Goal: Task Accomplishment & Management: Complete application form

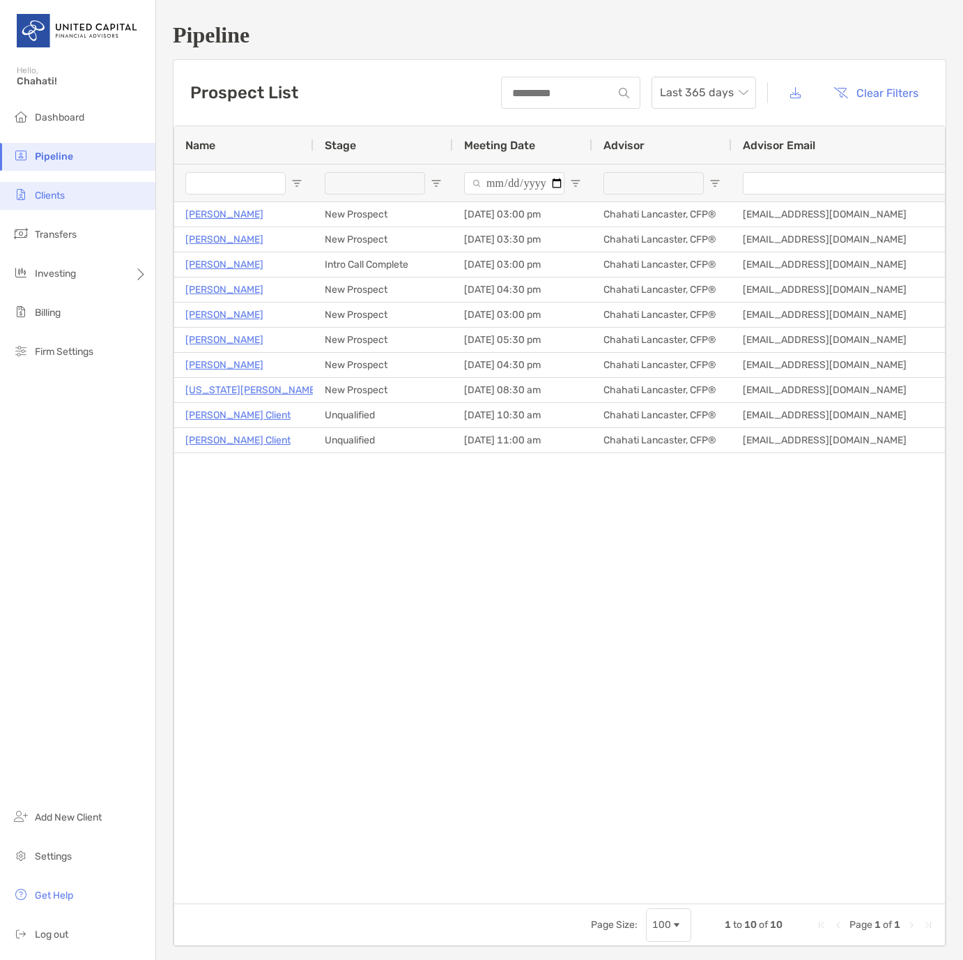
click at [65, 197] on span "Clients" at bounding box center [50, 196] width 30 height 12
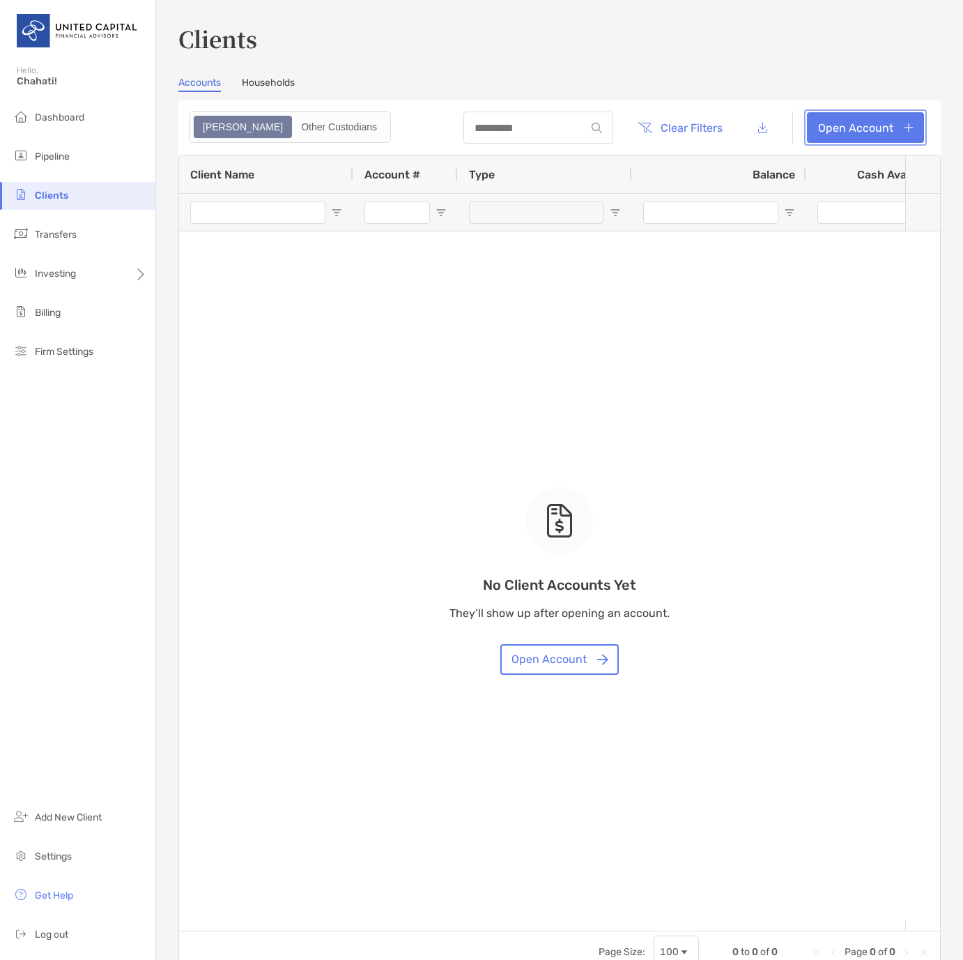
click at [903, 131] on link "Open Account" at bounding box center [865, 127] width 117 height 31
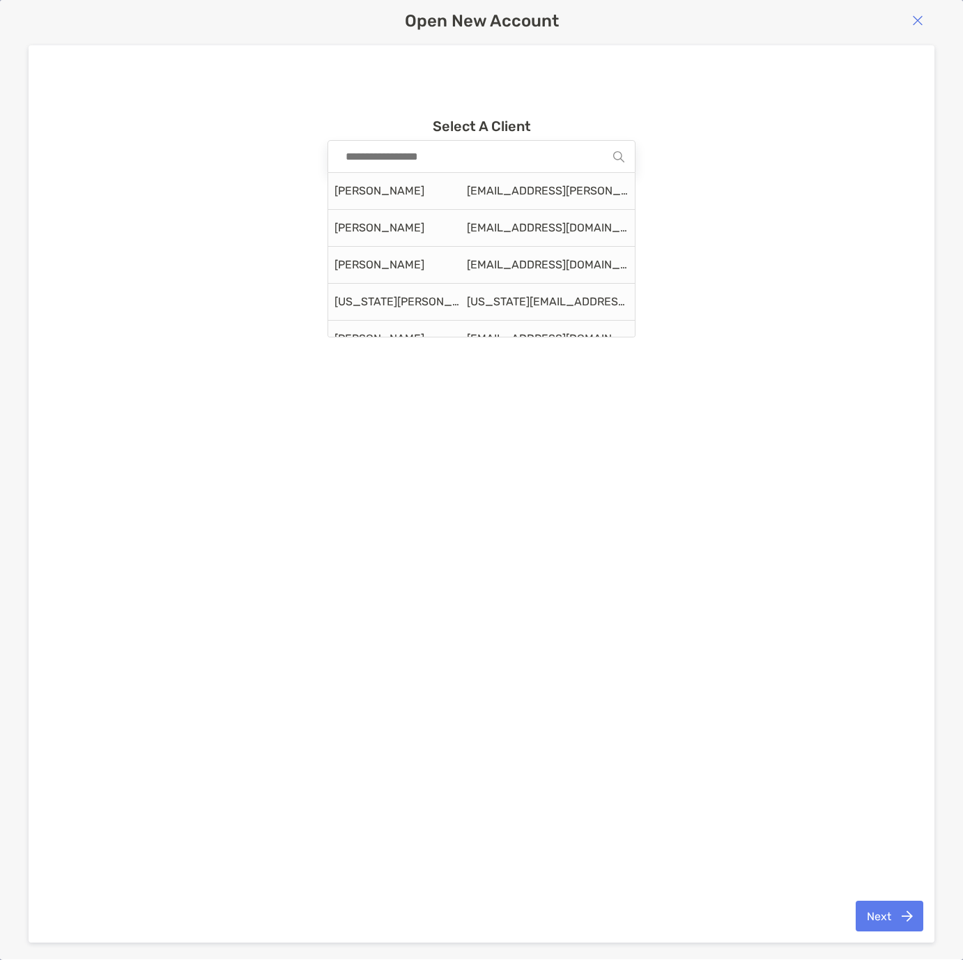
click at [489, 167] on input at bounding box center [476, 156] width 275 height 31
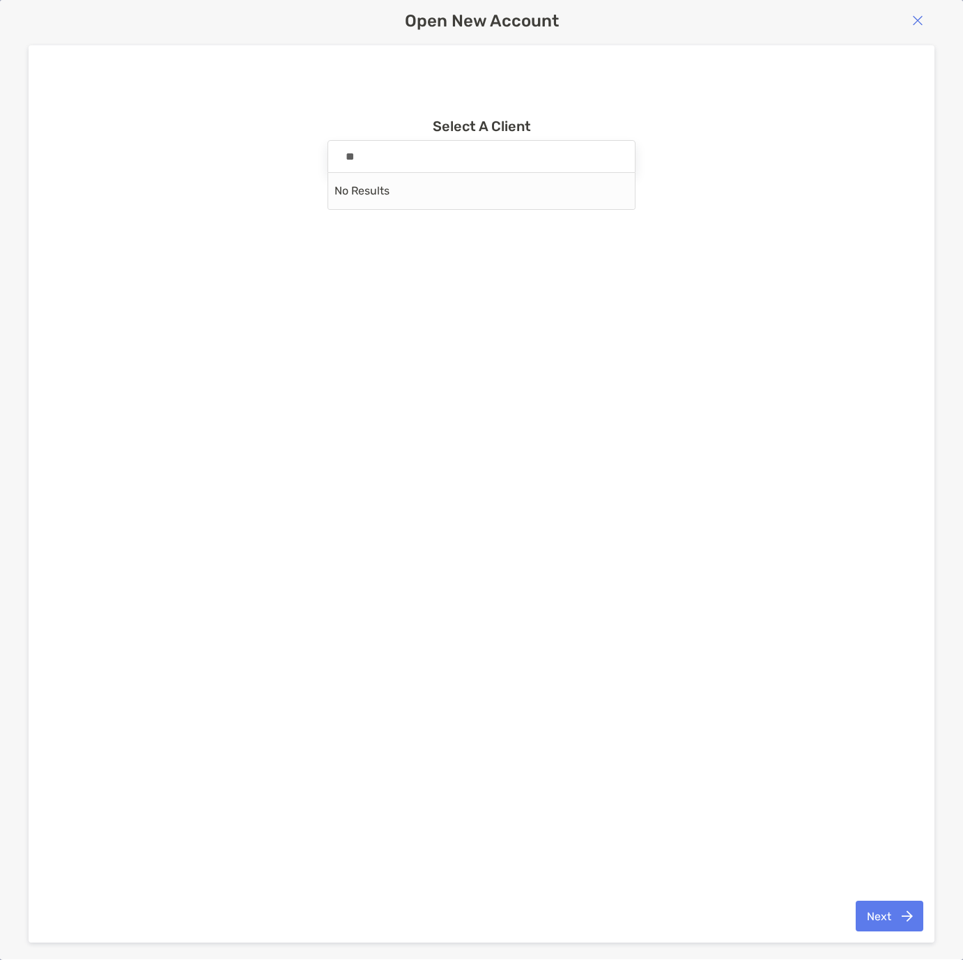
type input "*"
type input "****"
click at [921, 20] on img "button" at bounding box center [917, 20] width 11 height 11
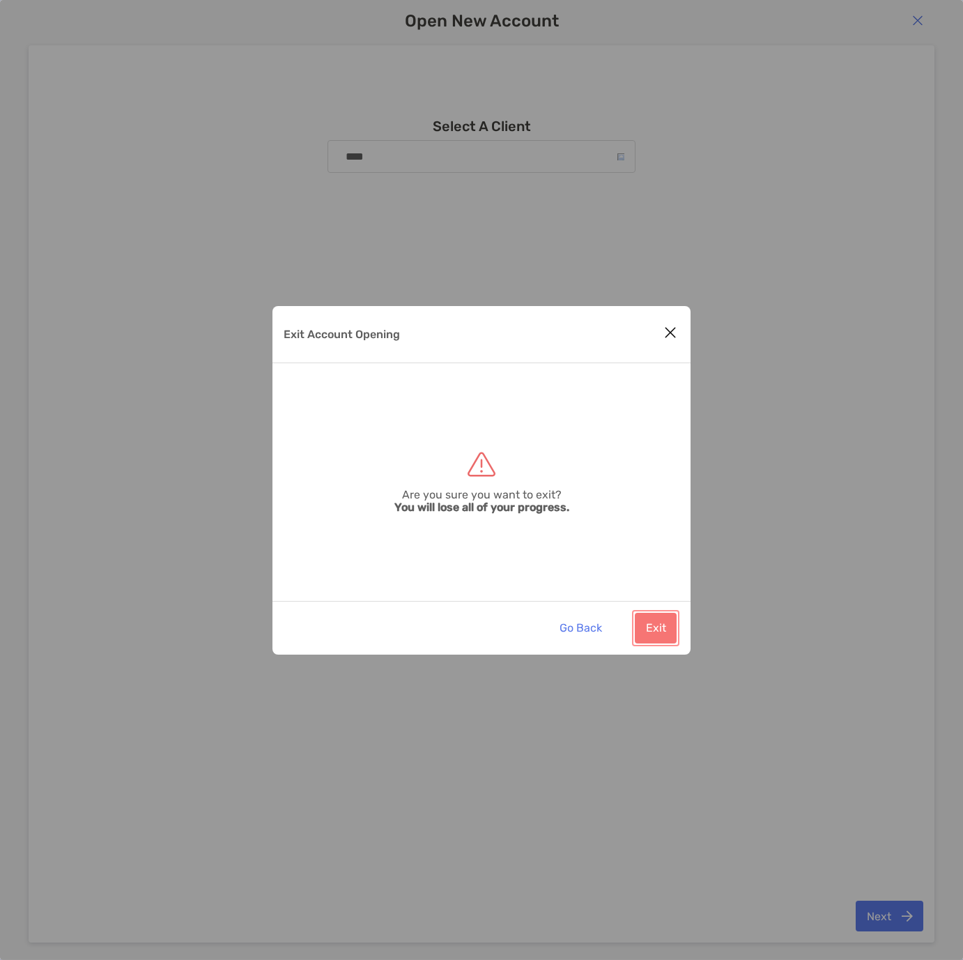
click at [652, 629] on button "Exit" at bounding box center [656, 627] width 42 height 31
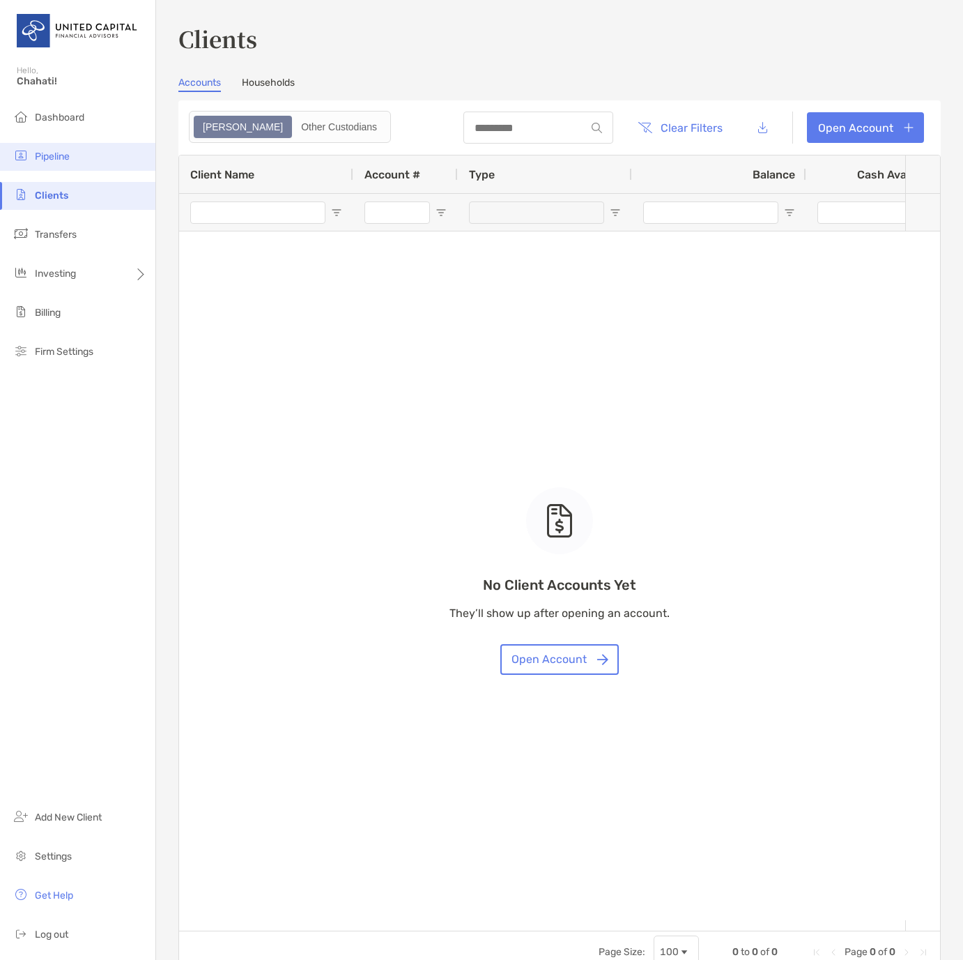
click at [56, 160] on span "Pipeline" at bounding box center [52, 157] width 35 height 12
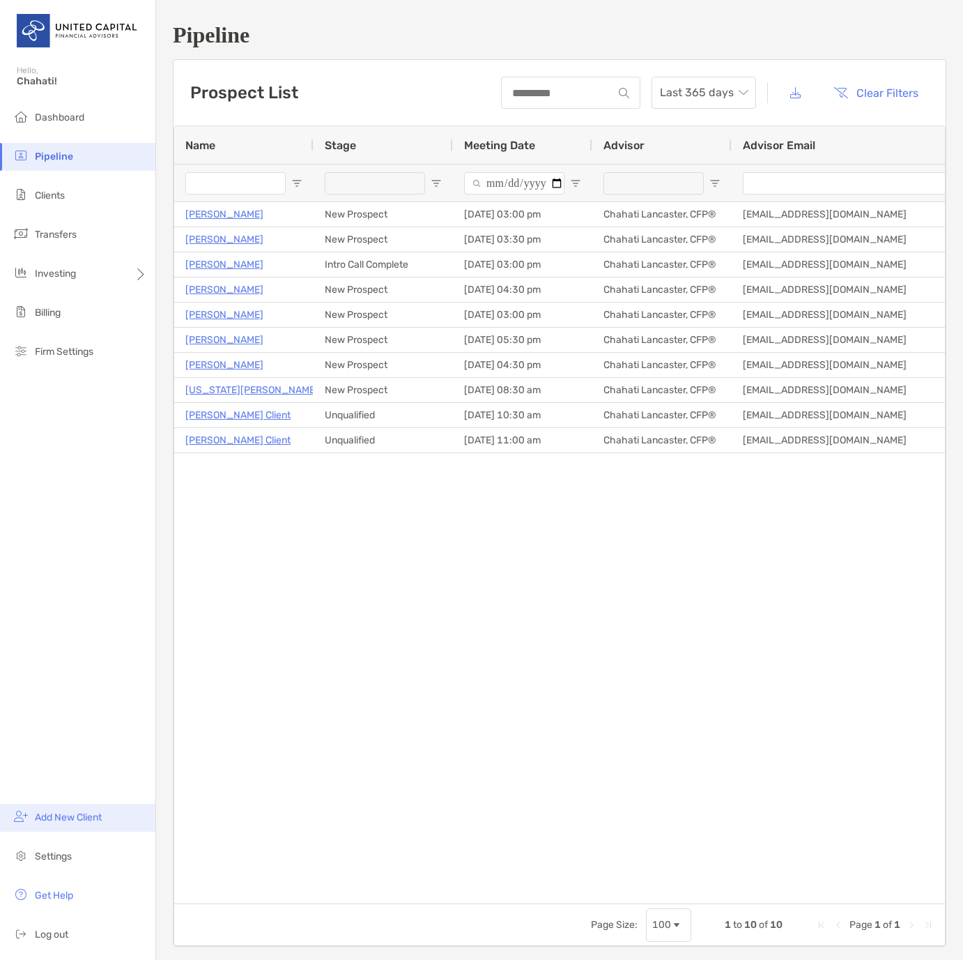
click at [63, 814] on span "Add New Client" at bounding box center [68, 817] width 67 height 12
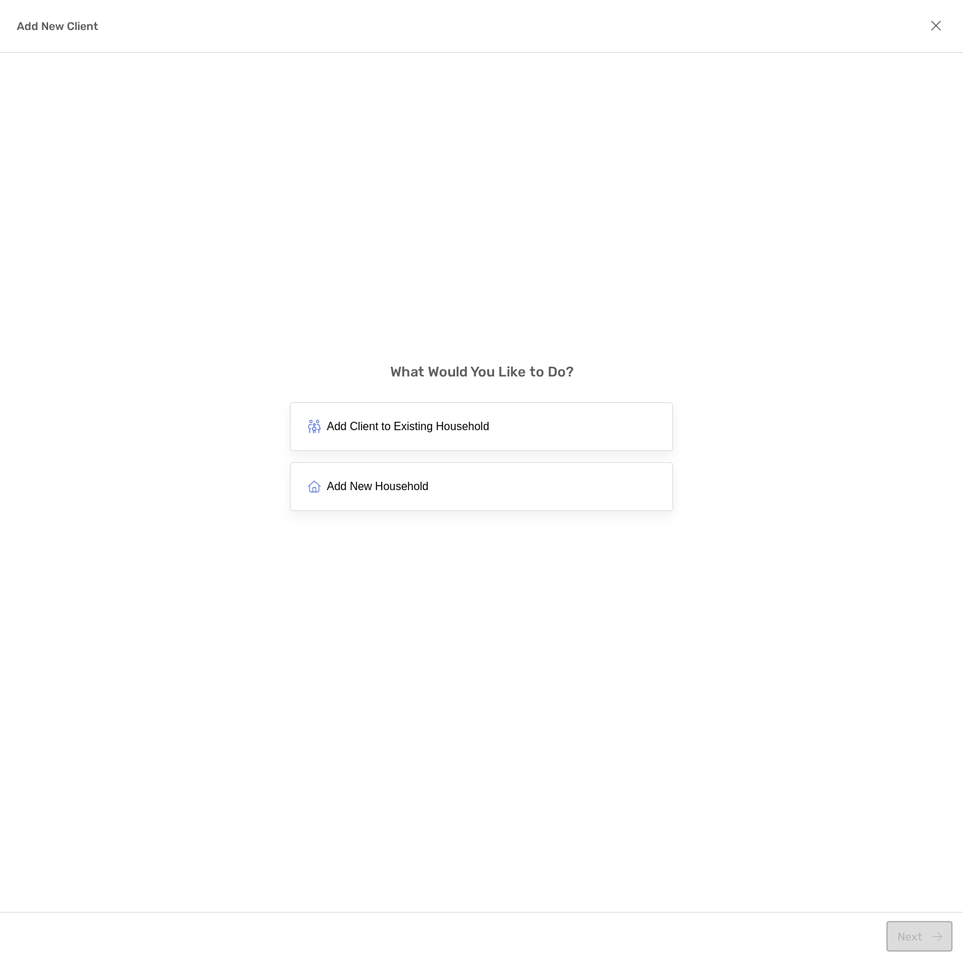
click at [378, 485] on span "Add New Household" at bounding box center [378, 485] width 102 height 13
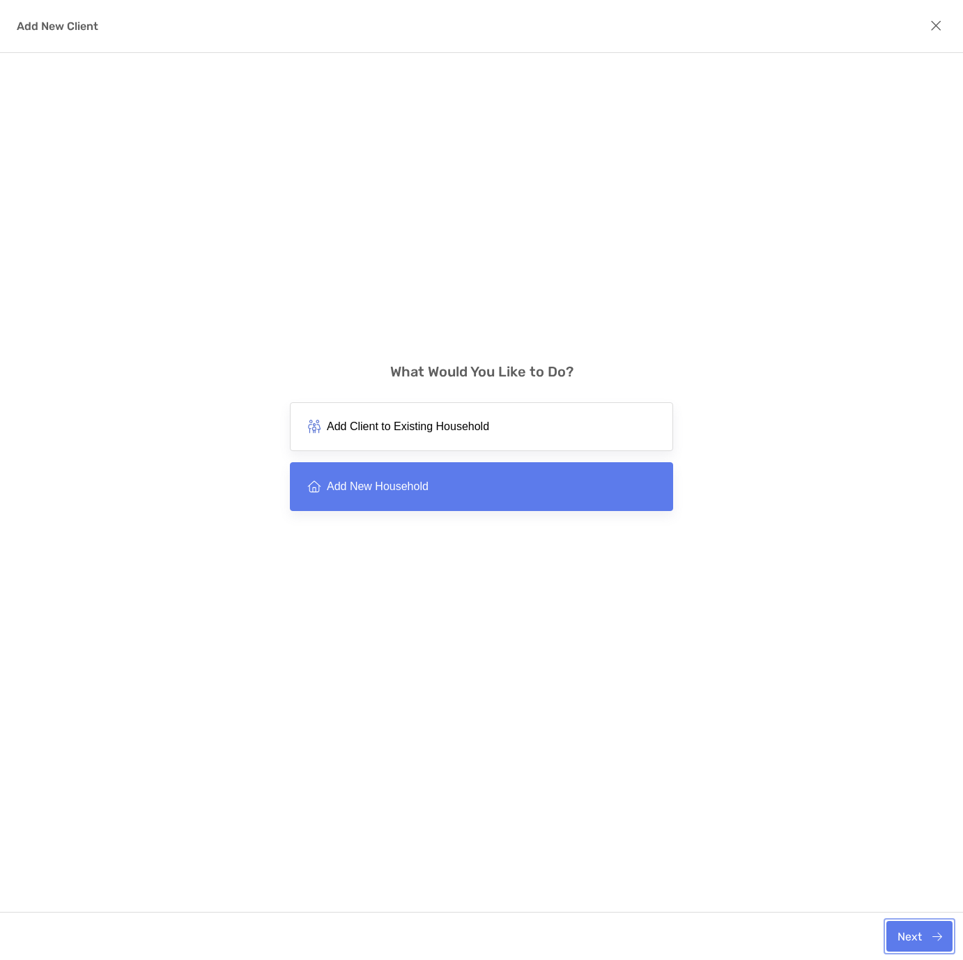
click at [933, 937] on button "Next" at bounding box center [919, 935] width 66 height 31
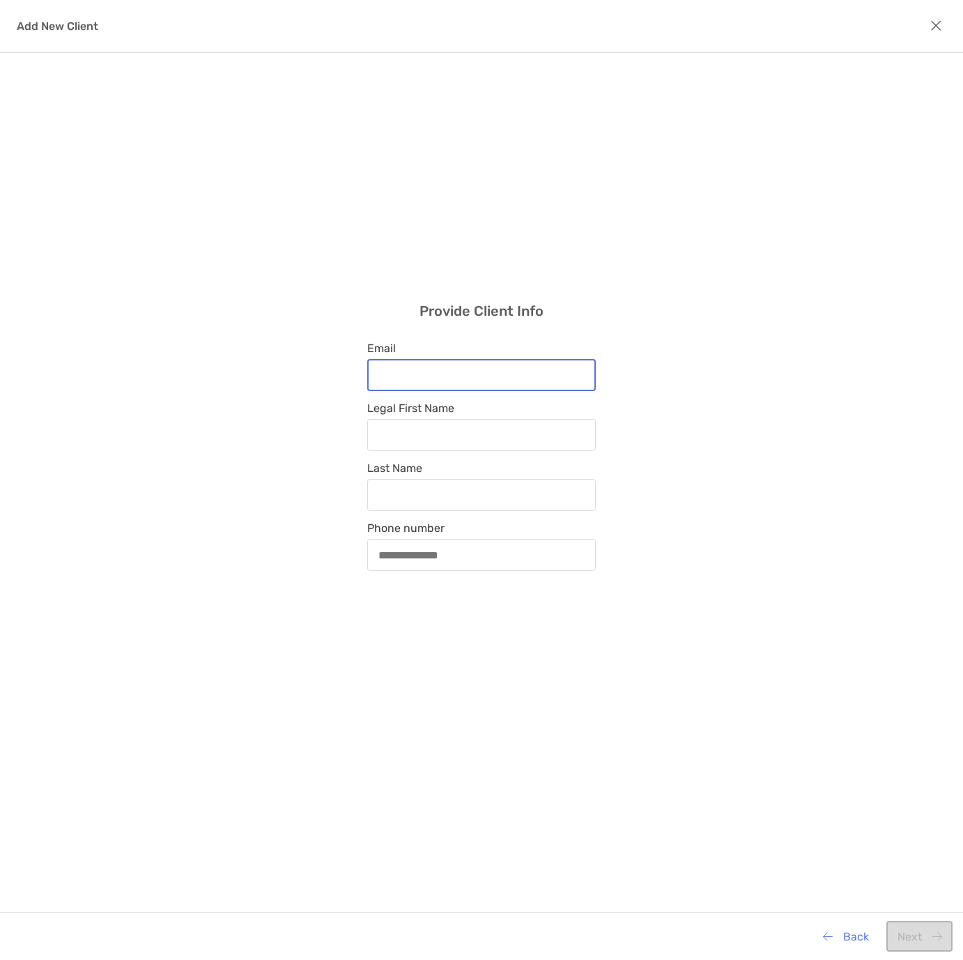
click at [455, 378] on input "Email" at bounding box center [482, 375] width 226 height 12
click at [436, 373] on input "Email" at bounding box center [482, 375] width 226 height 12
type input "**********"
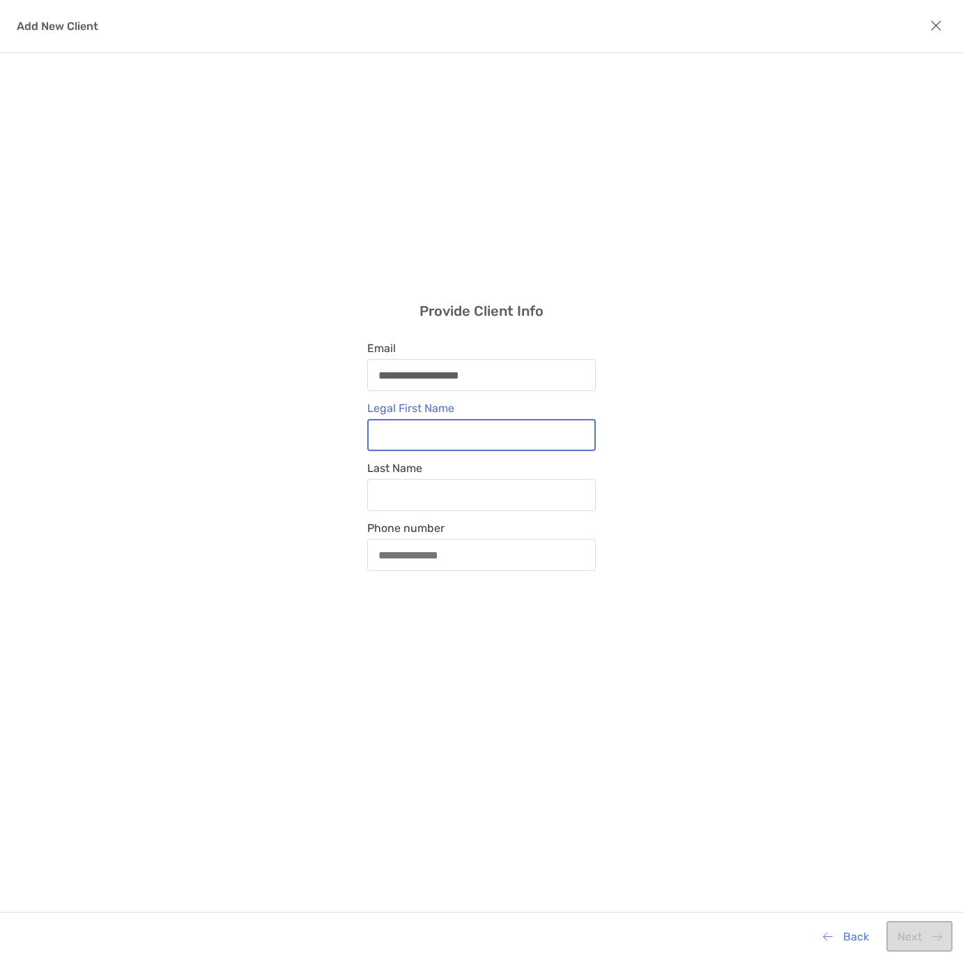
click at [410, 431] on input "Legal First Name" at bounding box center [482, 435] width 226 height 12
type input "****"
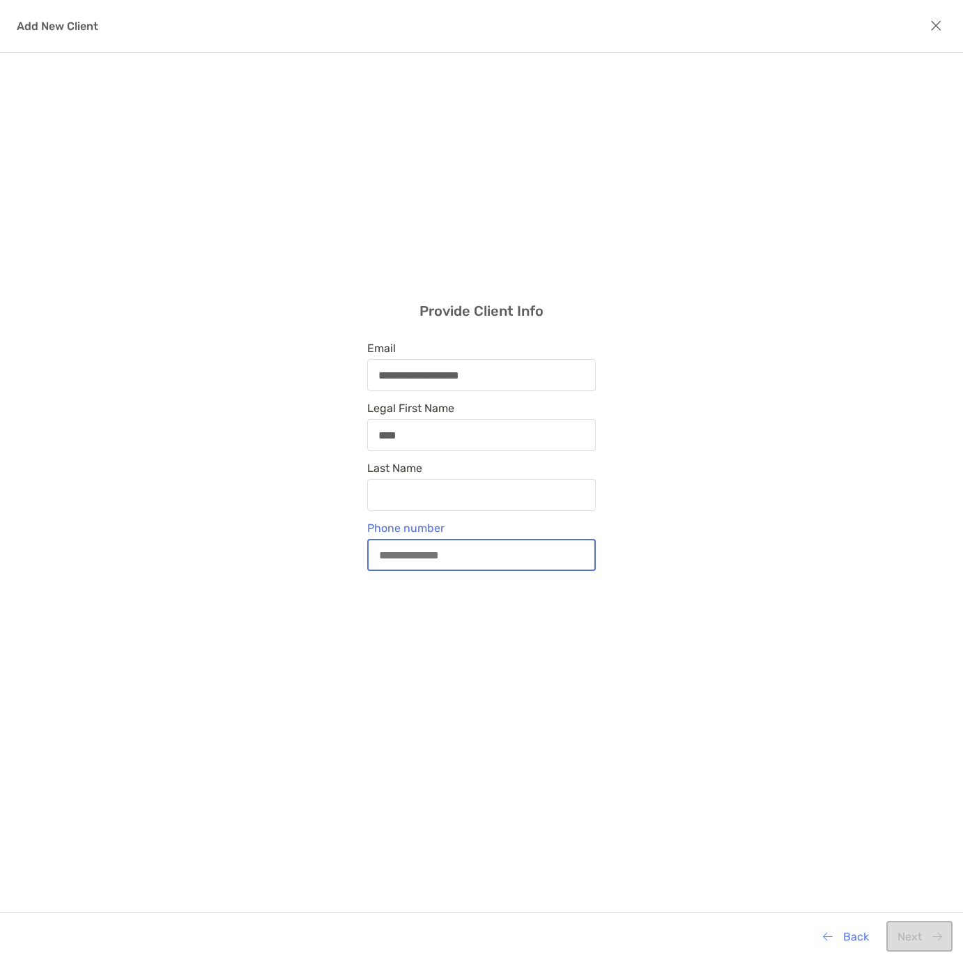
click at [391, 550] on input "Phone number" at bounding box center [482, 555] width 226 height 12
type input "**********"
click at [407, 487] on div "modal" at bounding box center [481, 495] width 229 height 32
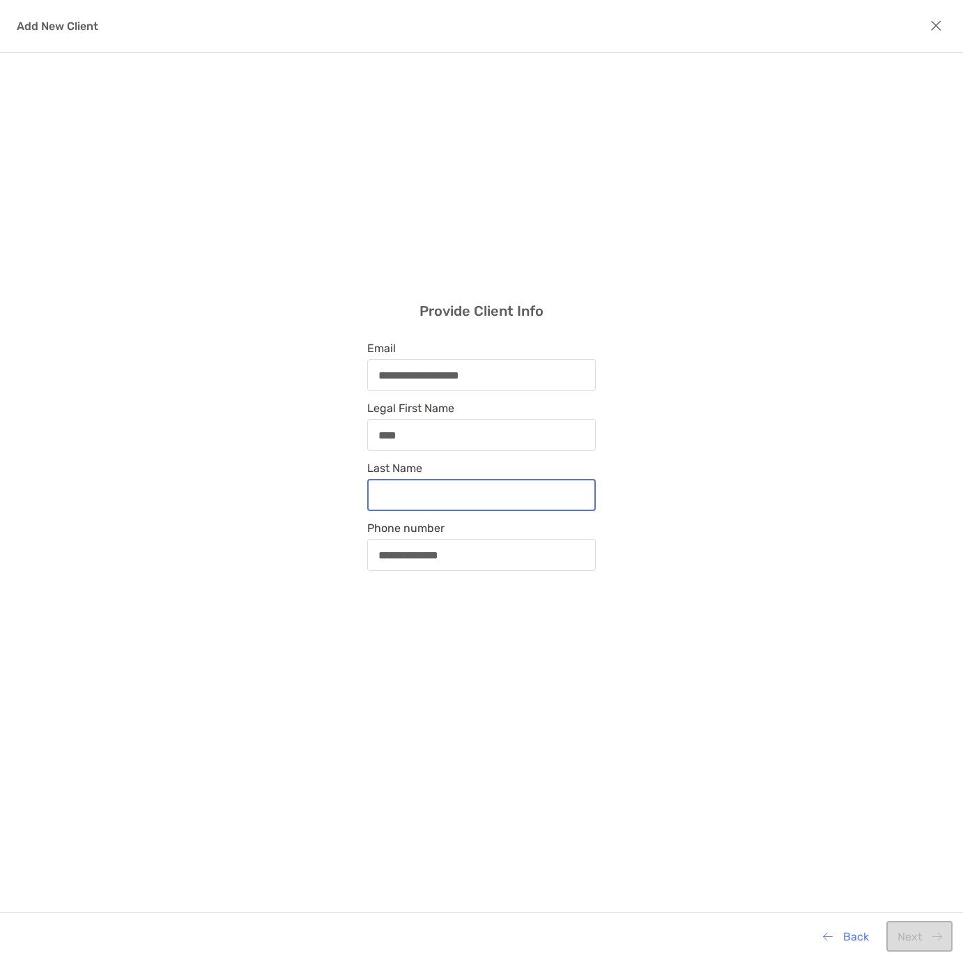
click at [407, 489] on input "Last Name" at bounding box center [482, 495] width 226 height 12
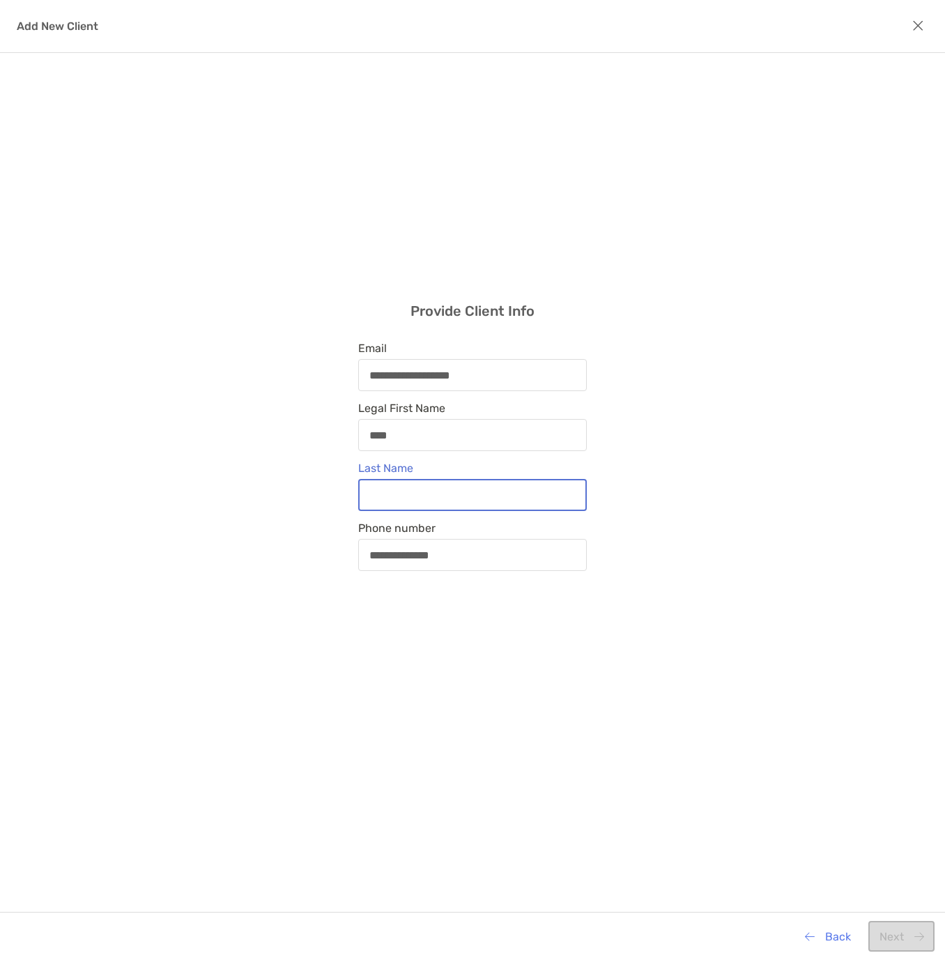
click at [420, 497] on input "Last Name" at bounding box center [473, 495] width 226 height 12
type input "**********"
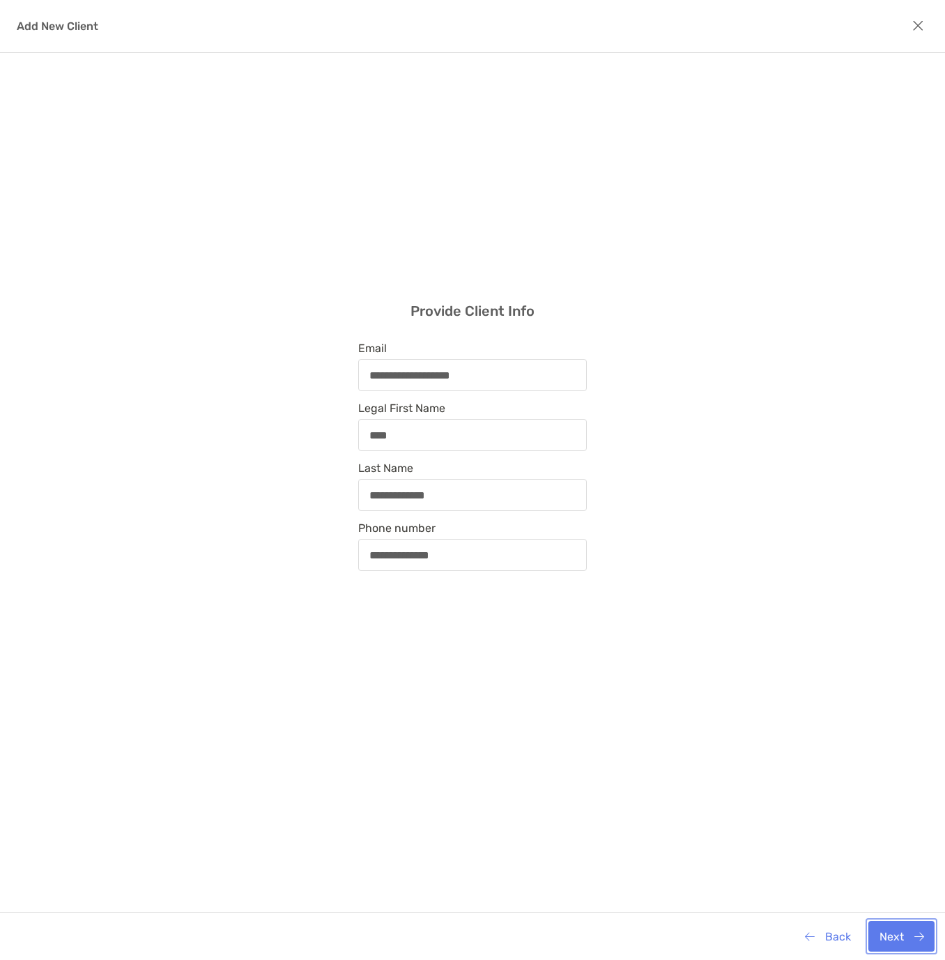
click at [892, 935] on button "Next" at bounding box center [901, 935] width 66 height 31
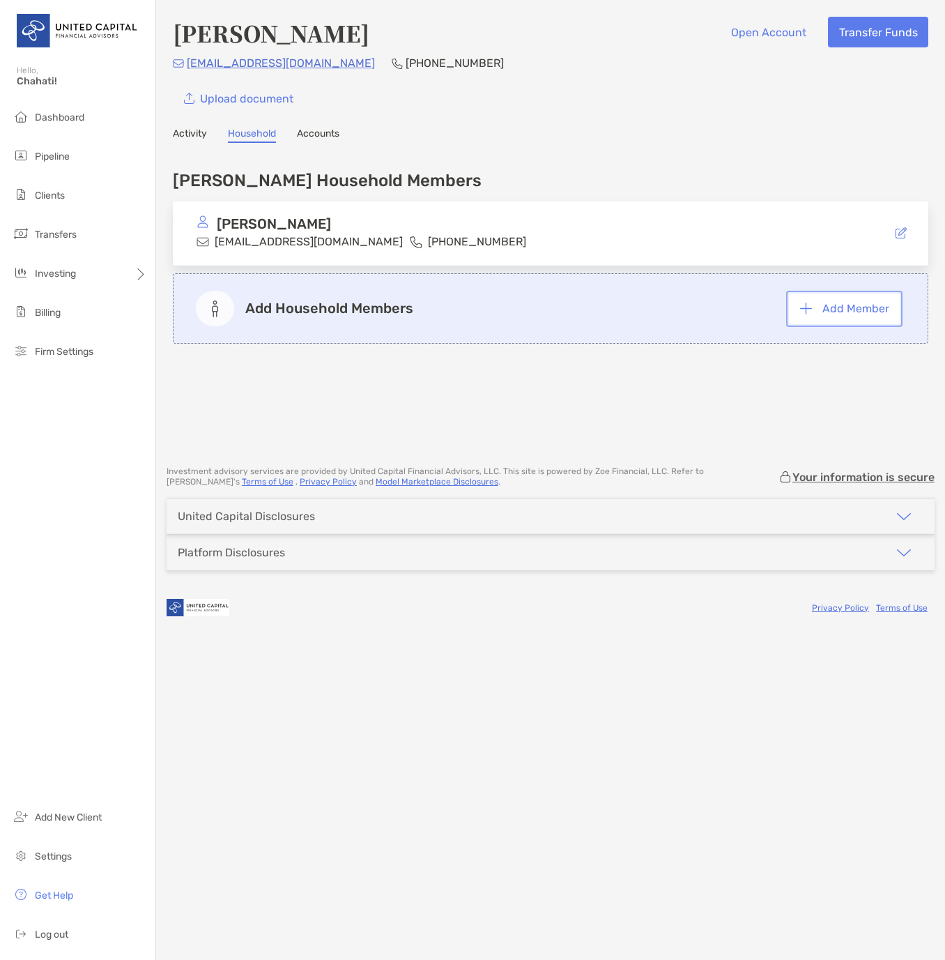
click at [837, 314] on button "Add Member" at bounding box center [844, 308] width 111 height 31
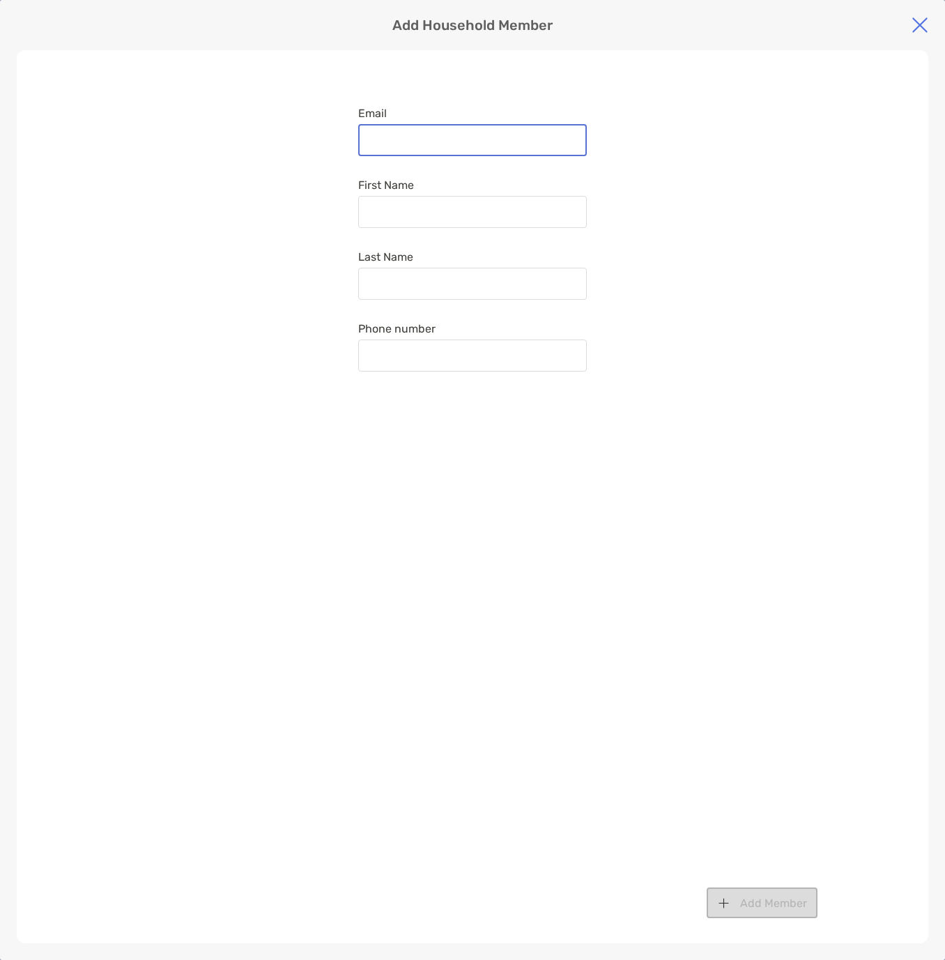
click at [448, 139] on input "Email" at bounding box center [473, 140] width 226 height 12
type input "**********"
click at [530, 209] on input "First Name" at bounding box center [473, 212] width 226 height 12
type input "*"
type input "****"
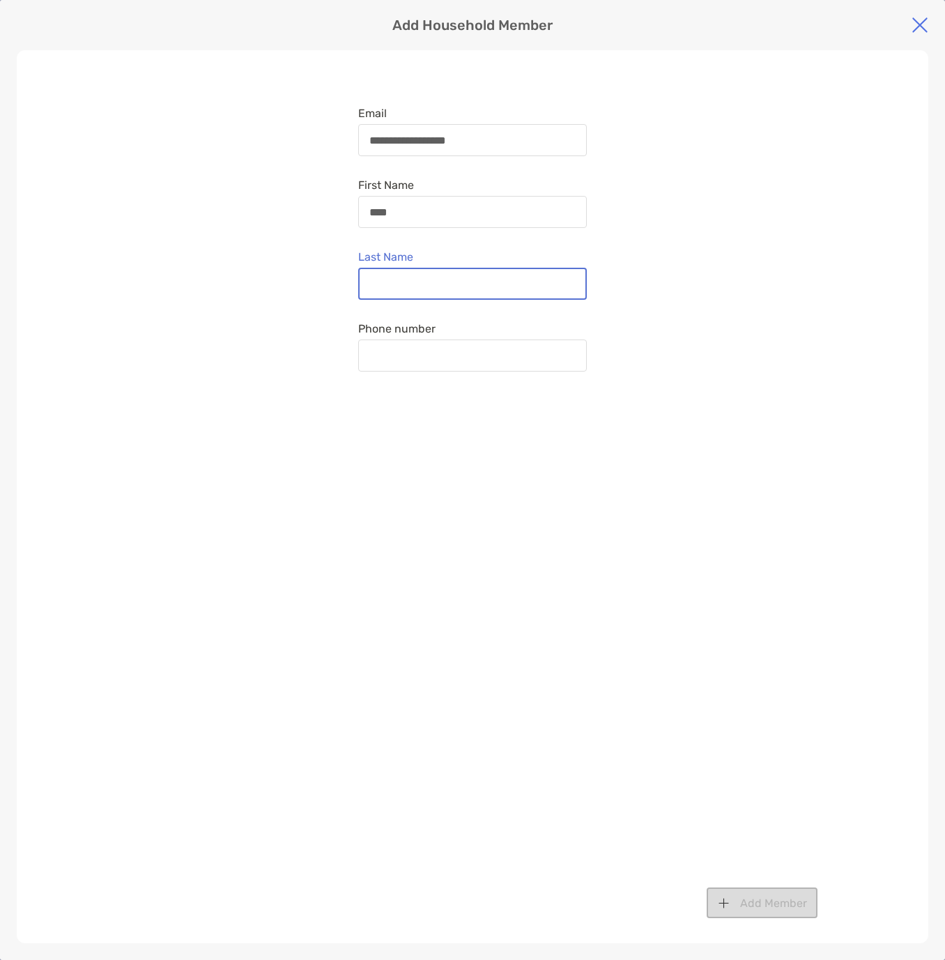
click at [470, 279] on input "Last Name" at bounding box center [473, 284] width 226 height 12
type input "******"
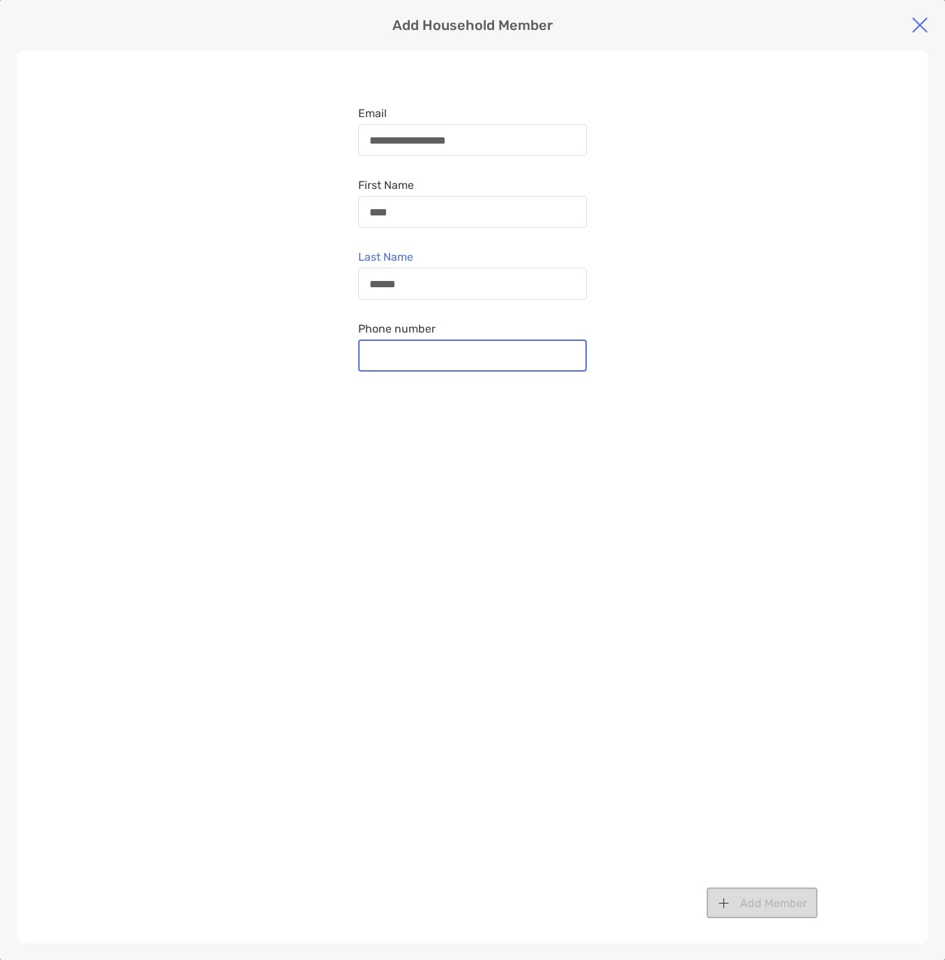
click at [464, 355] on input "Phone number" at bounding box center [473, 356] width 226 height 12
type input "**********"
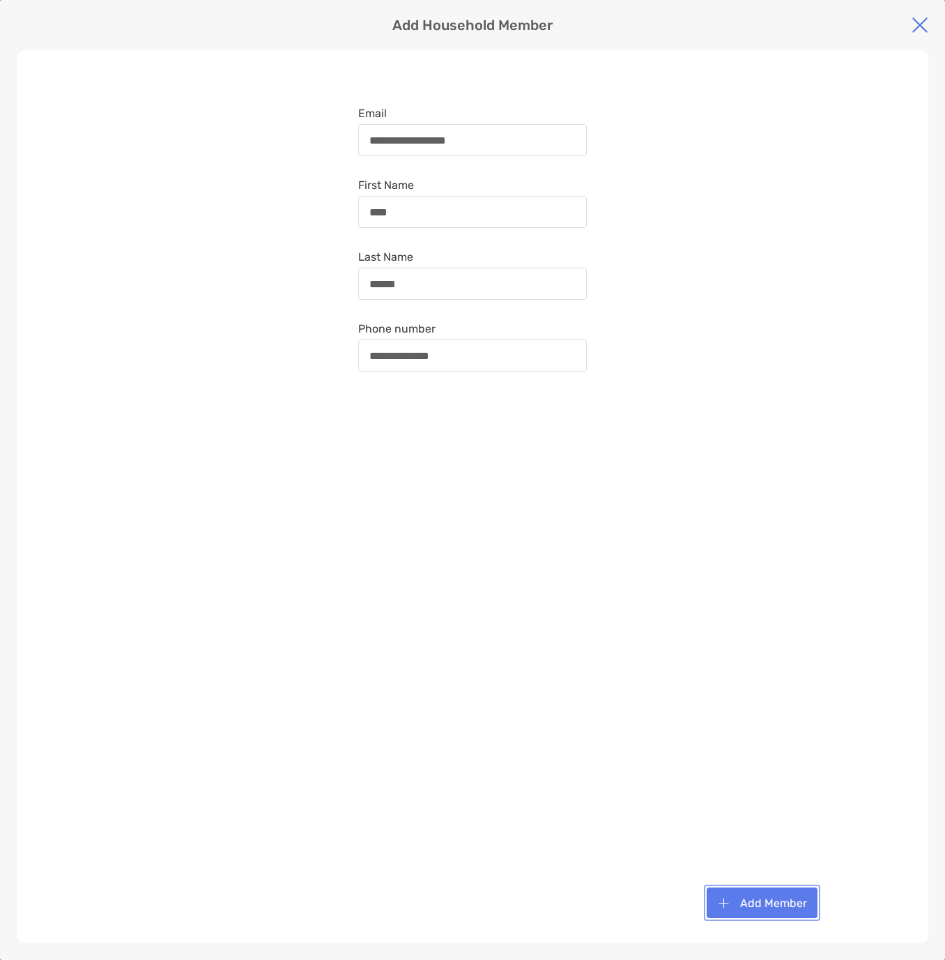
click at [755, 887] on button "Add Member" at bounding box center [762, 902] width 111 height 31
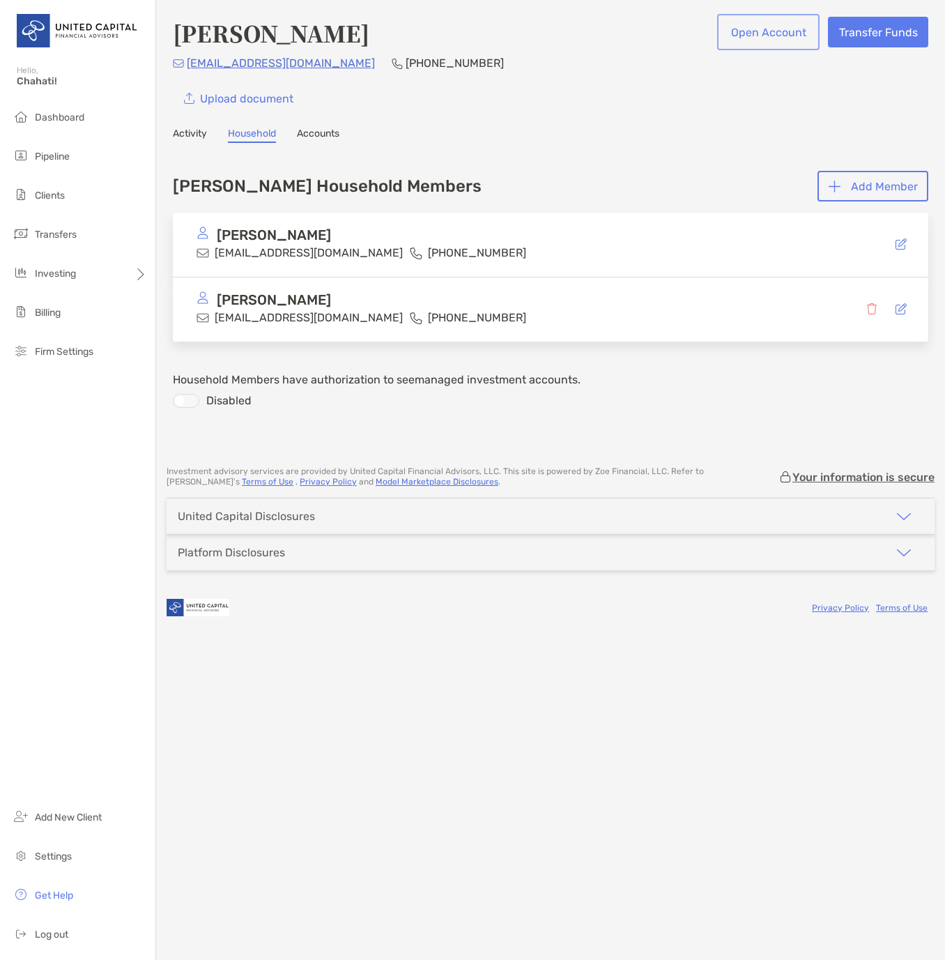
click at [782, 29] on button "Open Account" at bounding box center [768, 32] width 97 height 31
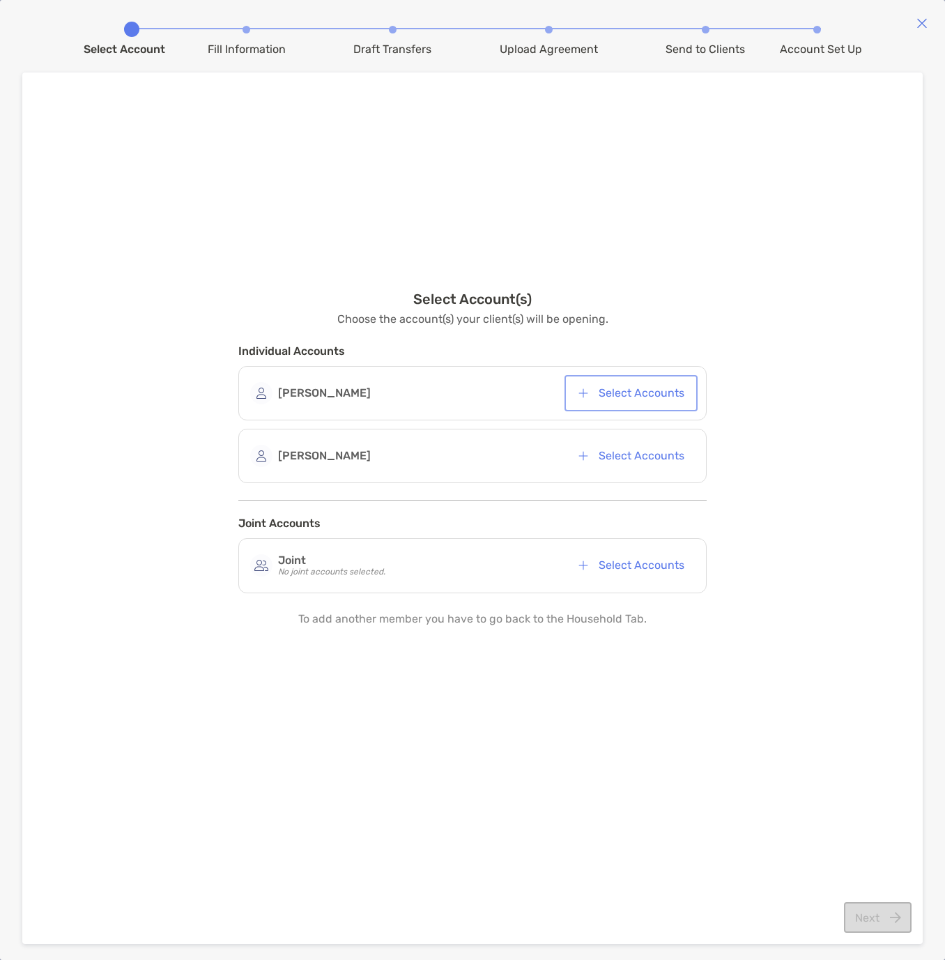
click at [651, 397] on button "Select Accounts" at bounding box center [631, 393] width 128 height 31
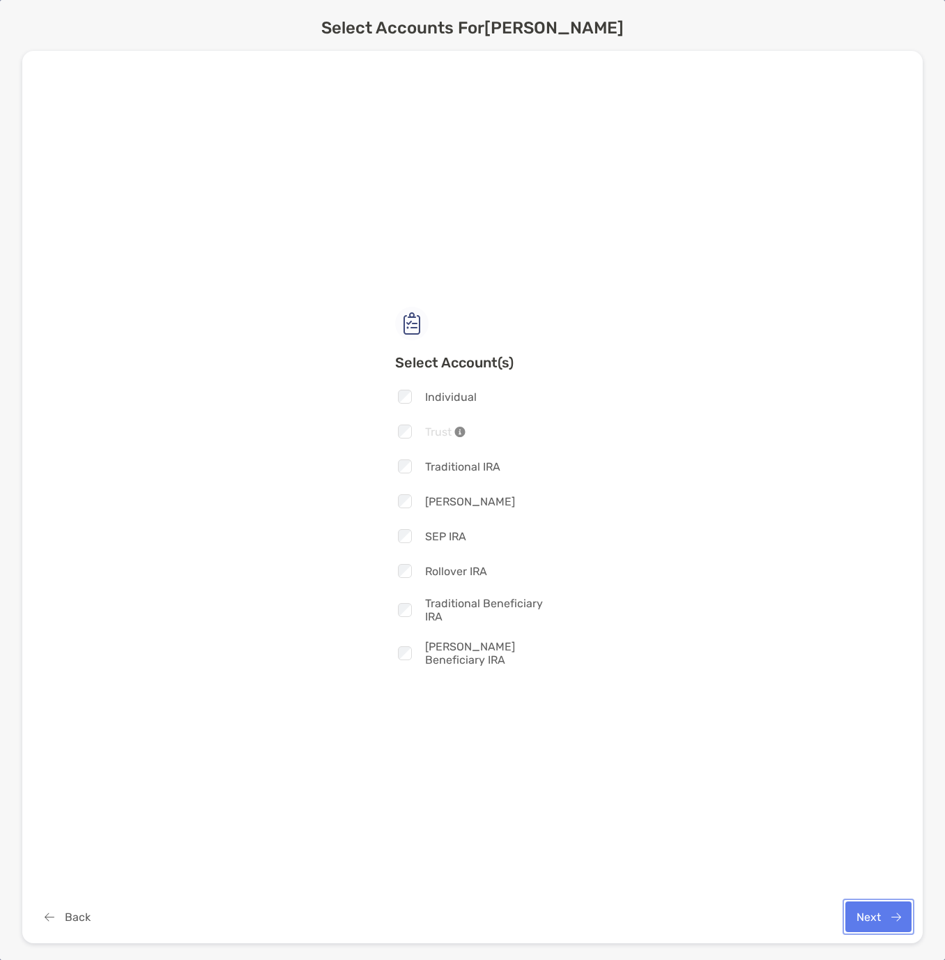
click at [861, 914] on button "Next" at bounding box center [878, 916] width 66 height 31
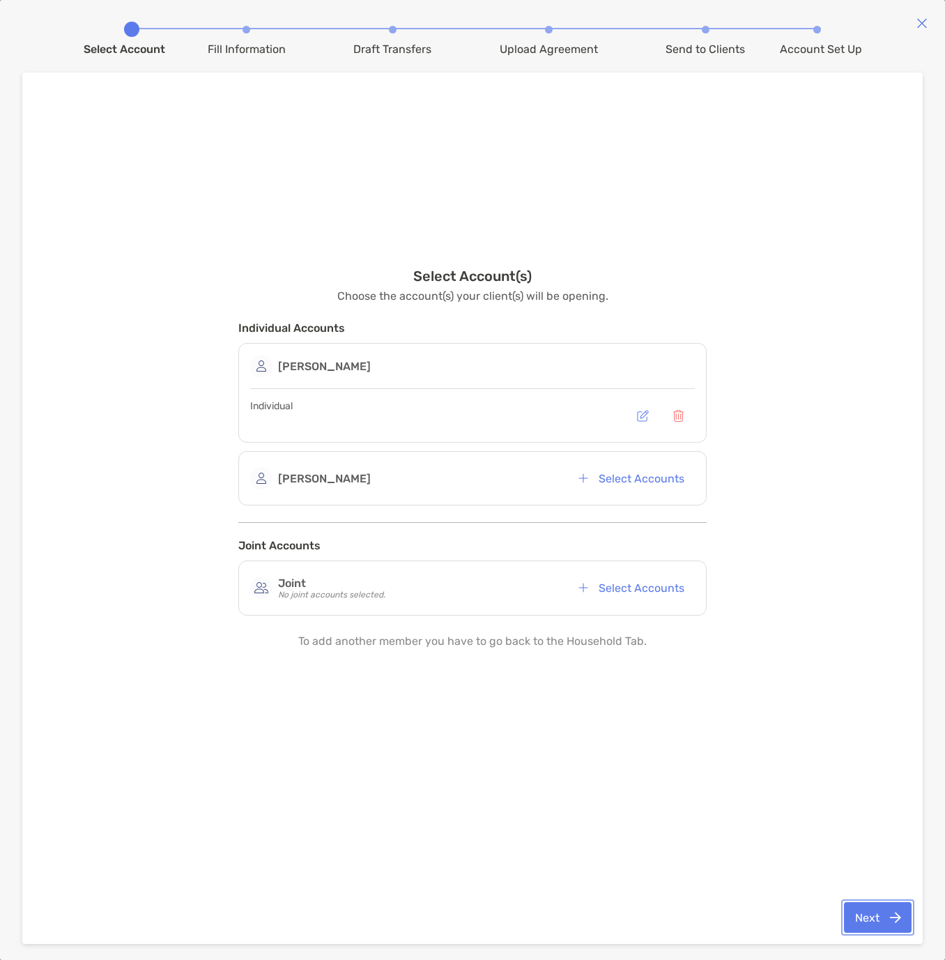
click at [861, 920] on button "Next" at bounding box center [878, 917] width 68 height 31
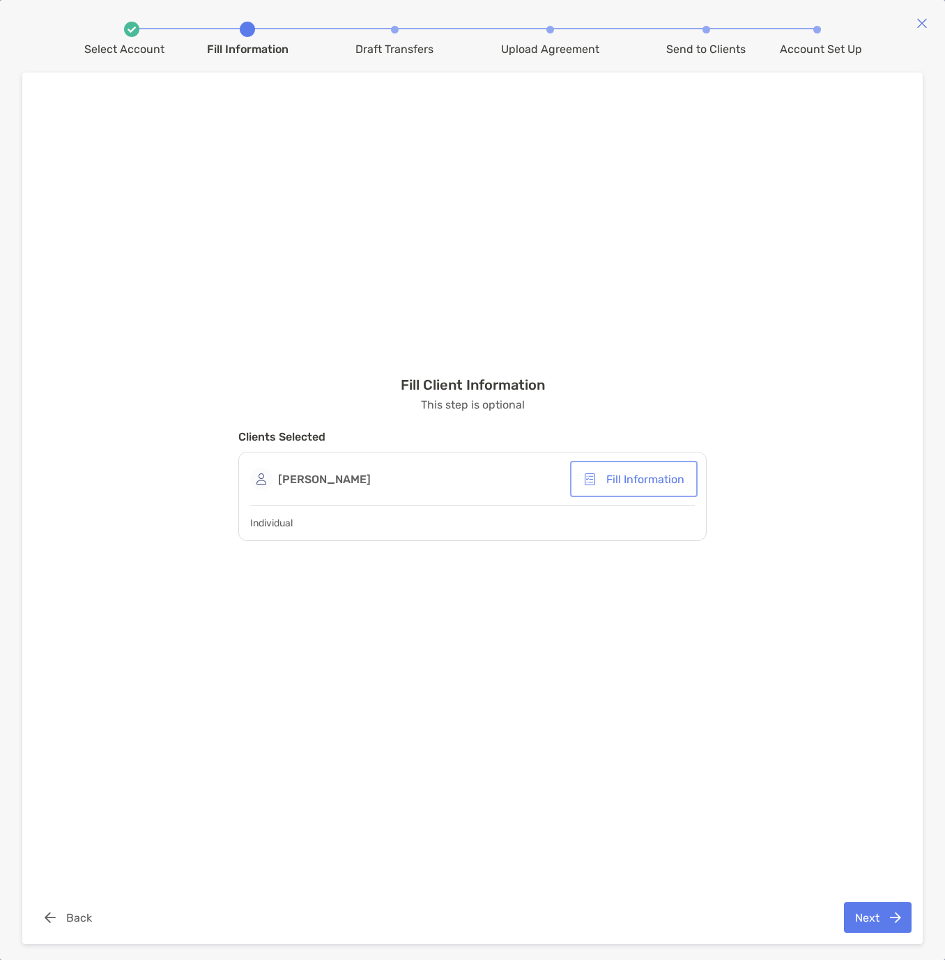
click at [654, 479] on button "Fill Information" at bounding box center [634, 478] width 122 height 31
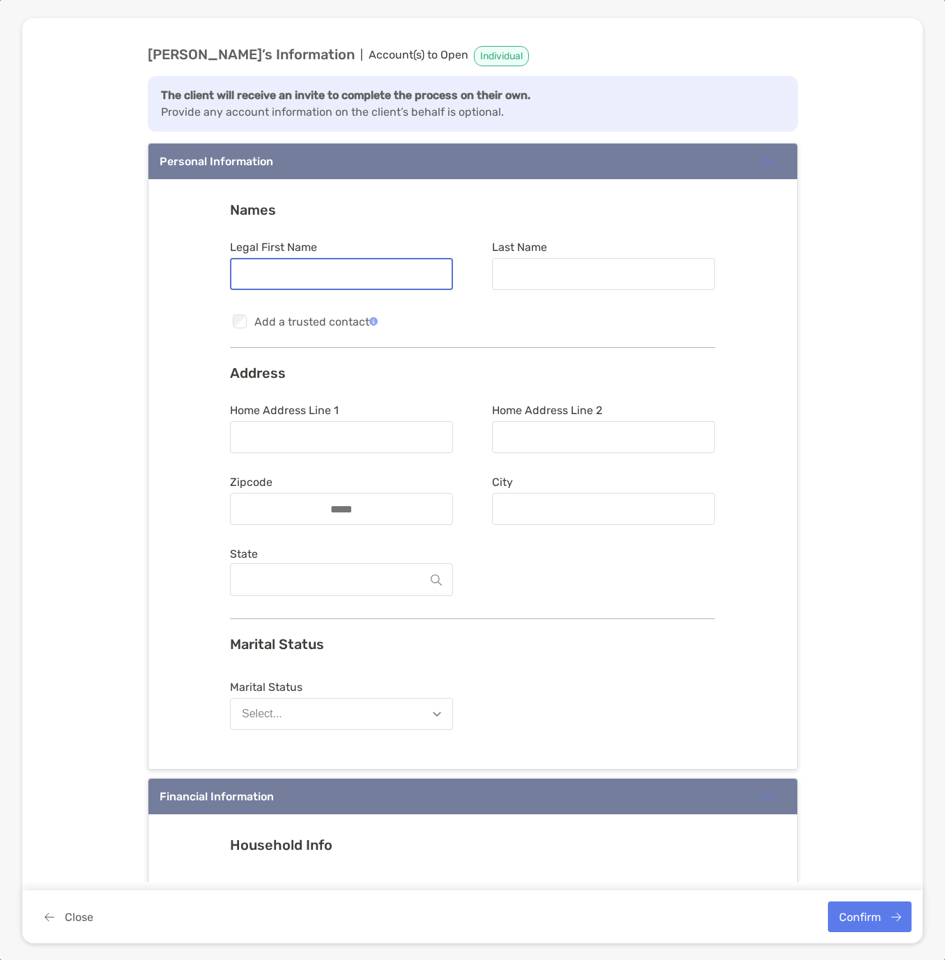
click at [231, 275] on input "Legal First Name" at bounding box center [341, 274] width 220 height 12
type input "*"
type input "****"
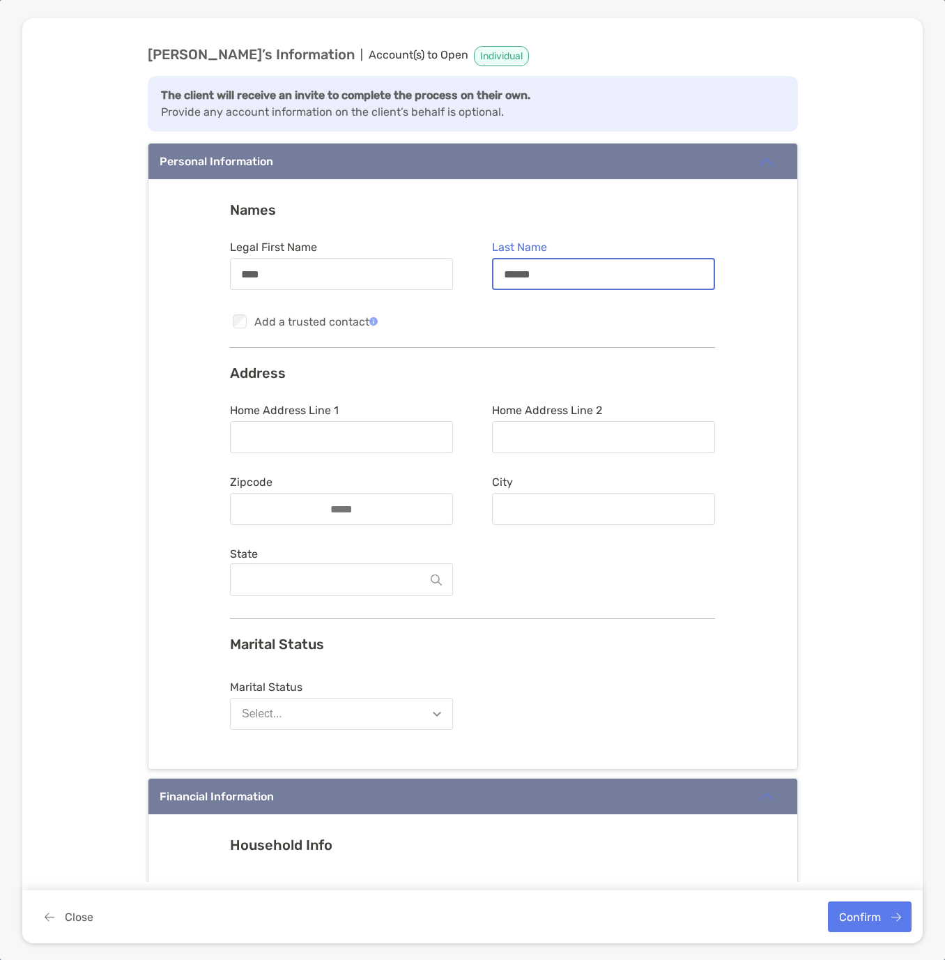
type input "******"
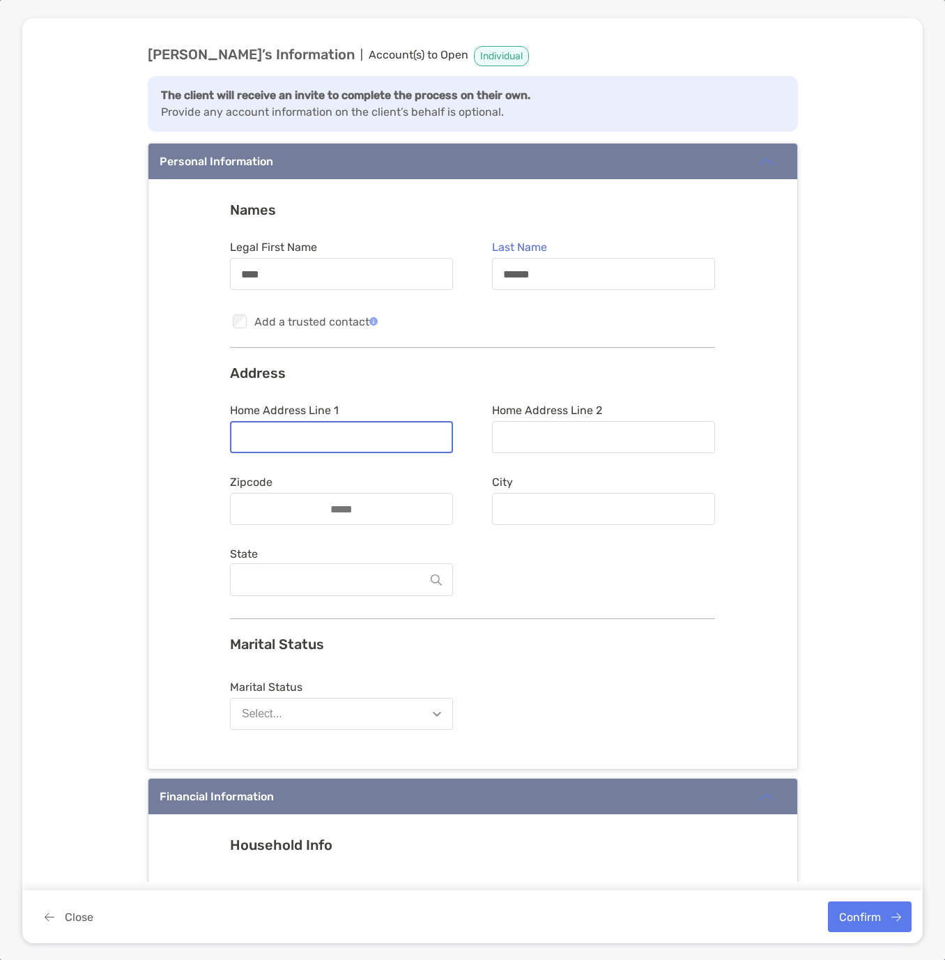
click at [286, 436] on input "Home Address Line 1" at bounding box center [341, 437] width 220 height 12
click at [269, 719] on div "Select..." at bounding box center [262, 713] width 40 height 13
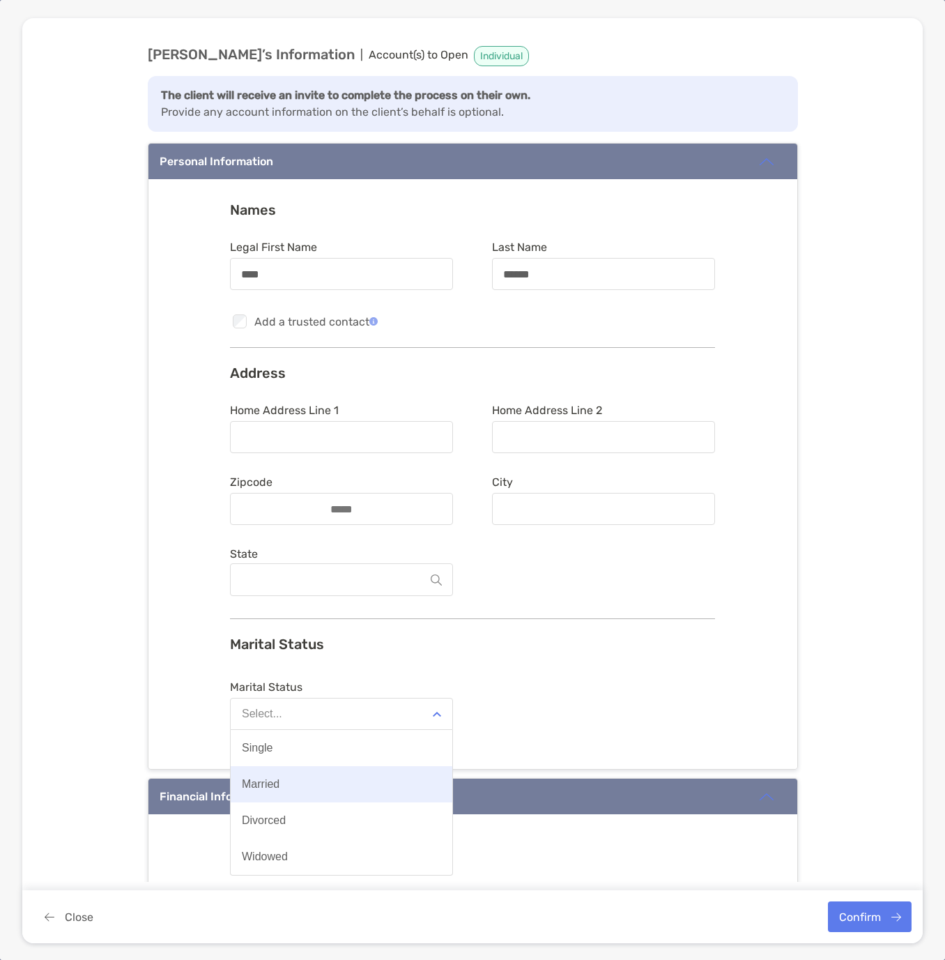
click at [268, 785] on div "Married" at bounding box center [261, 784] width 38 height 13
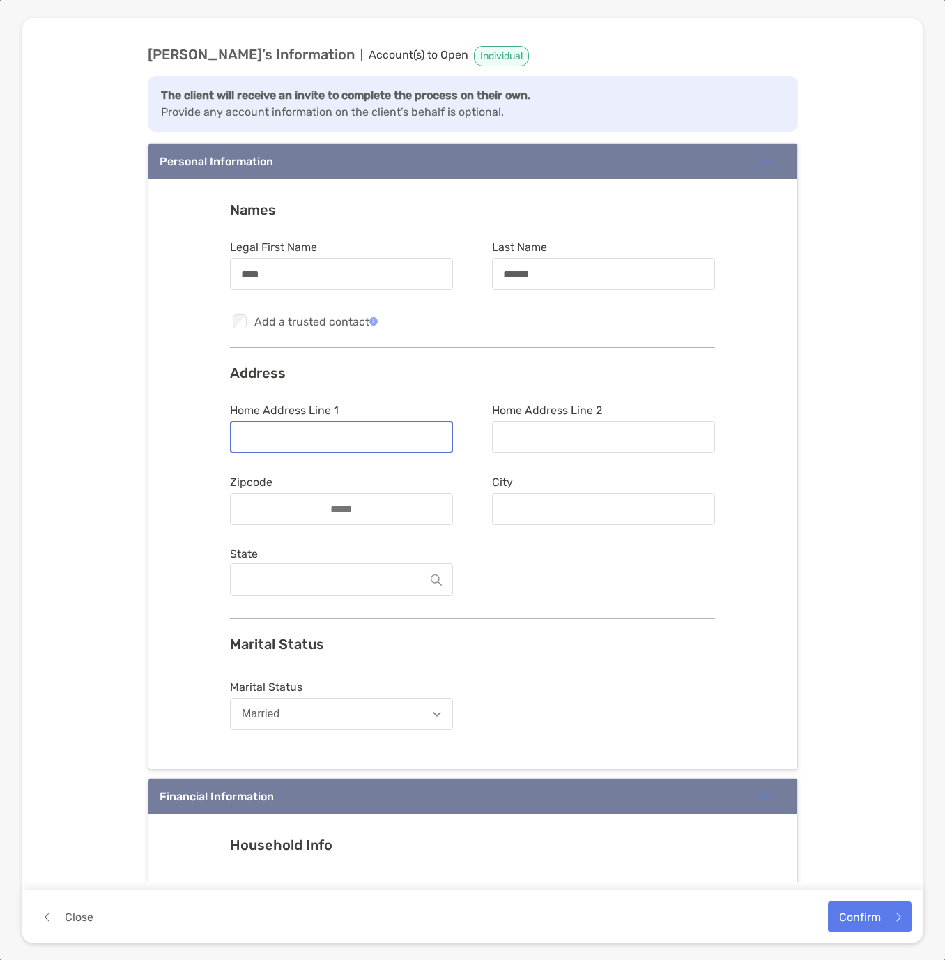
click at [275, 437] on input "Home Address Line 1" at bounding box center [341, 437] width 220 height 12
click at [511, 438] on input "Home Address Line 2" at bounding box center [603, 437] width 220 height 12
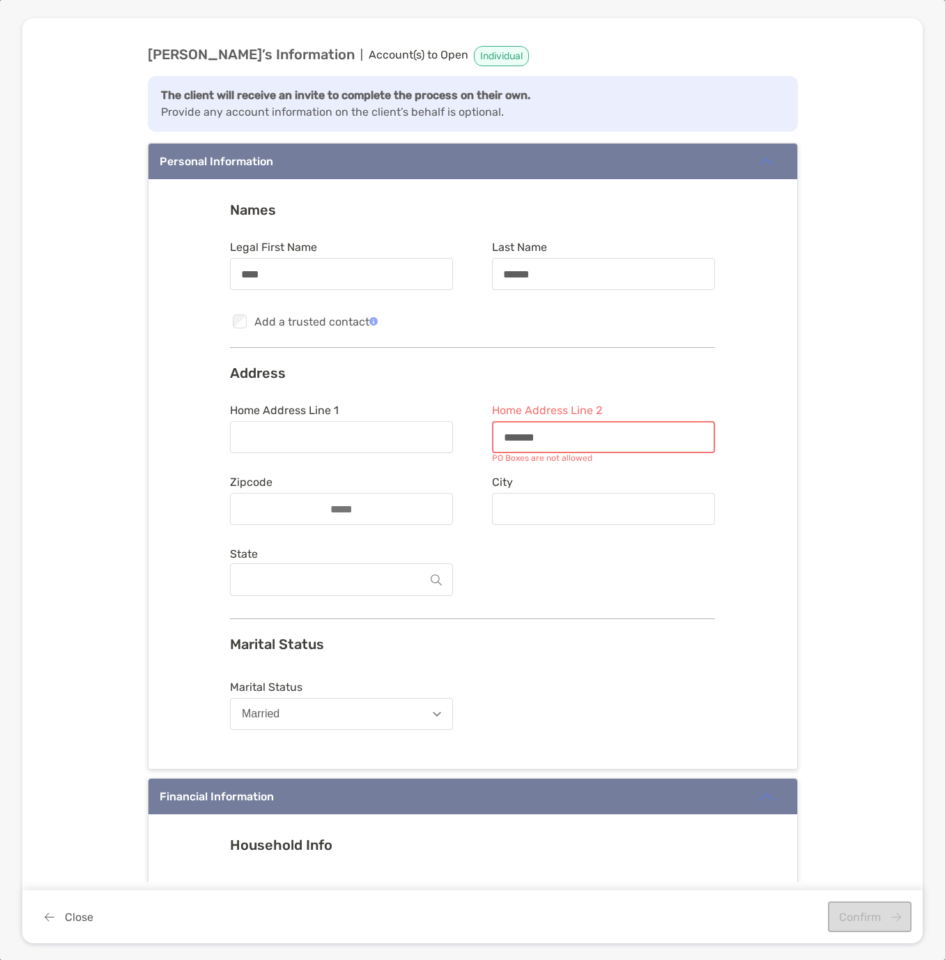
type input "******"
click at [281, 433] on input "Home Address Line 1" at bounding box center [341, 437] width 220 height 12
click at [559, 442] on input "******" at bounding box center [603, 437] width 220 height 12
click at [381, 433] on input "Home Address Line 1" at bounding box center [341, 437] width 220 height 12
type input "**********"
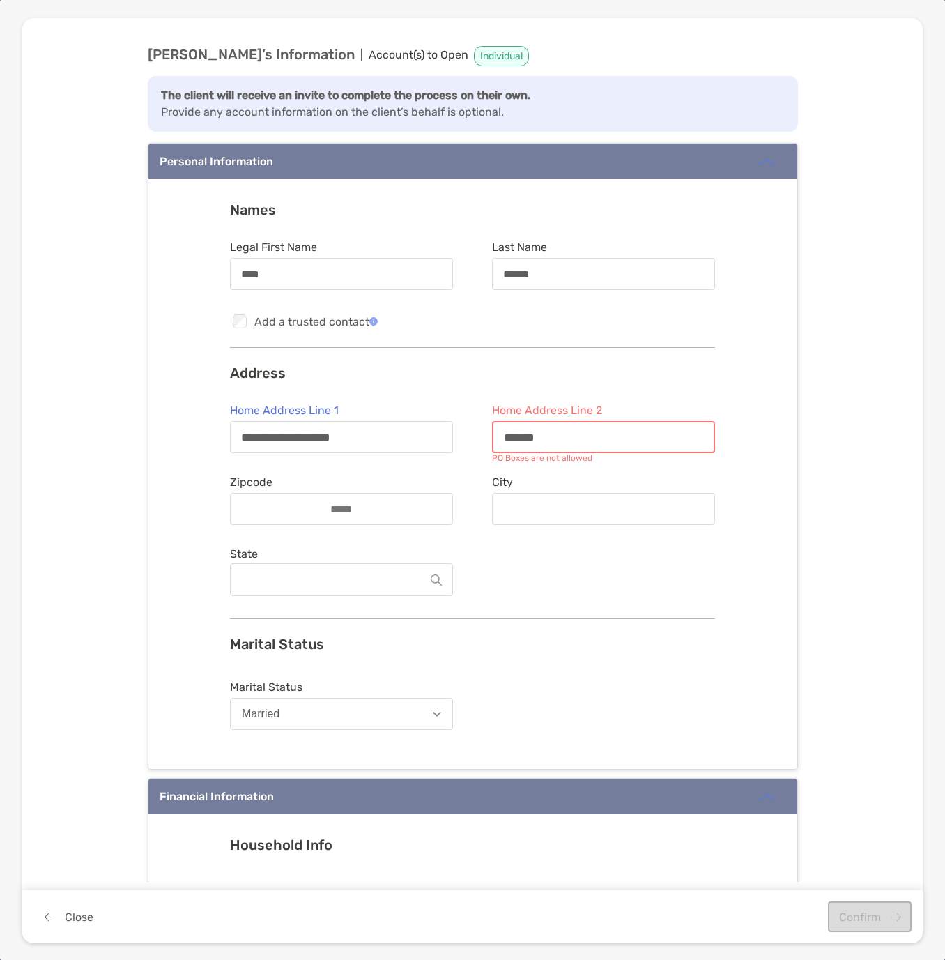
click at [589, 432] on input "******" at bounding box center [603, 437] width 220 height 12
drag, startPoint x: 535, startPoint y: 438, endPoint x: 449, endPoint y: 436, distance: 85.8
click at [449, 436] on form "**********" at bounding box center [472, 502] width 485 height 198
click at [496, 437] on input "*********" at bounding box center [603, 437] width 220 height 12
drag, startPoint x: 542, startPoint y: 432, endPoint x: 470, endPoint y: 438, distance: 72.7
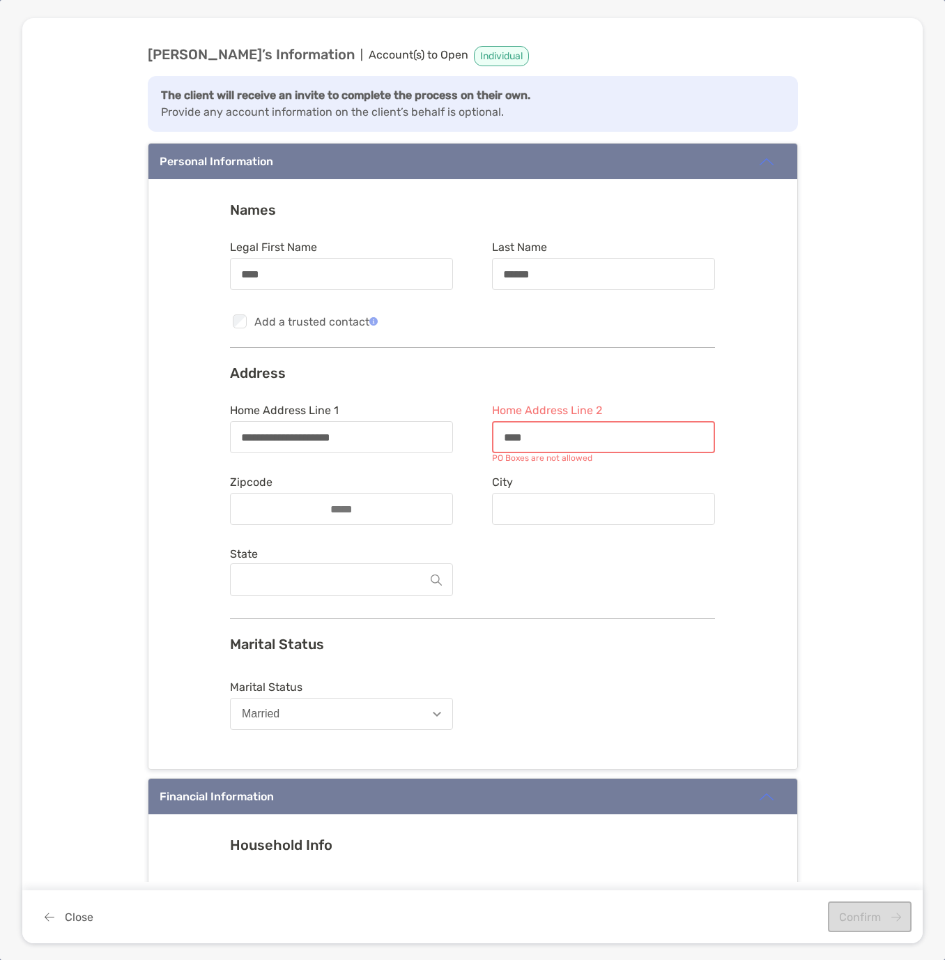
click at [470, 438] on form "**********" at bounding box center [472, 502] width 485 height 198
type input "*"
click at [298, 498] on div at bounding box center [341, 509] width 223 height 32
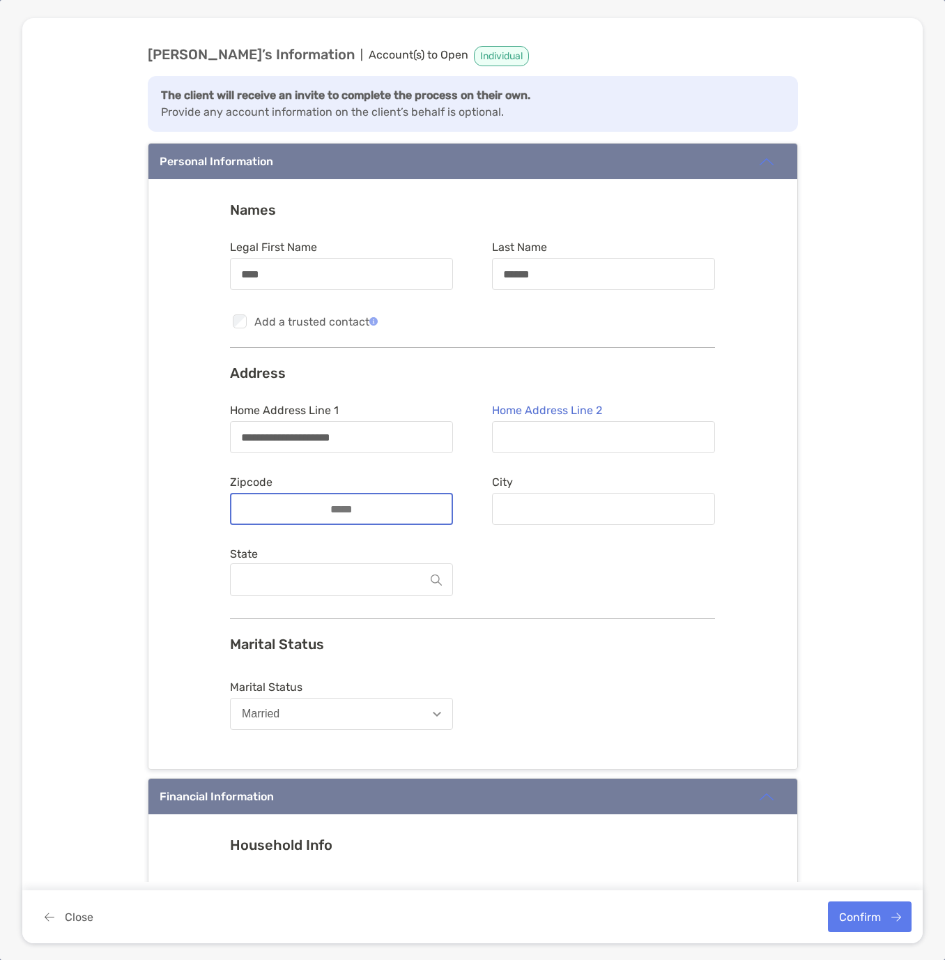
click at [298, 503] on input "Zipcode" at bounding box center [341, 509] width 111 height 12
type input "*****"
type input "**********"
type input "******"
type input "*****"
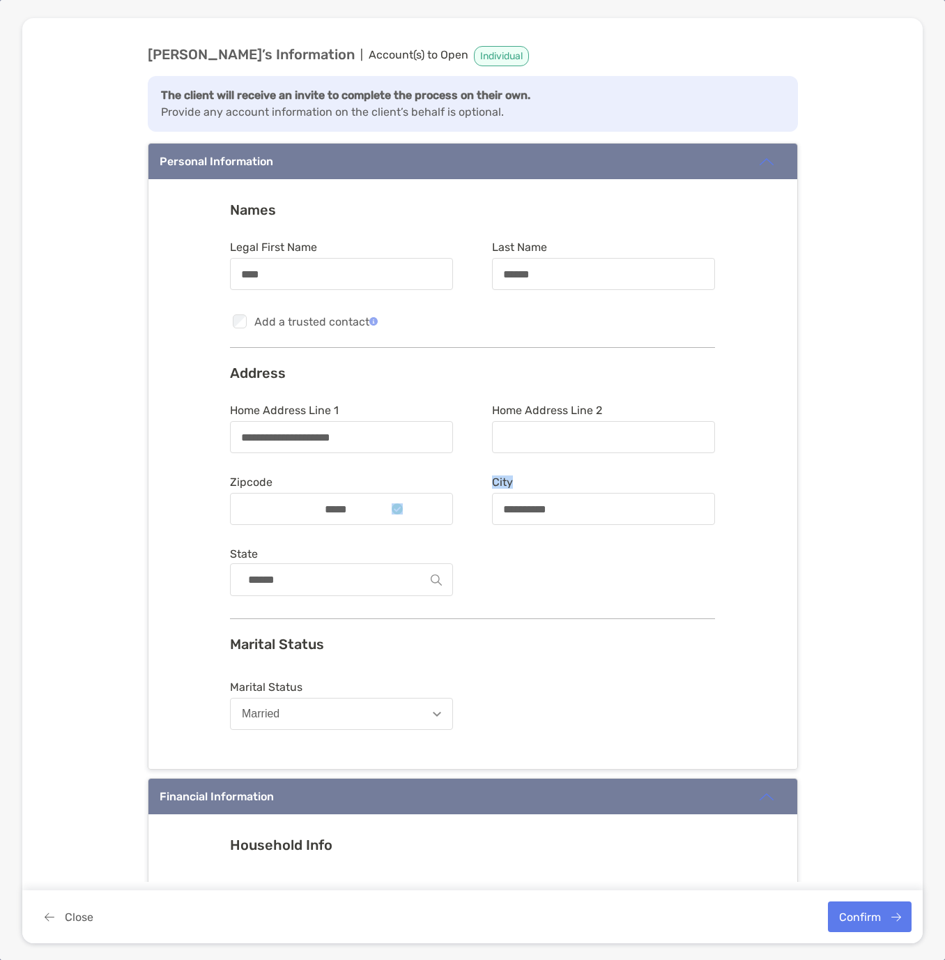
drag, startPoint x: 576, startPoint y: 500, endPoint x: 452, endPoint y: 504, distance: 124.1
click at [452, 504] on form "**********" at bounding box center [472, 502] width 485 height 198
drag, startPoint x: 598, startPoint y: 503, endPoint x: 587, endPoint y: 505, distance: 10.7
click at [596, 503] on input "**********" at bounding box center [603, 509] width 220 height 12
drag, startPoint x: 585, startPoint y: 507, endPoint x: 410, endPoint y: 509, distance: 174.9
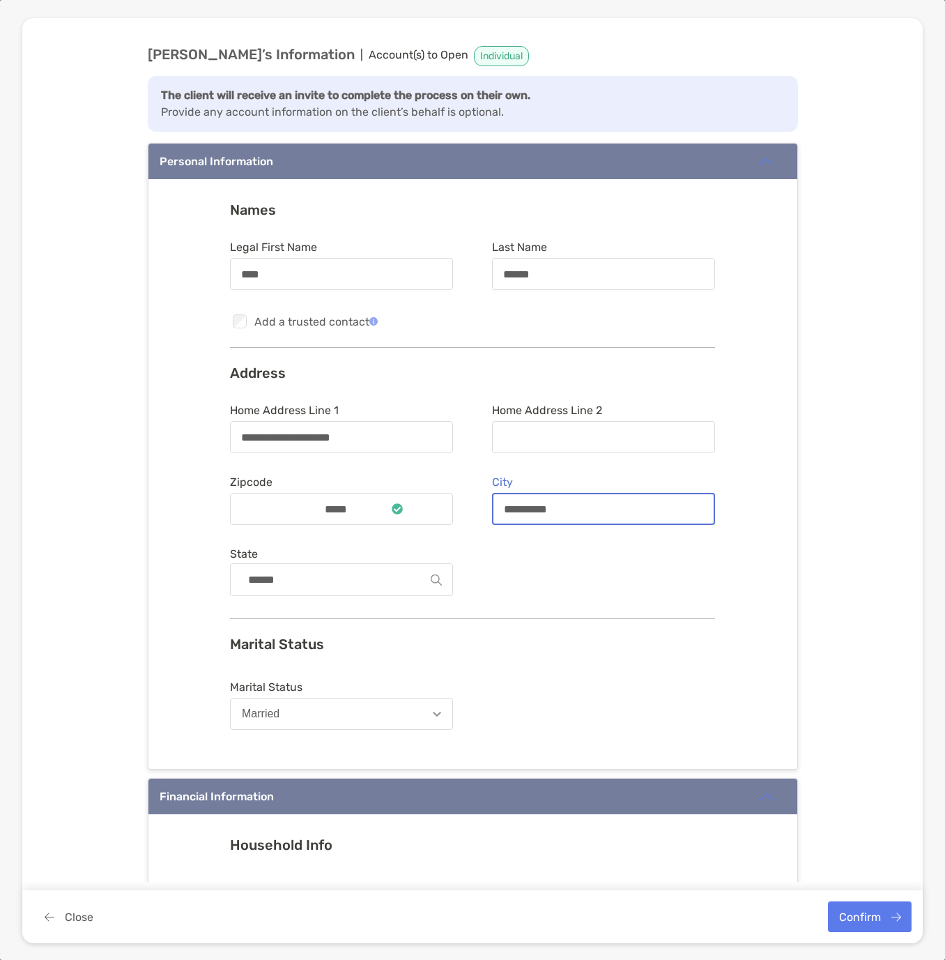
click at [410, 509] on form "**********" at bounding box center [472, 502] width 485 height 198
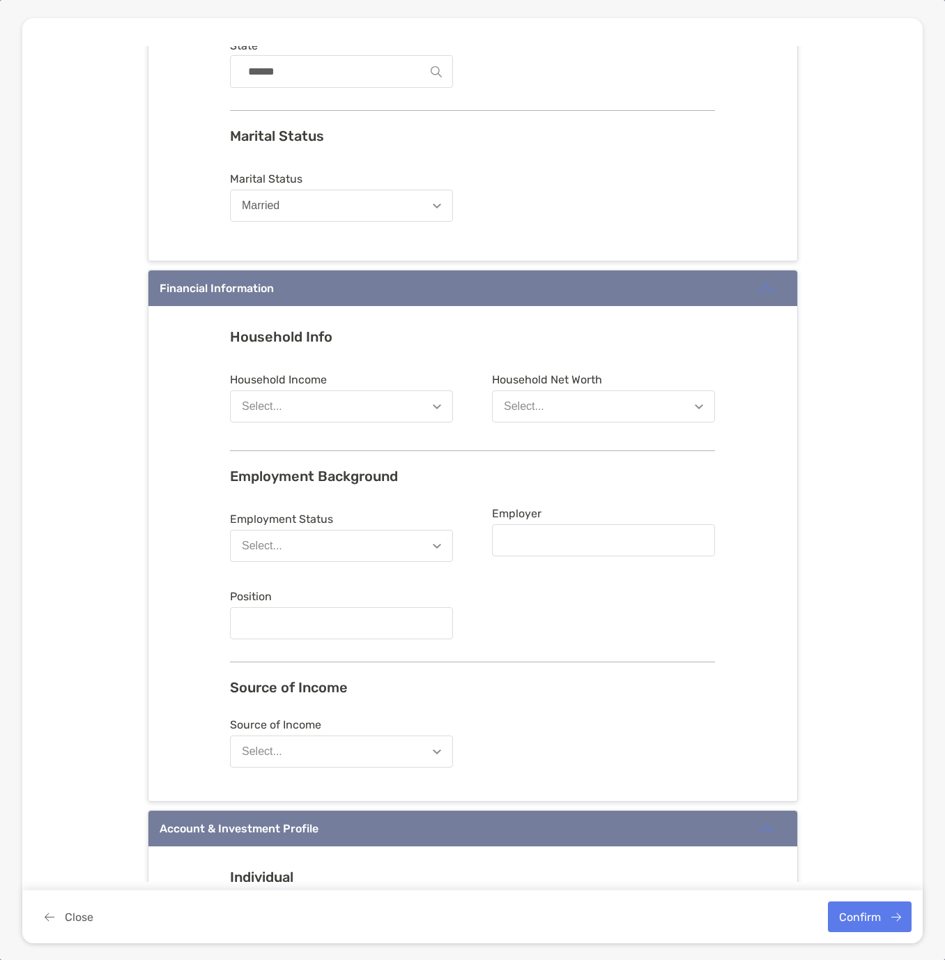
scroll to position [557, 0]
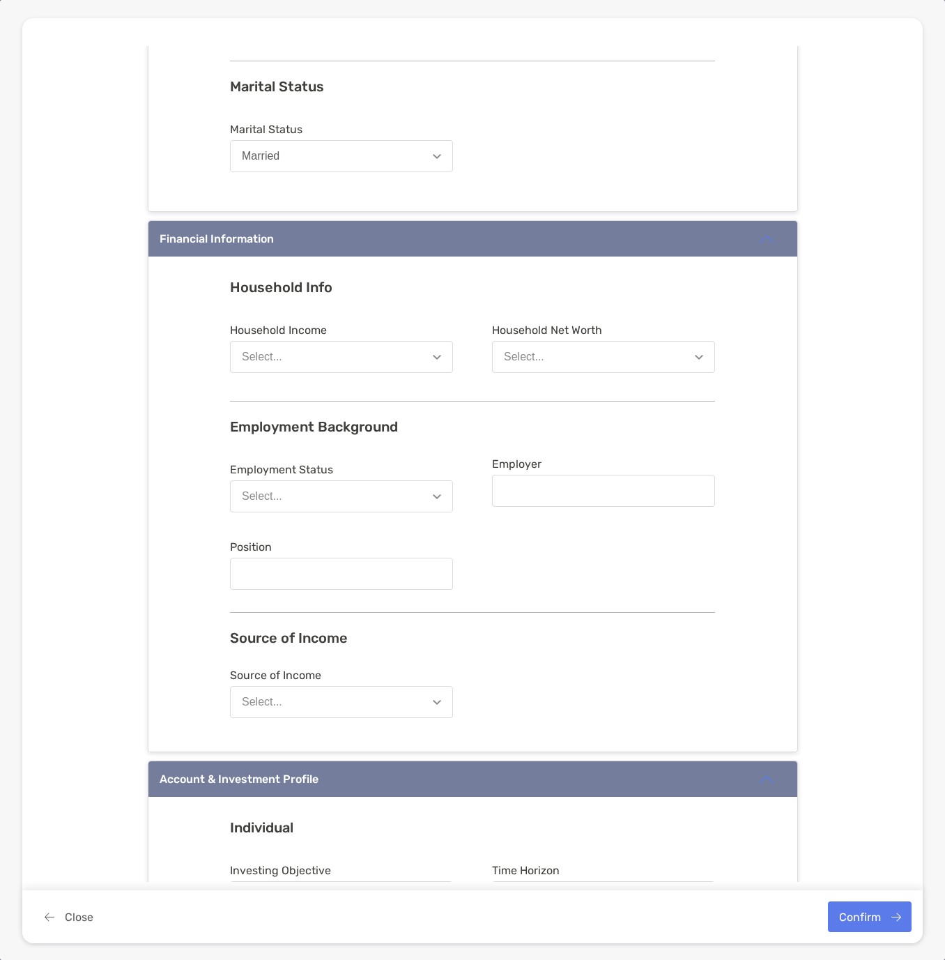
type input "**********"
click at [330, 365] on button "Select..." at bounding box center [341, 357] width 223 height 32
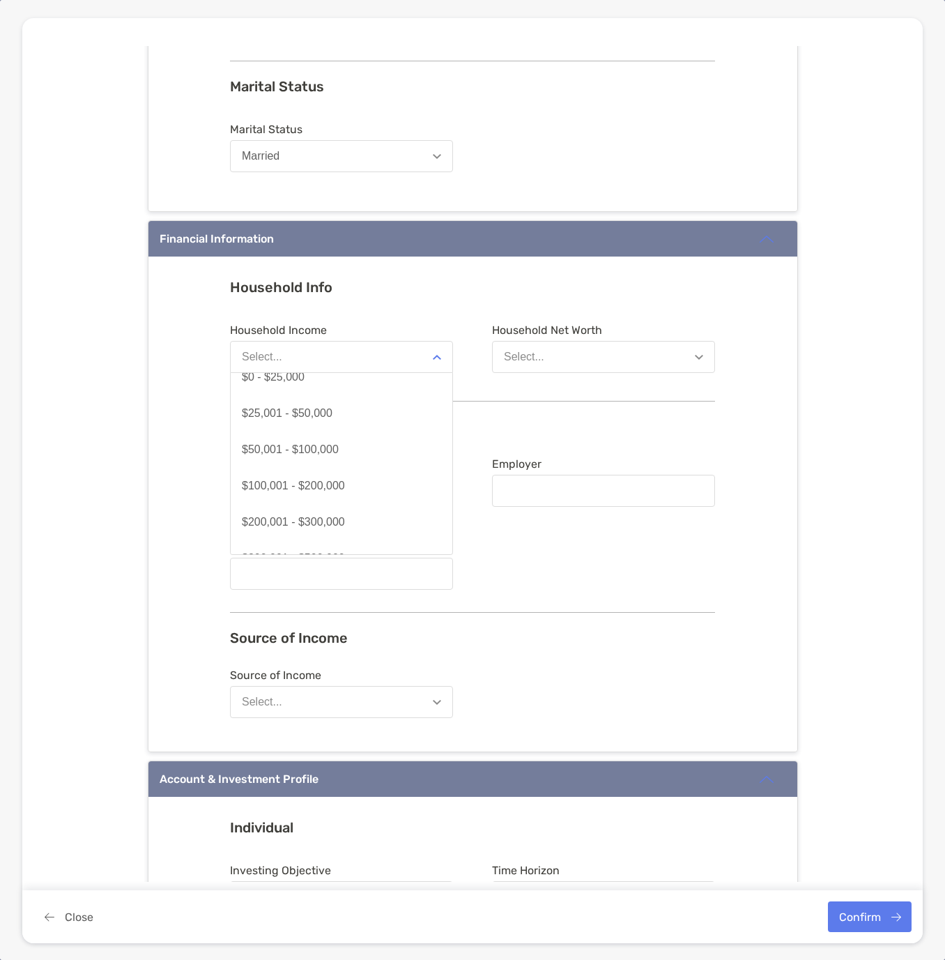
scroll to position [30, 0]
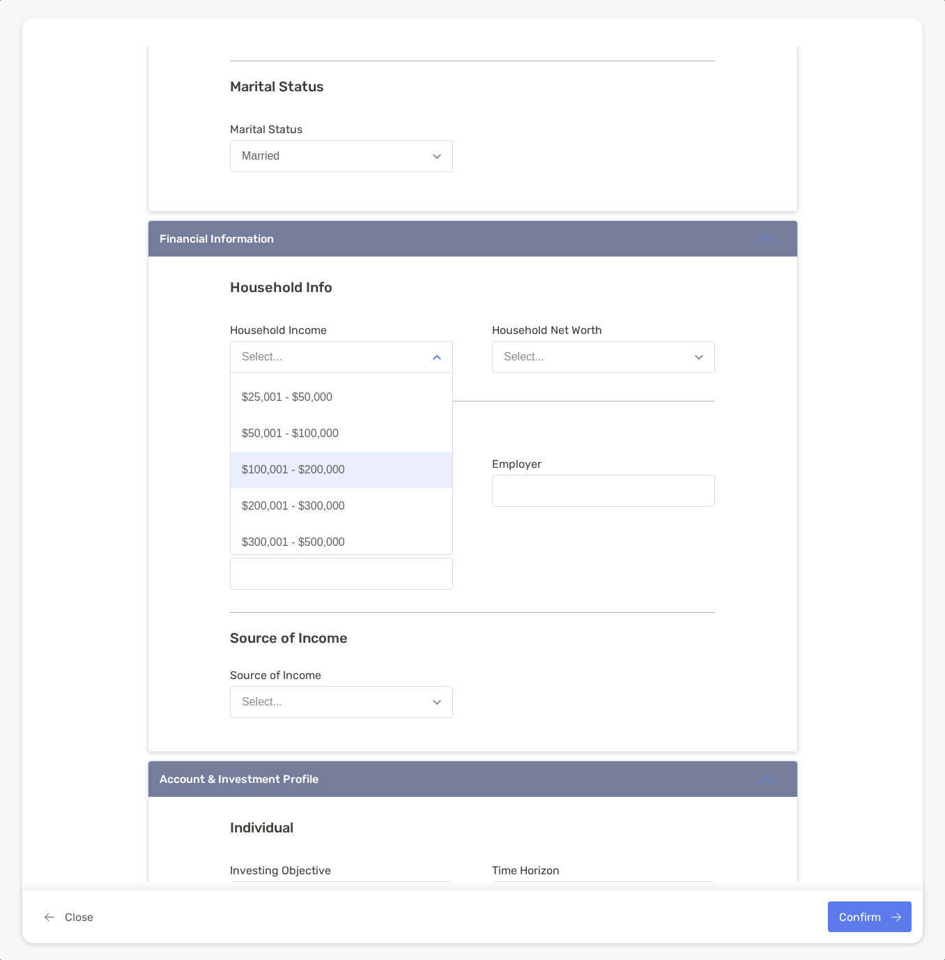
click at [369, 474] on button "$100,001 - $200,000" at bounding box center [342, 470] width 222 height 36
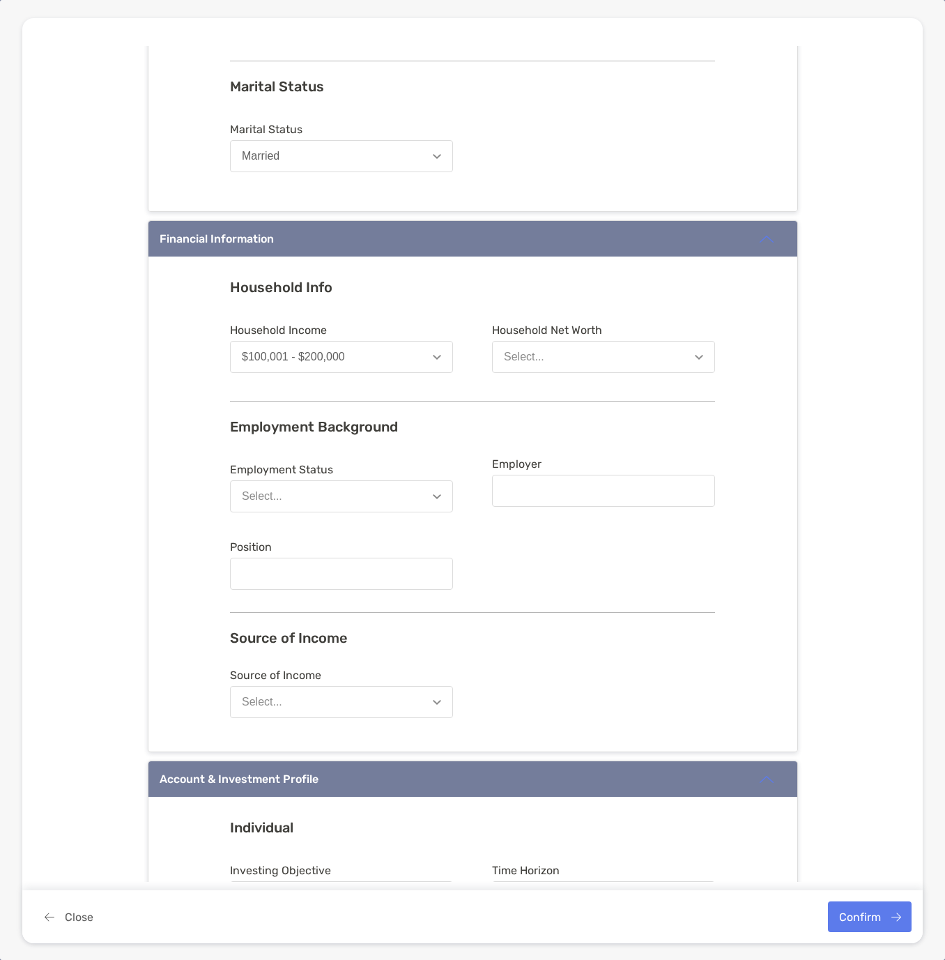
click at [544, 355] on button "Select..." at bounding box center [603, 357] width 223 height 32
click at [439, 495] on button "Select..." at bounding box center [341, 496] width 223 height 32
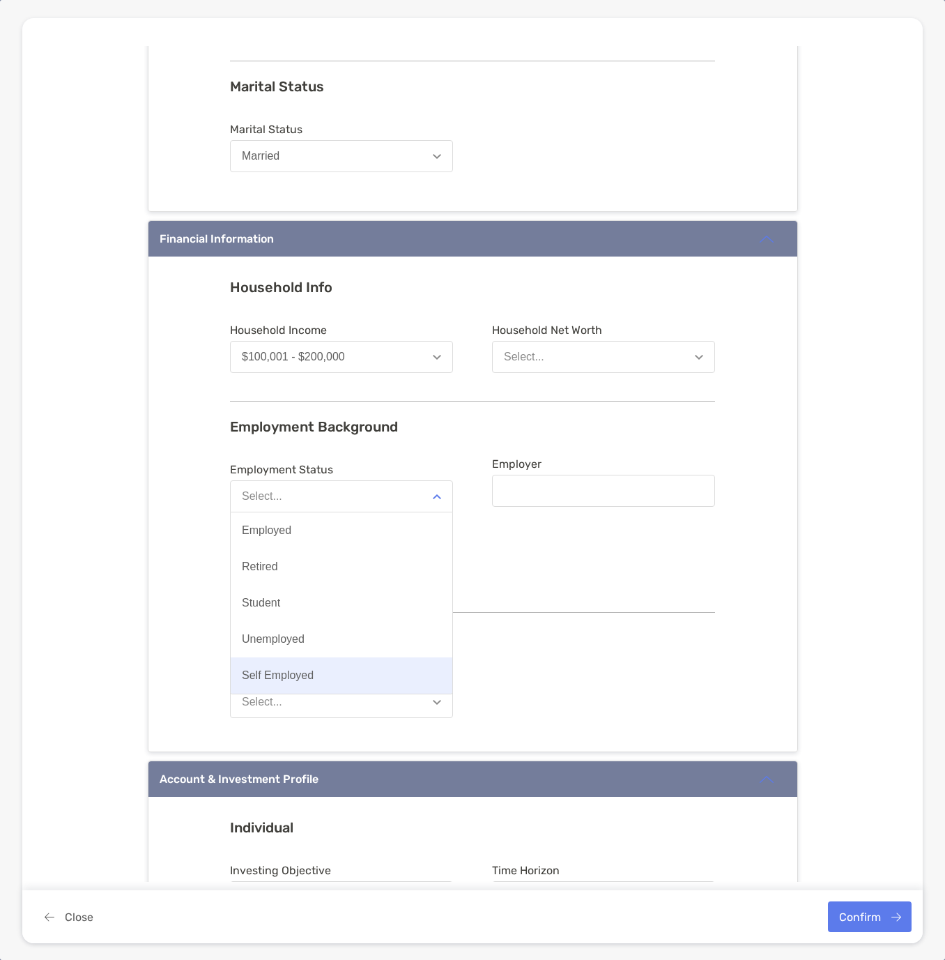
click at [302, 680] on div "Self Employed" at bounding box center [278, 675] width 72 height 13
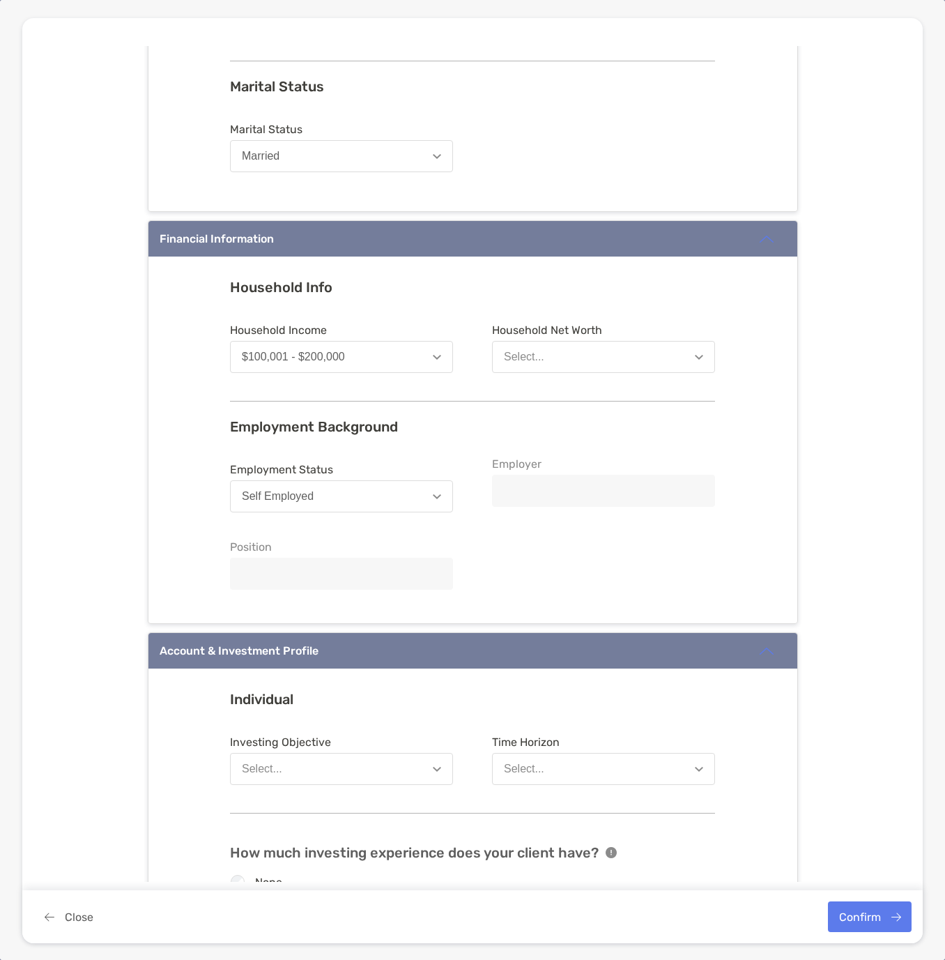
click at [516, 357] on div "Select..." at bounding box center [524, 356] width 40 height 13
click at [513, 295] on div "Household Info Household Income $100,001 - $200,000 Household Net Worth Select.…" at bounding box center [472, 331] width 485 height 105
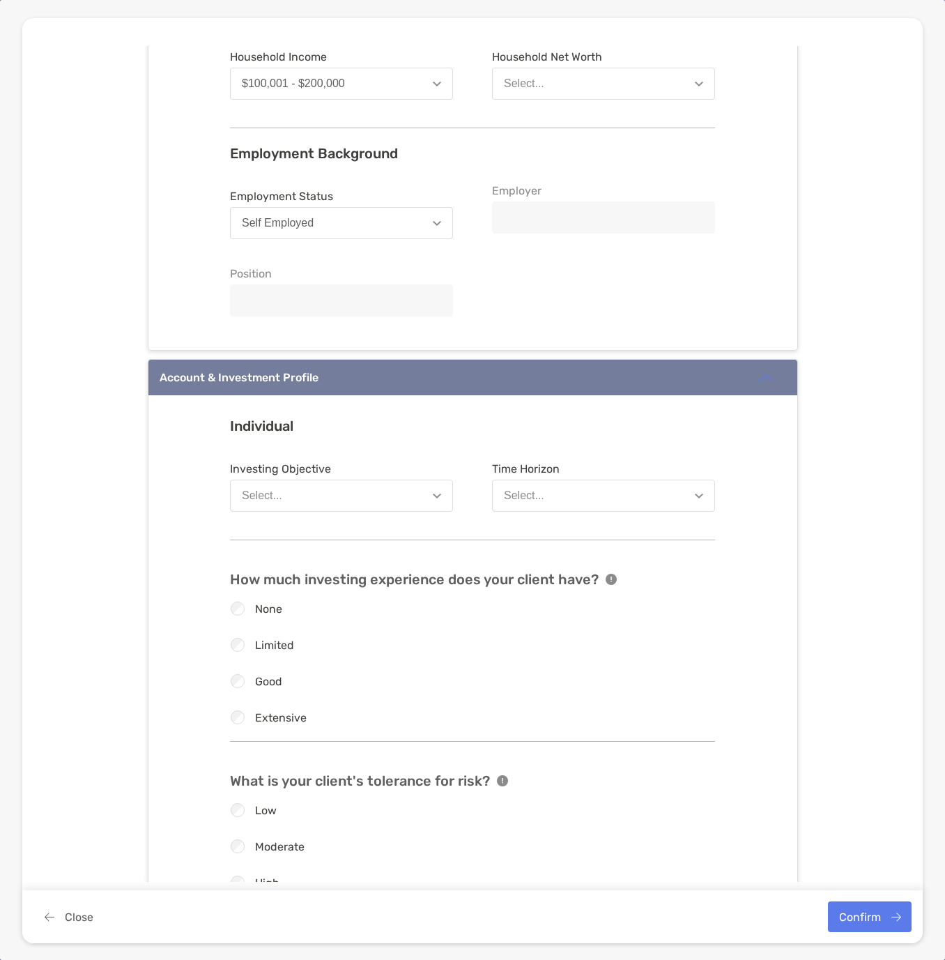
scroll to position [836, 0]
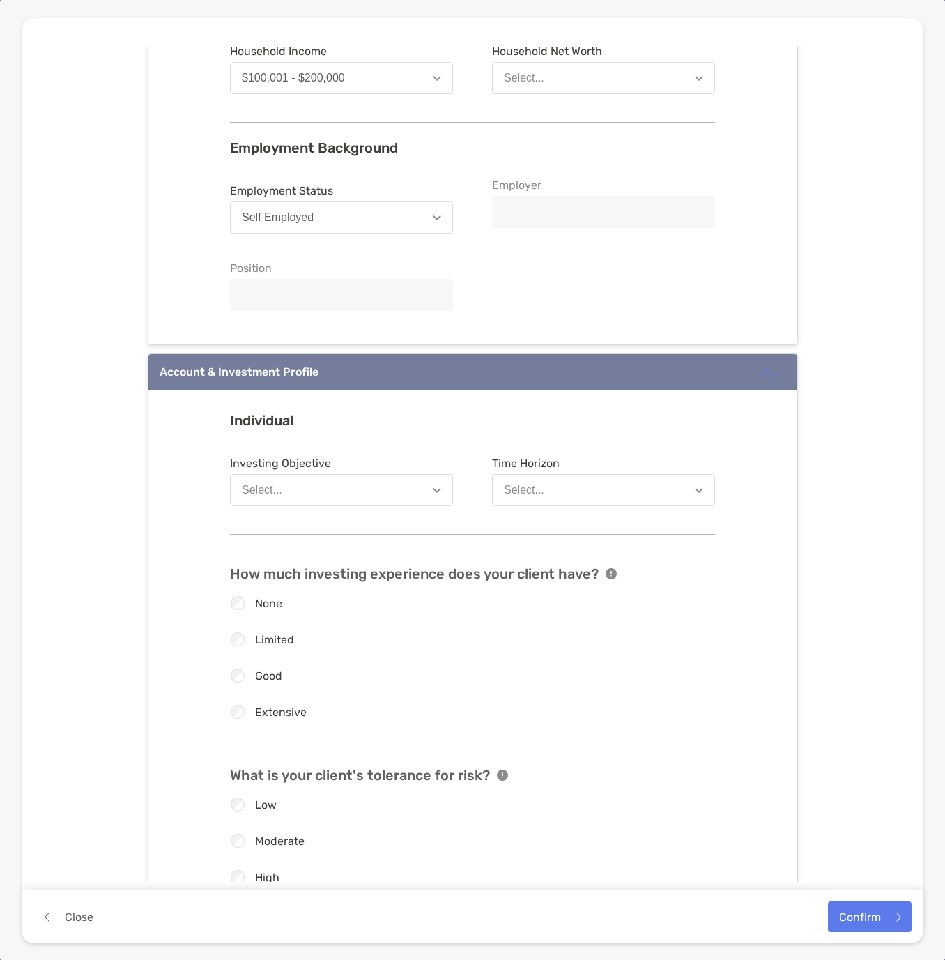
click at [426, 489] on button "Select..." at bounding box center [341, 490] width 223 height 32
click at [316, 635] on div "Long-Term Growth" at bounding box center [288, 632] width 93 height 13
drag, startPoint x: 619, startPoint y: 488, endPoint x: 616, endPoint y: 495, distance: 7.2
click at [617, 491] on button "Select..." at bounding box center [603, 490] width 223 height 32
click at [393, 476] on button "Long-Term Growth" at bounding box center [341, 490] width 223 height 32
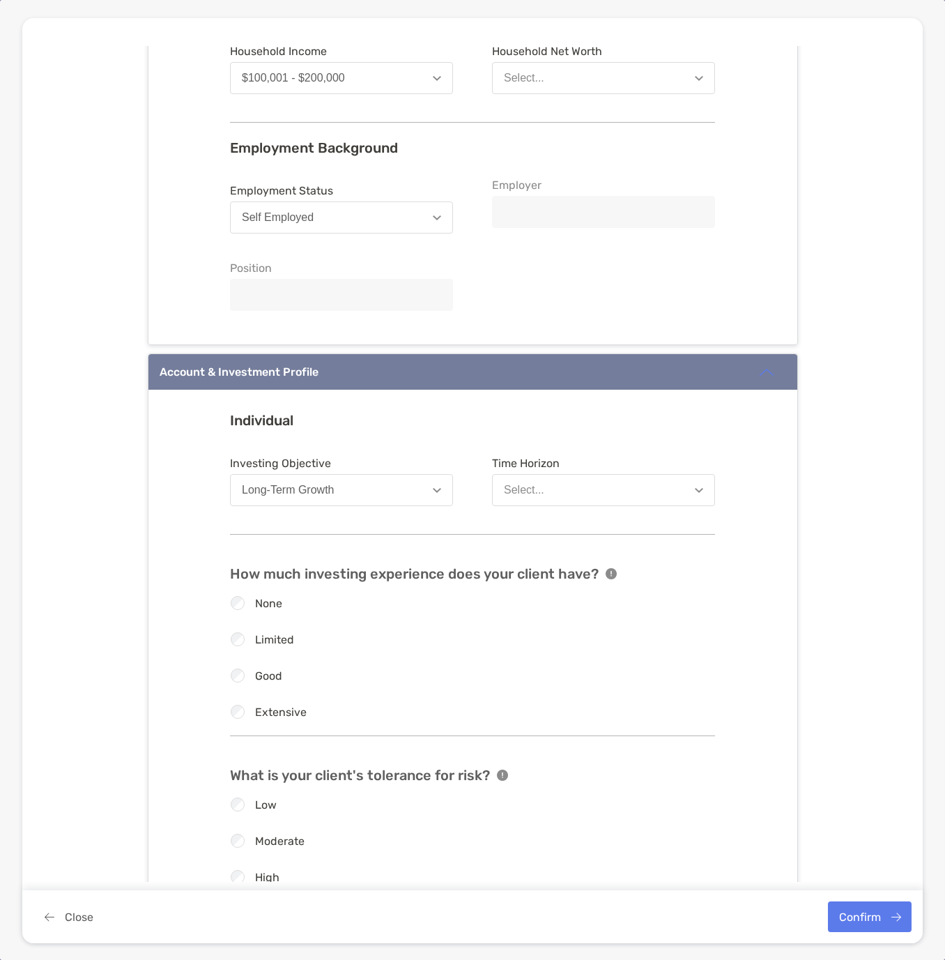
click at [472, 422] on h3 "Individual" at bounding box center [472, 420] width 485 height 17
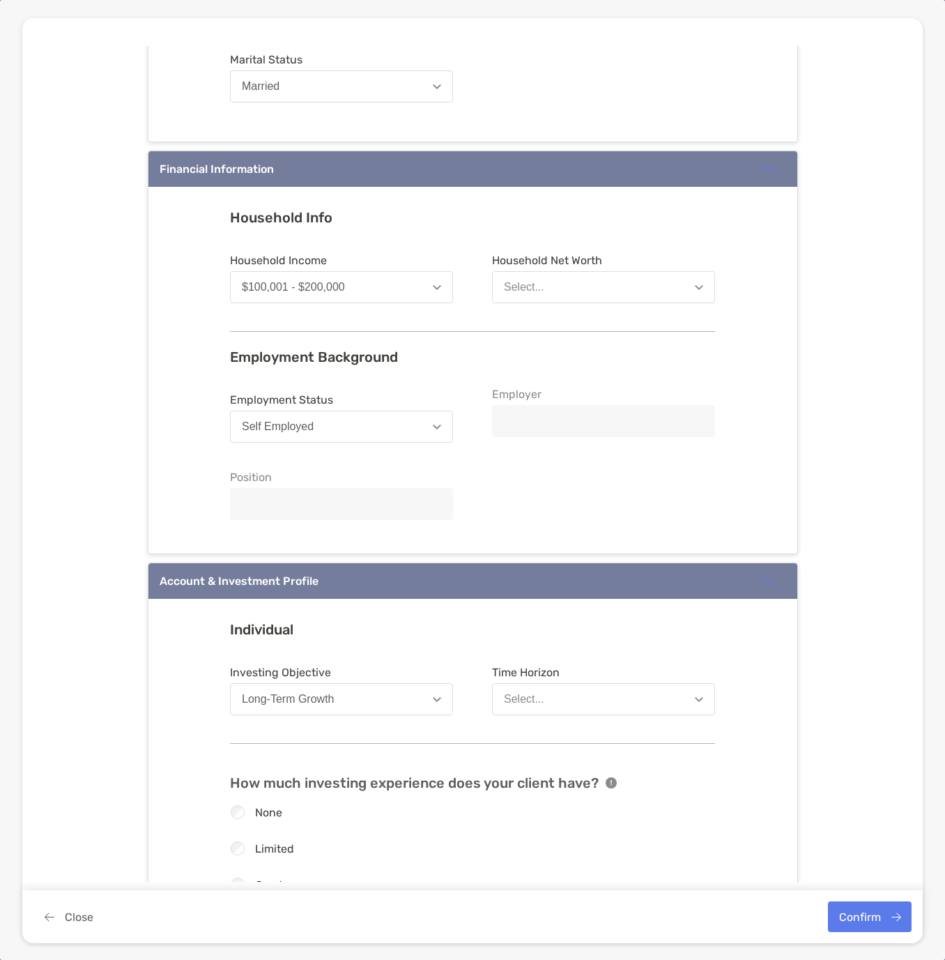
scroll to position [697, 0]
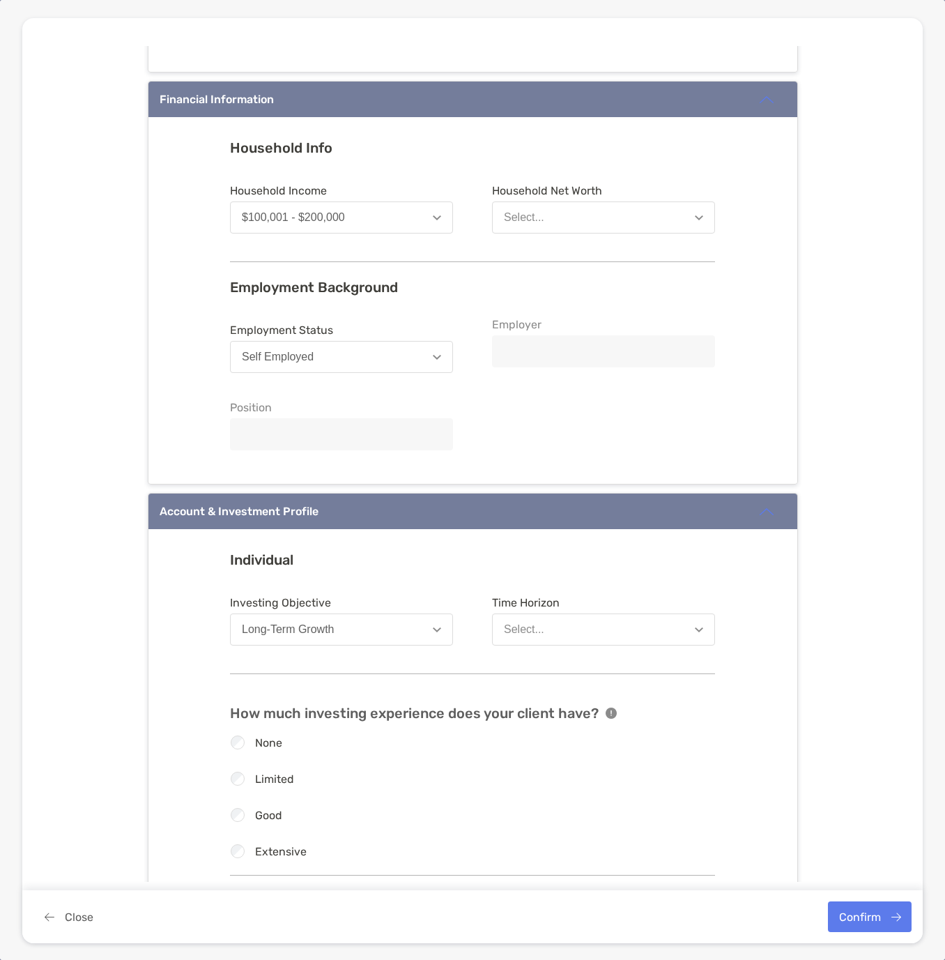
click at [544, 224] on button "Select..." at bounding box center [603, 217] width 223 height 32
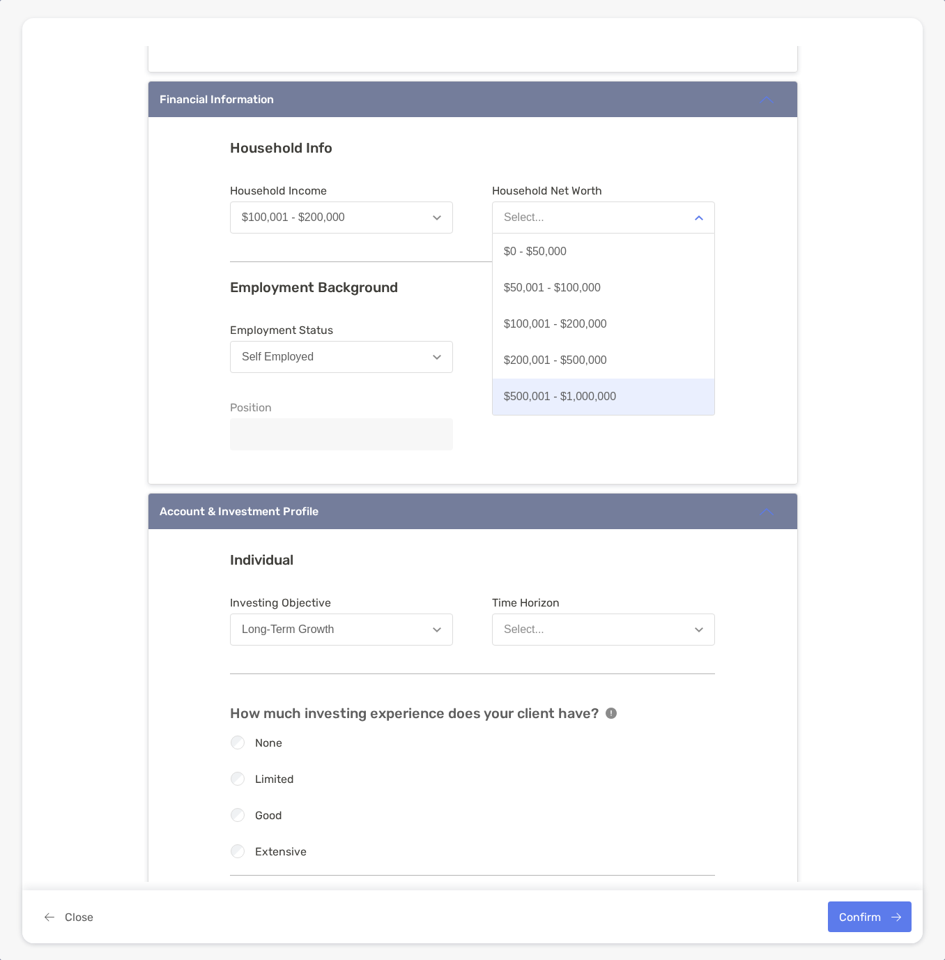
click at [532, 404] on button "$500,001 - $1,000,000" at bounding box center [604, 396] width 222 height 36
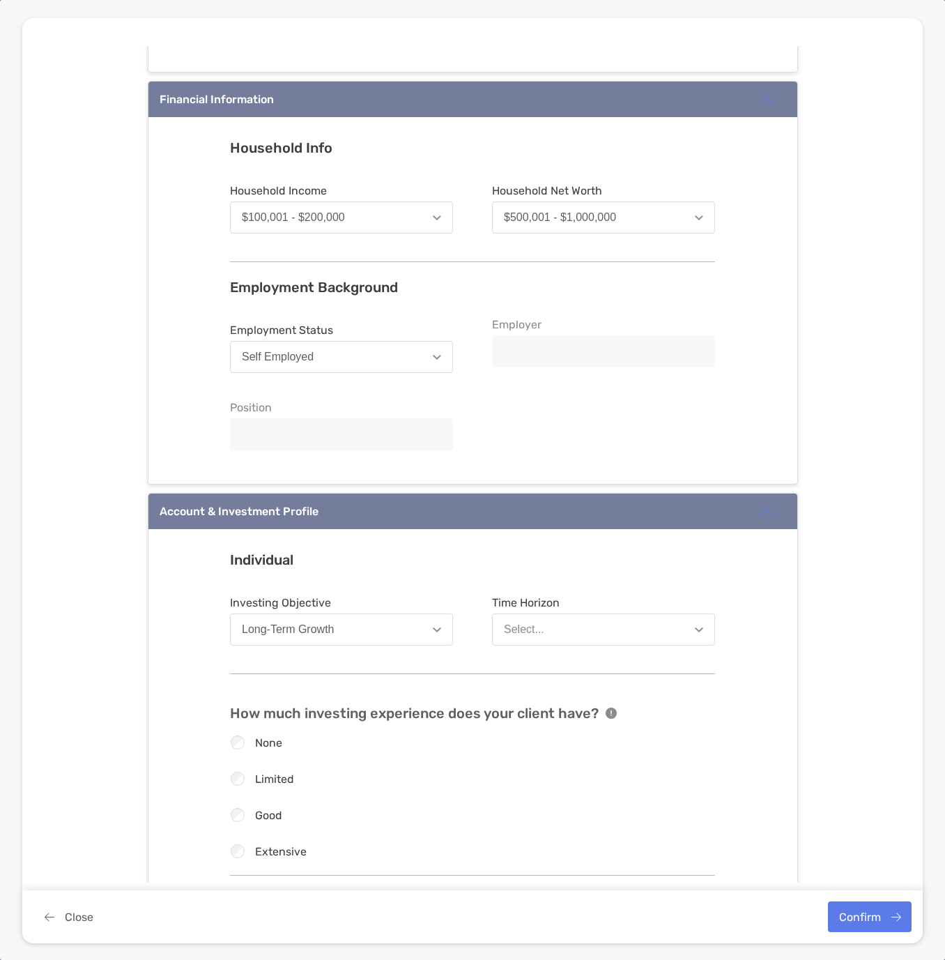
click at [537, 343] on div at bounding box center [603, 351] width 223 height 32
click at [433, 355] on img "button" at bounding box center [437, 357] width 8 height 5
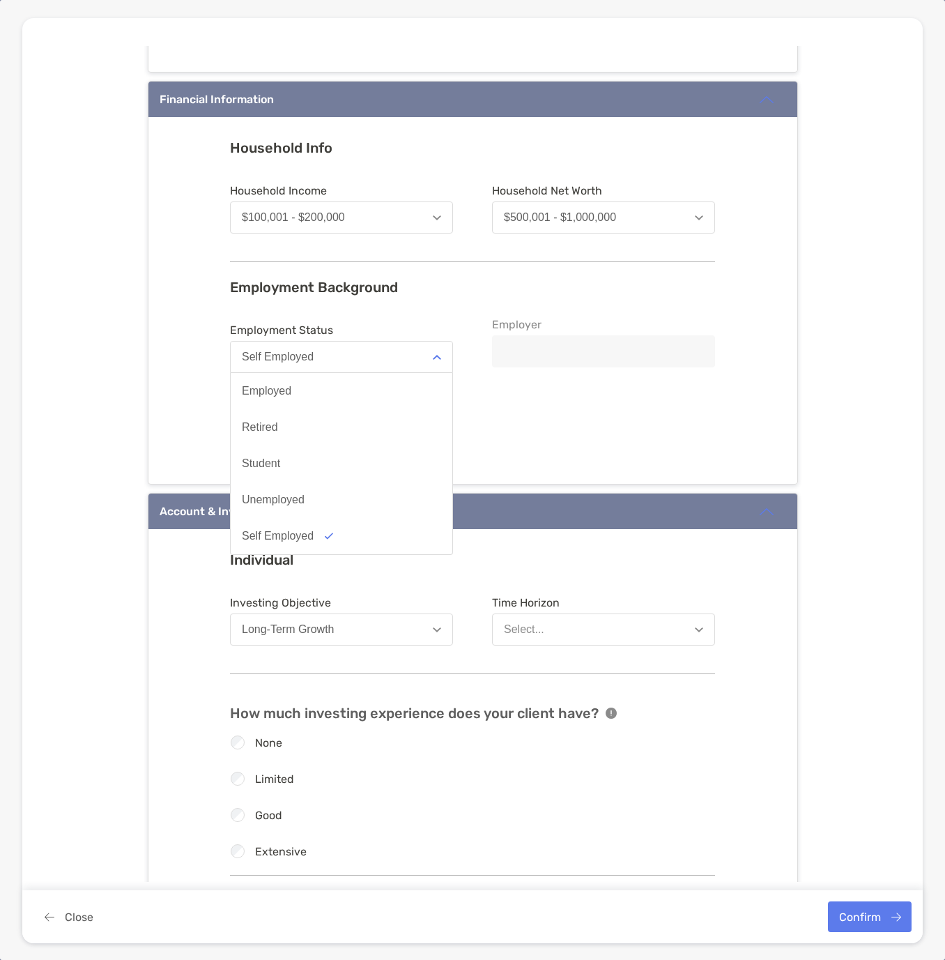
click at [518, 413] on form "Employment Status Self Employed Employed Retired Student Unemployed Self Employ…" at bounding box center [472, 387] width 485 height 138
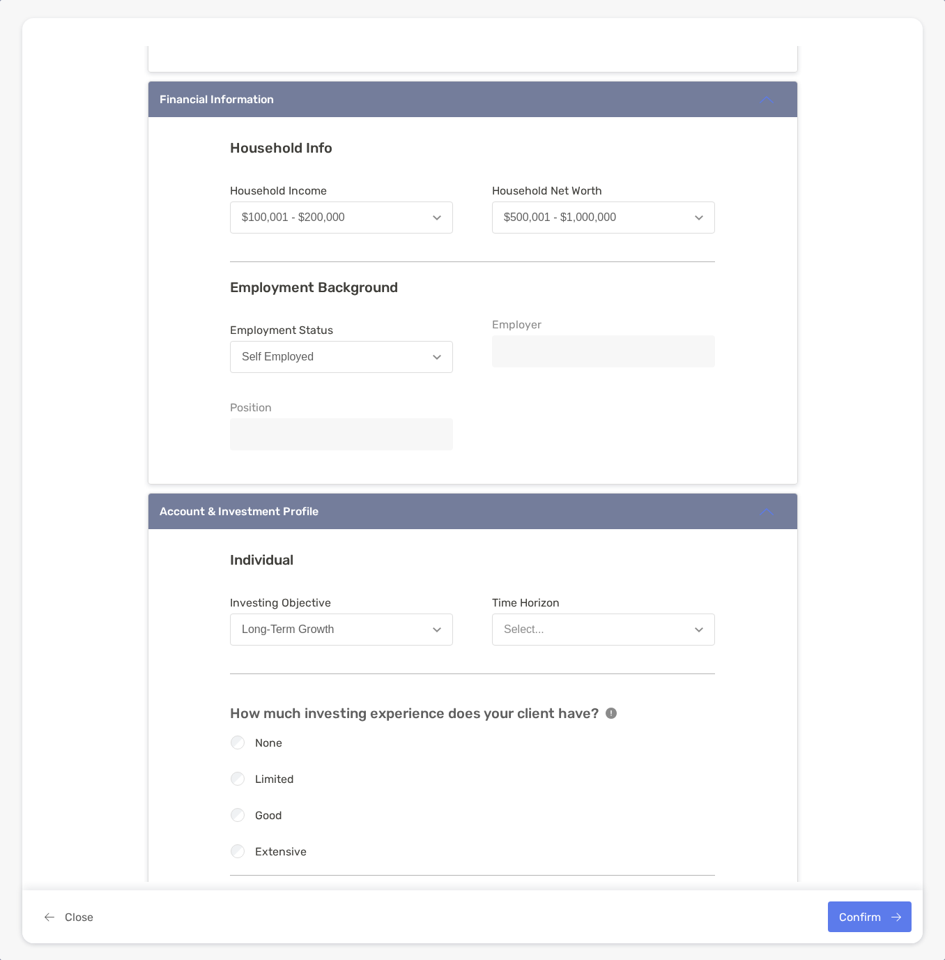
scroll to position [1115, 0]
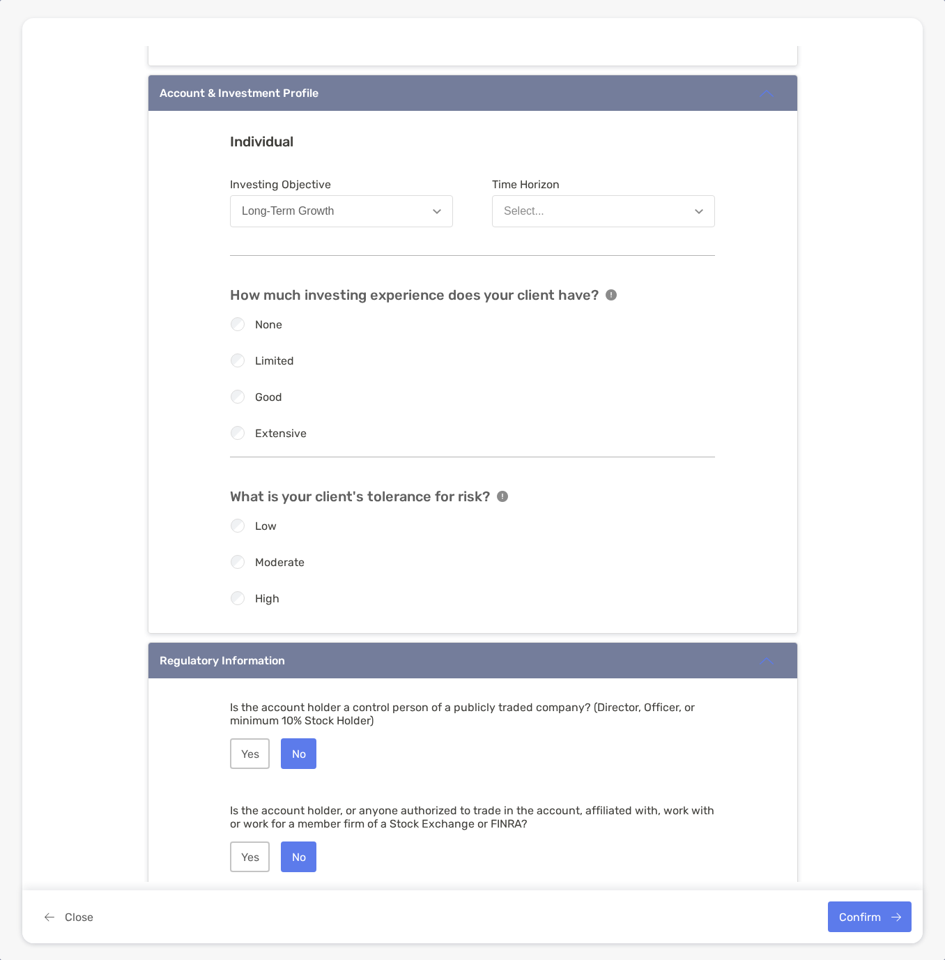
click at [433, 213] on img "button" at bounding box center [437, 211] width 8 height 5
click at [518, 207] on div "Select..." at bounding box center [524, 211] width 40 height 13
click at [535, 321] on div "8 Years or More" at bounding box center [543, 317] width 79 height 13
click at [415, 203] on button "Long-Term Growth" at bounding box center [341, 211] width 223 height 32
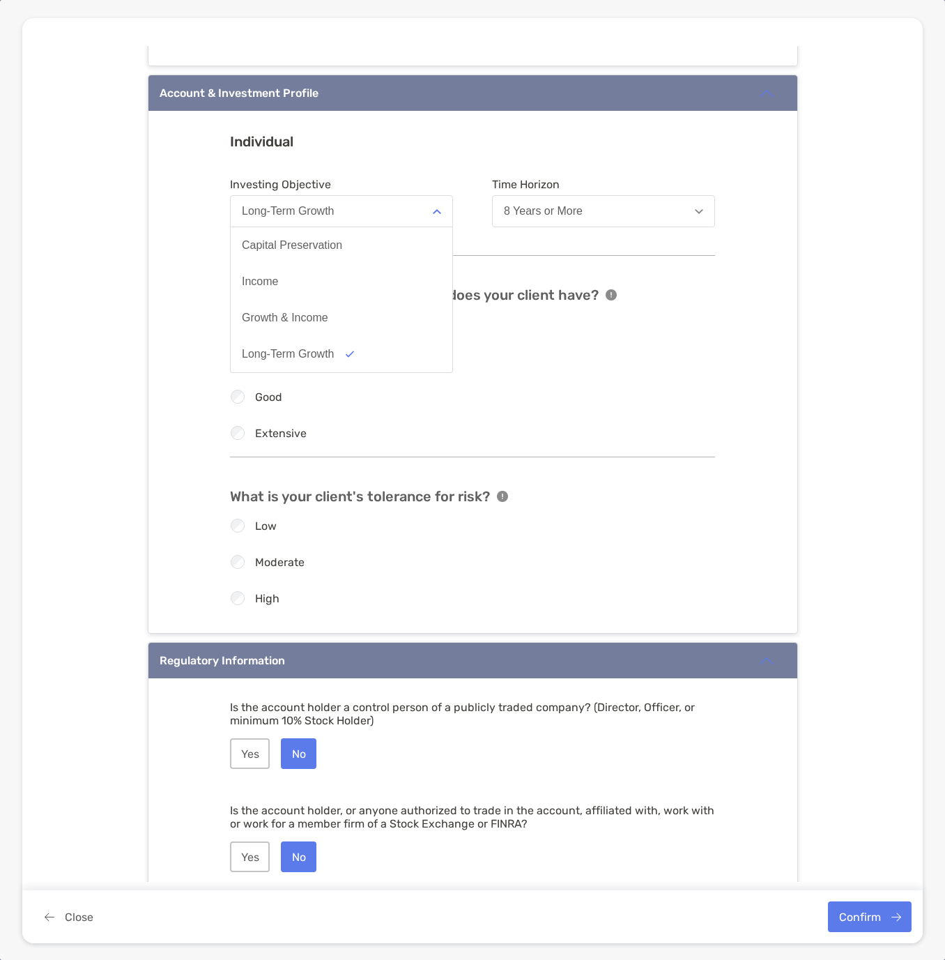
click at [531, 212] on div "8 Years or More" at bounding box center [543, 211] width 79 height 13
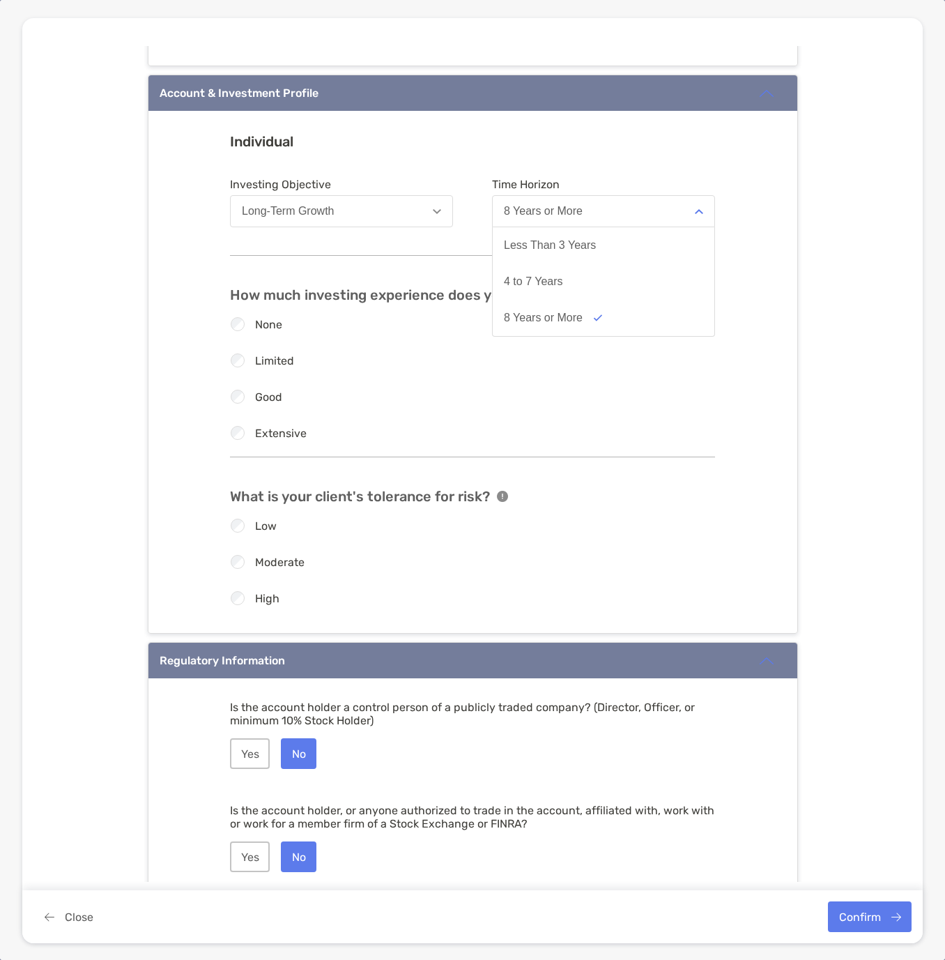
click at [580, 141] on h3 "Individual" at bounding box center [472, 141] width 485 height 17
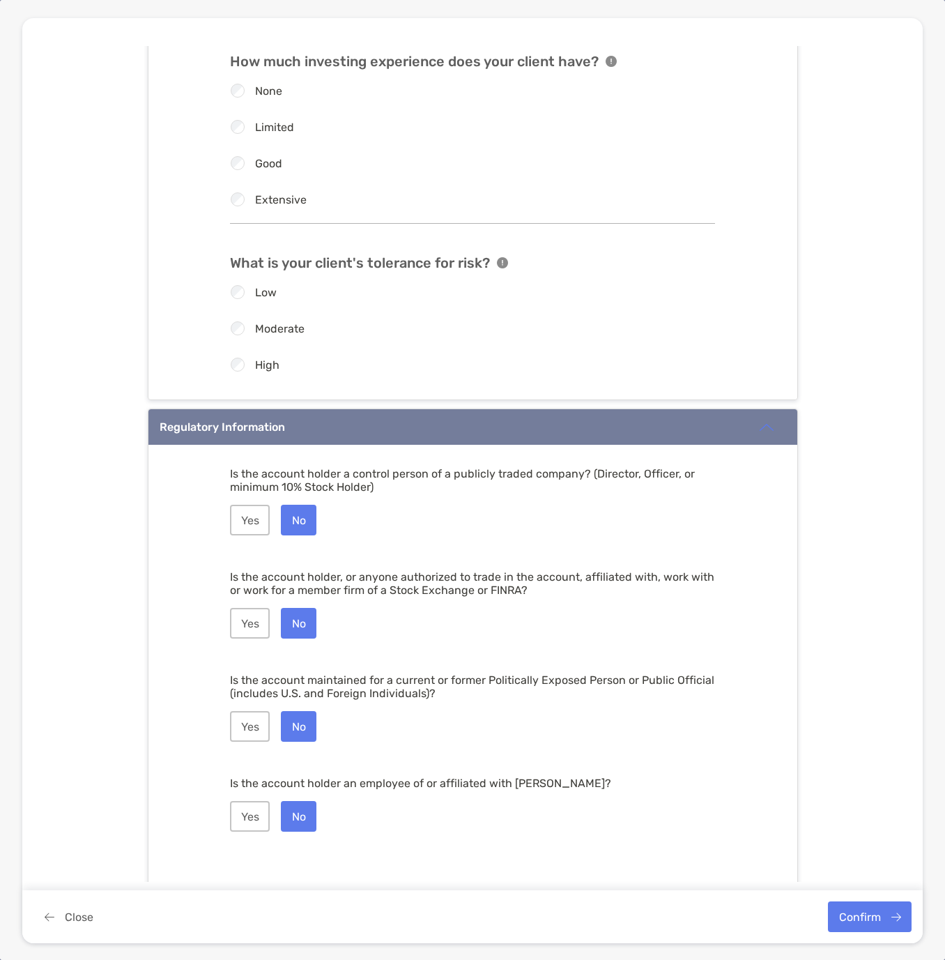
scroll to position [1362, 0]
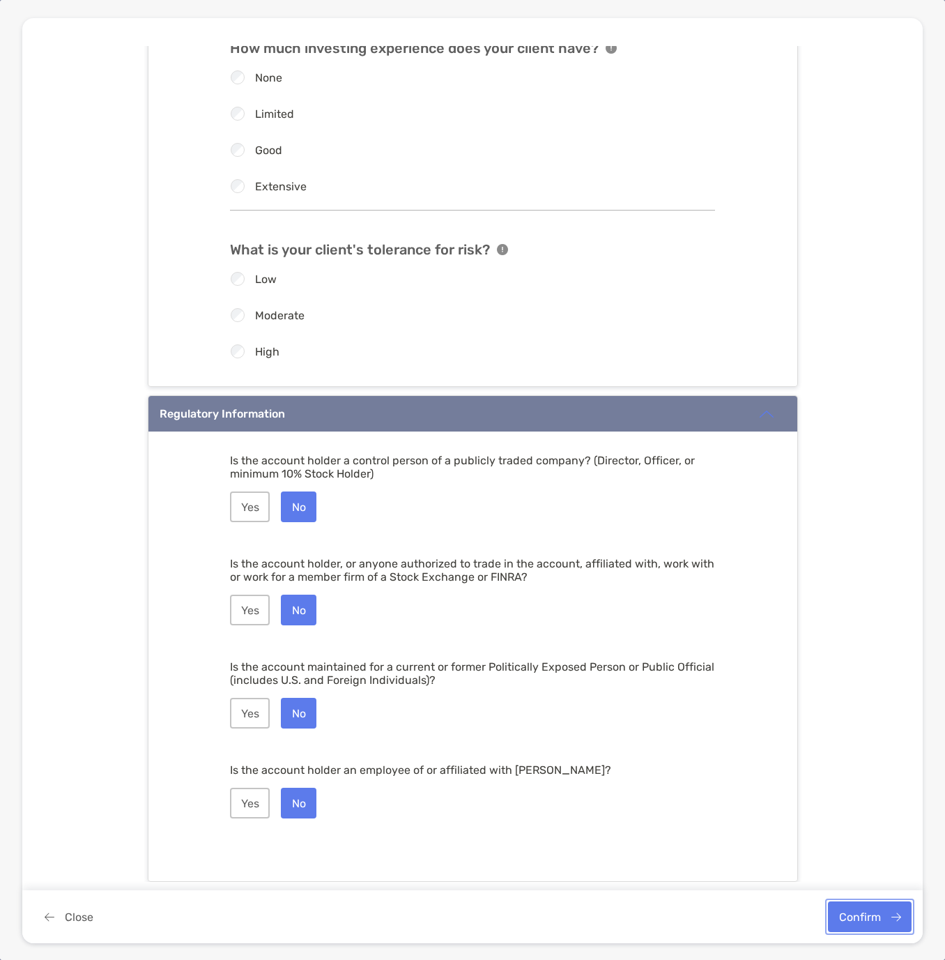
click at [882, 916] on button "Confirm" at bounding box center [870, 916] width 84 height 31
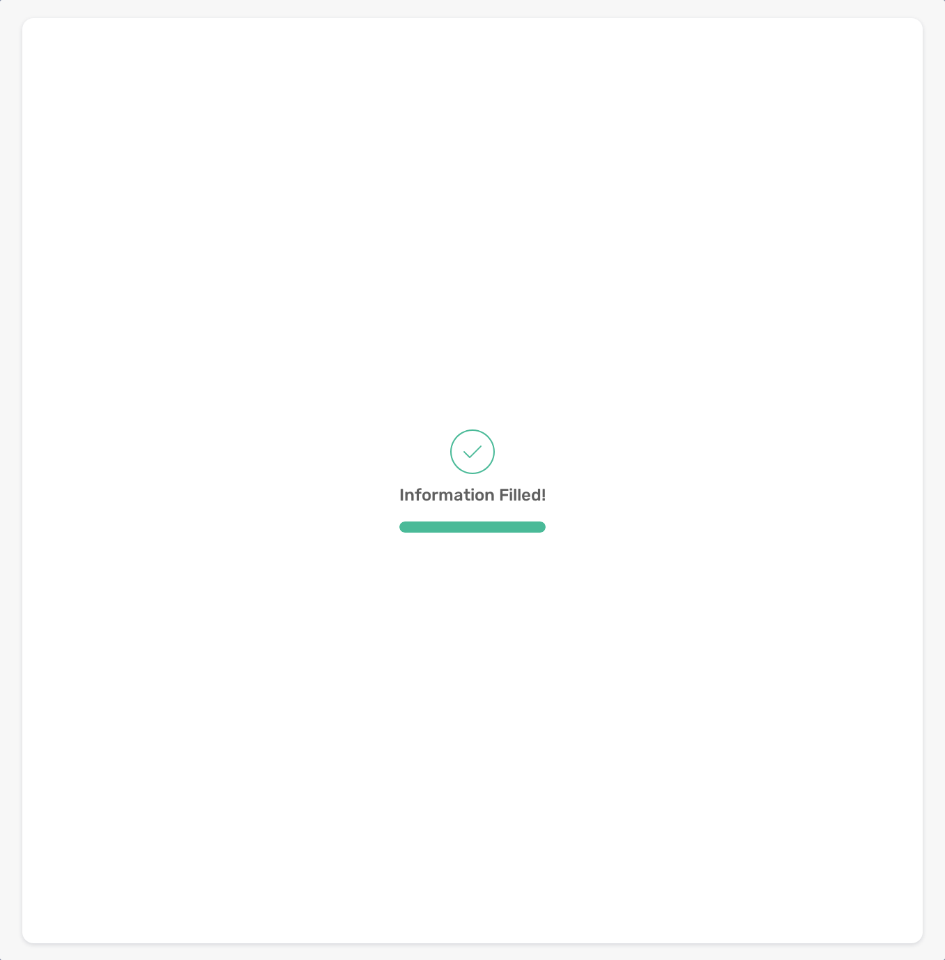
scroll to position [0, 0]
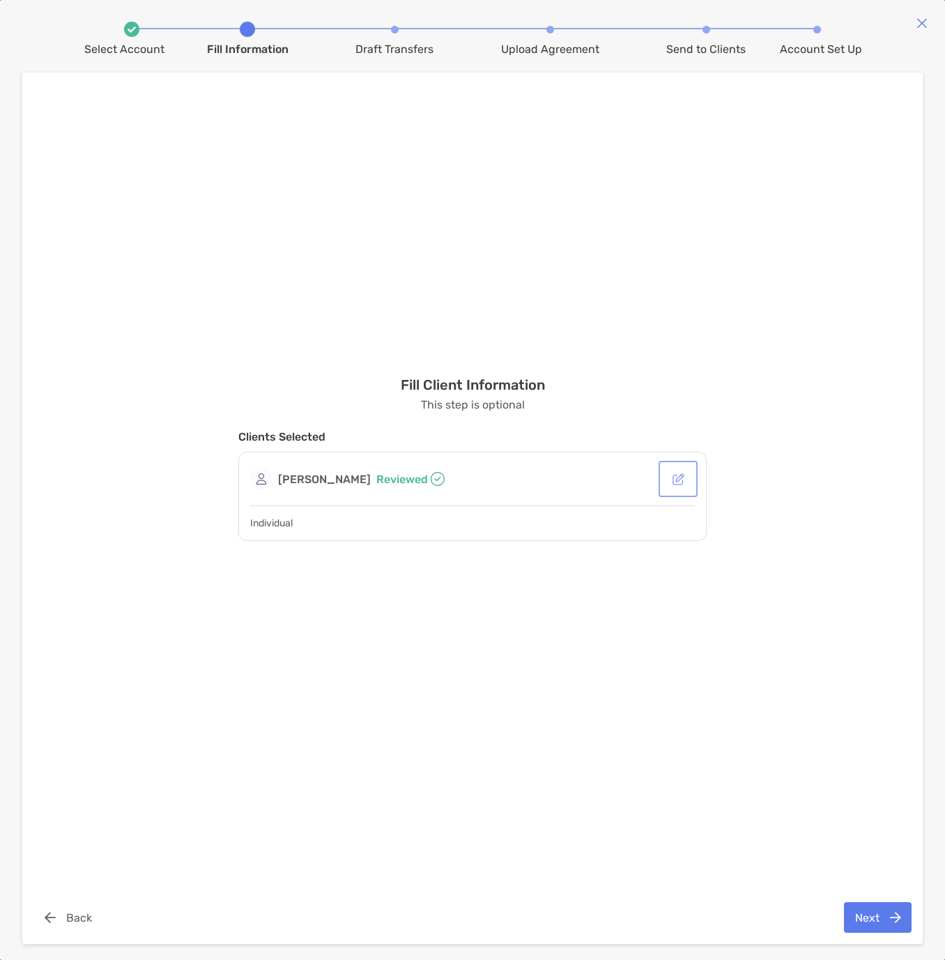
click at [677, 476] on button "button" at bounding box center [677, 478] width 33 height 31
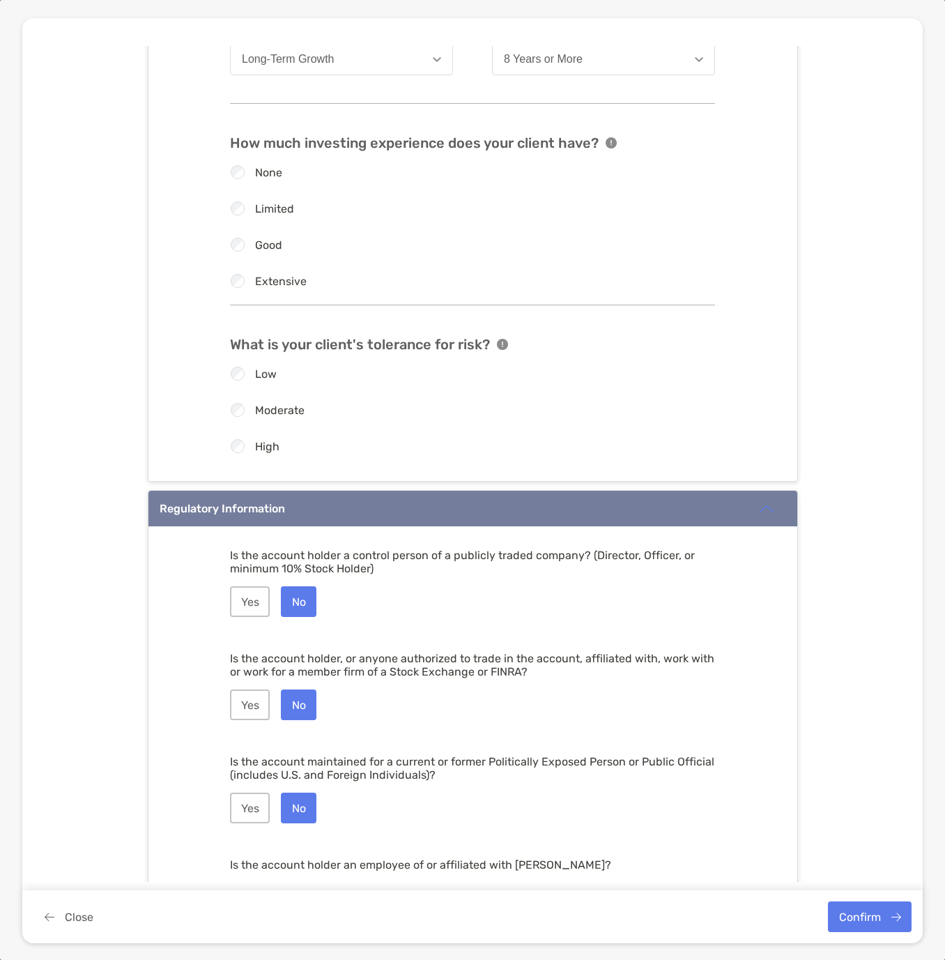
scroll to position [1362, 0]
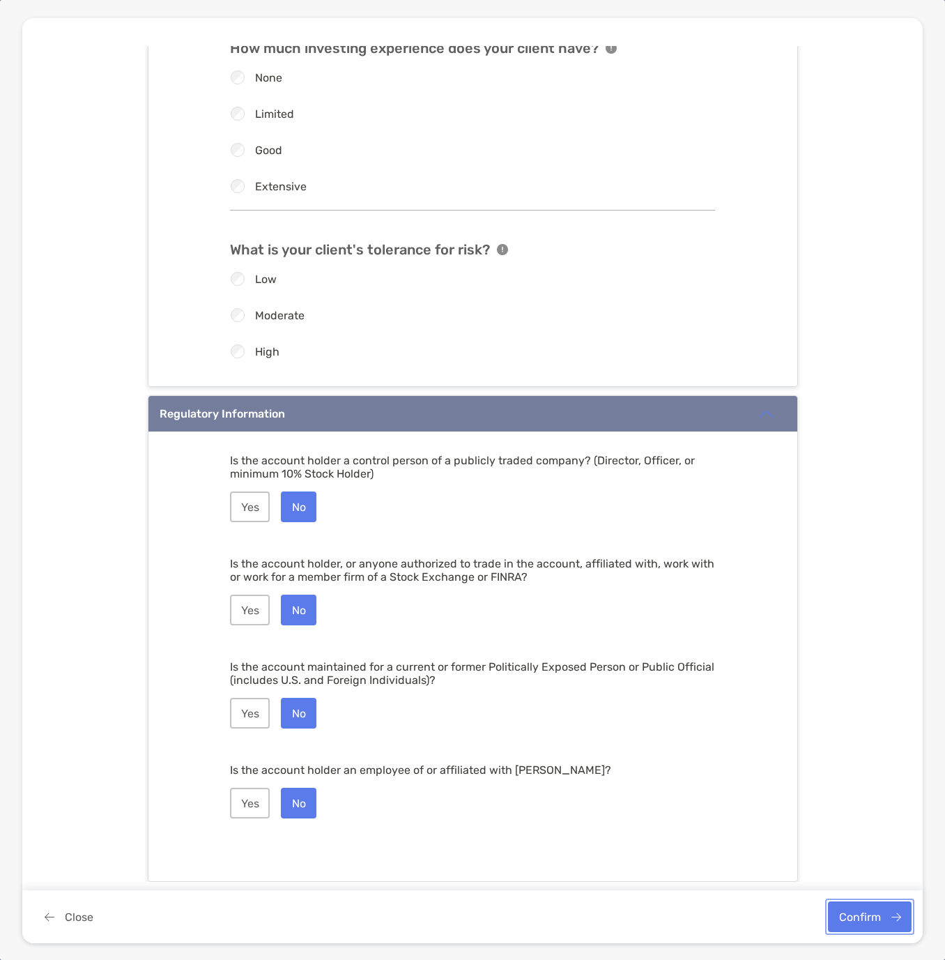
click at [889, 918] on button "Confirm" at bounding box center [870, 916] width 84 height 31
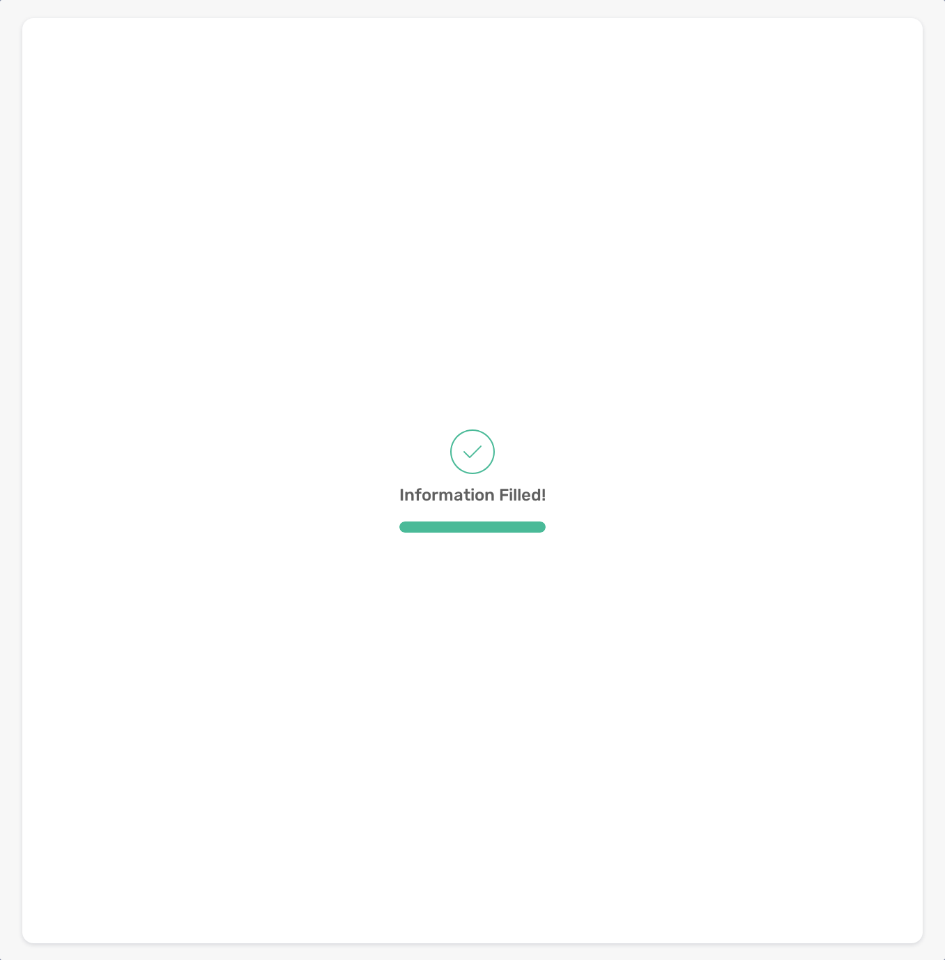
scroll to position [0, 0]
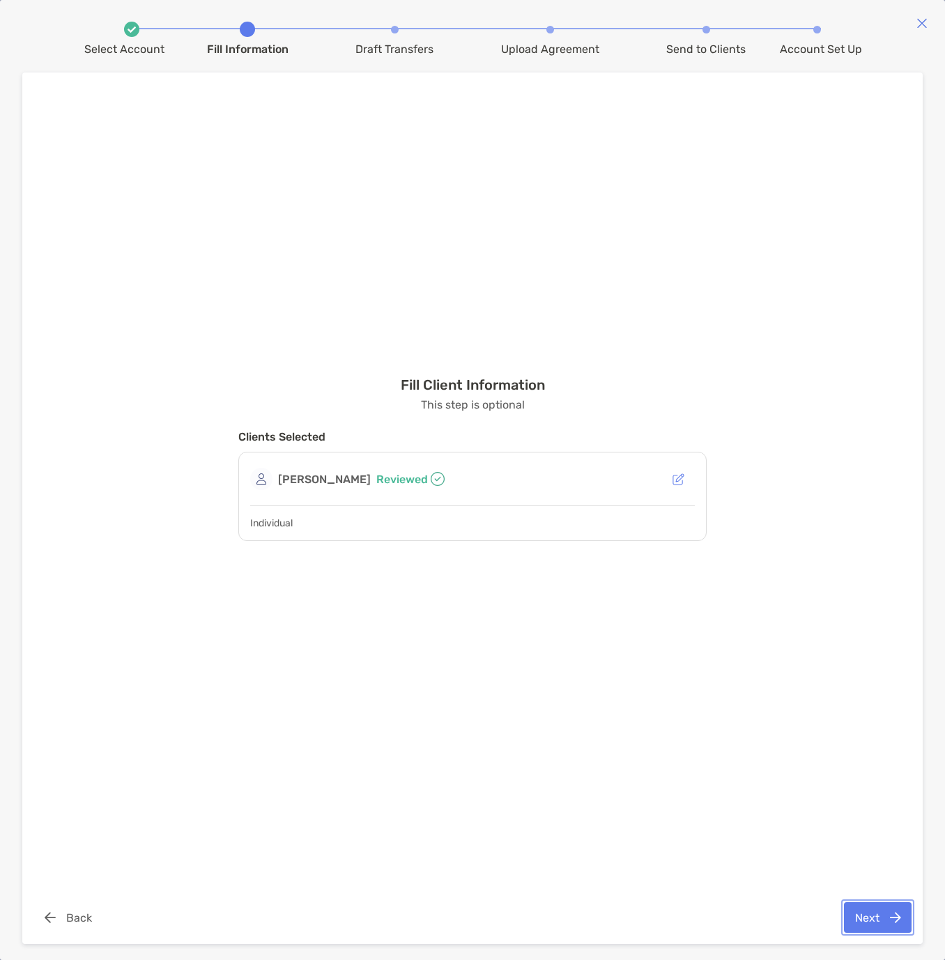
click at [857, 920] on button "Next" at bounding box center [878, 917] width 68 height 31
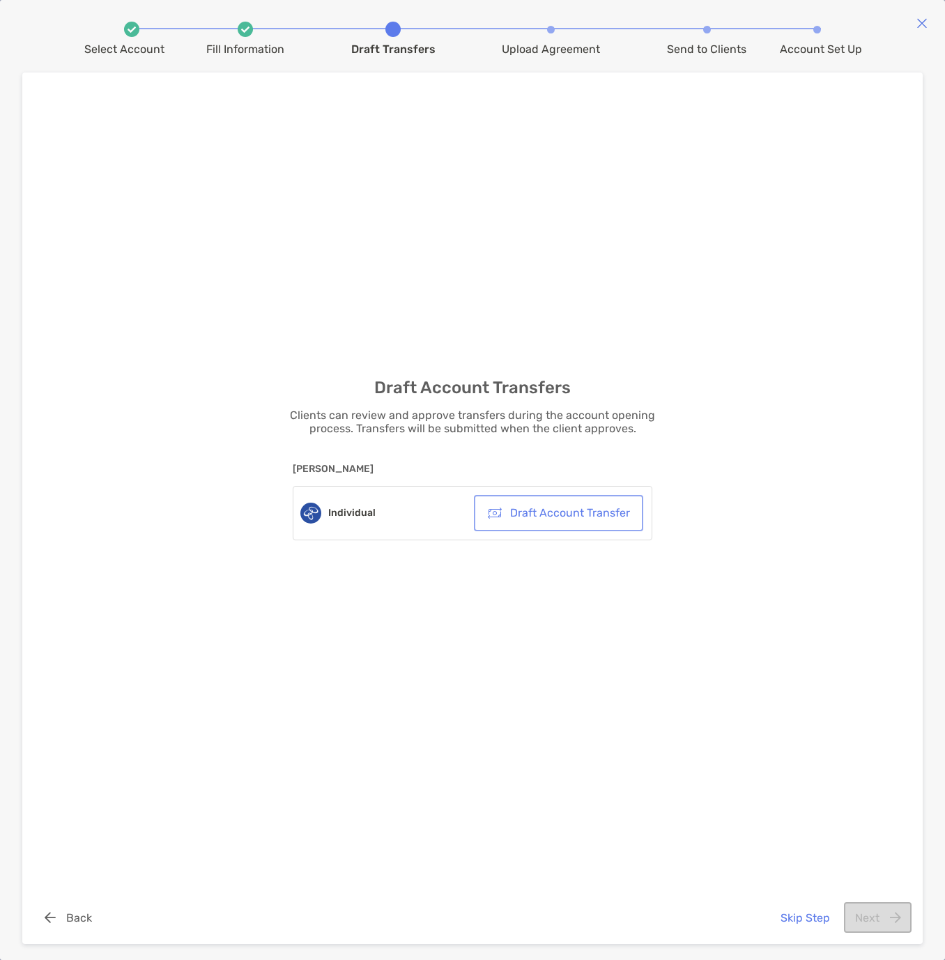
click at [549, 516] on button "Draft Account Transfer" at bounding box center [559, 513] width 164 height 31
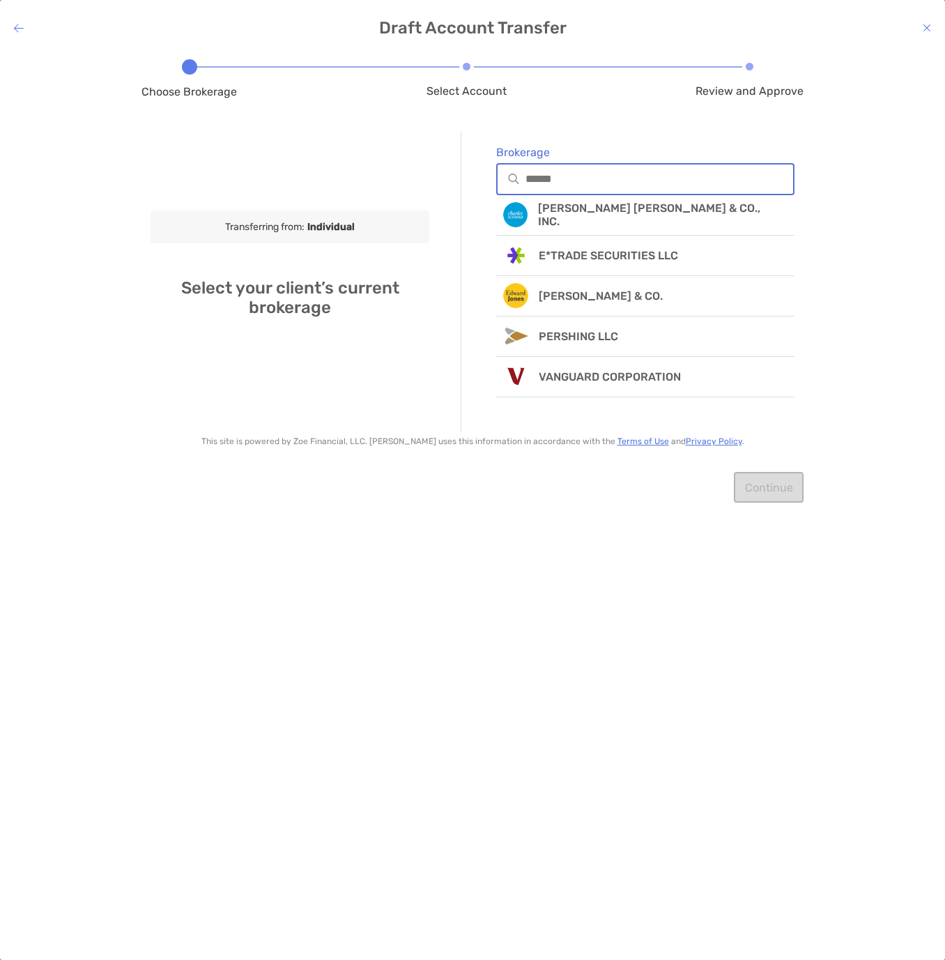
click at [592, 183] on input "Brokerage" at bounding box center [659, 179] width 268 height 12
click at [17, 33] on div at bounding box center [19, 28] width 10 height 13
click at [17, 28] on icon at bounding box center [19, 27] width 10 height 11
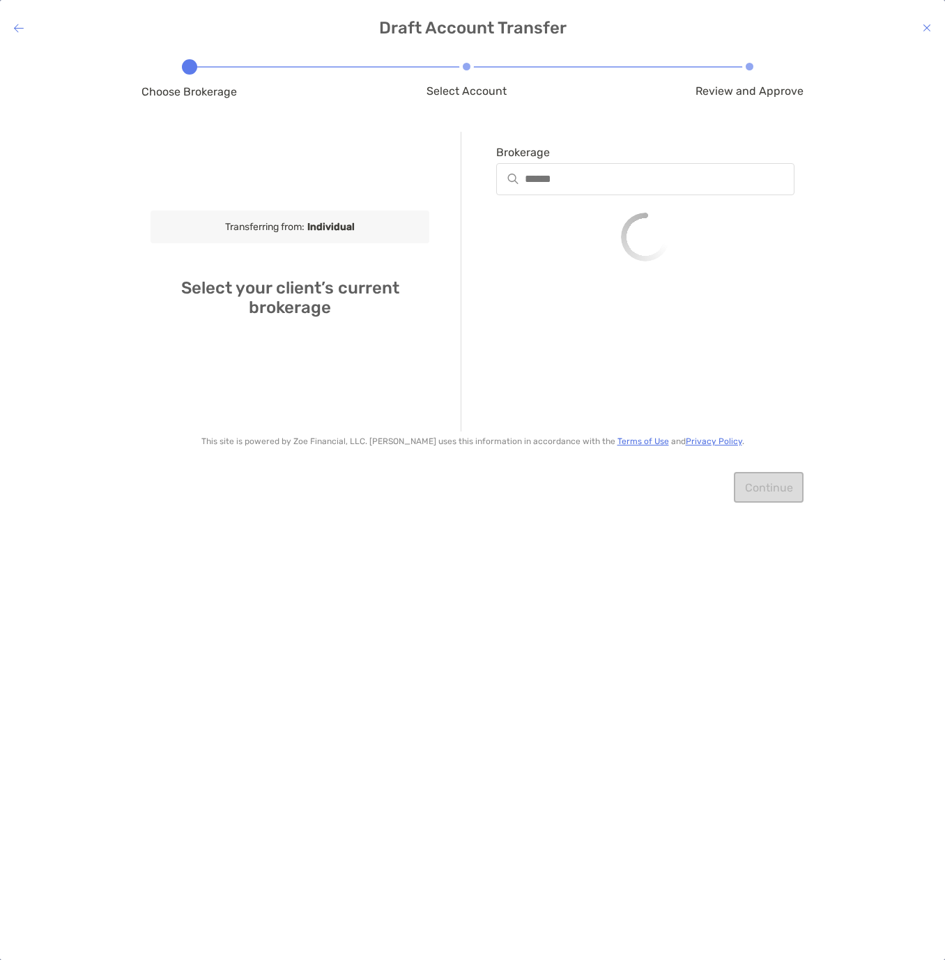
click at [928, 30] on icon at bounding box center [927, 27] width 8 height 11
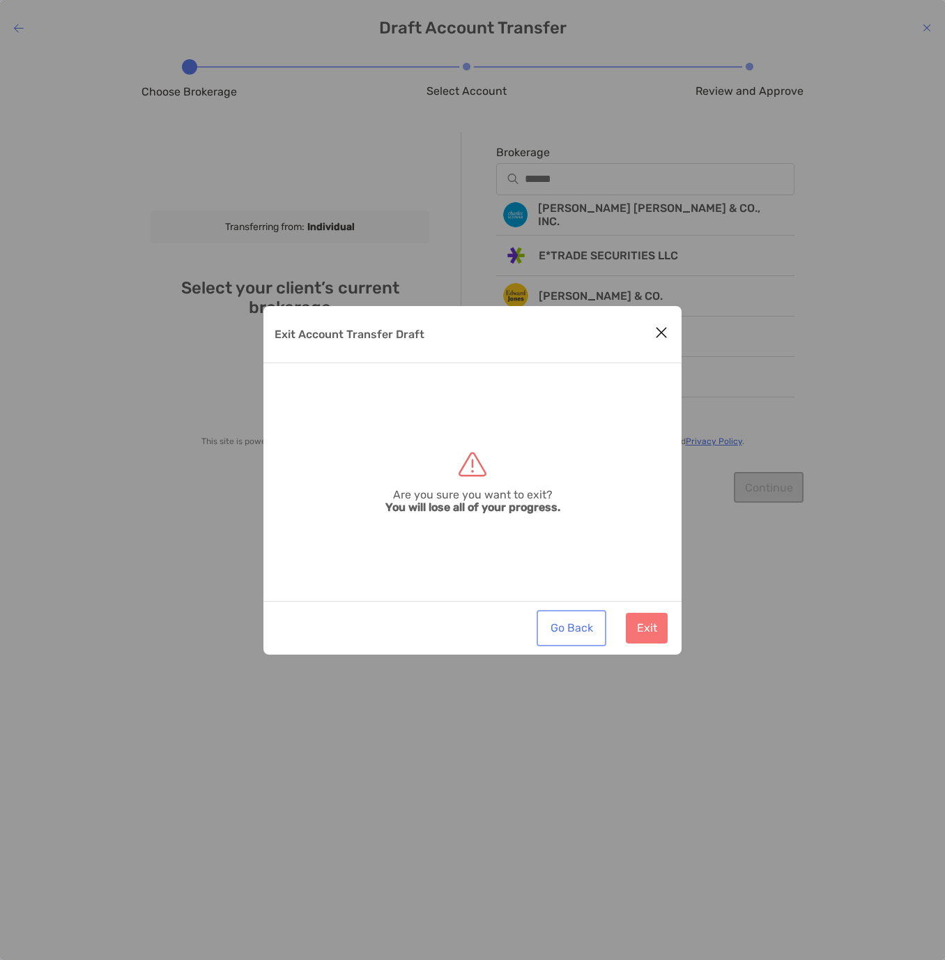
click at [578, 627] on button "Go Back" at bounding box center [571, 627] width 64 height 31
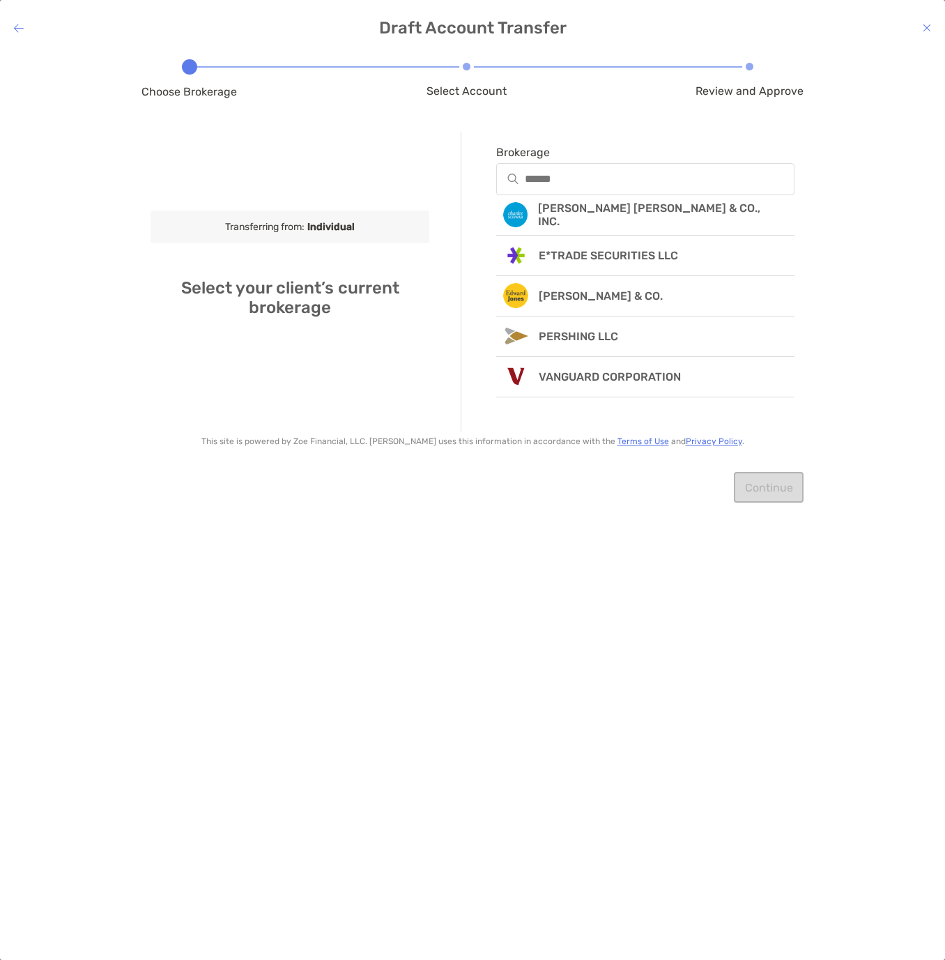
click at [927, 28] on icon at bounding box center [927, 27] width 8 height 11
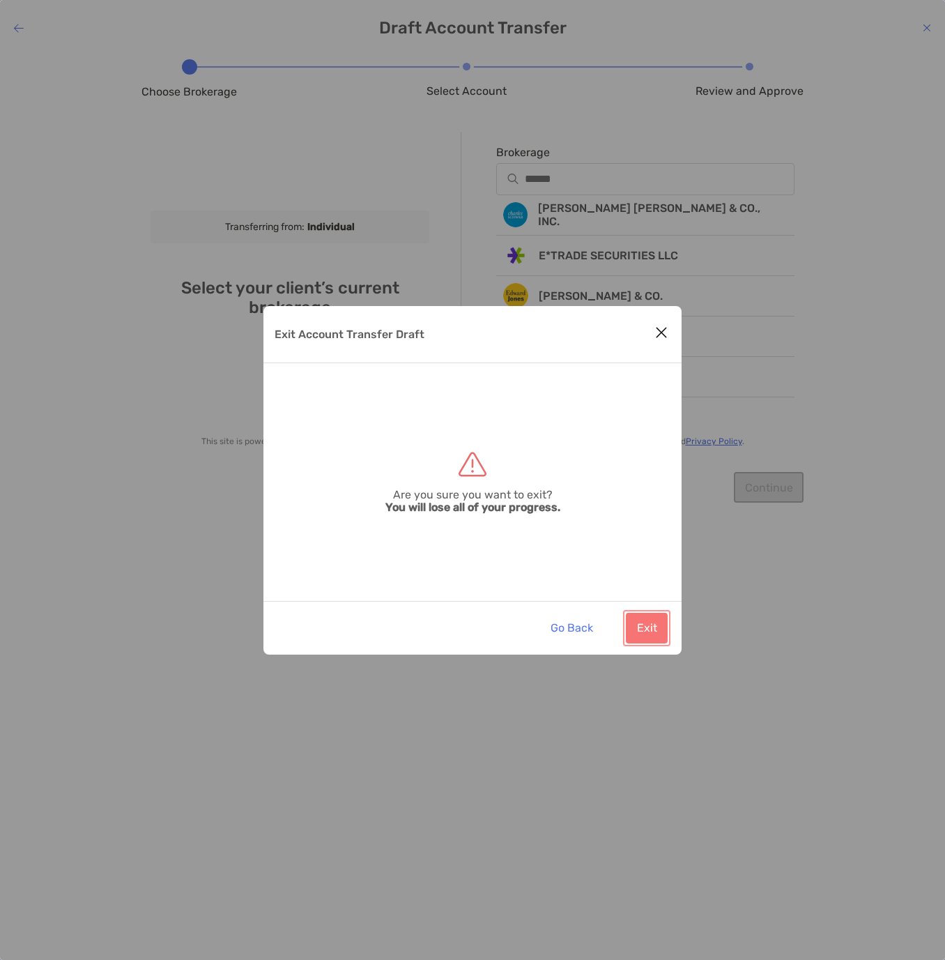
click at [654, 628] on button "Exit" at bounding box center [647, 627] width 42 height 31
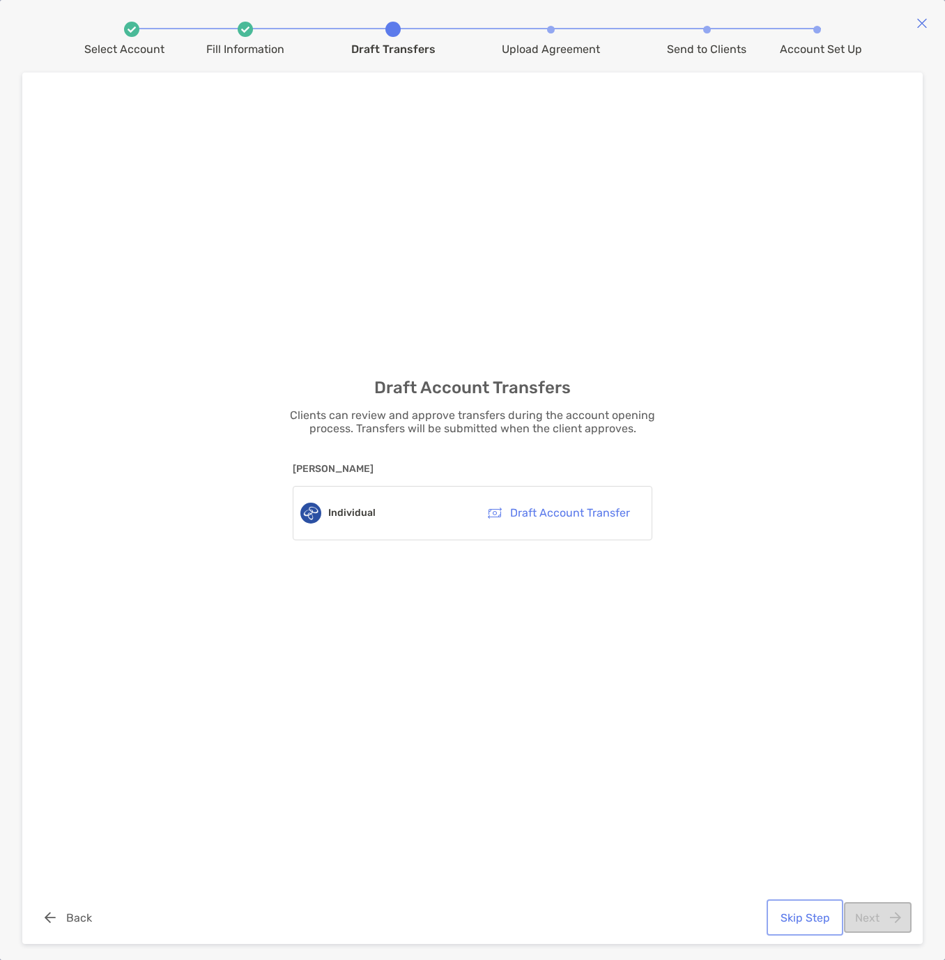
click at [800, 923] on button "Skip Step" at bounding box center [804, 917] width 71 height 31
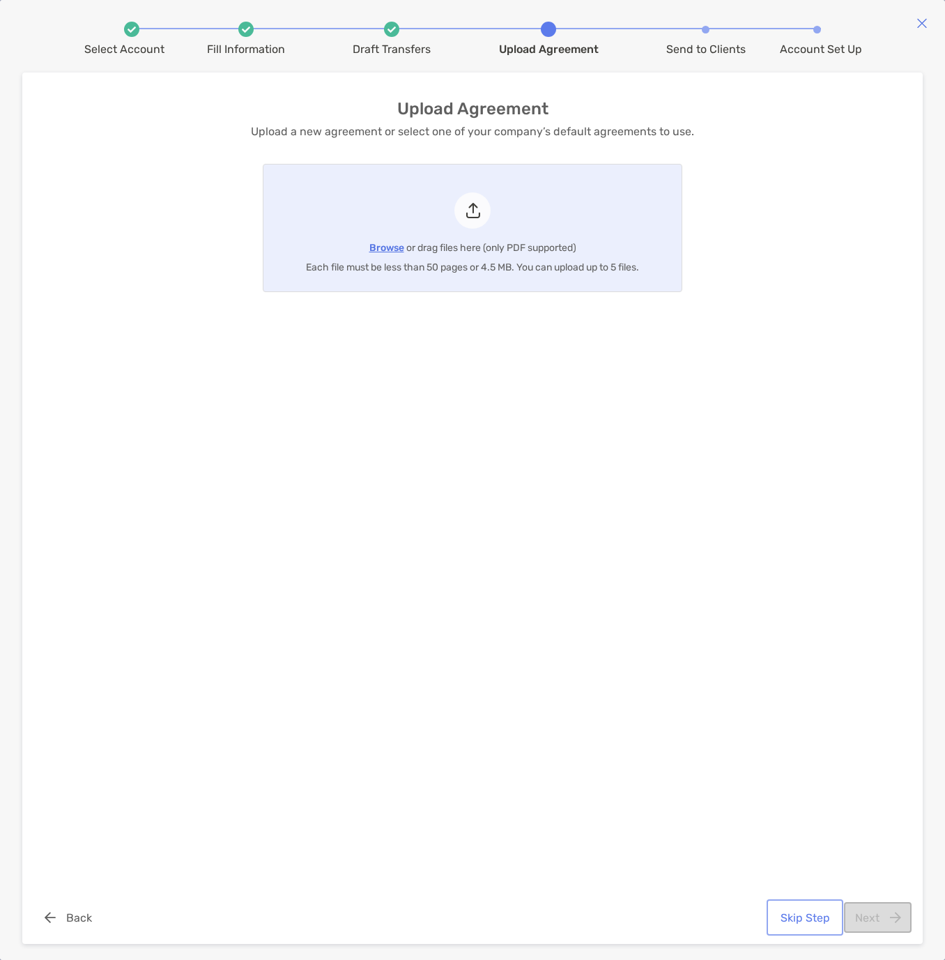
click at [819, 923] on button "Skip Step" at bounding box center [804, 917] width 71 height 31
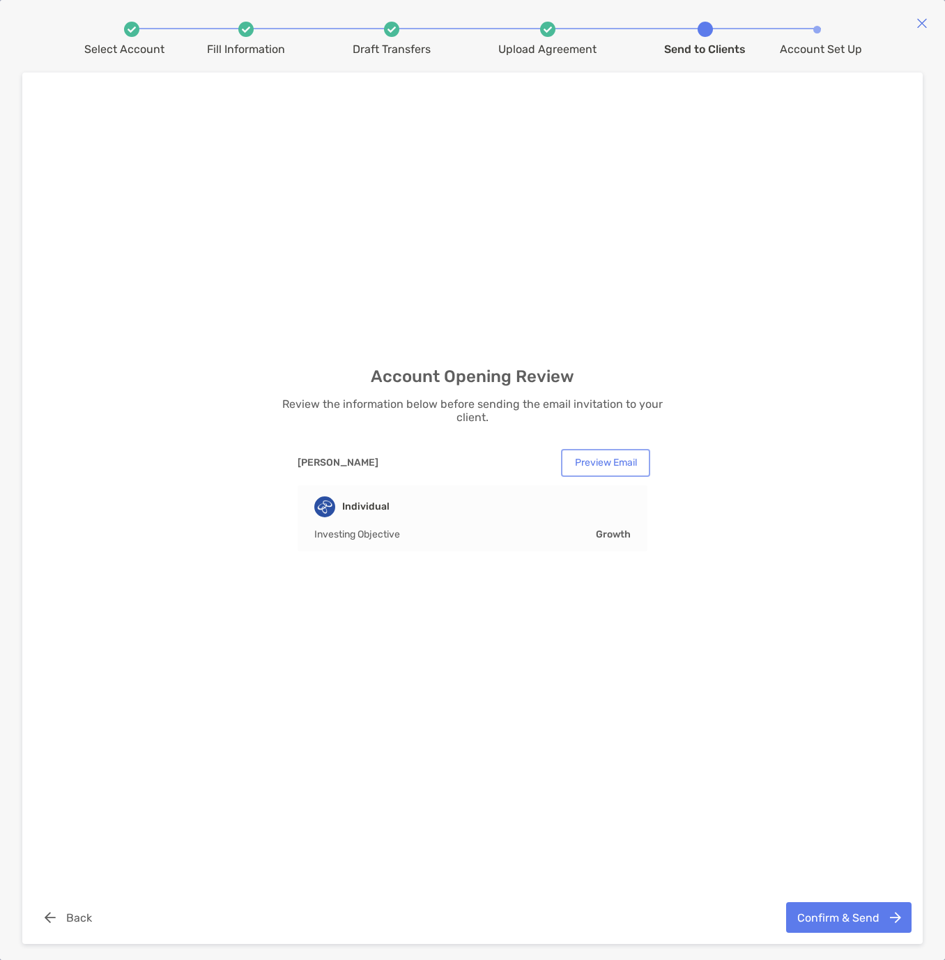
click at [609, 464] on button "Preview Email" at bounding box center [606, 463] width 84 height 22
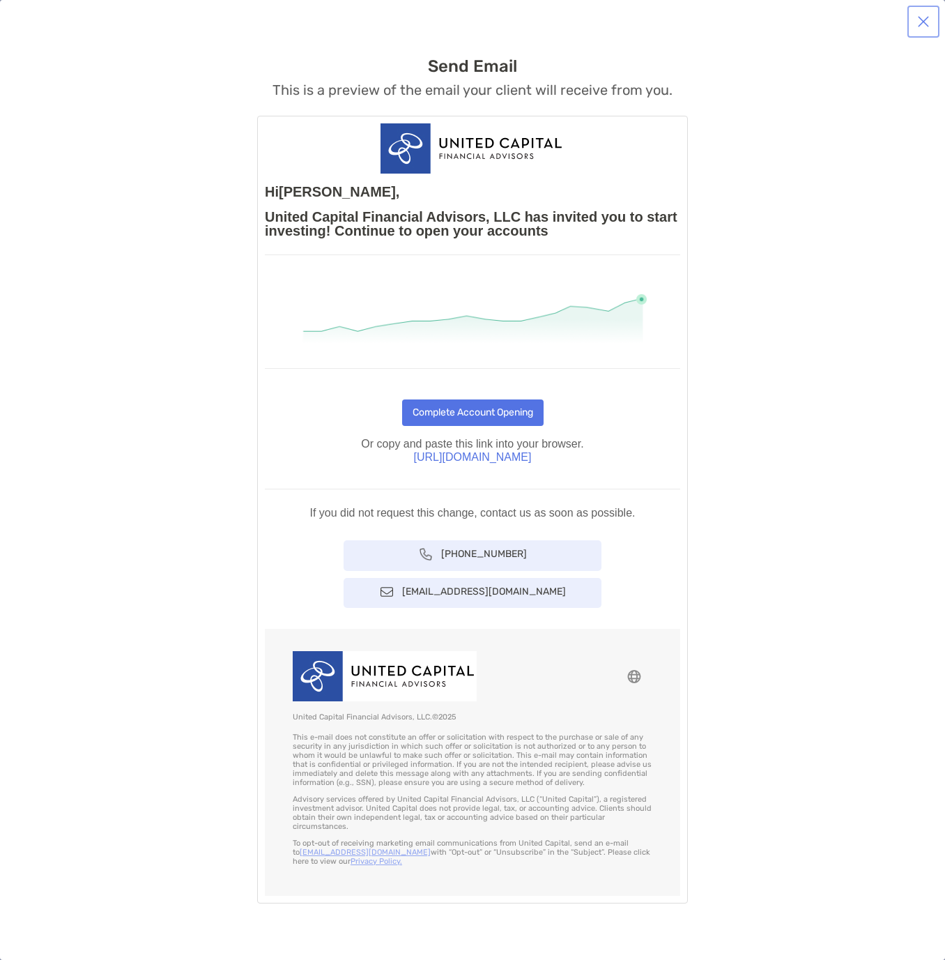
click at [923, 19] on button "button" at bounding box center [923, 21] width 26 height 26
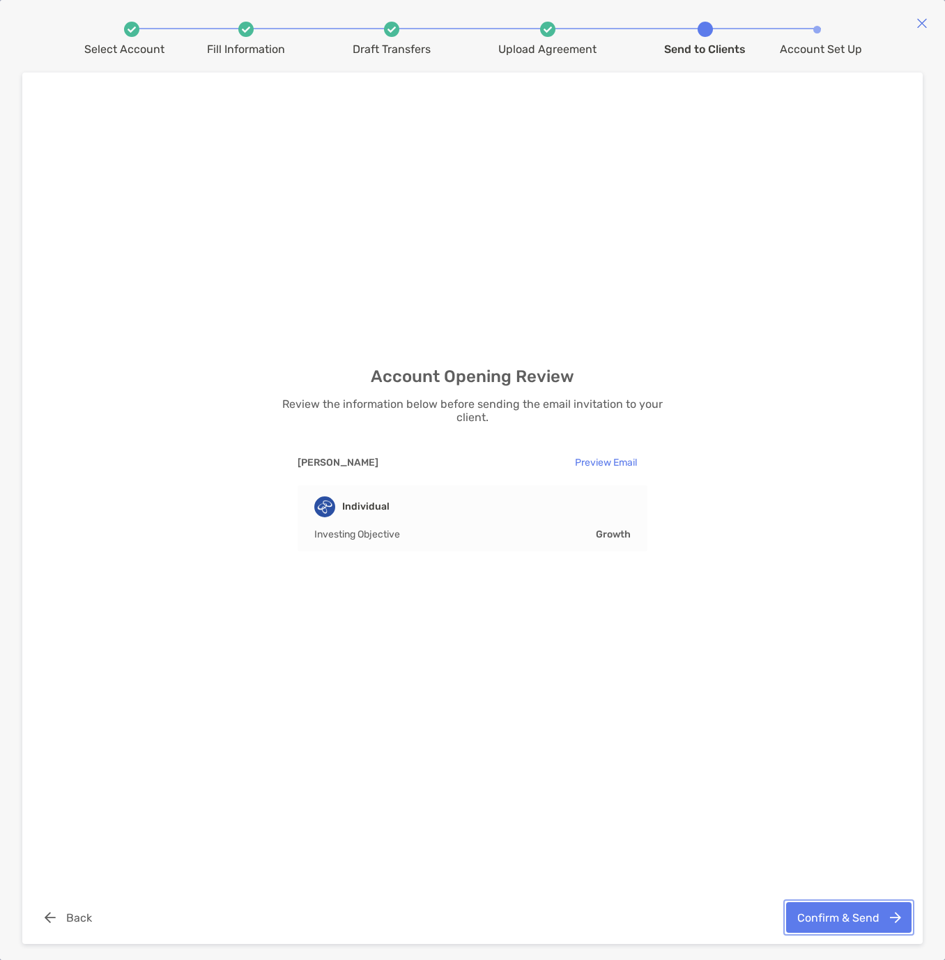
click at [811, 916] on button "Confirm & Send" at bounding box center [848, 917] width 125 height 31
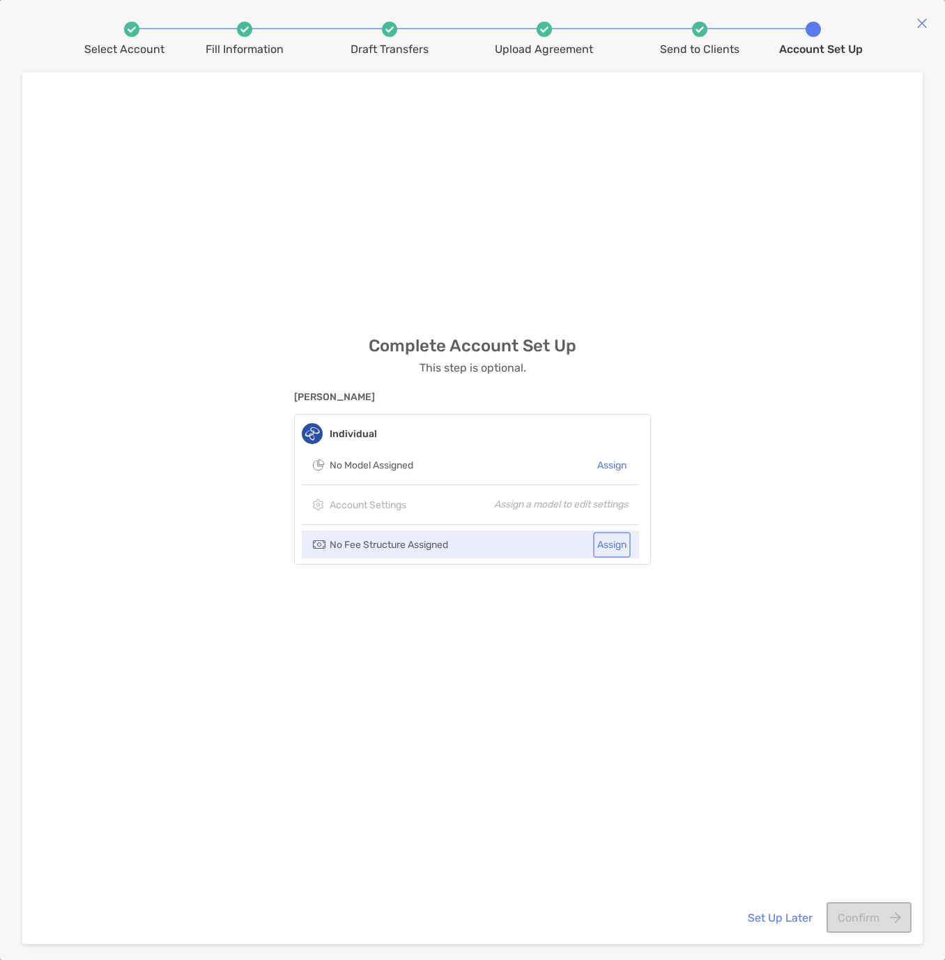
click at [617, 543] on button "Assign" at bounding box center [612, 544] width 32 height 20
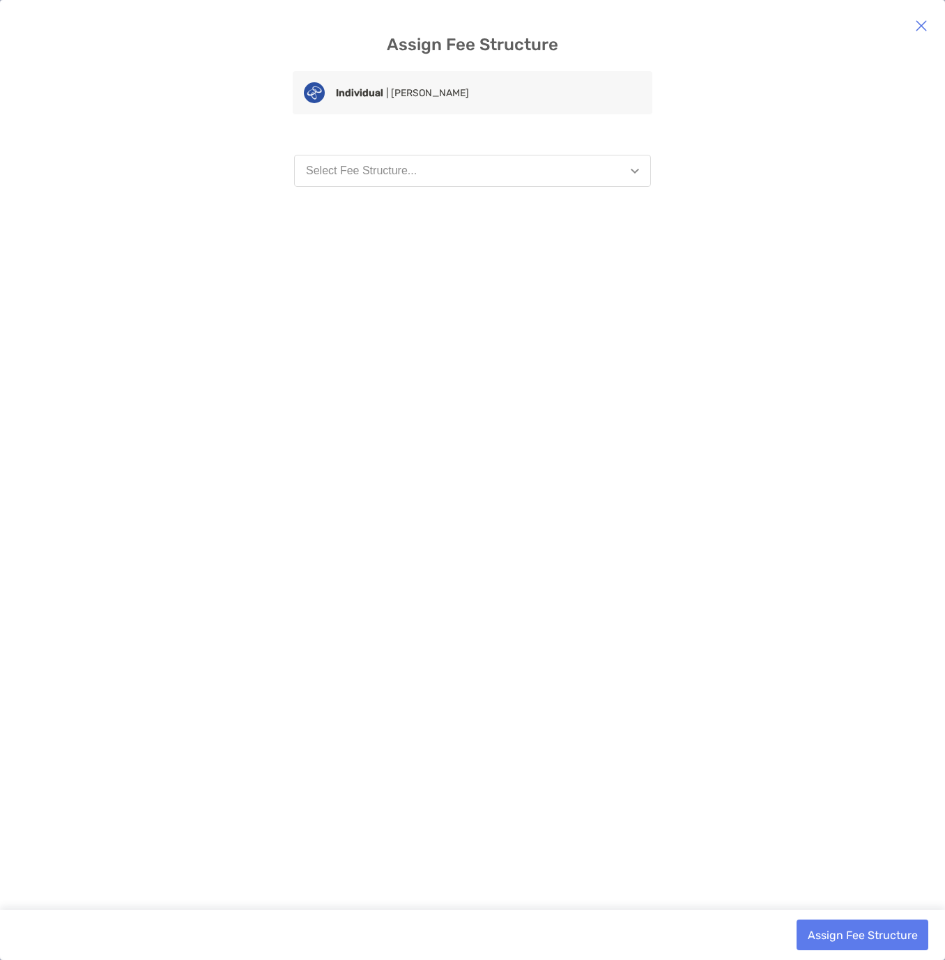
click at [431, 174] on button "Select Fee Structure..." at bounding box center [472, 171] width 357 height 32
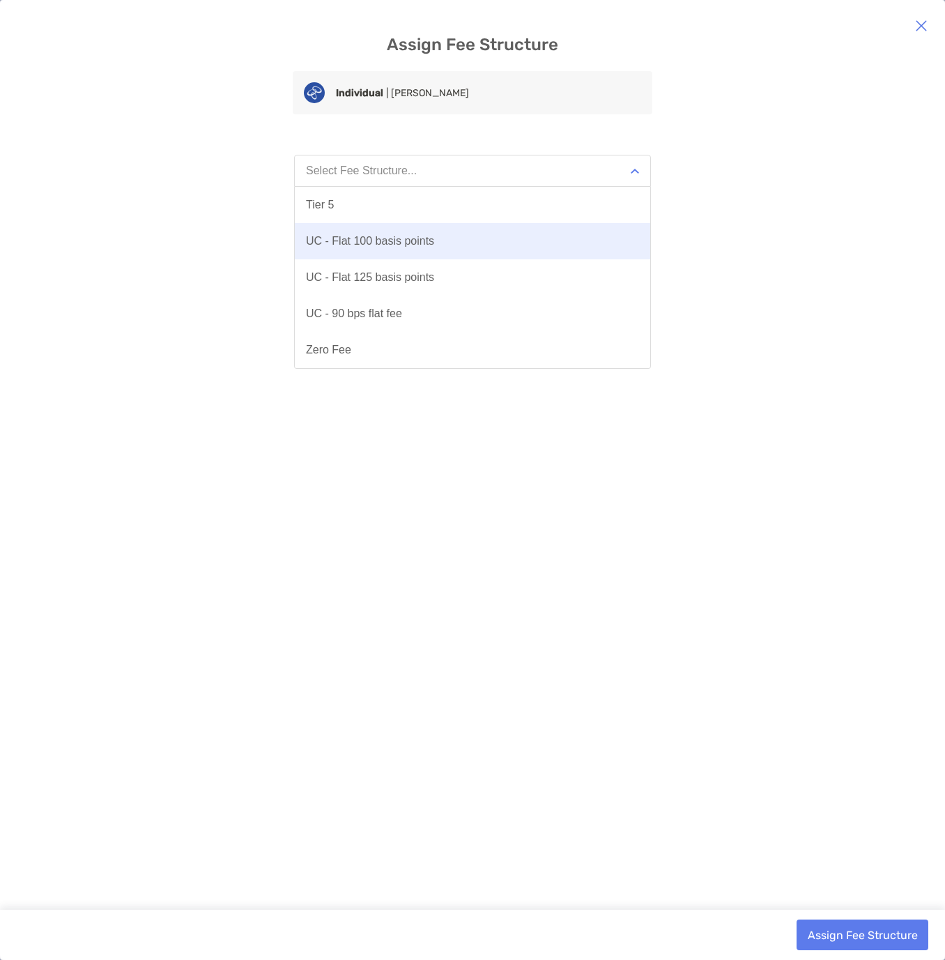
click at [369, 239] on div "UC - Flat 100 basis points" at bounding box center [370, 241] width 128 height 13
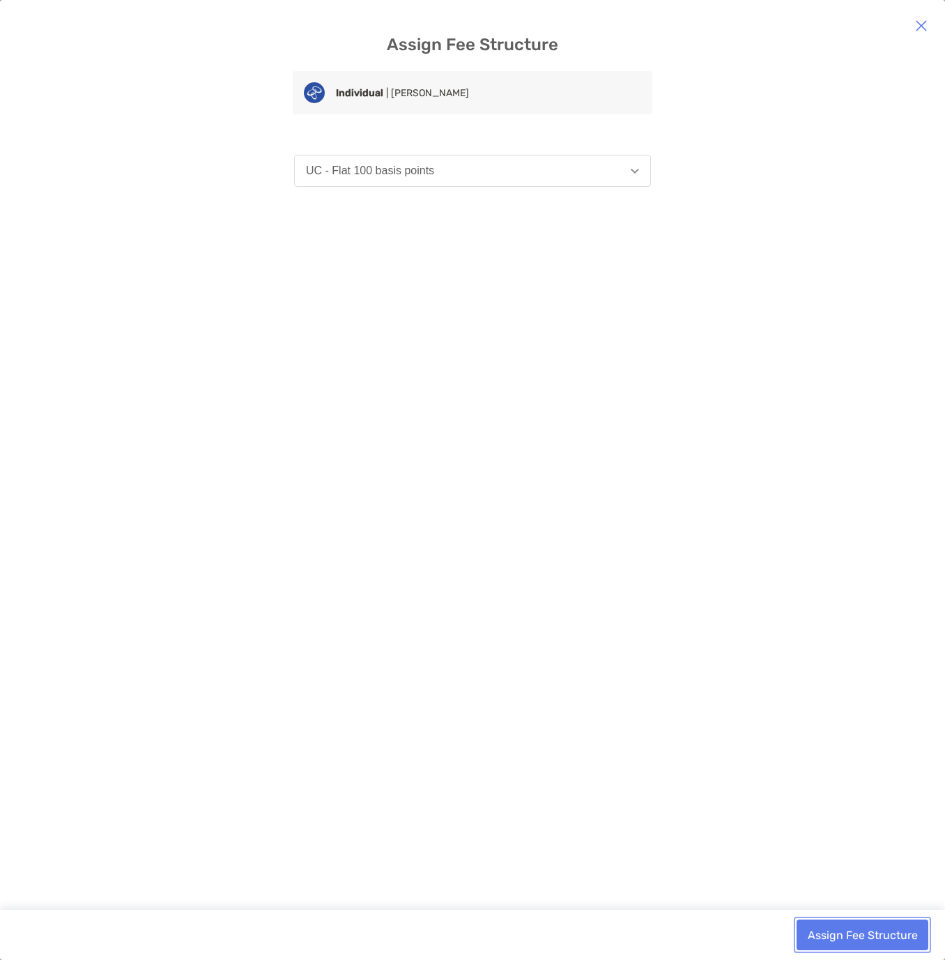
click at [863, 931] on button "Assign Fee Structure" at bounding box center [862, 934] width 132 height 31
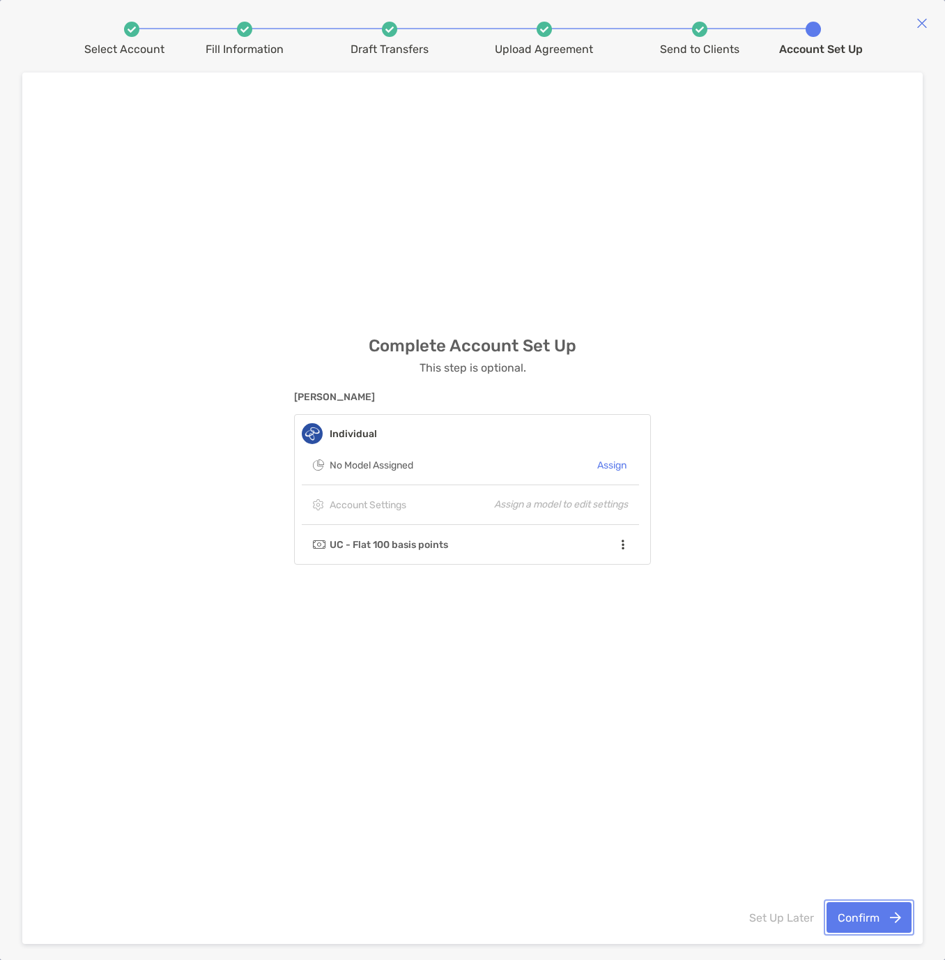
click at [852, 918] on button "Confirm" at bounding box center [868, 917] width 85 height 31
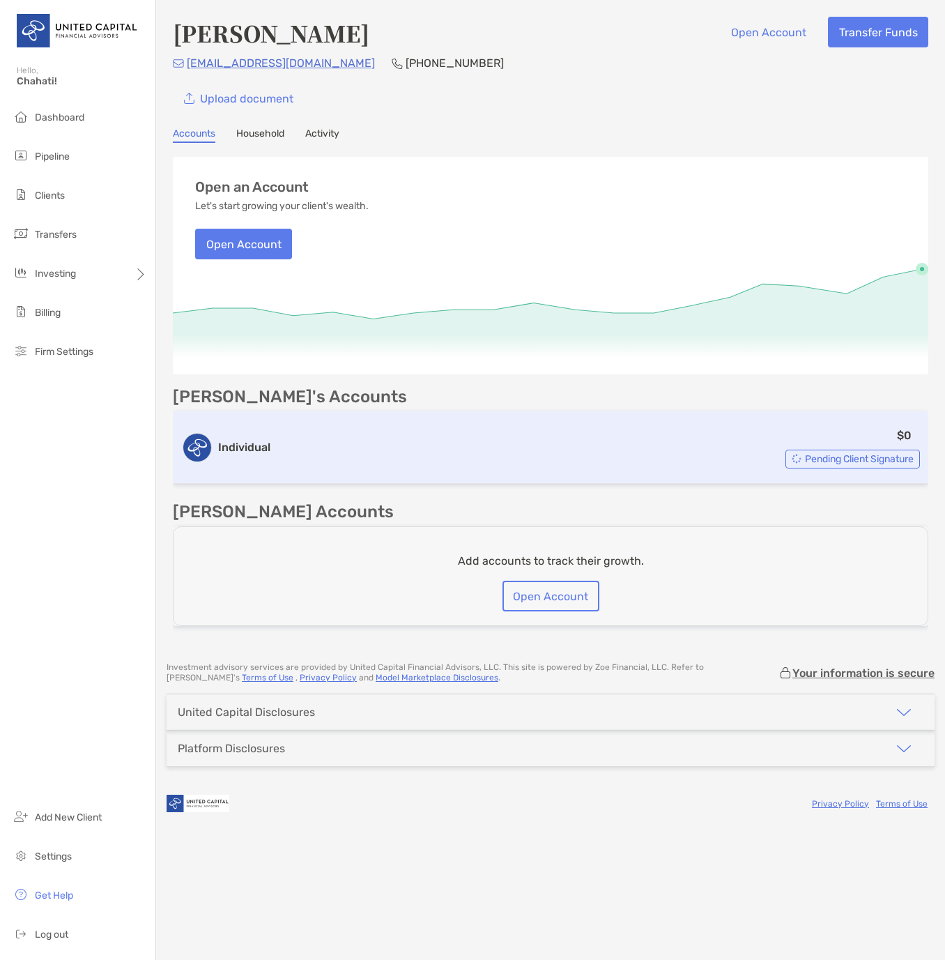
click at [617, 459] on div "$0 Pending Client Signature" at bounding box center [598, 447] width 644 height 42
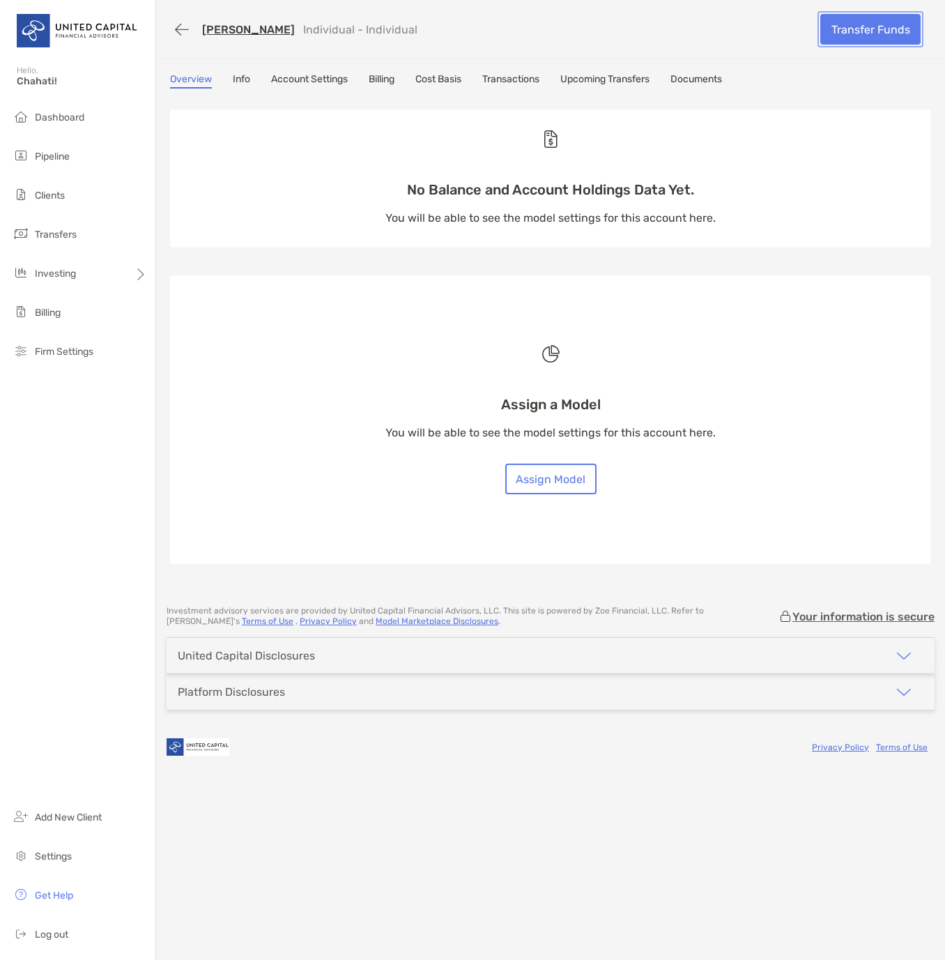
click at [861, 33] on link "Transfer Funds" at bounding box center [870, 29] width 100 height 31
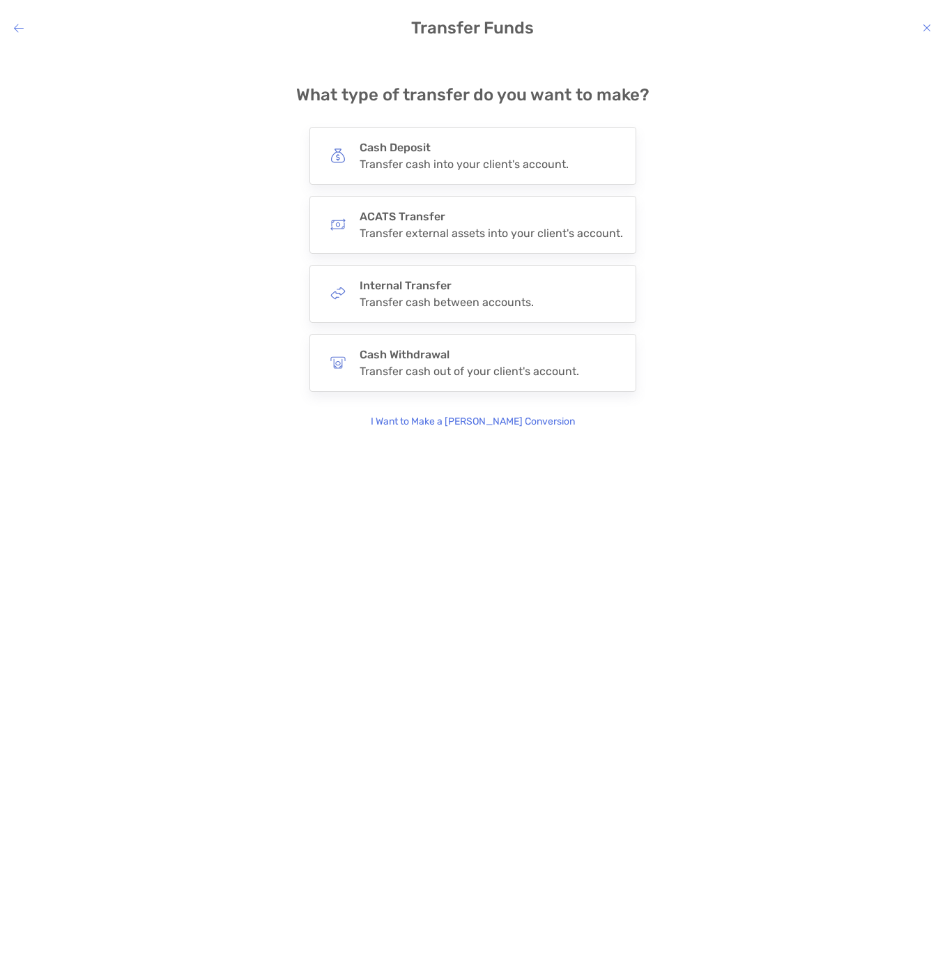
click at [774, 123] on div "**********" at bounding box center [472, 246] width 923 height 367
click at [15, 27] on icon "modal" at bounding box center [19, 27] width 10 height 11
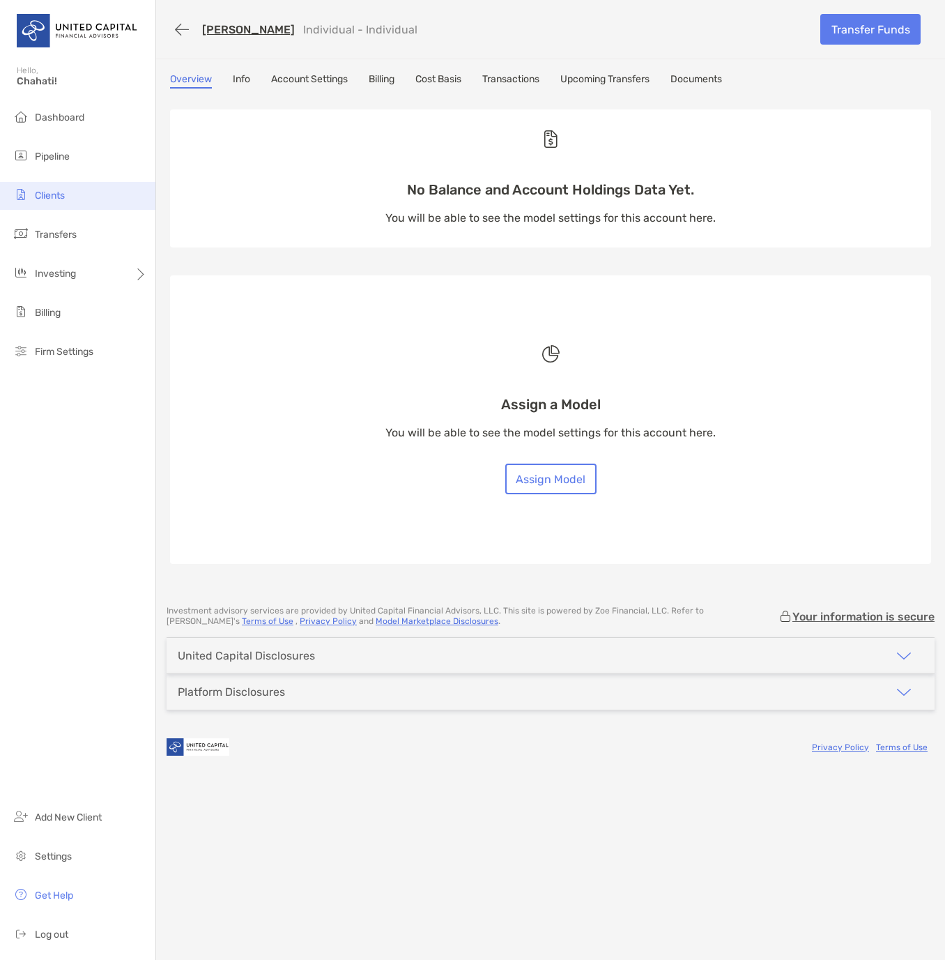
click at [56, 194] on span "Clients" at bounding box center [50, 196] width 30 height 12
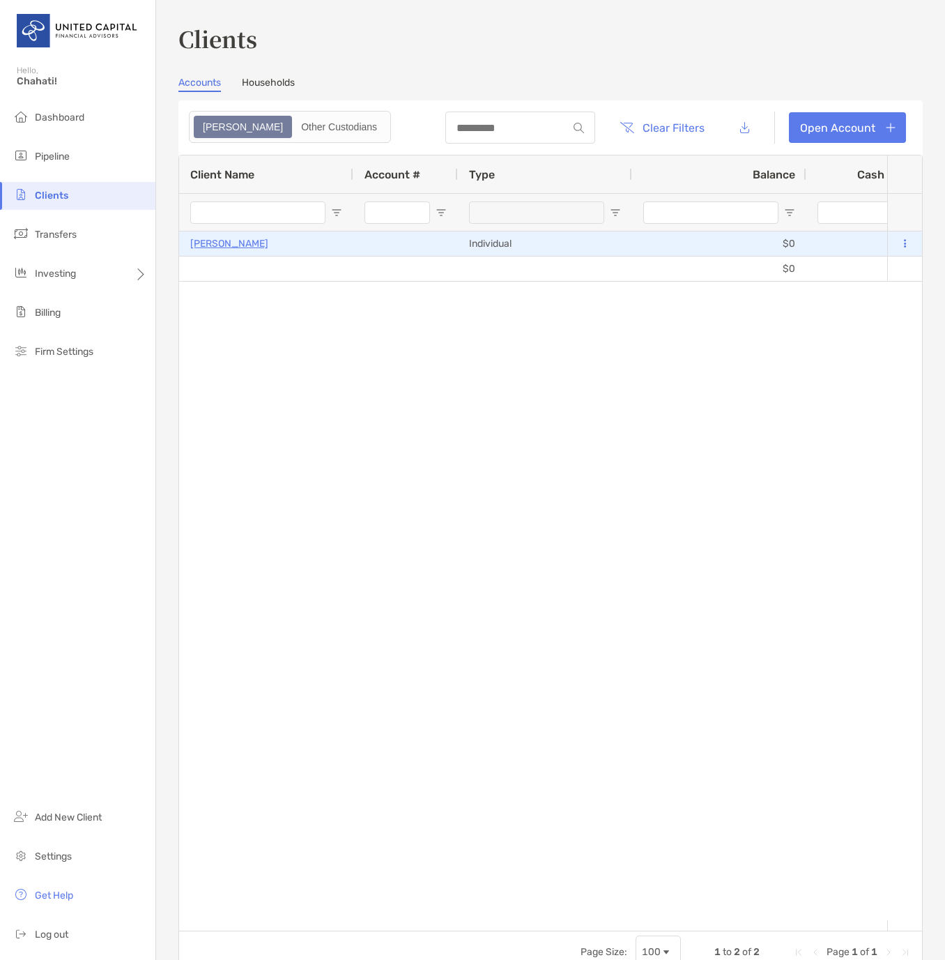
click at [236, 246] on p "Jodi Matsuo" at bounding box center [229, 243] width 78 height 17
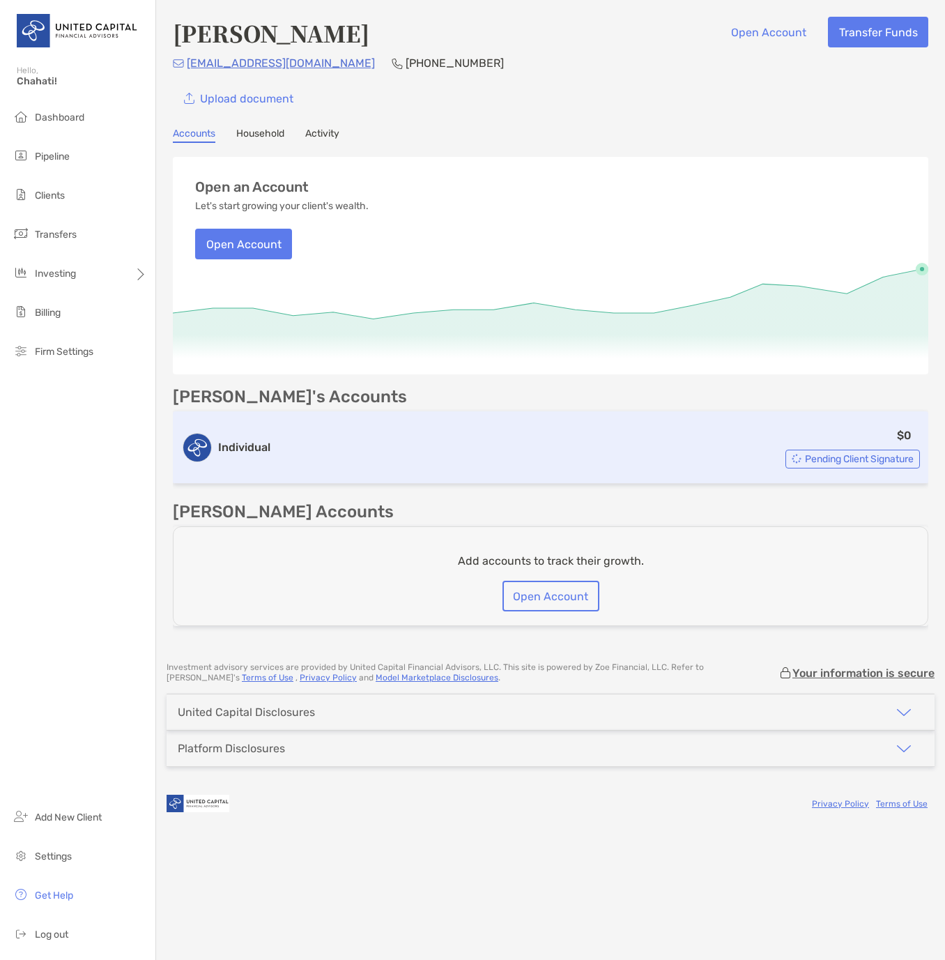
click at [696, 452] on div "$0 Pending Client Signature" at bounding box center [598, 447] width 644 height 42
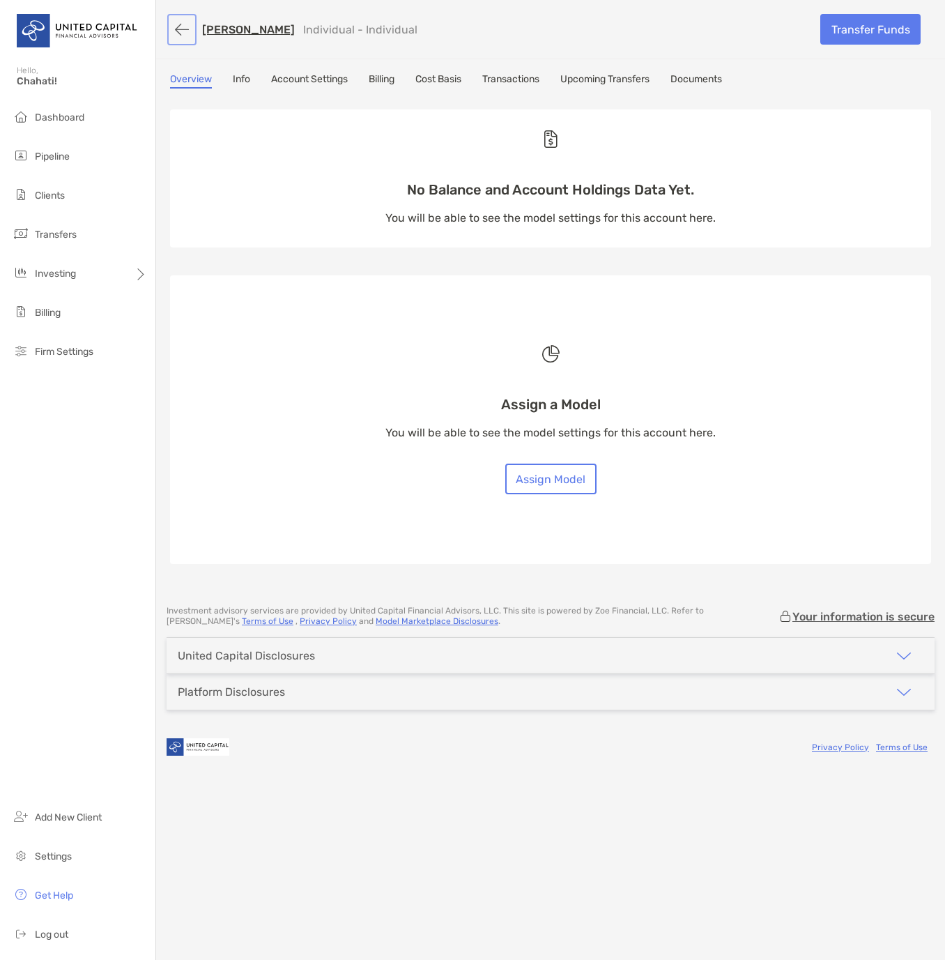
click at [180, 27] on button "button" at bounding box center [182, 30] width 24 height 26
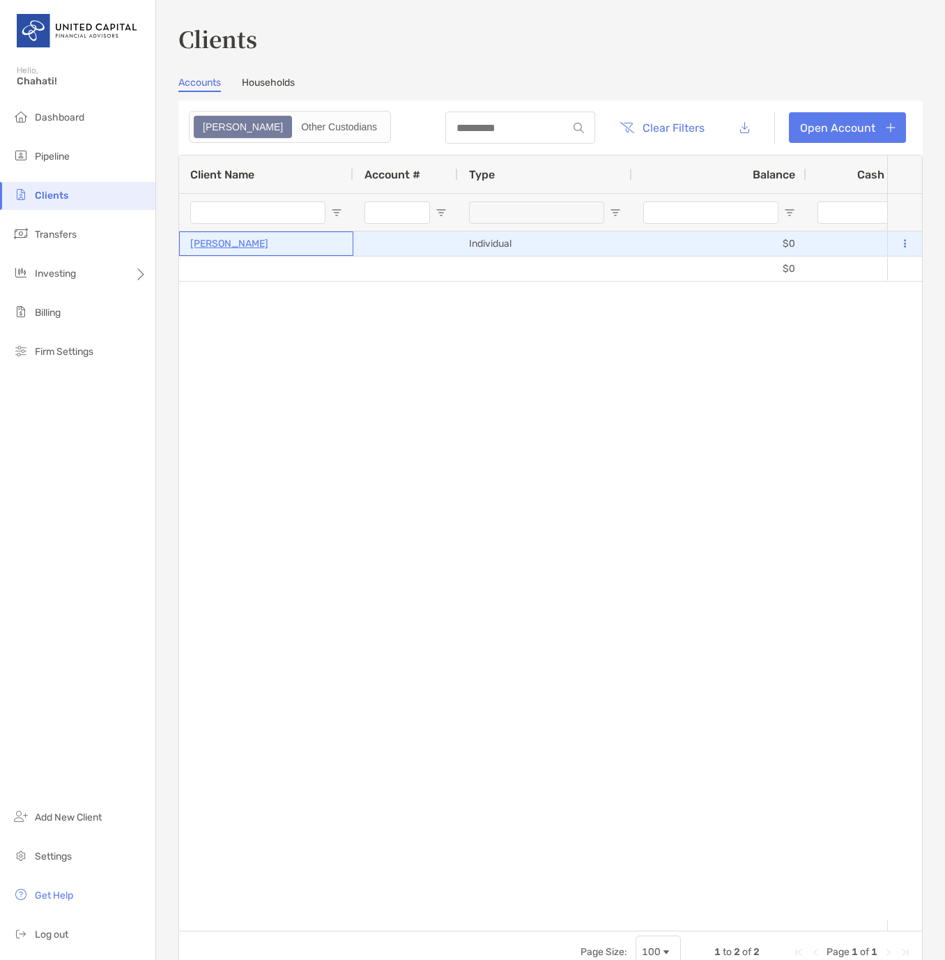
click at [223, 245] on p "[PERSON_NAME]" at bounding box center [229, 243] width 78 height 17
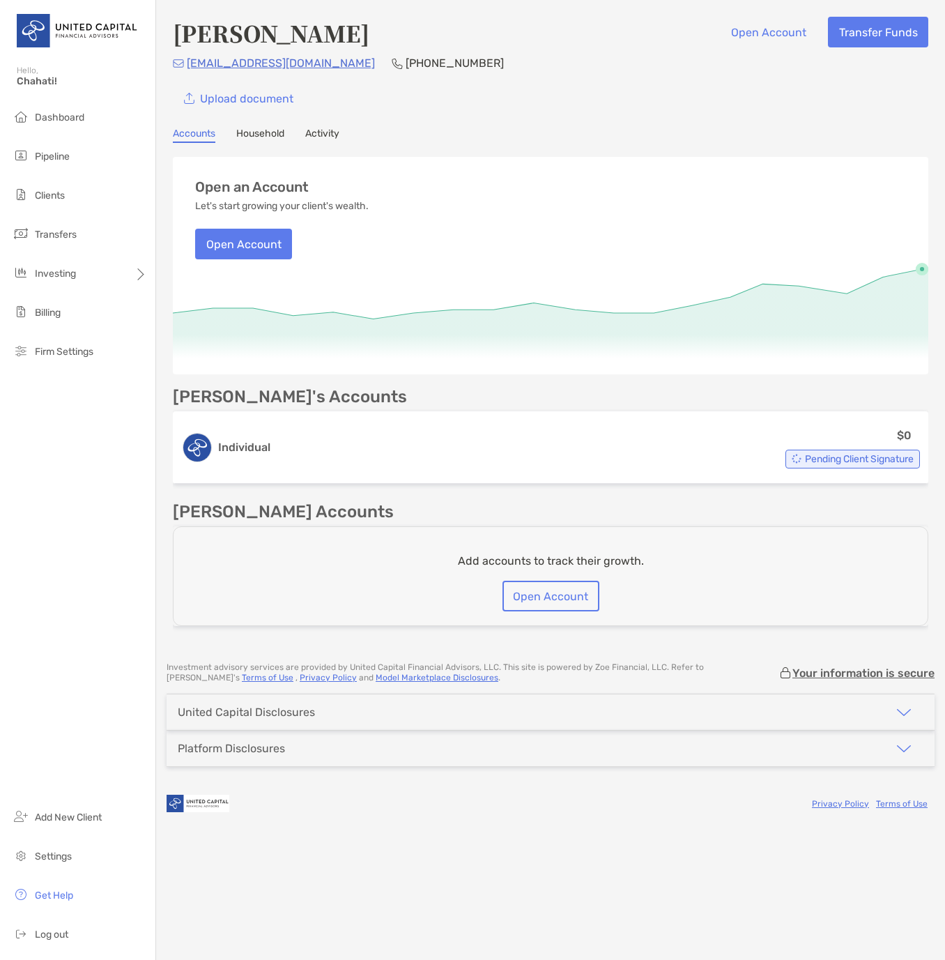
click at [266, 61] on p "[EMAIL_ADDRESS][DOMAIN_NAME]" at bounding box center [281, 62] width 188 height 17
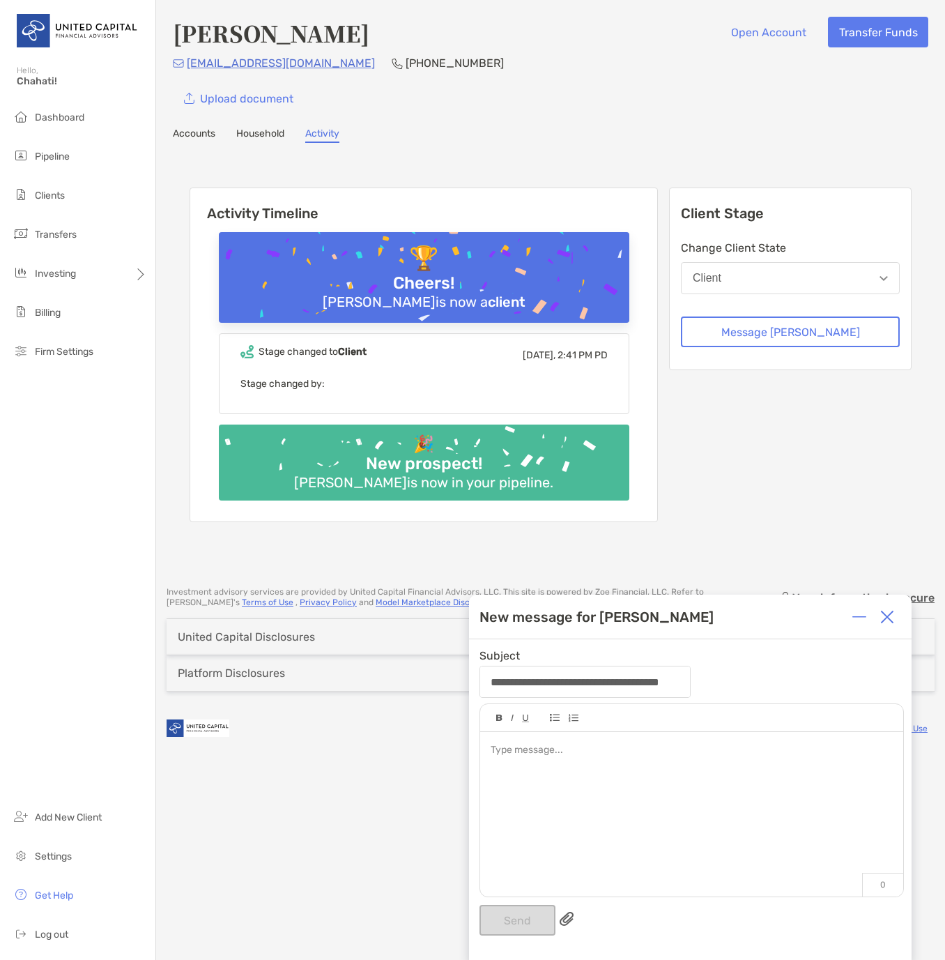
click at [888, 616] on img at bounding box center [887, 617] width 14 height 14
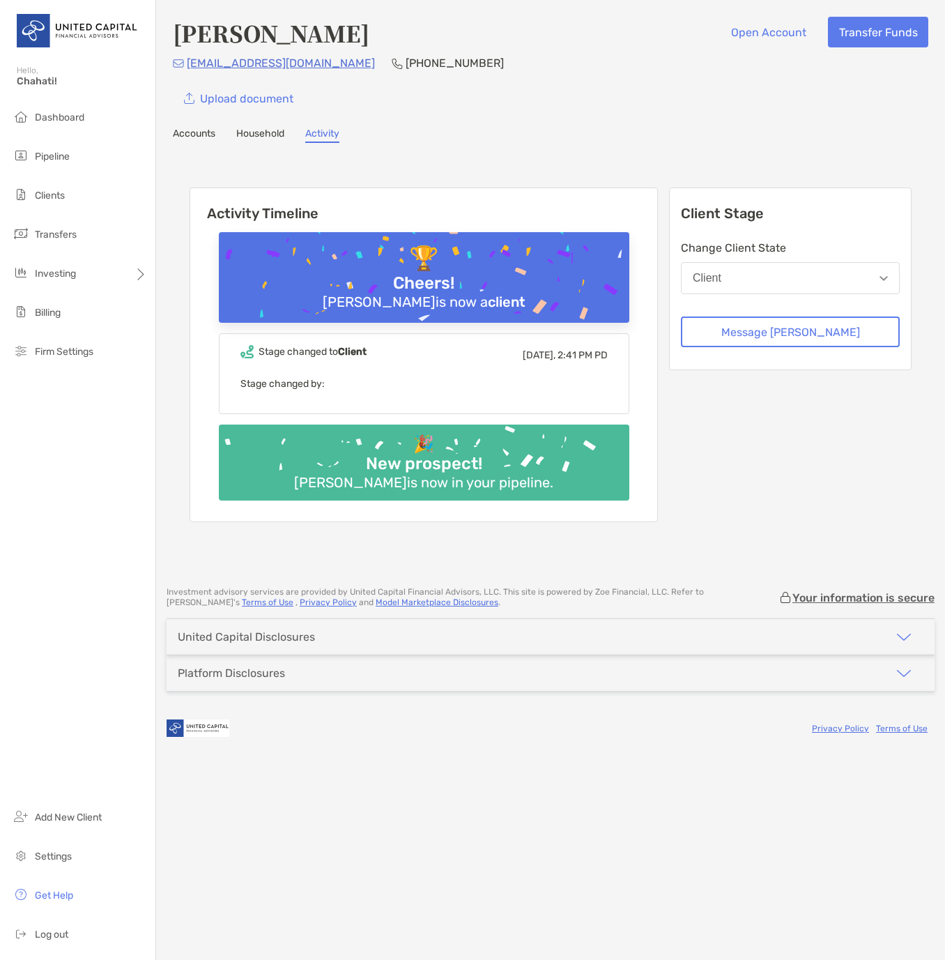
drag, startPoint x: 263, startPoint y: 63, endPoint x: 220, endPoint y: 78, distance: 45.2
click at [220, 78] on div "Jodi Leslie Matsuo Open Account Transfer Funds jhlmatuso@gmail.com (808) 443-60…" at bounding box center [550, 65] width 755 height 97
click at [216, 63] on p "jhlmatuso@gmail.com" at bounding box center [281, 62] width 188 height 17
click at [190, 134] on link "Accounts" at bounding box center [194, 135] width 43 height 15
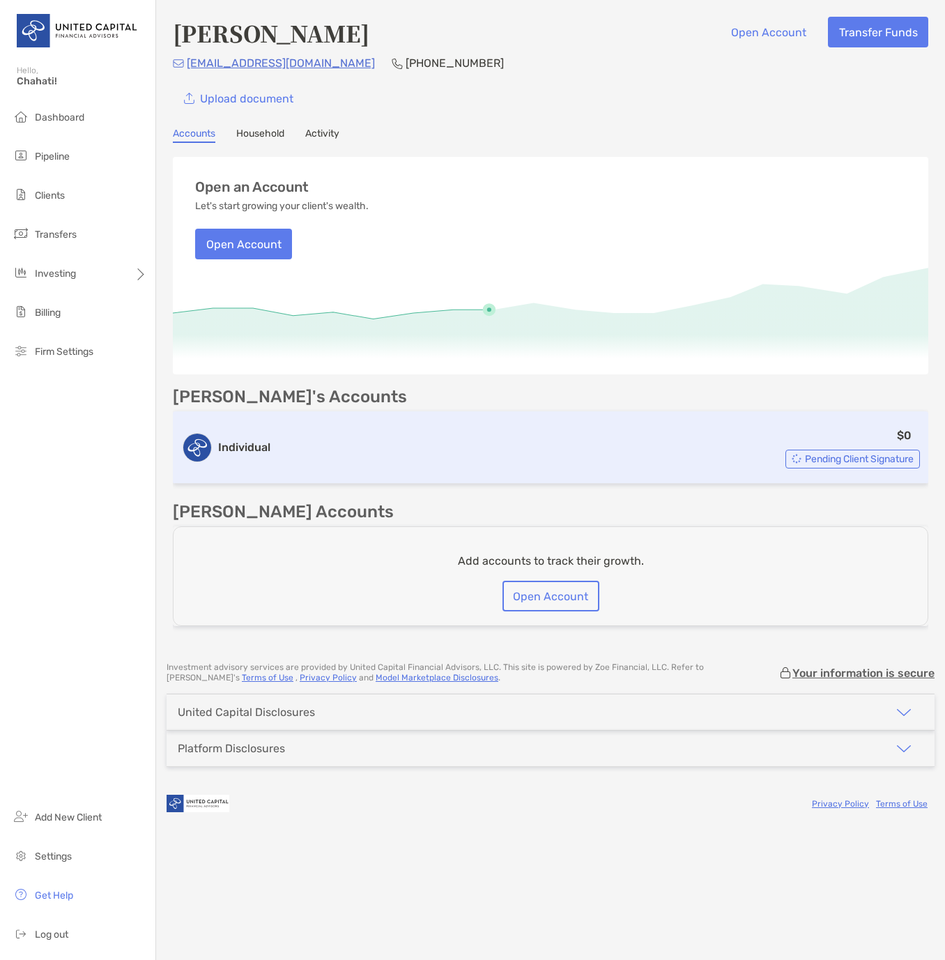
click at [821, 467] on div "Pending Client Signature" at bounding box center [852, 458] width 134 height 19
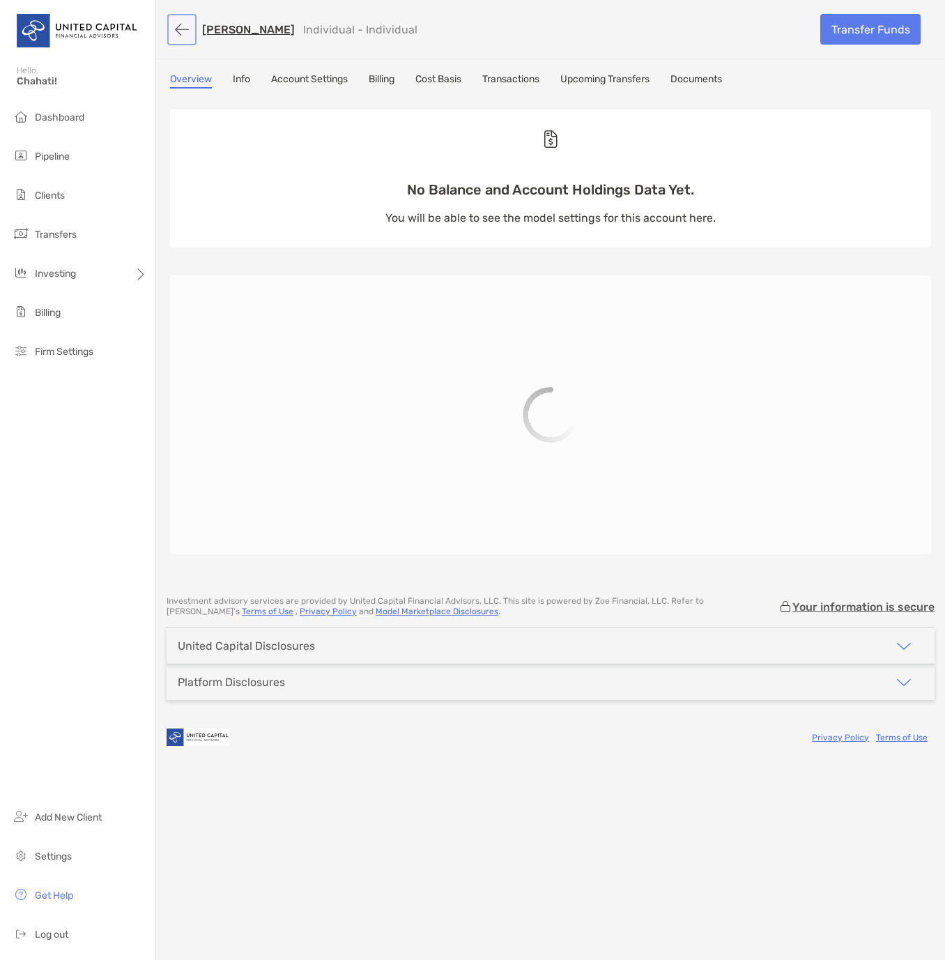
click at [178, 29] on button "button" at bounding box center [182, 30] width 24 height 26
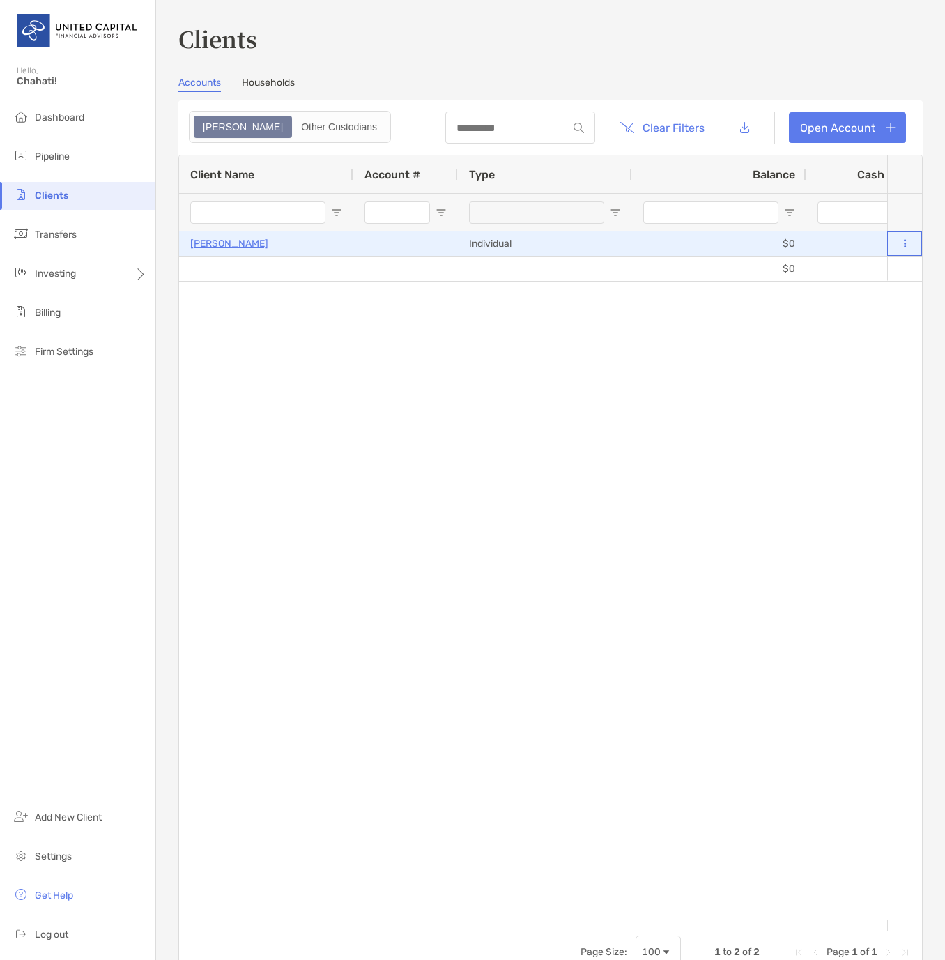
click at [887, 247] on div at bounding box center [904, 243] width 35 height 24
click at [888, 246] on div at bounding box center [904, 243] width 35 height 24
click at [904, 246] on icon at bounding box center [905, 243] width 2 height 9
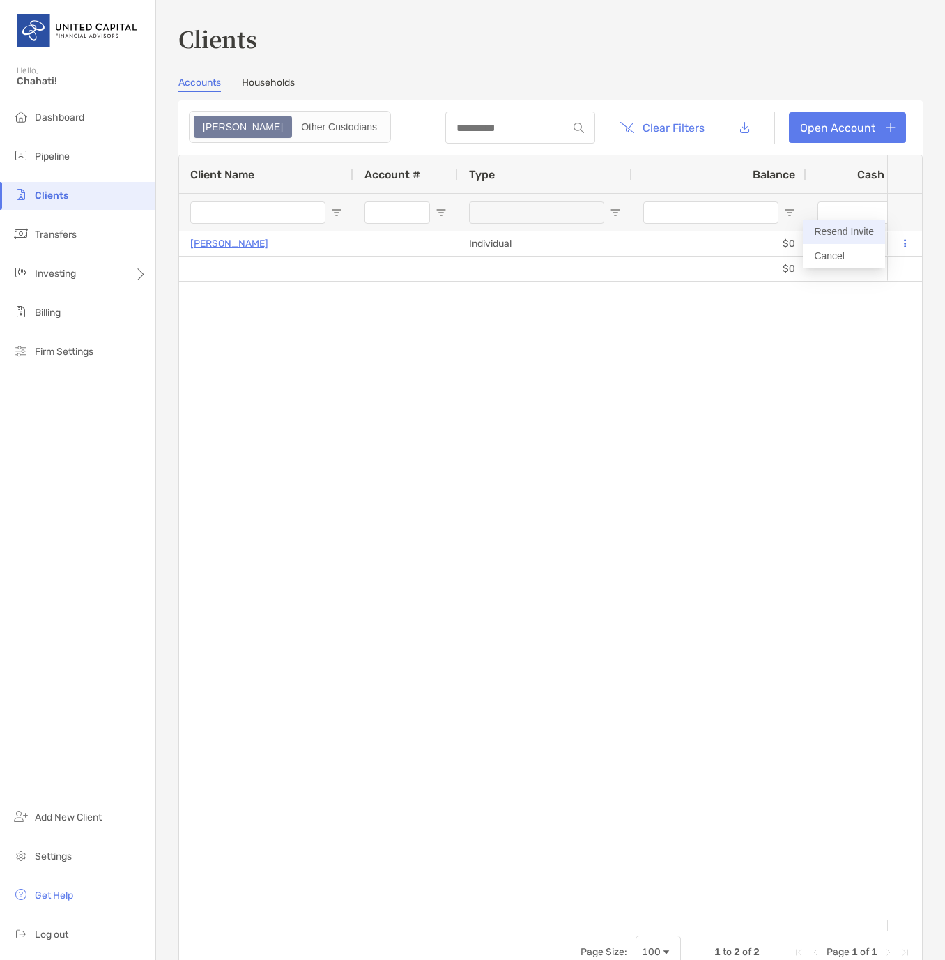
click at [853, 231] on button "Resend Invite" at bounding box center [844, 231] width 82 height 24
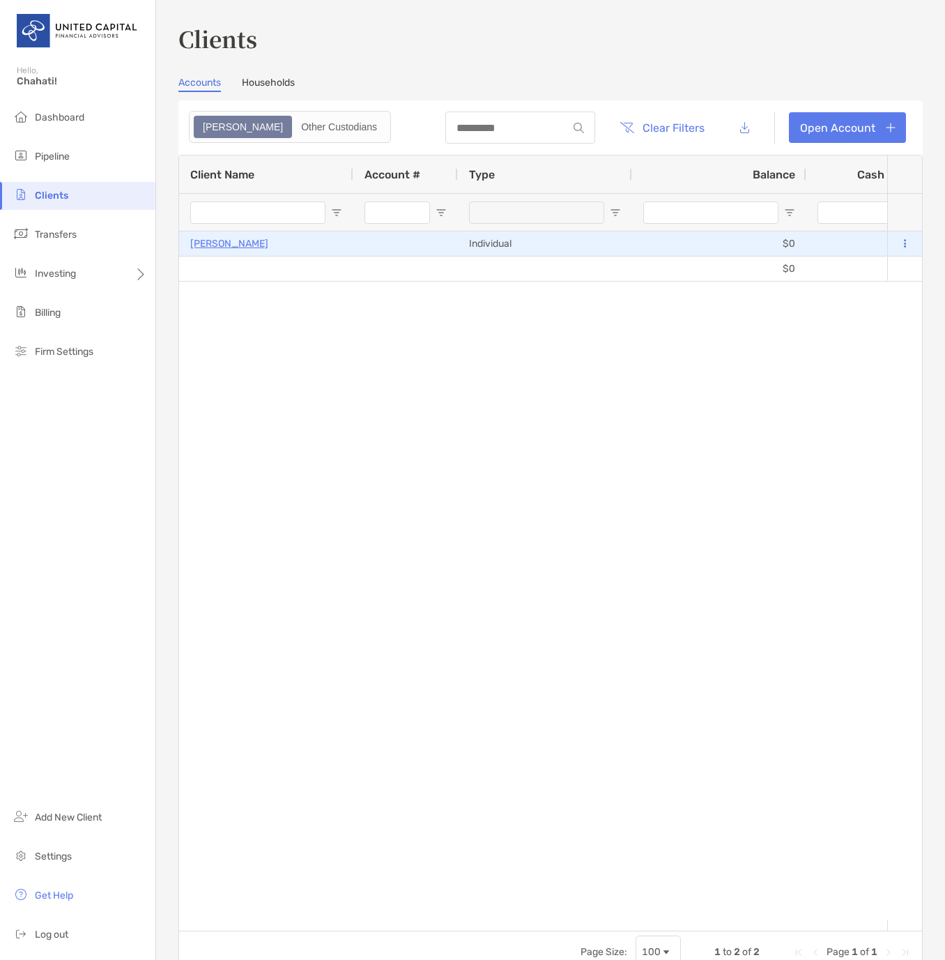
click at [232, 242] on p "Jodi Matsuo" at bounding box center [229, 243] width 78 height 17
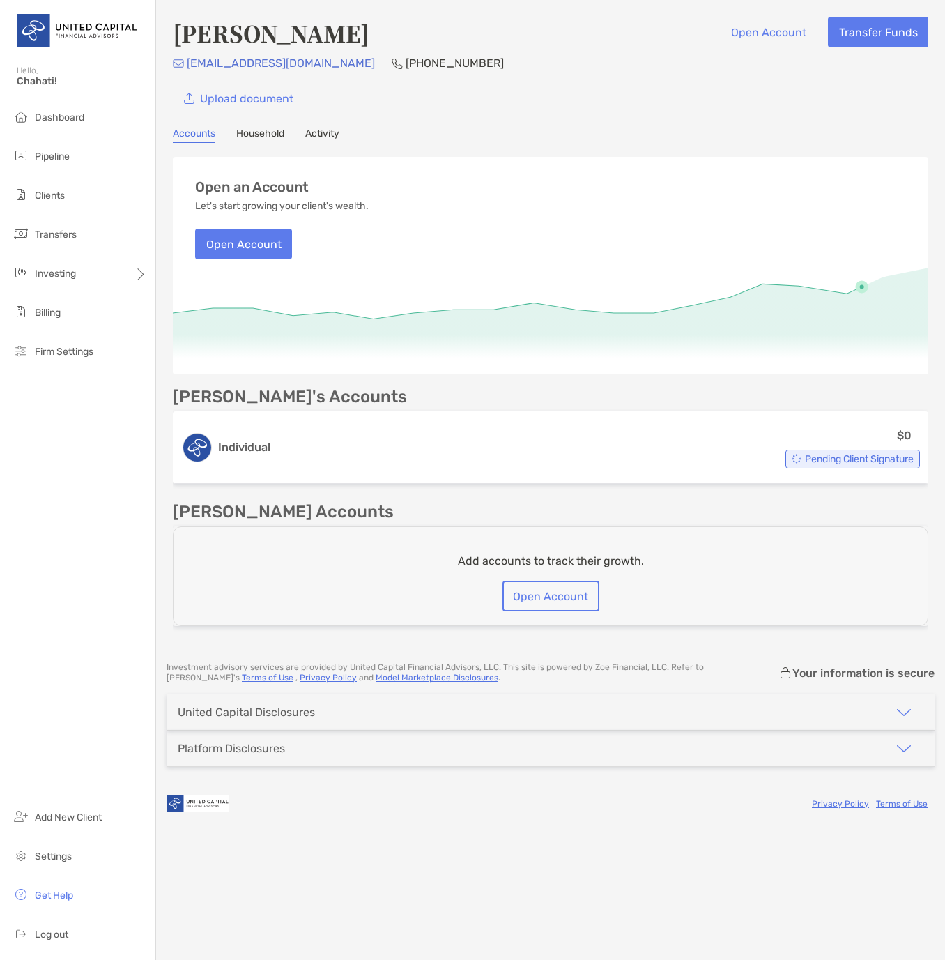
click at [286, 65] on p "jhlmatuso@gmail.com" at bounding box center [281, 62] width 188 height 17
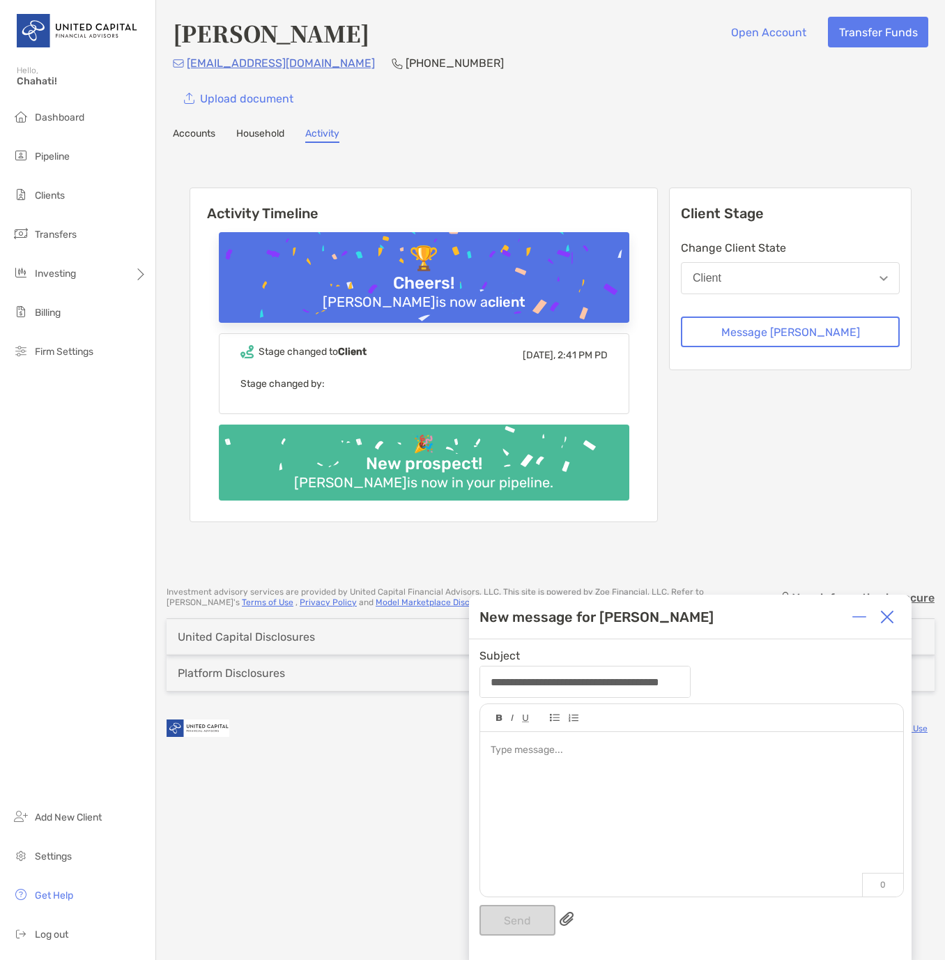
click at [888, 615] on img at bounding box center [887, 617] width 14 height 14
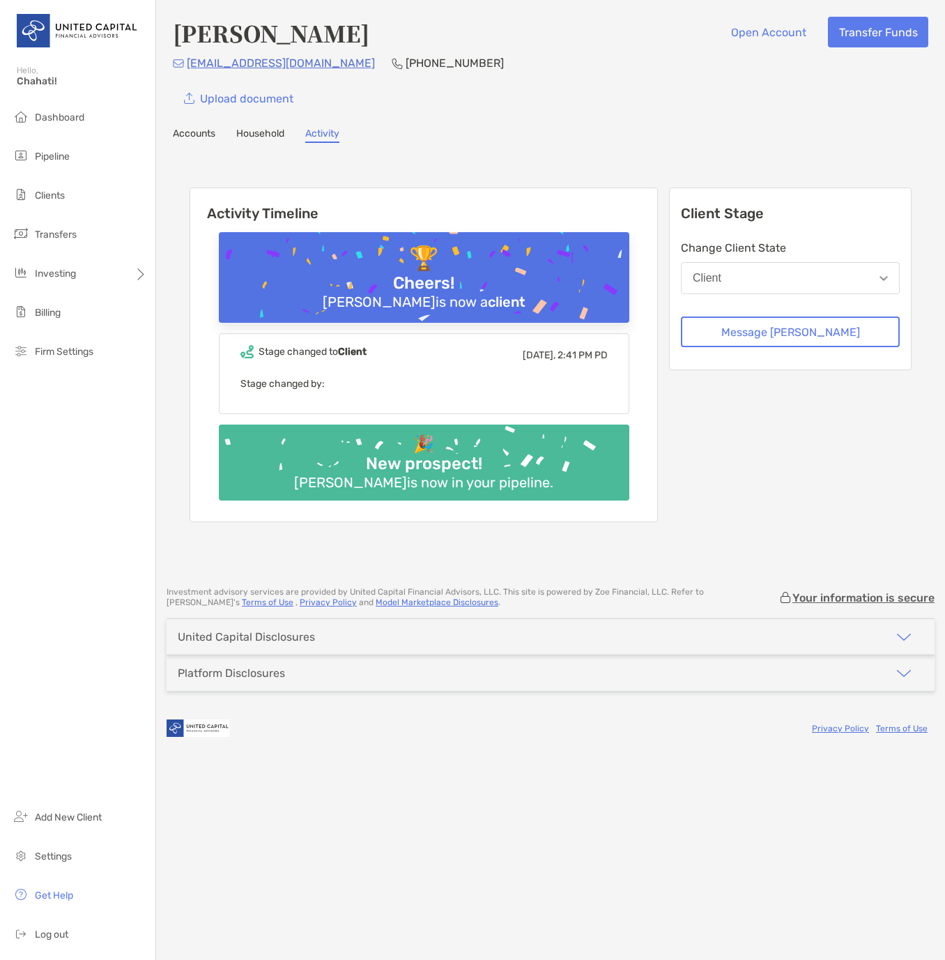
click at [811, 277] on button "Client" at bounding box center [790, 278] width 219 height 32
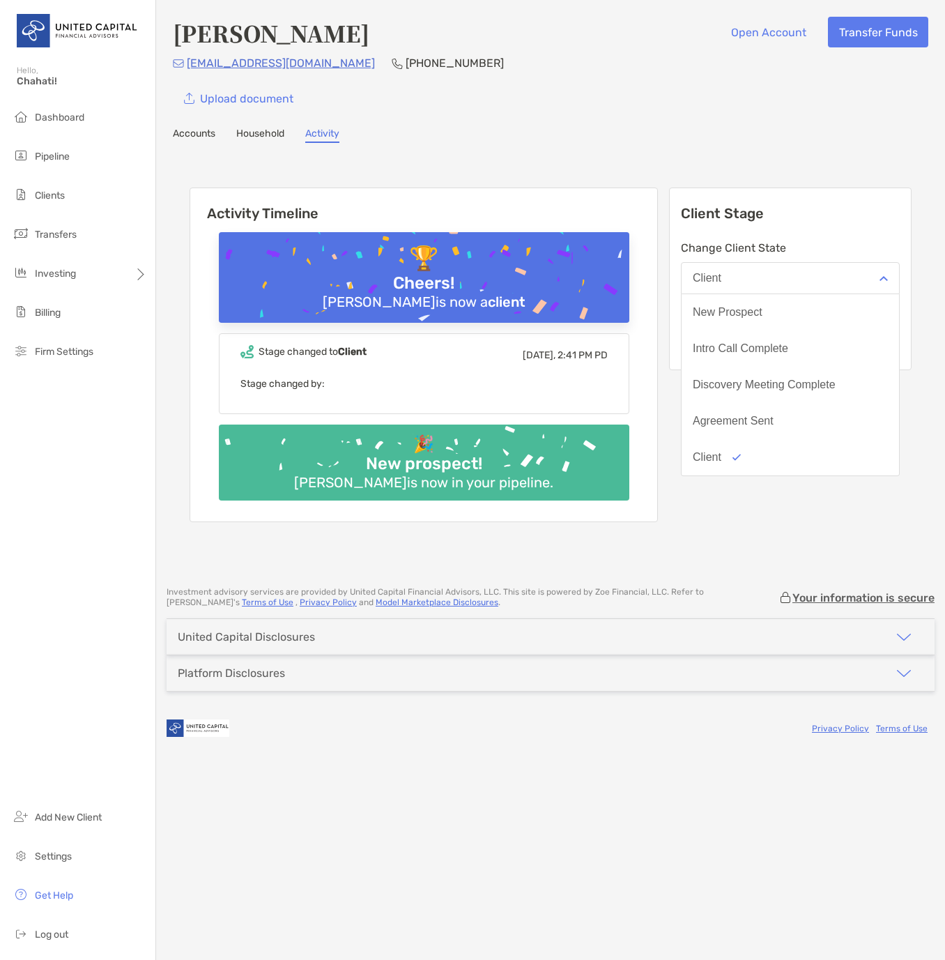
click at [795, 531] on div "Activity Timeline 🏆 Cheers! Jodi Leslie Matsuo is now a client Stage changed to…" at bounding box center [551, 357] width 722 height 366
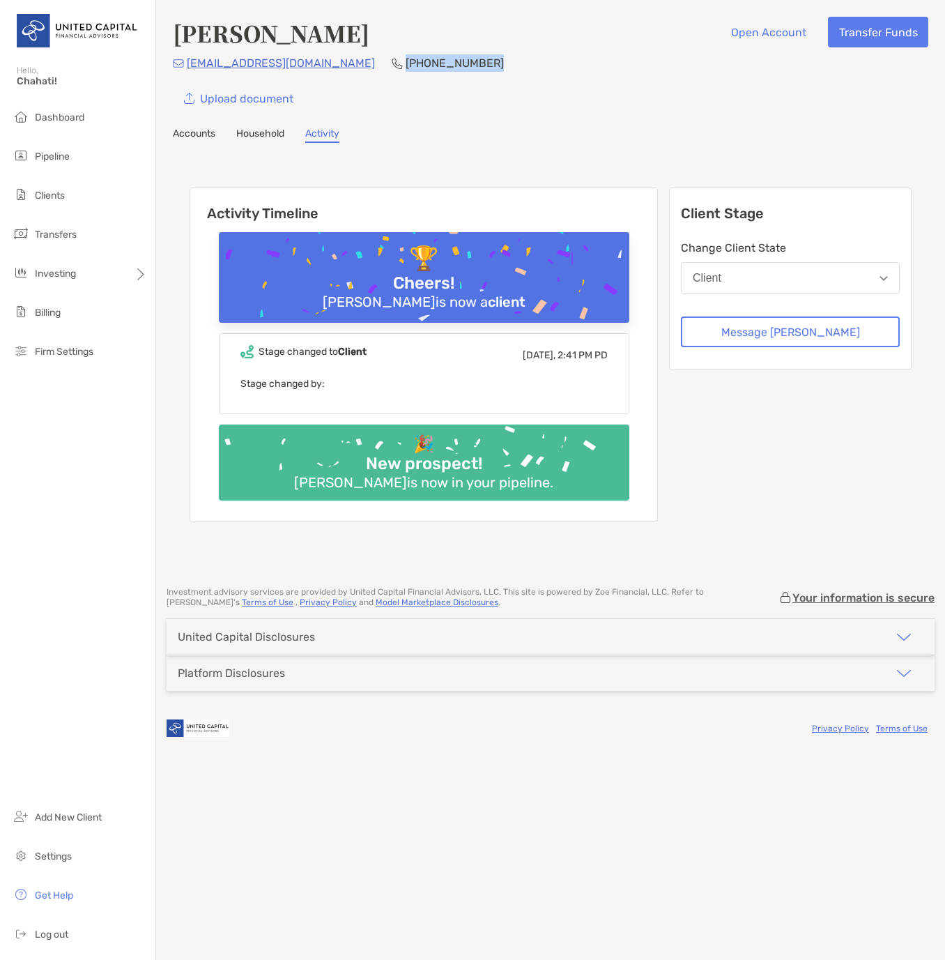
drag, startPoint x: 431, startPoint y: 58, endPoint x: 332, endPoint y: 58, distance: 99.6
click at [332, 58] on div "jhlmatuso@gmail.com (808) 443-6099" at bounding box center [550, 62] width 755 height 17
copy p "(808) 443-6099"
click at [68, 856] on span "Settings" at bounding box center [53, 856] width 37 height 12
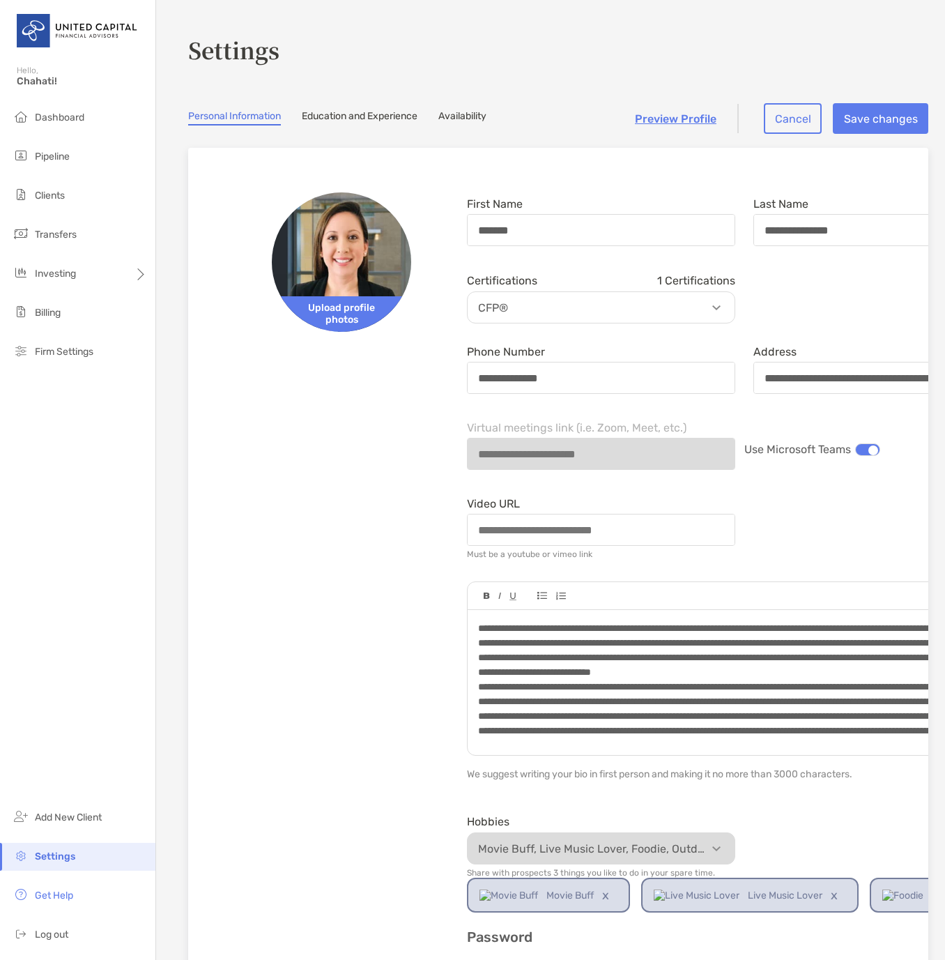
click at [77, 600] on div "Dashboard Pipeline Clients Transfers Investing Billing Firm Settings Add New Cl…" at bounding box center [77, 532] width 155 height 856
click at [62, 810] on li "Add New Client" at bounding box center [77, 817] width 155 height 28
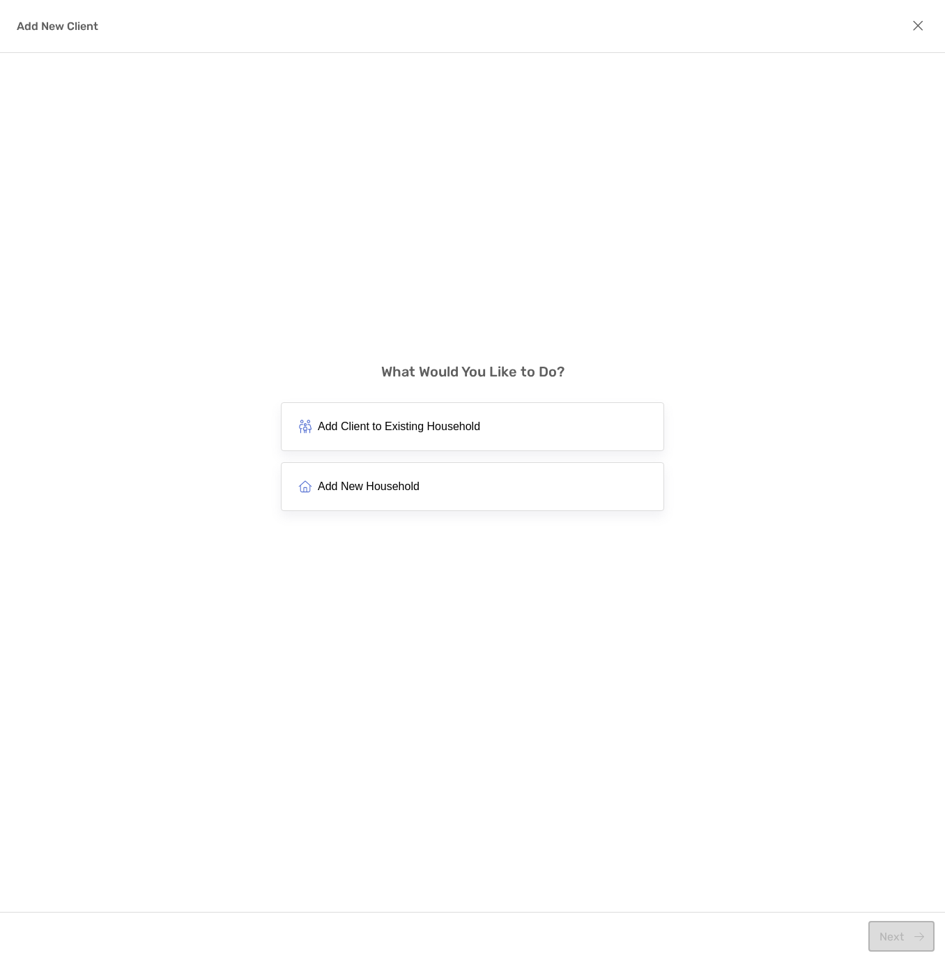
click at [400, 480] on span "Add New Household" at bounding box center [369, 485] width 102 height 13
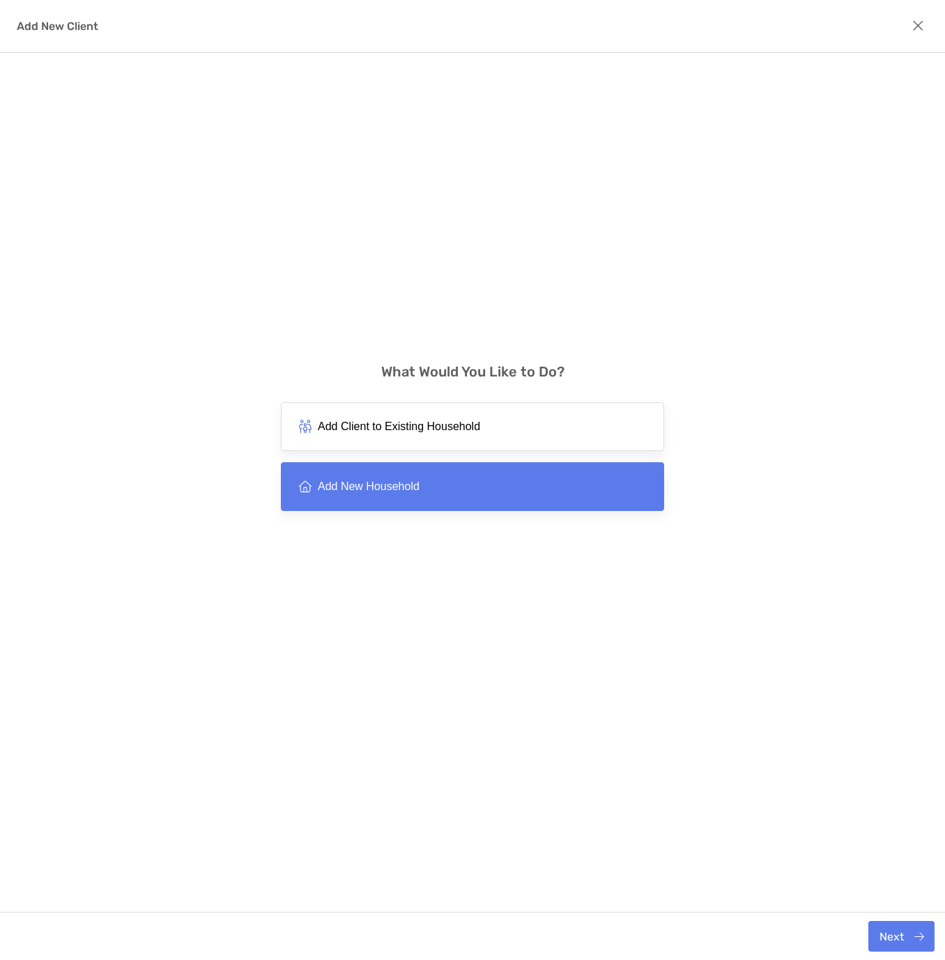
click at [396, 422] on span "Add Client to Existing Household" at bounding box center [399, 425] width 162 height 13
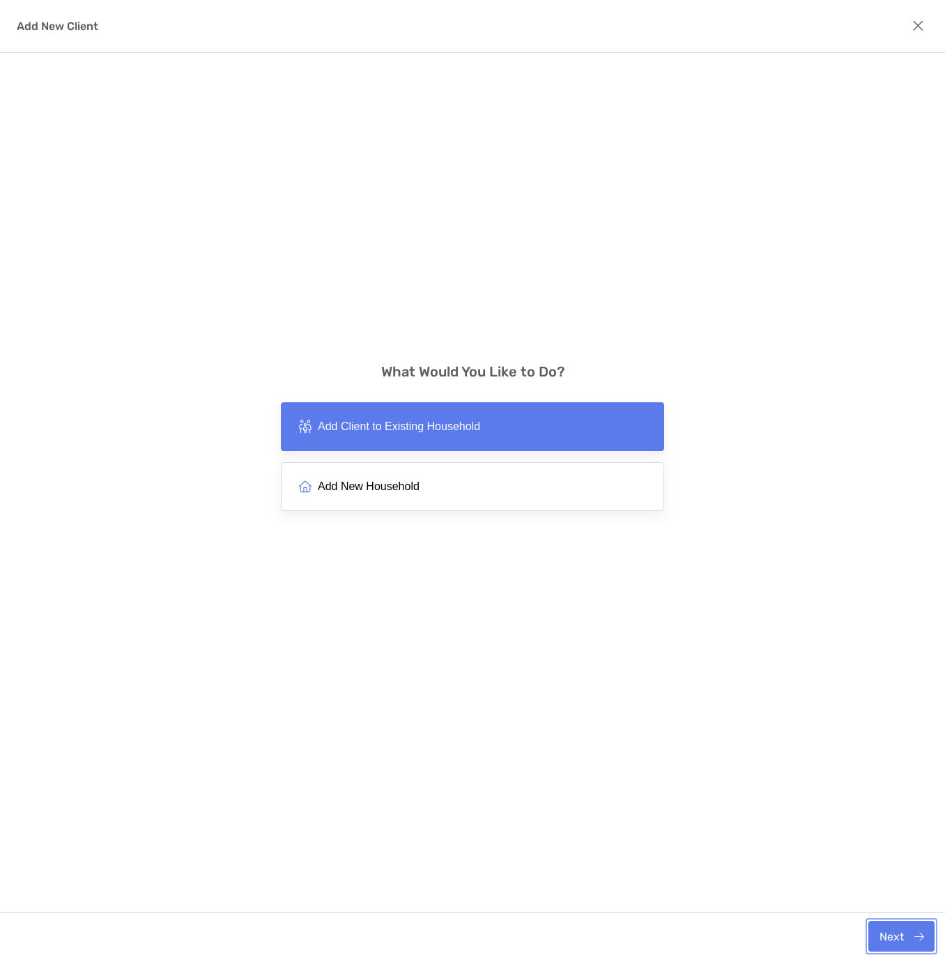
click at [898, 933] on button "Next" at bounding box center [901, 935] width 66 height 31
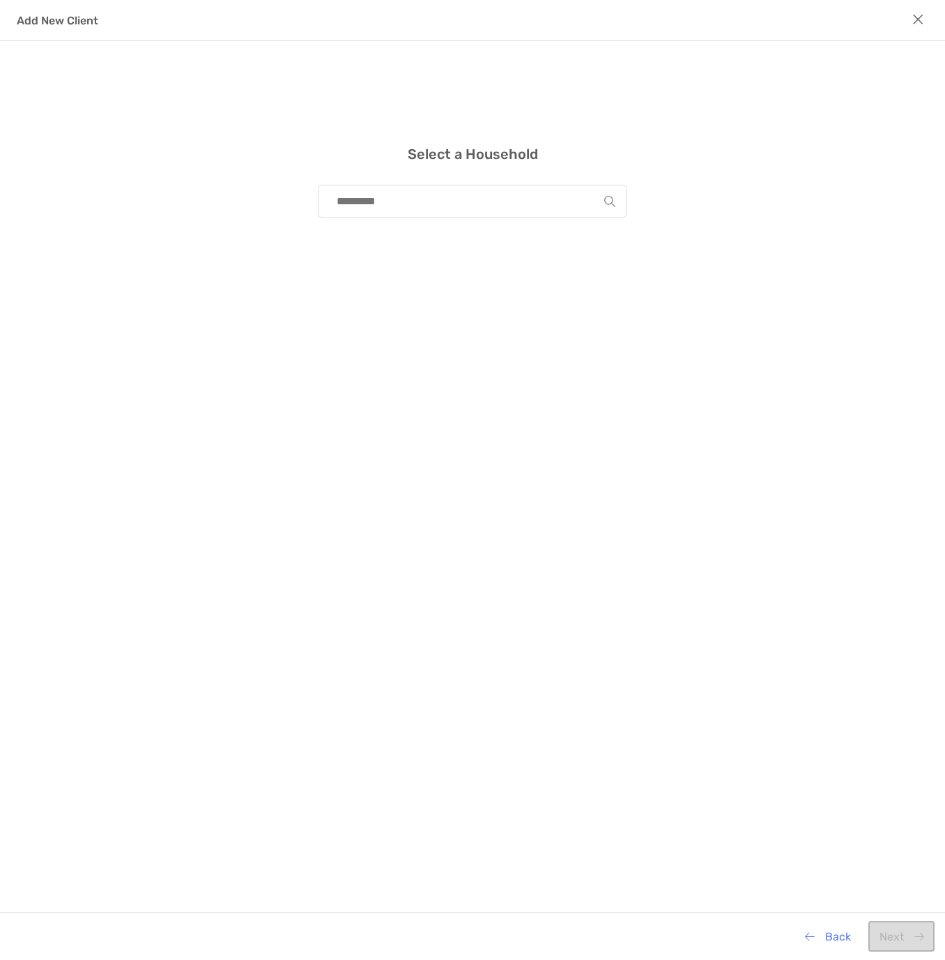
click at [433, 196] on input "modal" at bounding box center [467, 200] width 275 height 31
click at [362, 231] on span "Jodi Leslie Matsuo" at bounding box center [370, 235] width 90 height 11
type input "**********"
click at [476, 287] on div "name Jodi Leslie Matsuo email jhlmatuso@gmail.com" at bounding box center [472, 266] width 308 height 75
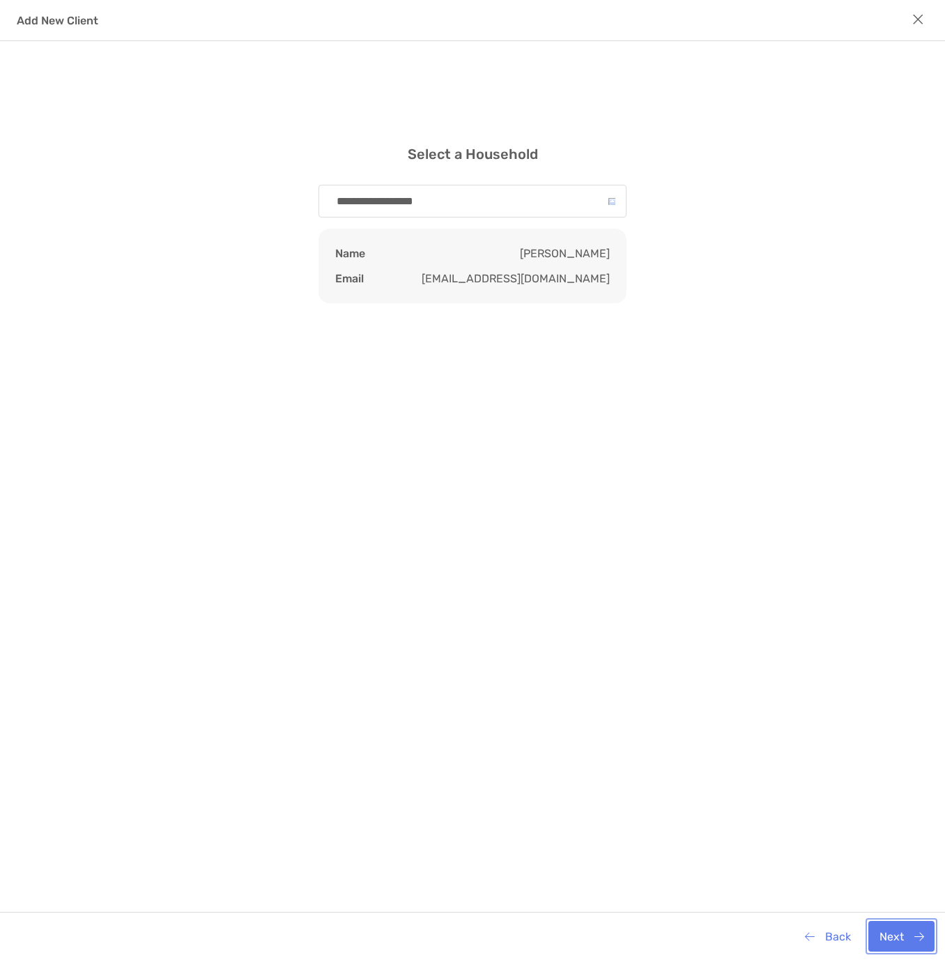
click at [882, 939] on button "Next" at bounding box center [901, 935] width 66 height 31
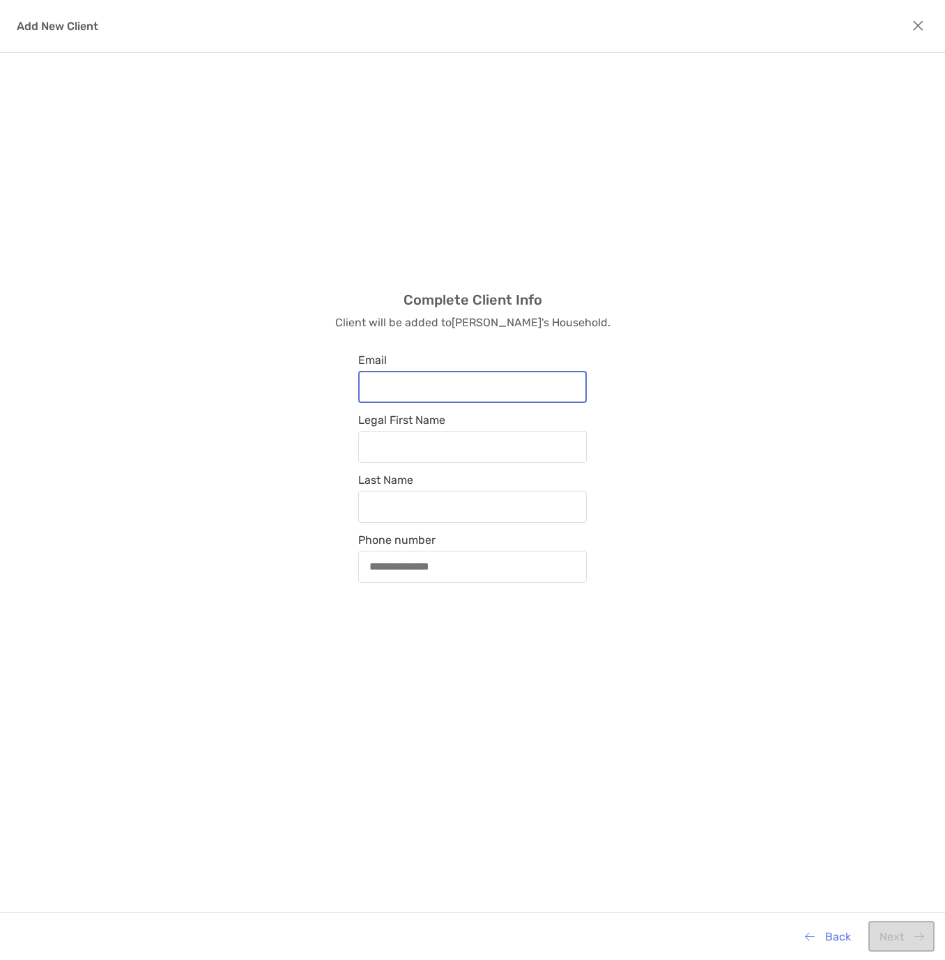
click at [399, 385] on input "Email" at bounding box center [473, 386] width 226 height 12
type input "**********"
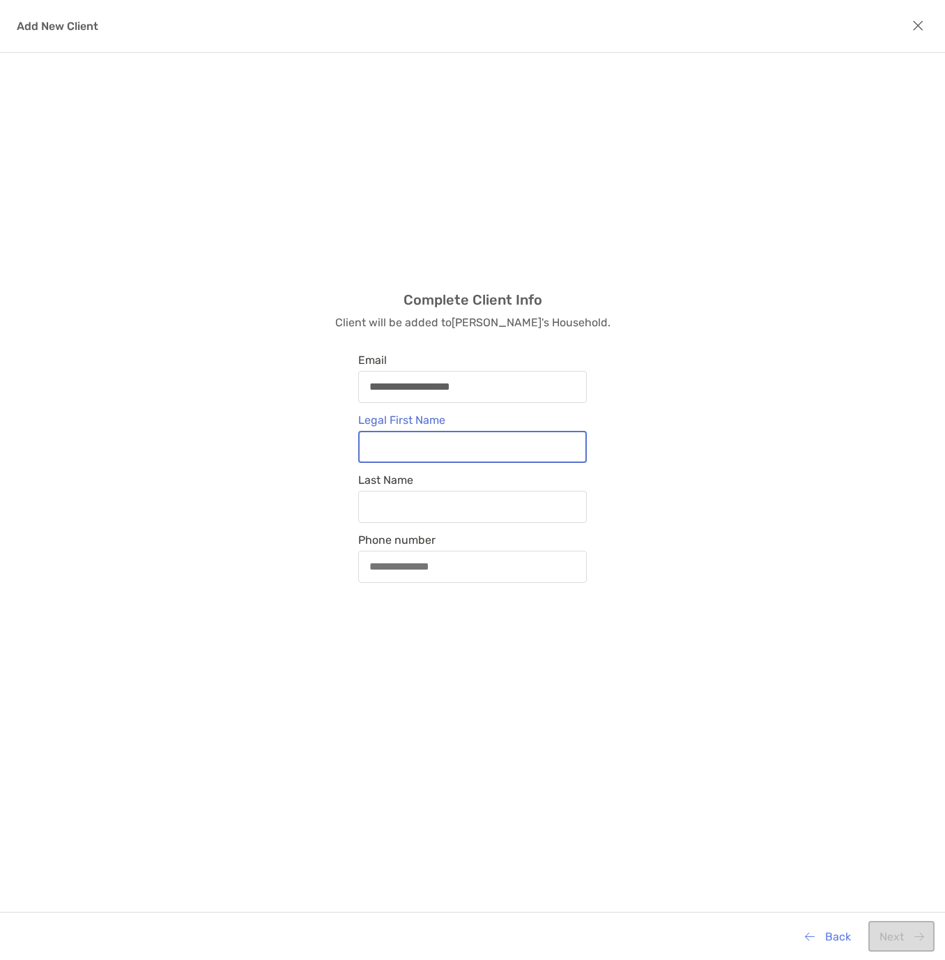
click at [411, 452] on input "Legal First Name" at bounding box center [473, 446] width 226 height 12
type input "****"
click at [391, 497] on div "modal" at bounding box center [472, 507] width 229 height 32
click at [391, 500] on input "Last Name" at bounding box center [473, 506] width 226 height 12
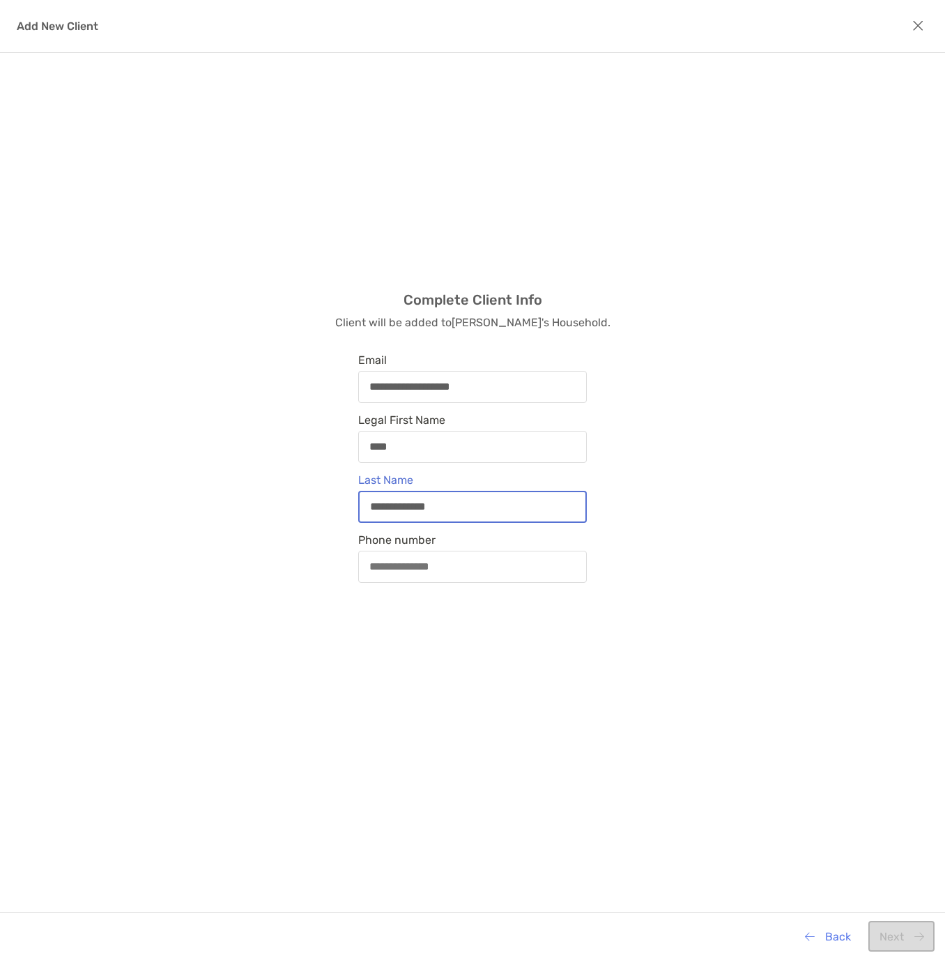
type input "**********"
click at [371, 564] on input "Phone number" at bounding box center [473, 566] width 226 height 12
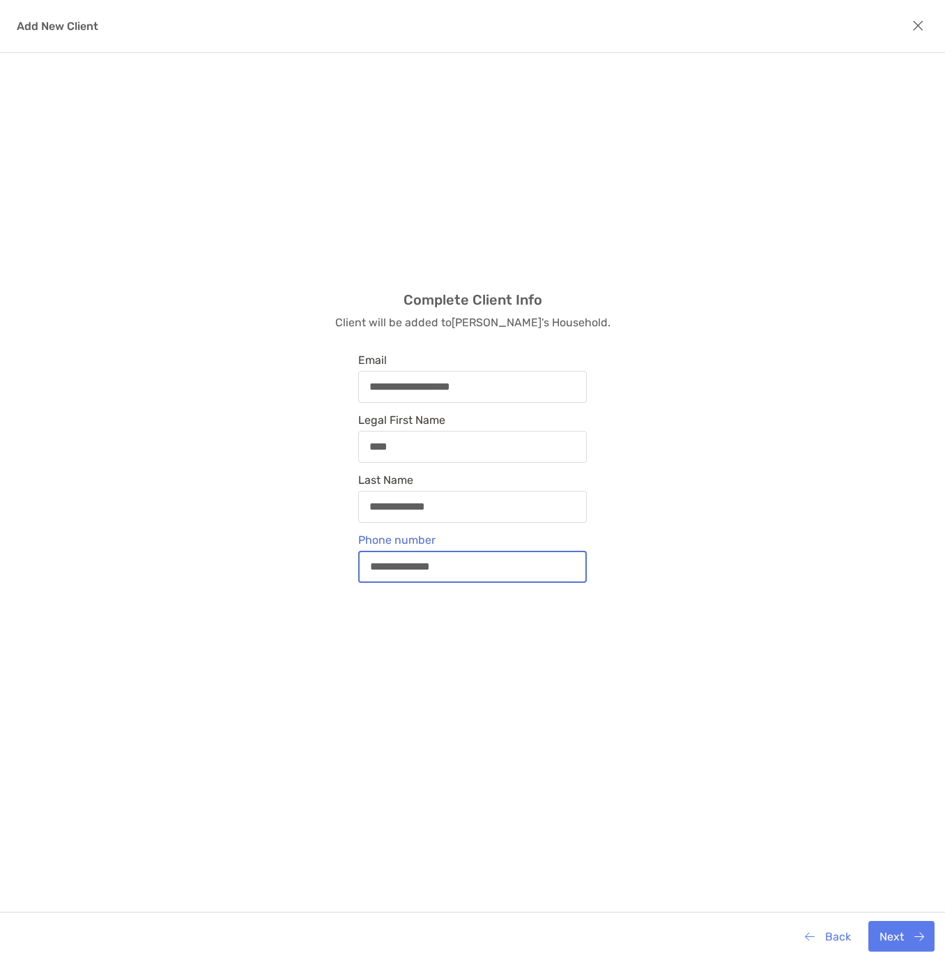
type input "**********"
click at [891, 942] on button "Next" at bounding box center [901, 935] width 66 height 31
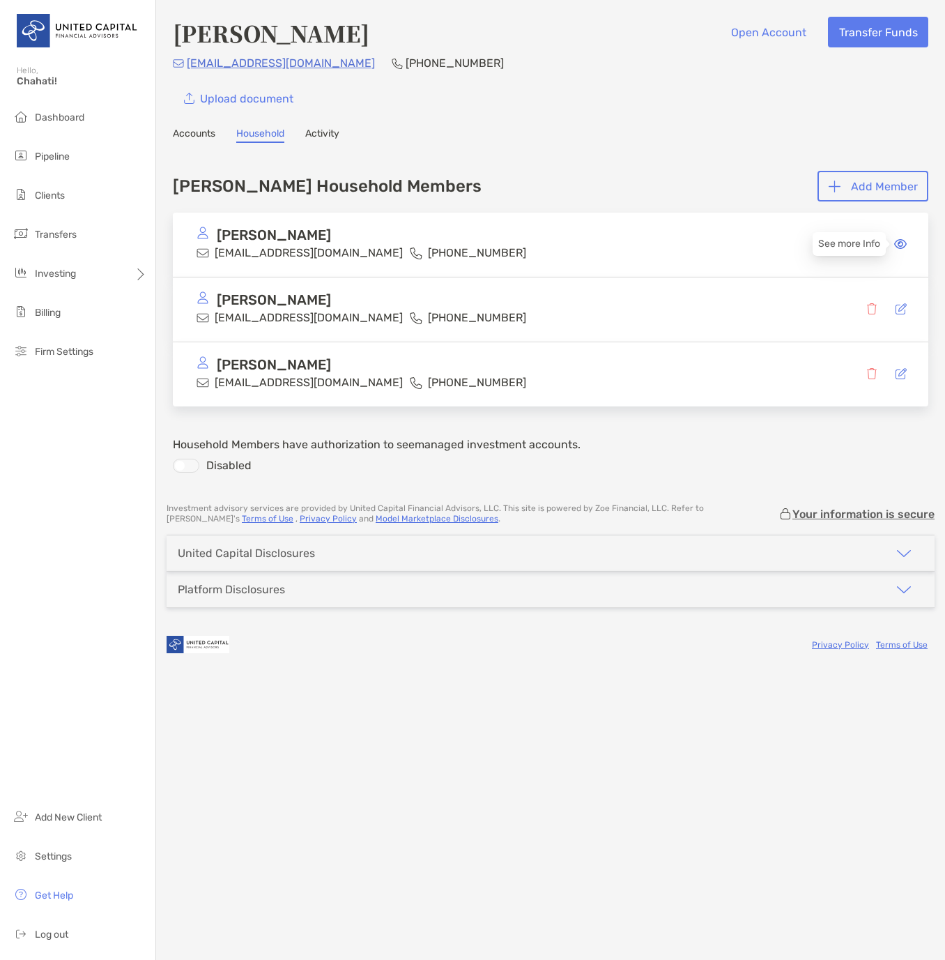
click at [902, 243] on icon at bounding box center [900, 243] width 13 height 11
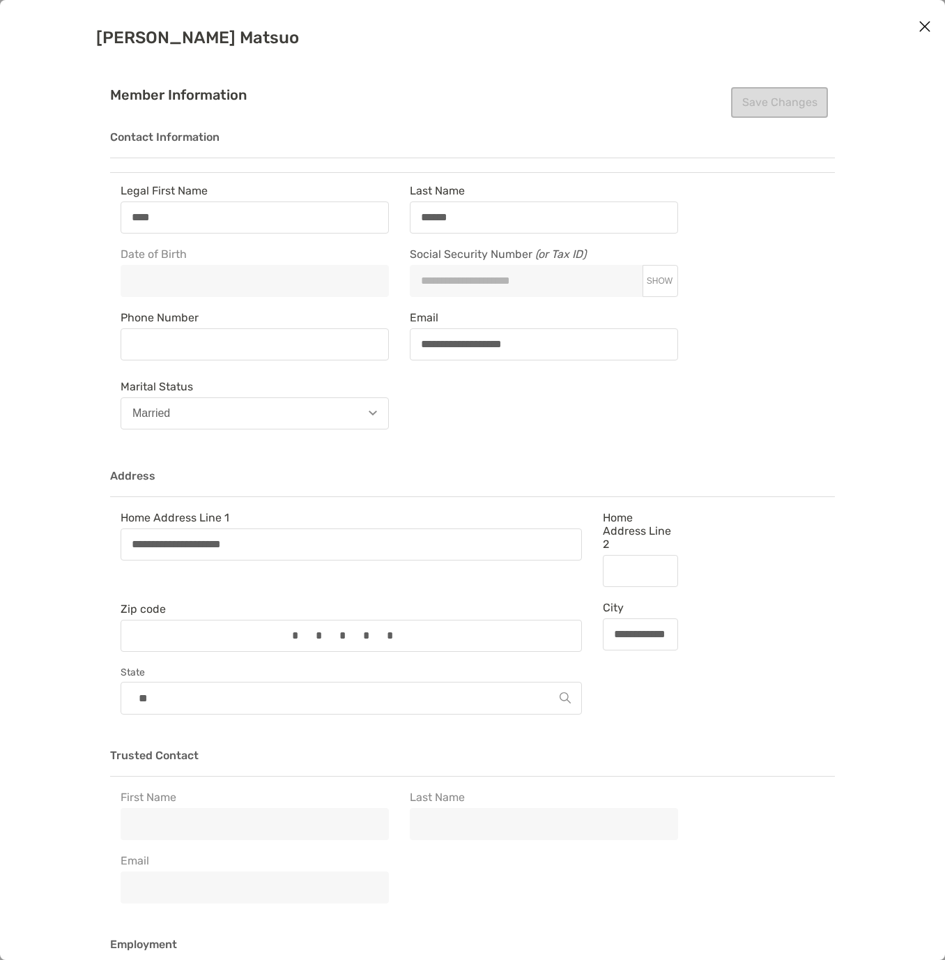
type input "**********"
drag, startPoint x: 456, startPoint y: 339, endPoint x: 469, endPoint y: 339, distance: 13.3
click at [469, 339] on input "**********" at bounding box center [543, 344] width 265 height 12
type input "**********"
click at [779, 108] on button "Save Changes" at bounding box center [779, 102] width 97 height 31
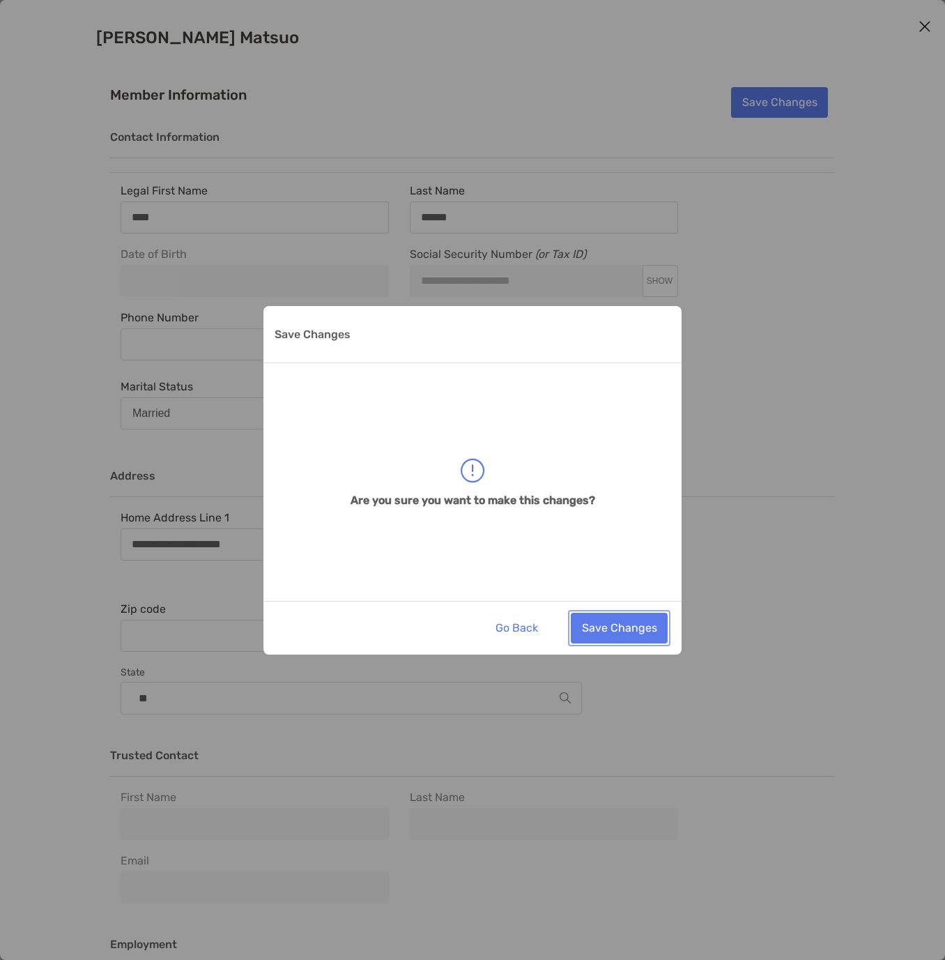
click at [607, 625] on button "Save Changes" at bounding box center [619, 627] width 97 height 31
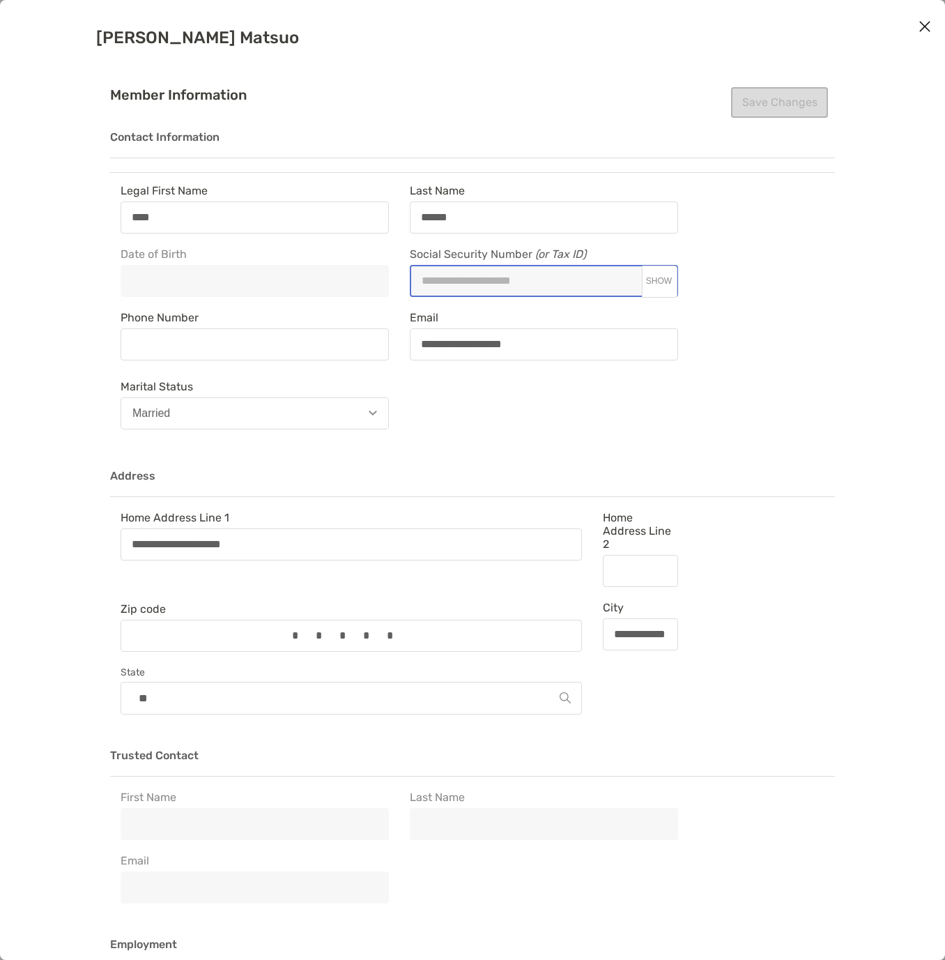
click at [661, 284] on span "SHOW" at bounding box center [659, 281] width 26 height 10
click at [417, 279] on input "Social Security Number (or Tax ID) HIDE" at bounding box center [526, 281] width 230 height 12
type input "**********"
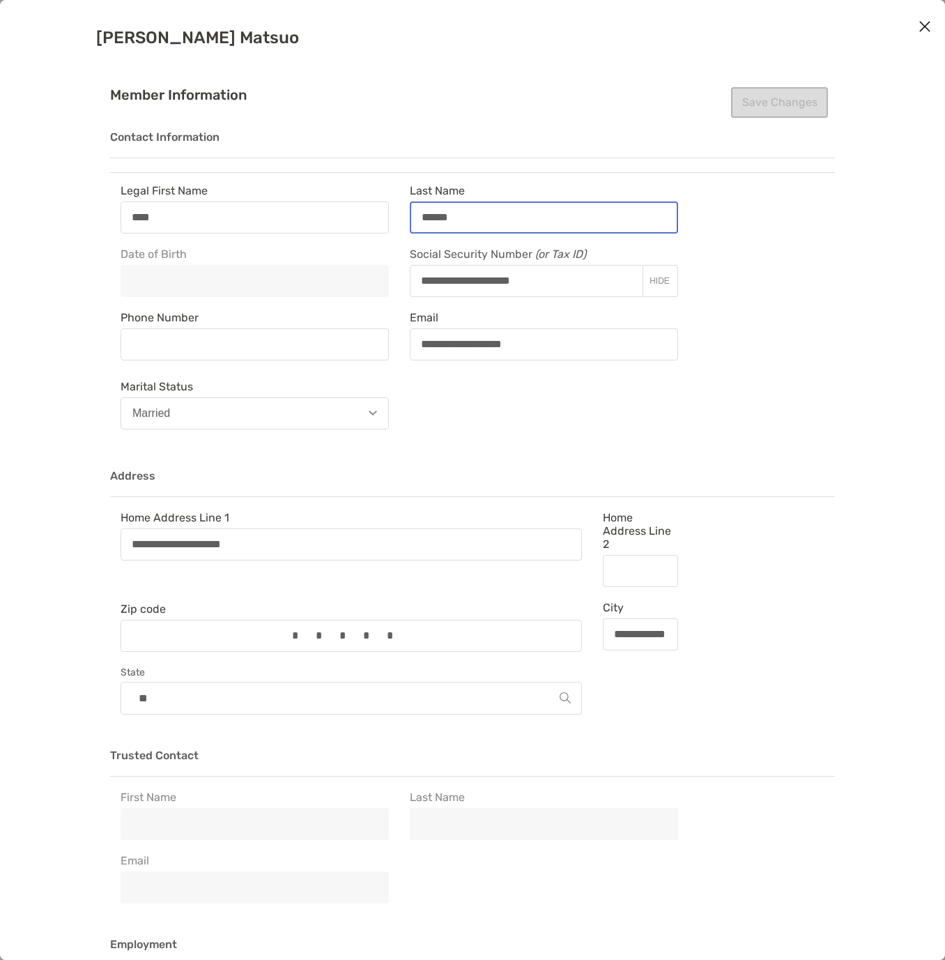
click at [420, 220] on input "******" at bounding box center [543, 217] width 265 height 12
type input "**********"
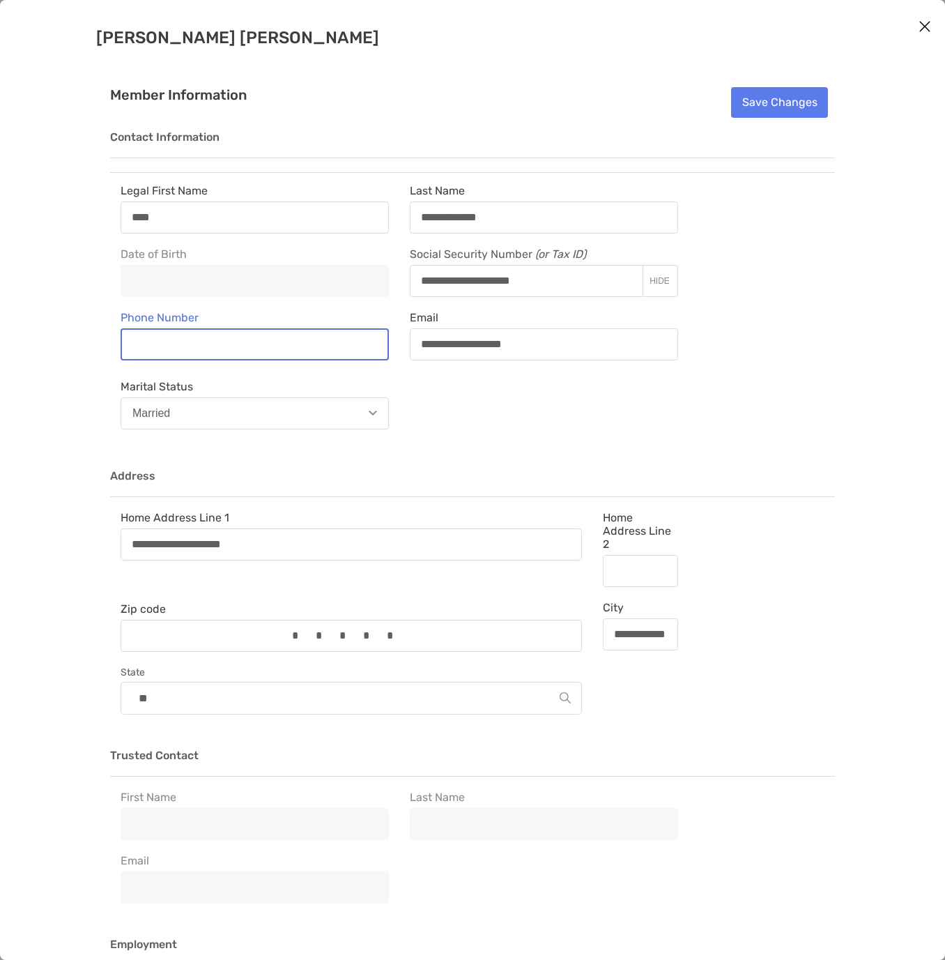
click at [203, 344] on input "Phone Number" at bounding box center [254, 344] width 265 height 12
click at [184, 339] on input "Phone Number" at bounding box center [254, 344] width 265 height 12
click at [799, 109] on button "Save Changes" at bounding box center [779, 102] width 97 height 31
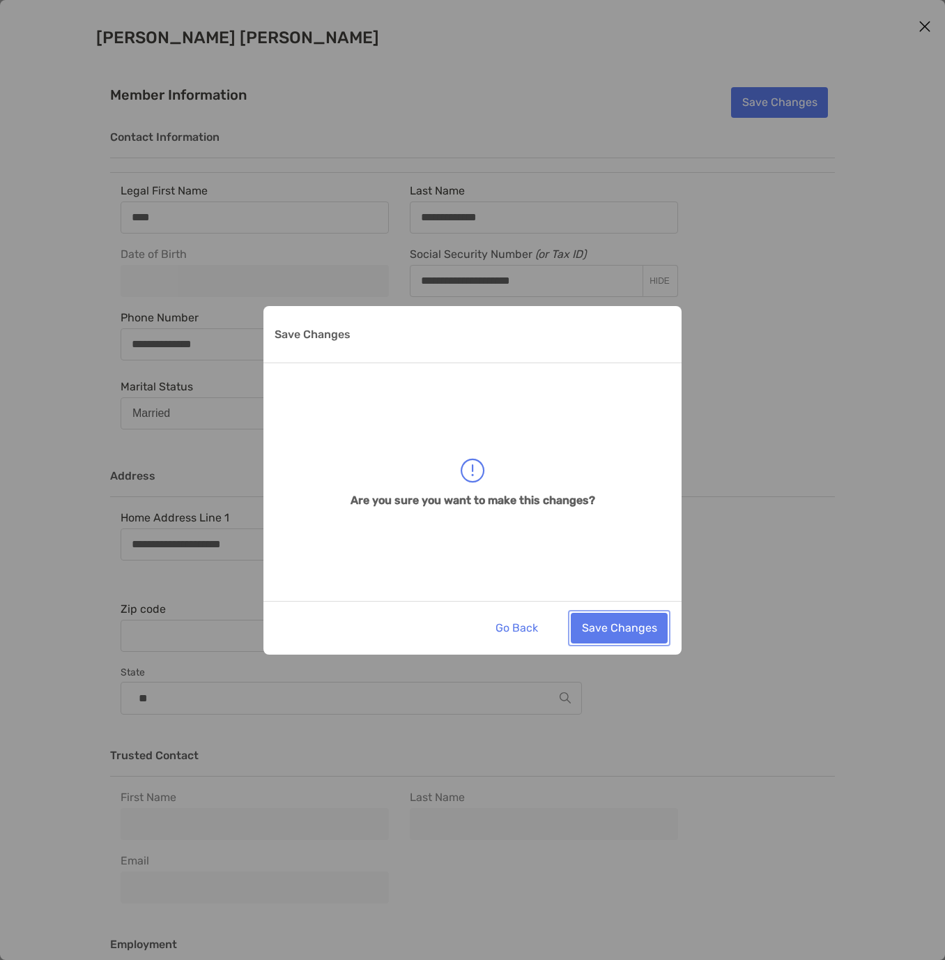
click at [610, 628] on button "Save Changes" at bounding box center [619, 627] width 97 height 31
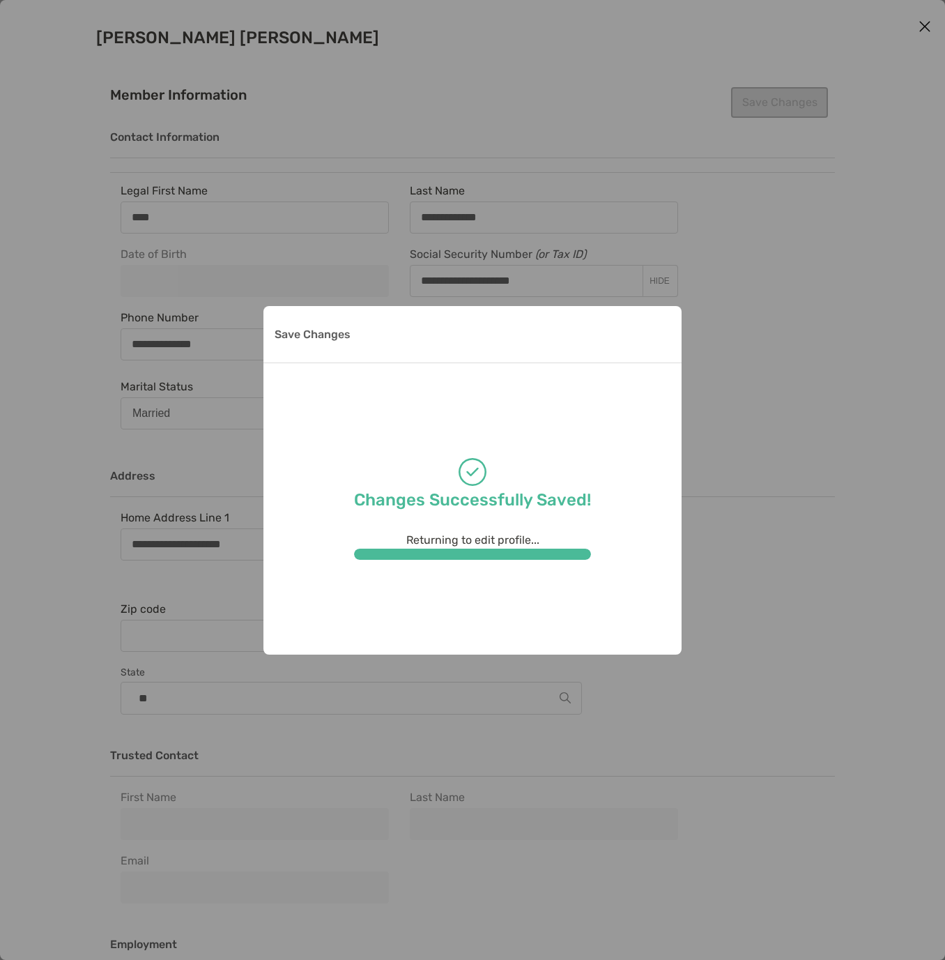
type input "**********"
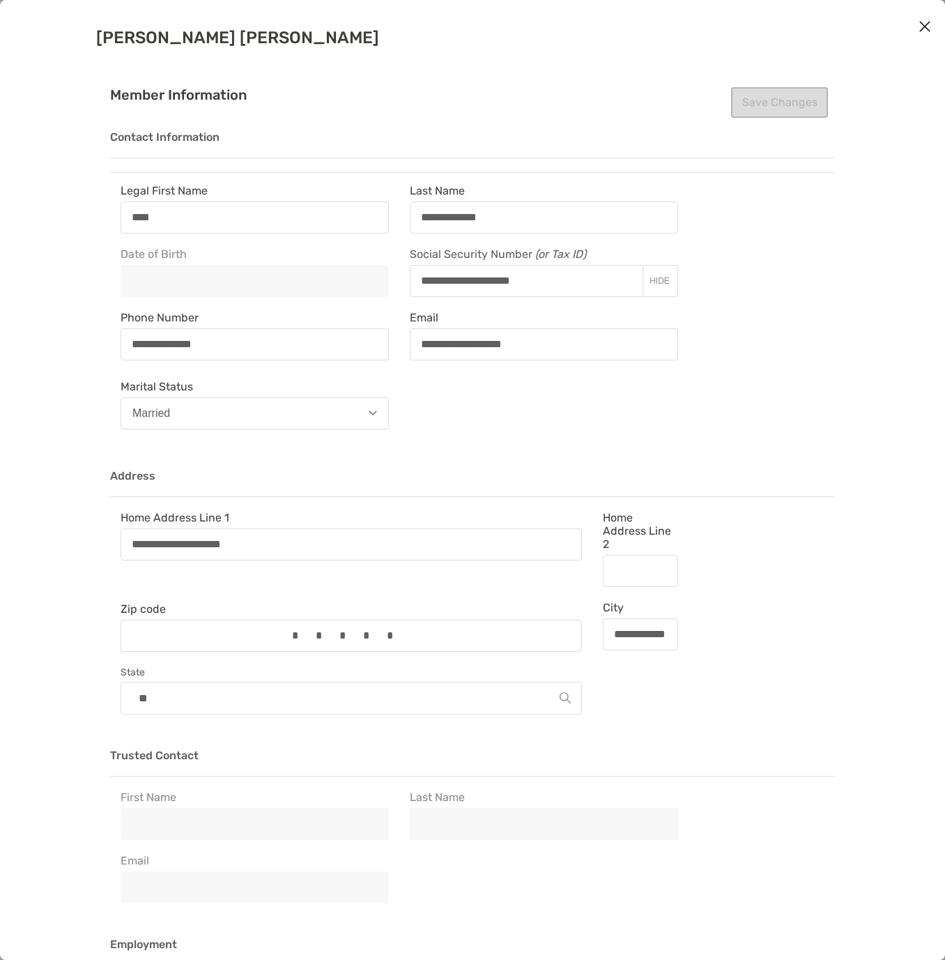
click at [921, 29] on icon "Close modal" at bounding box center [924, 26] width 13 height 17
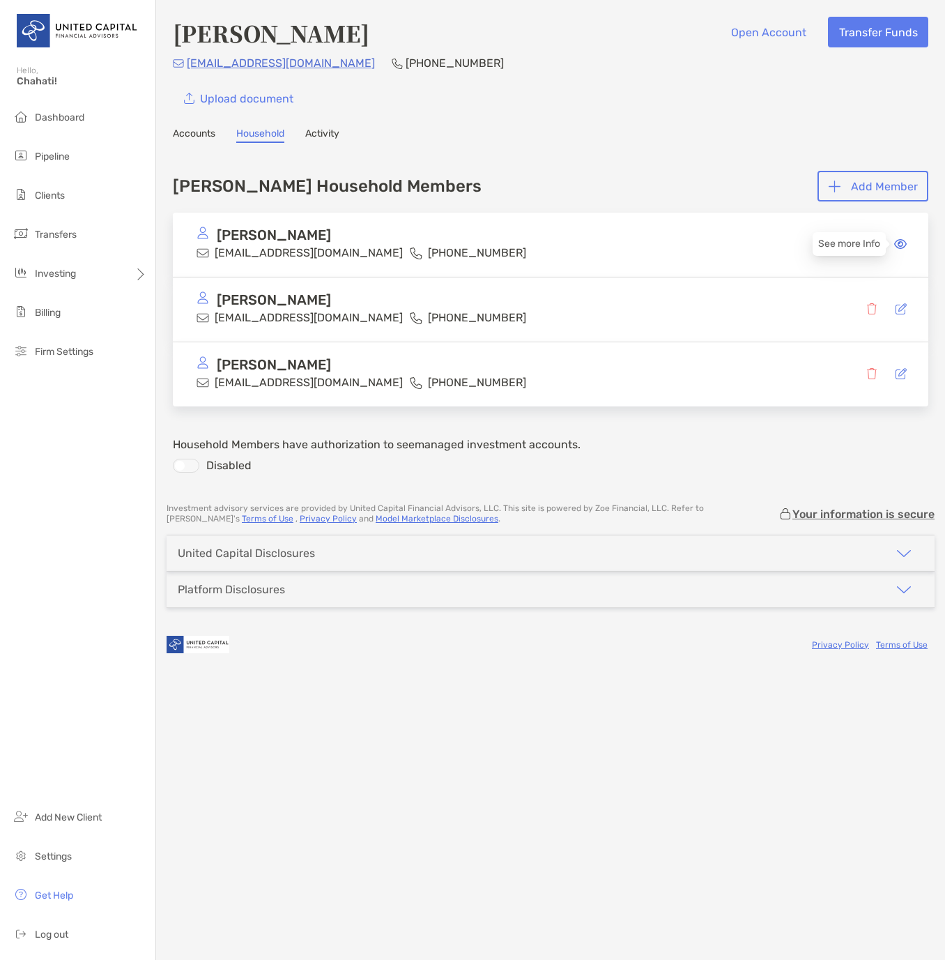
click at [898, 242] on icon at bounding box center [900, 243] width 13 height 11
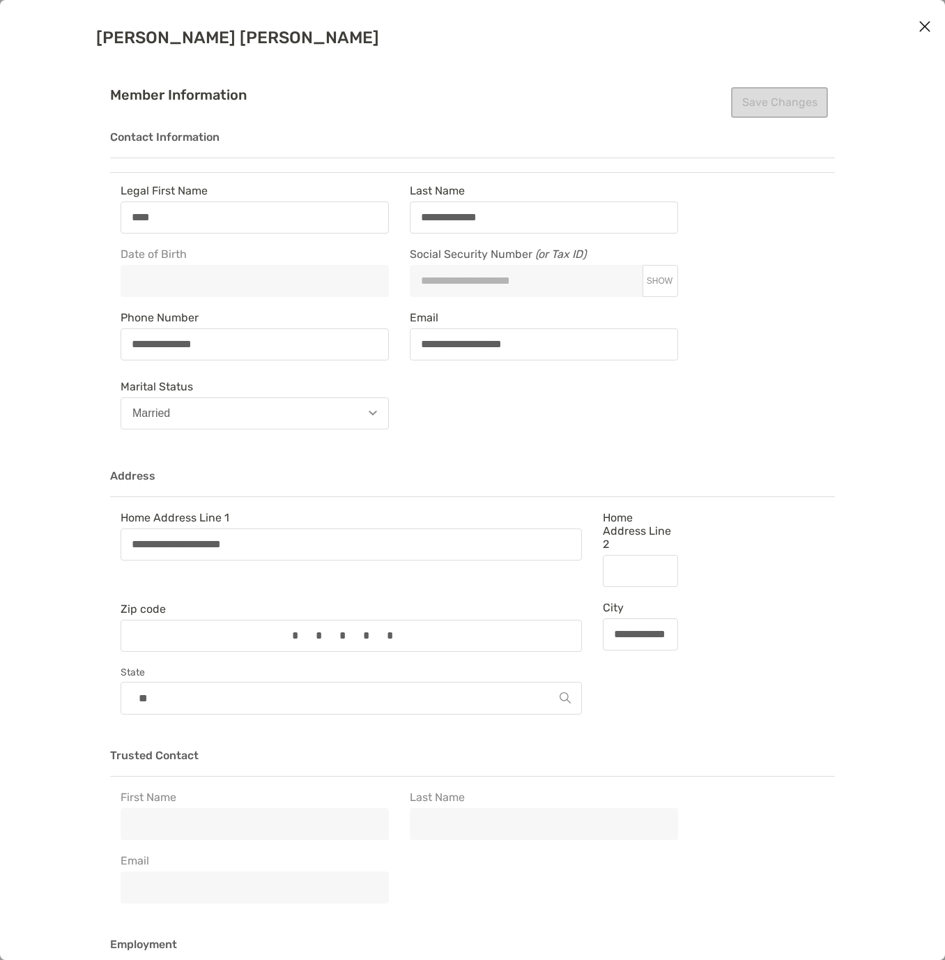
type input "**********"
click at [654, 276] on span "SHOW" at bounding box center [659, 281] width 26 height 10
click at [654, 276] on span "HIDE" at bounding box center [659, 281] width 20 height 10
type input "**********"
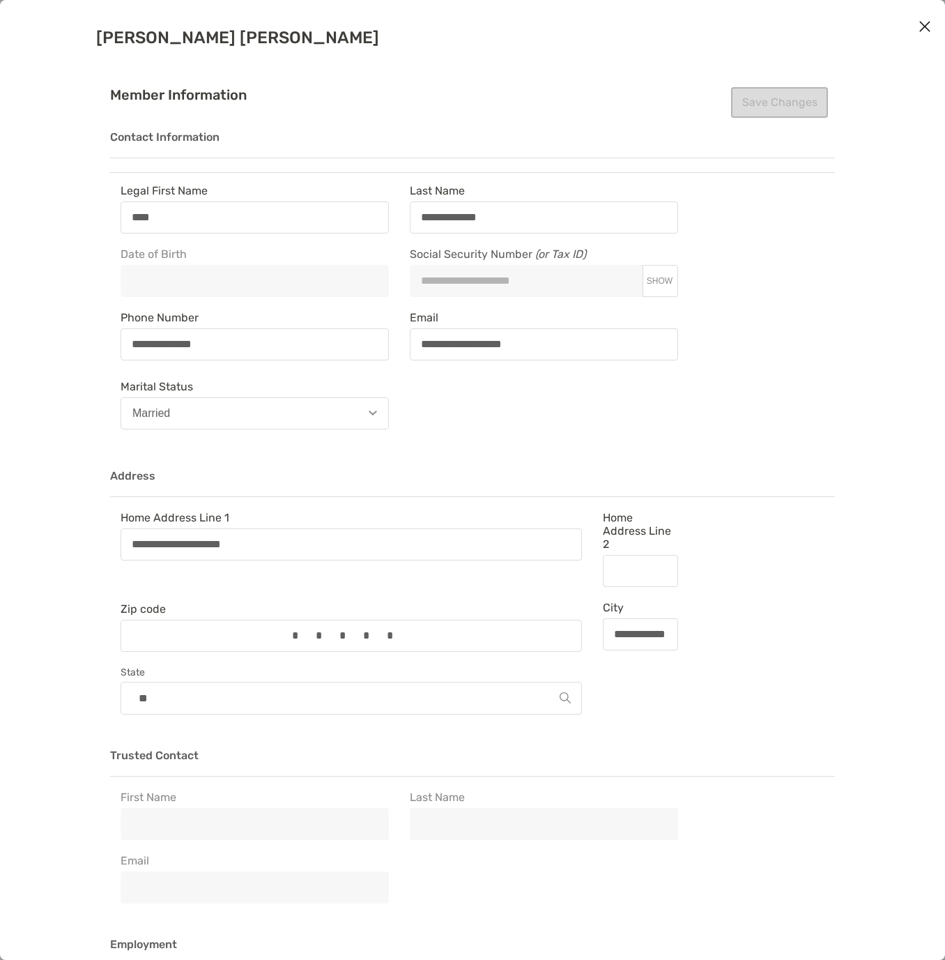
click at [927, 24] on icon "Close modal" at bounding box center [924, 26] width 13 height 17
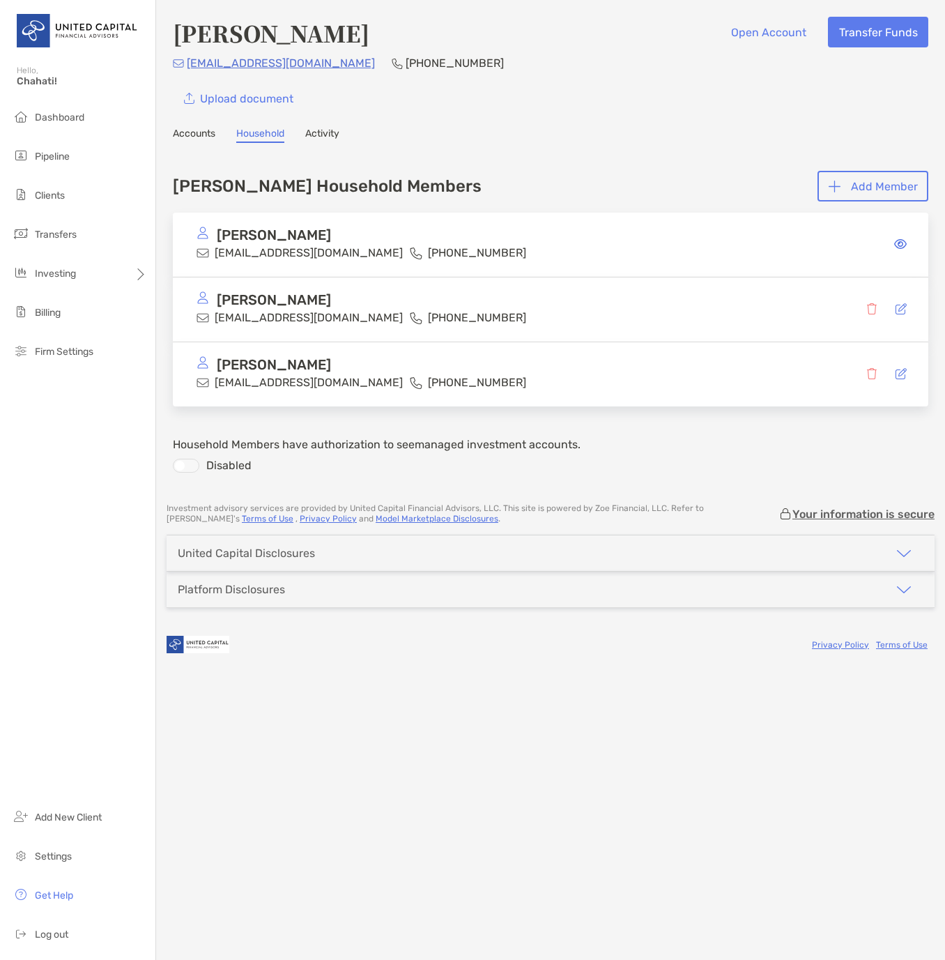
click at [201, 363] on img at bounding box center [203, 362] width 13 height 13
click at [289, 389] on p "jhlmatsuo@gmail.com" at bounding box center [309, 381] width 188 height 17
click at [291, 389] on p "jhlmatsuo@gmail.com" at bounding box center [309, 381] width 188 height 17
click at [210, 134] on link "Accounts" at bounding box center [194, 135] width 43 height 15
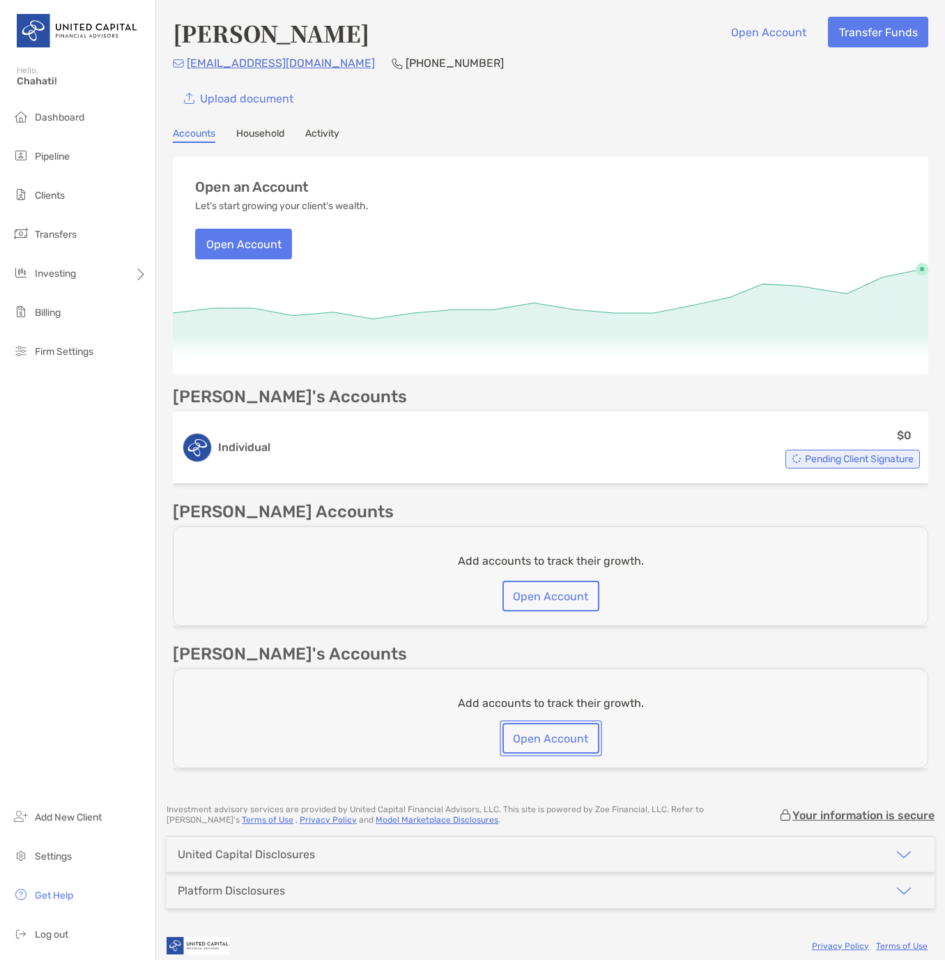
click at [546, 737] on button "Open Account" at bounding box center [550, 738] width 97 height 31
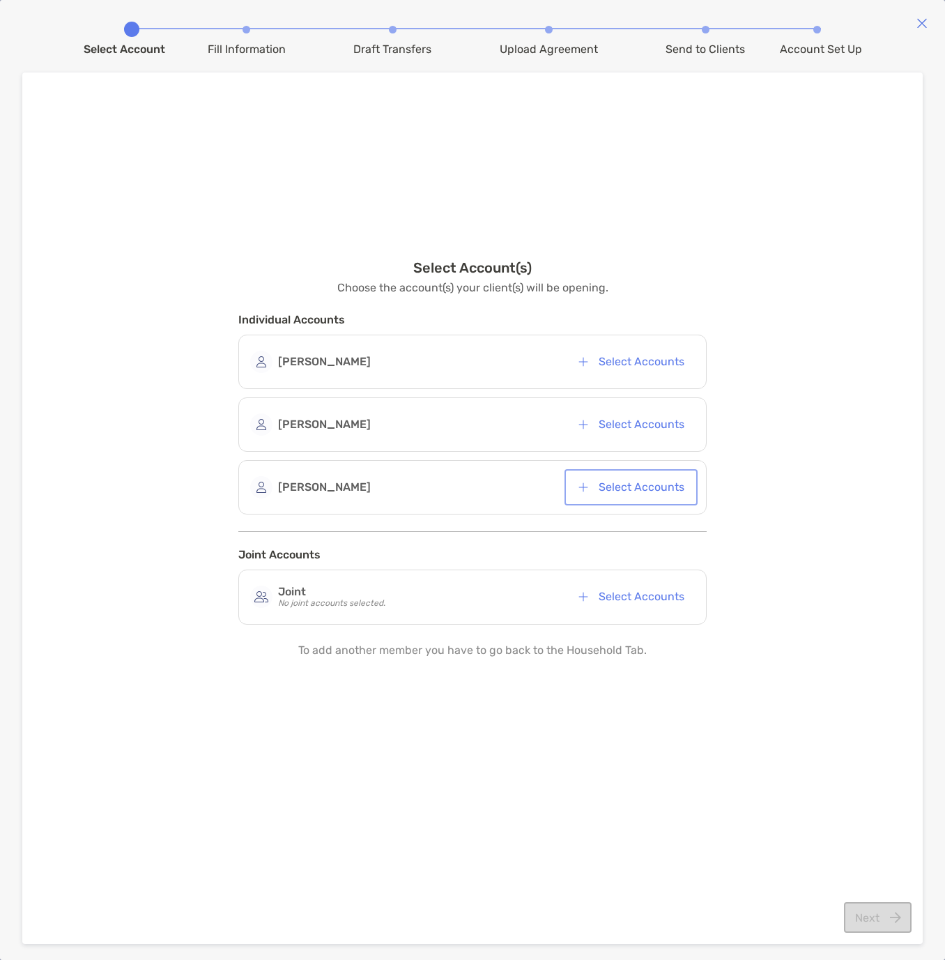
click at [629, 490] on button "Select Accounts" at bounding box center [631, 487] width 128 height 31
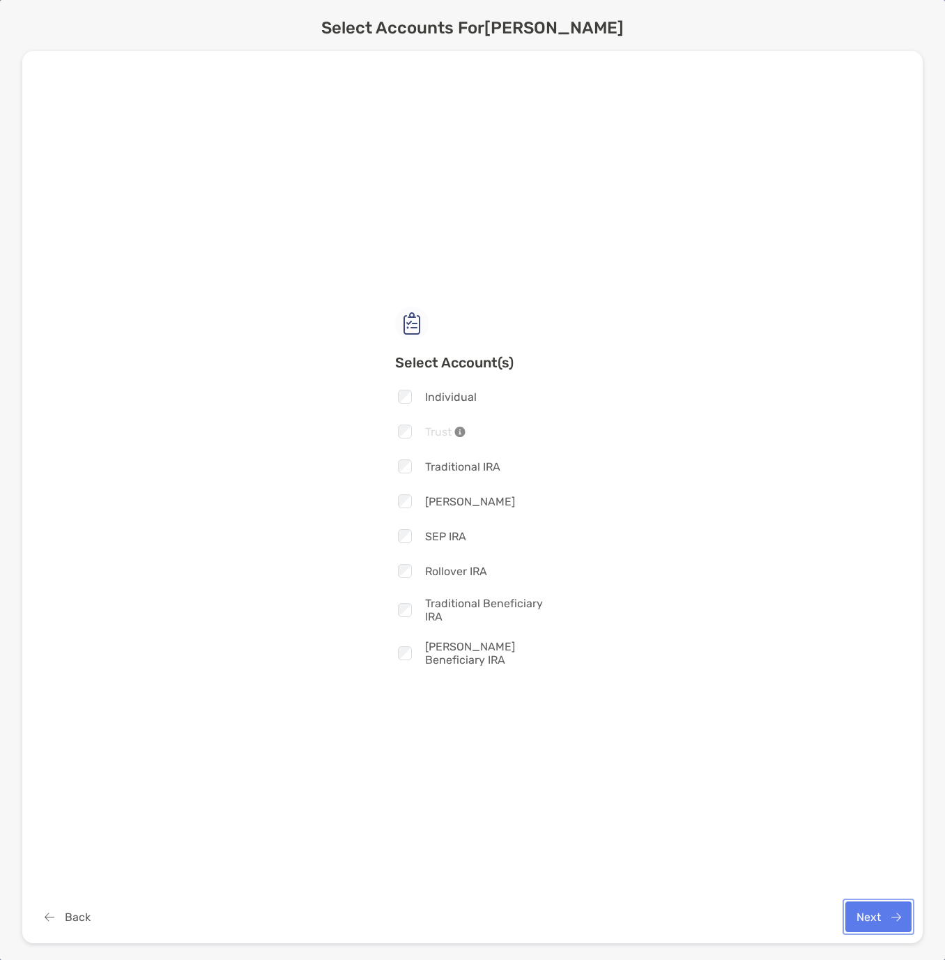
click at [869, 920] on button "Next" at bounding box center [878, 916] width 66 height 31
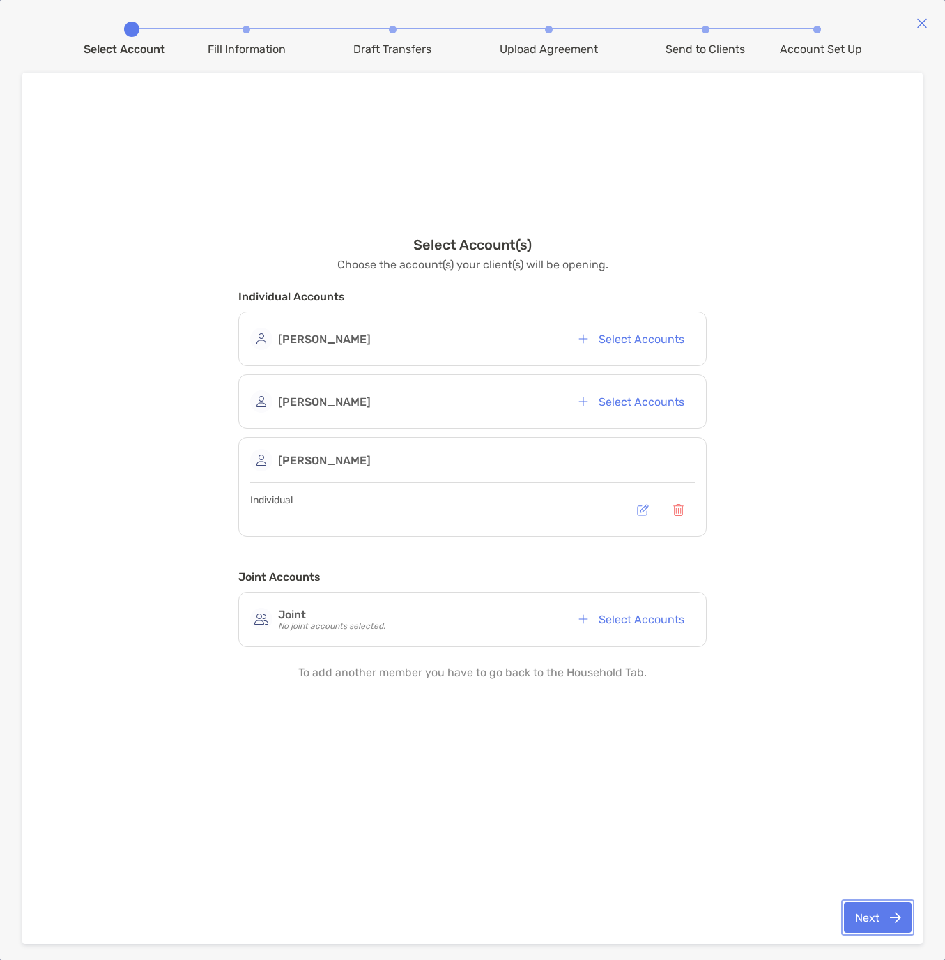
click at [877, 918] on button "Next" at bounding box center [878, 917] width 68 height 31
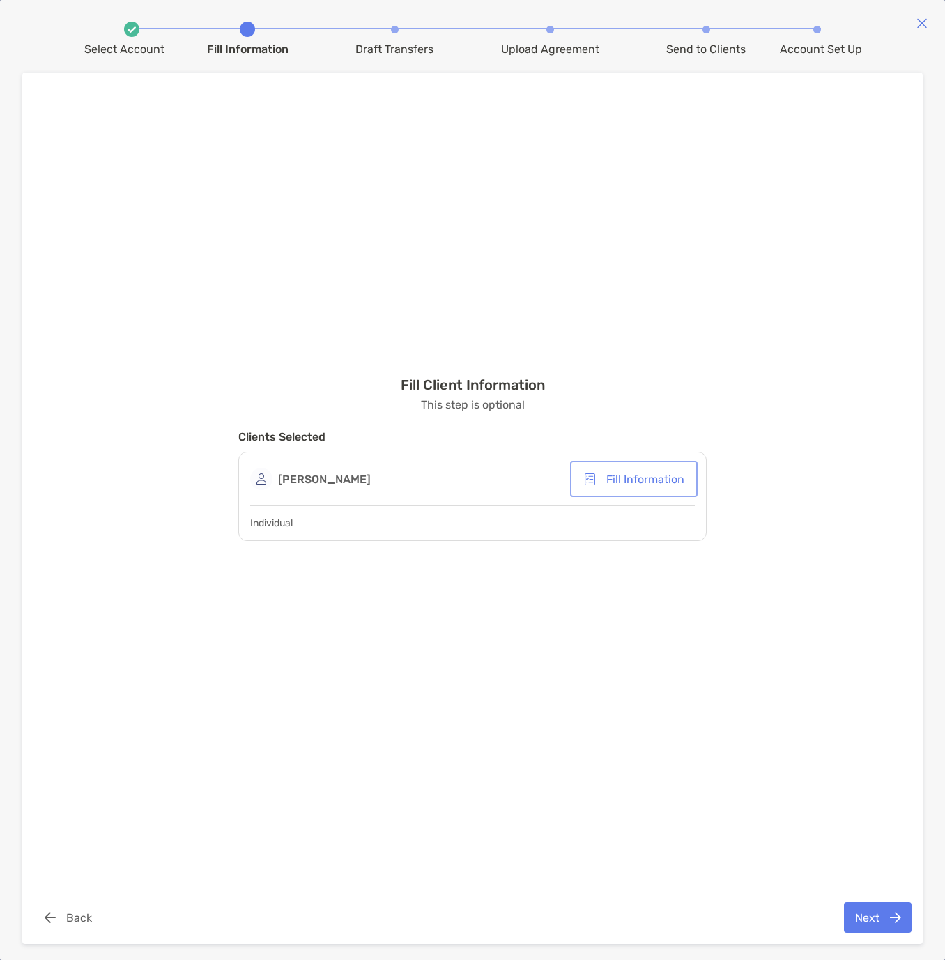
click at [637, 477] on button "Fill Information" at bounding box center [634, 478] width 122 height 31
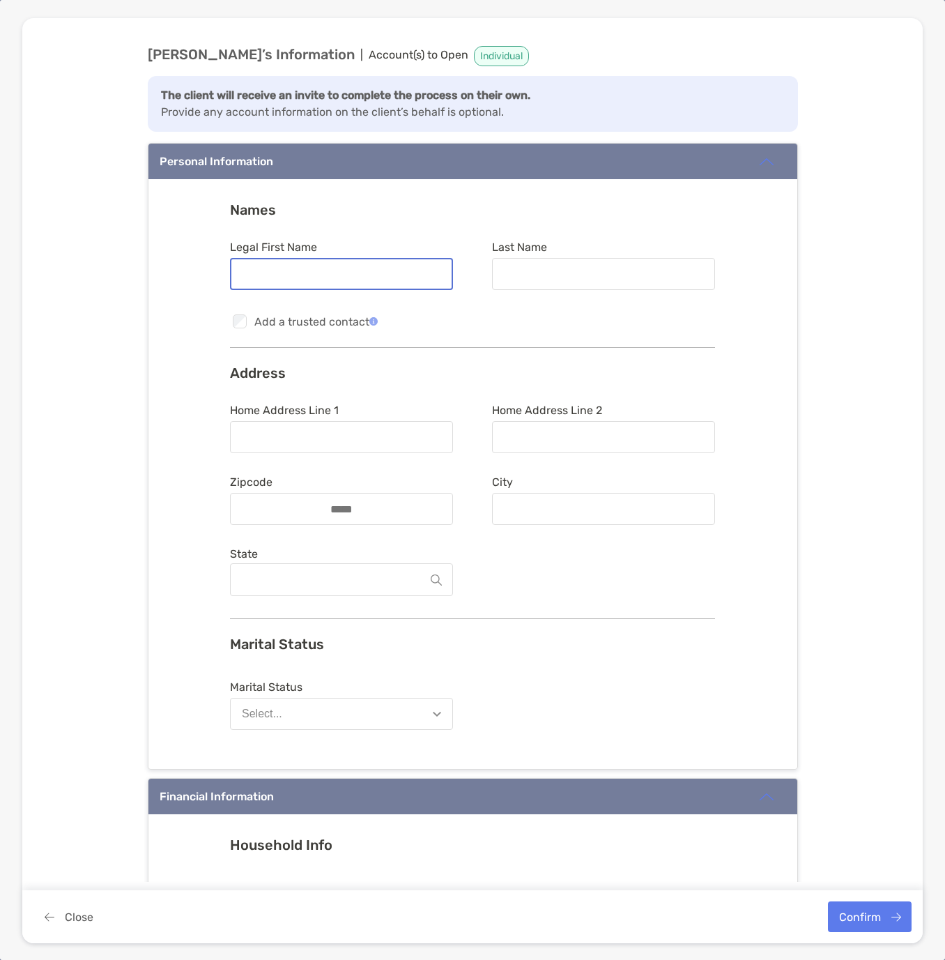
click at [314, 277] on input "Legal First Name" at bounding box center [341, 274] width 220 height 12
type input "****"
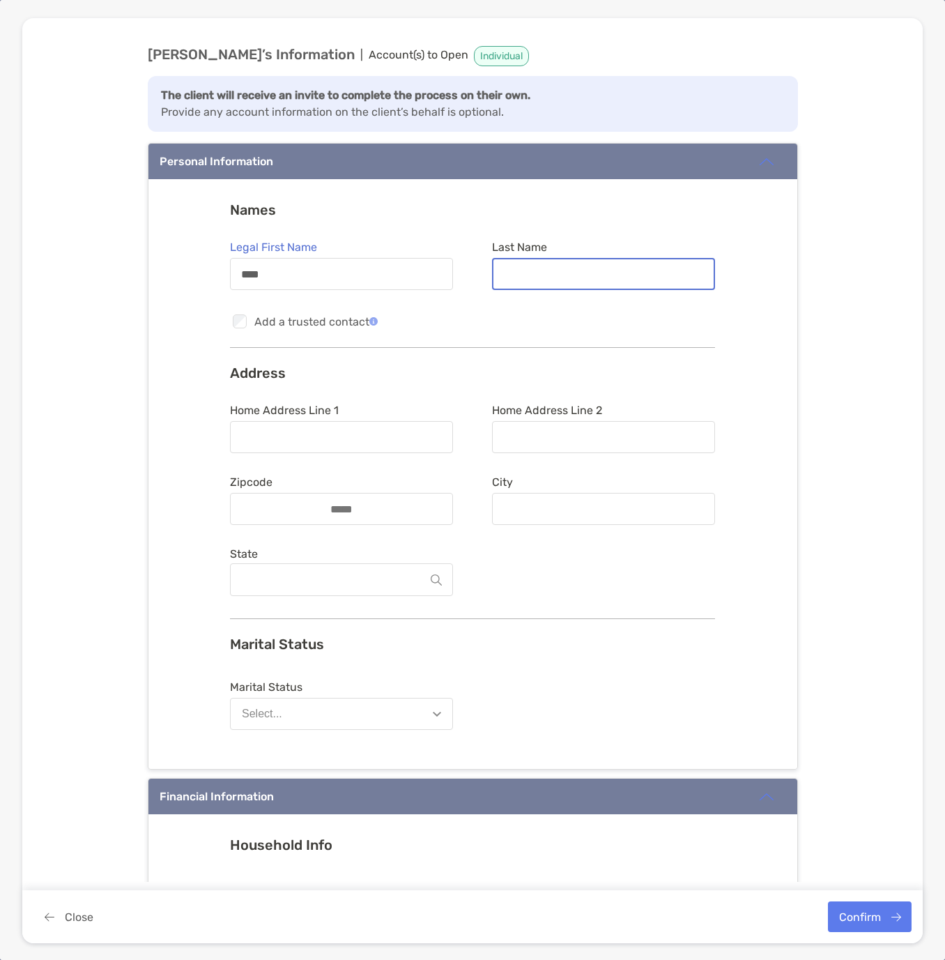
click at [548, 277] on input "Last Name" at bounding box center [603, 274] width 220 height 12
type input "**********"
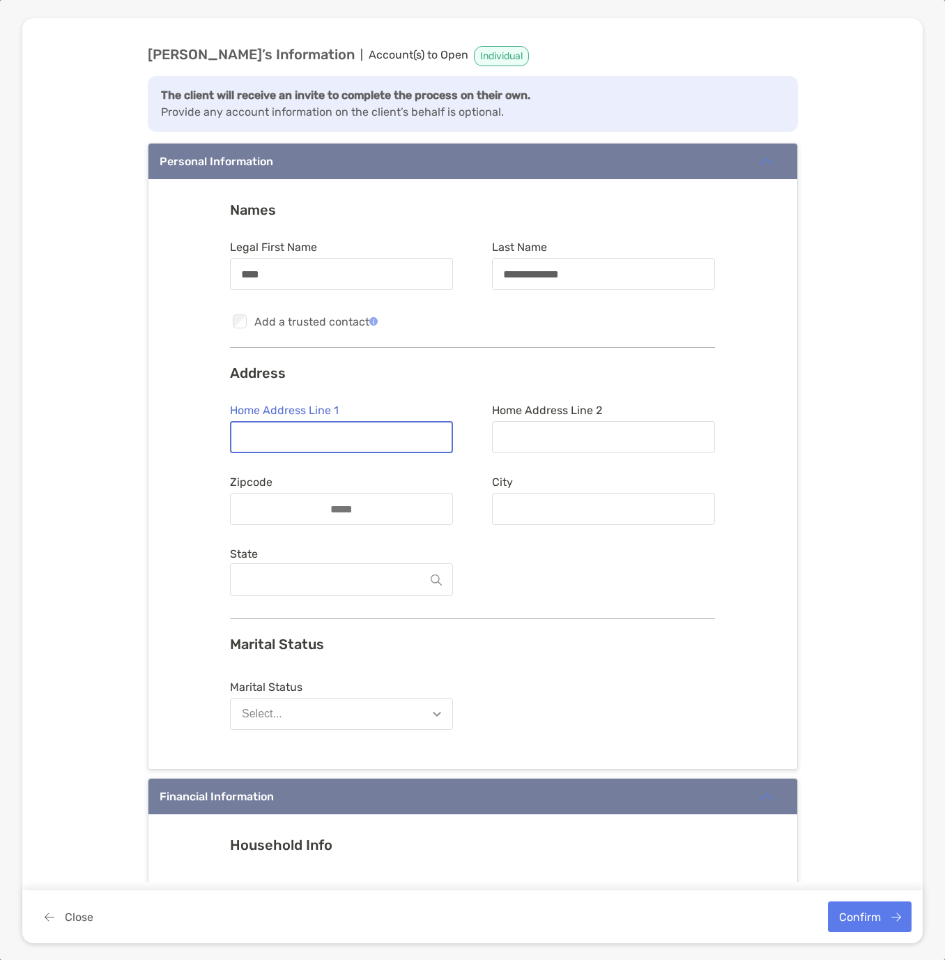
click at [331, 434] on input "Home Address Line 1" at bounding box center [341, 437] width 220 height 12
type input "**********"
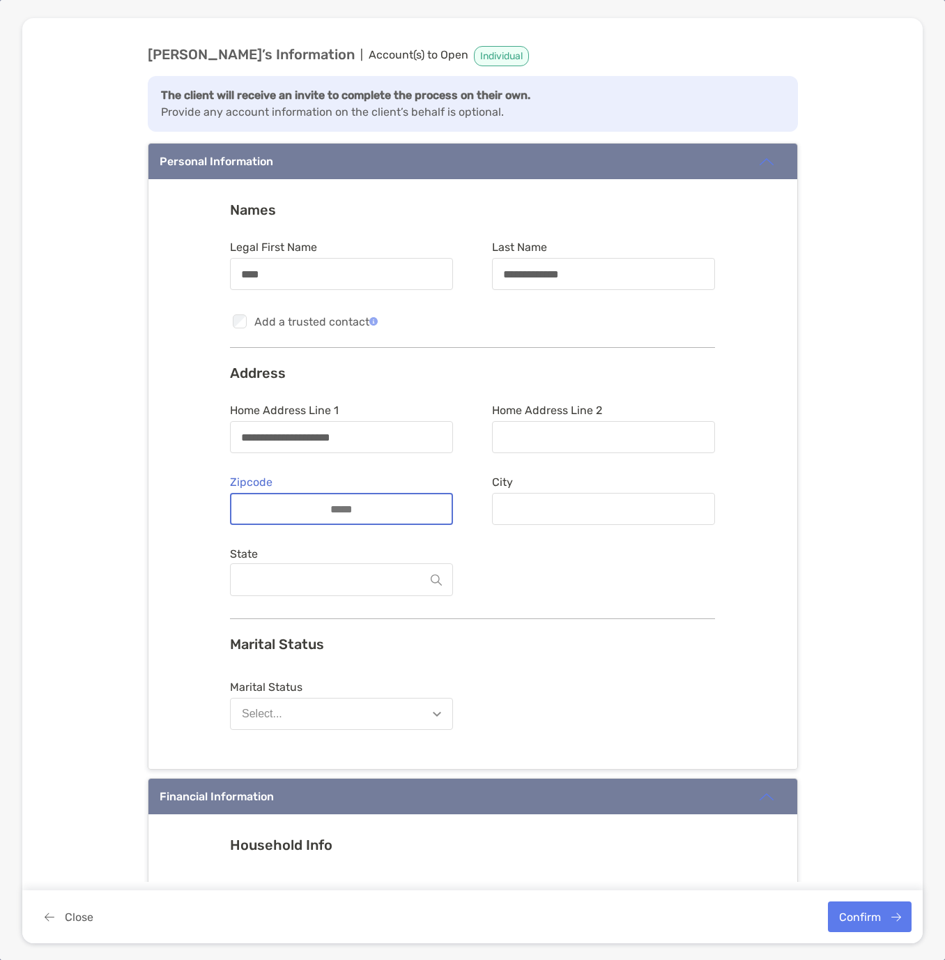
click at [317, 506] on input "Zipcode" at bounding box center [341, 509] width 111 height 12
type input "*****"
type input "**********"
type input "******"
type input "*****"
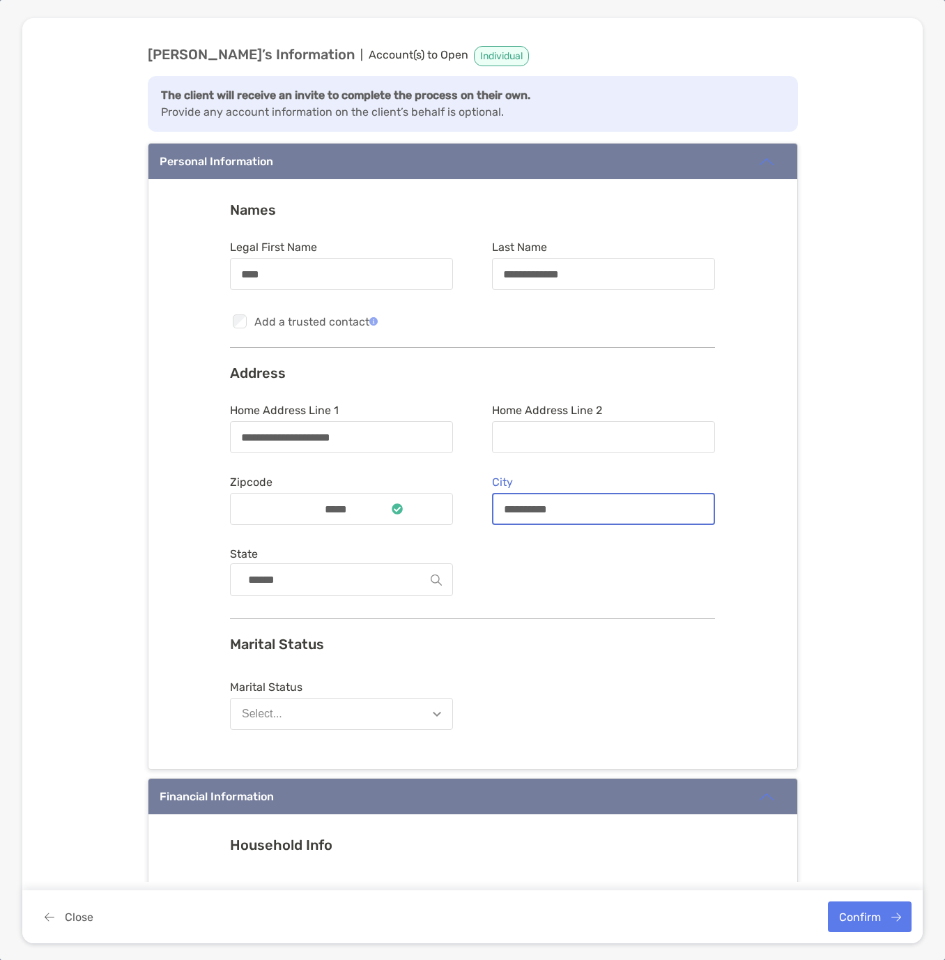
drag, startPoint x: 626, startPoint y: 514, endPoint x: 403, endPoint y: 493, distance: 224.0
click at [403, 493] on form "**********" at bounding box center [472, 502] width 485 height 198
type input "**********"
click at [279, 709] on button "Select..." at bounding box center [341, 714] width 223 height 32
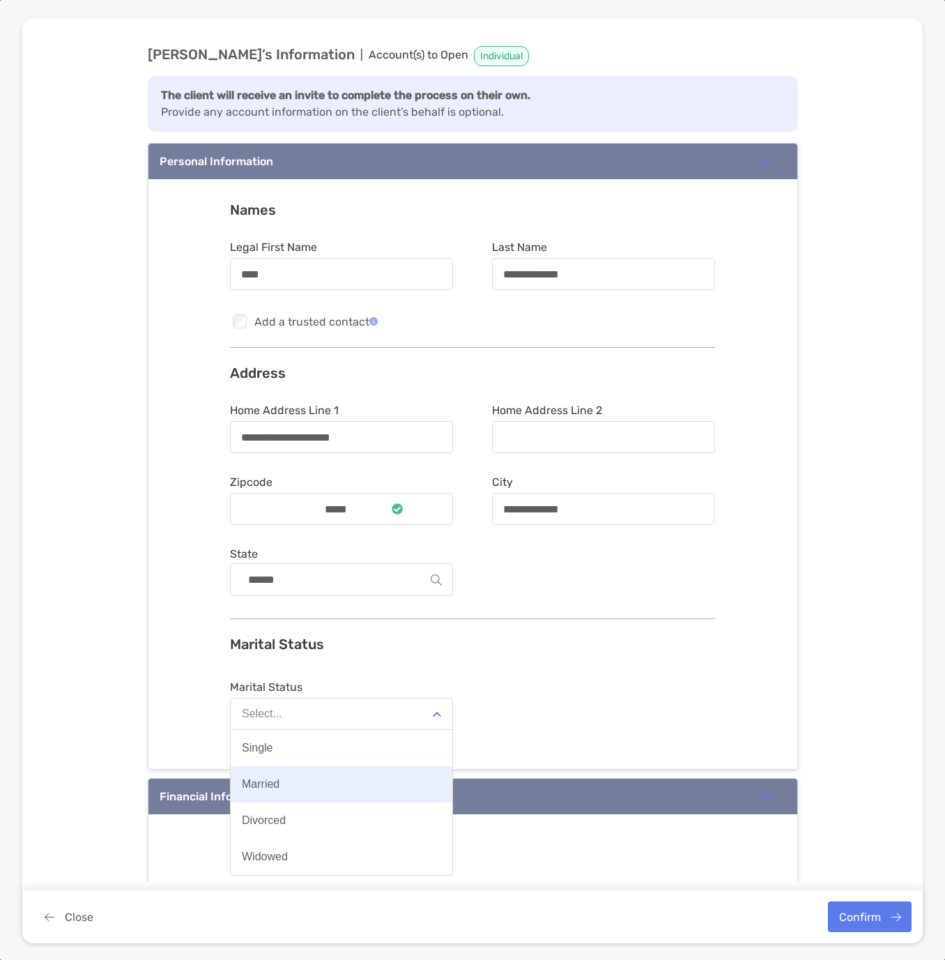
click at [269, 781] on div "Married" at bounding box center [261, 784] width 38 height 13
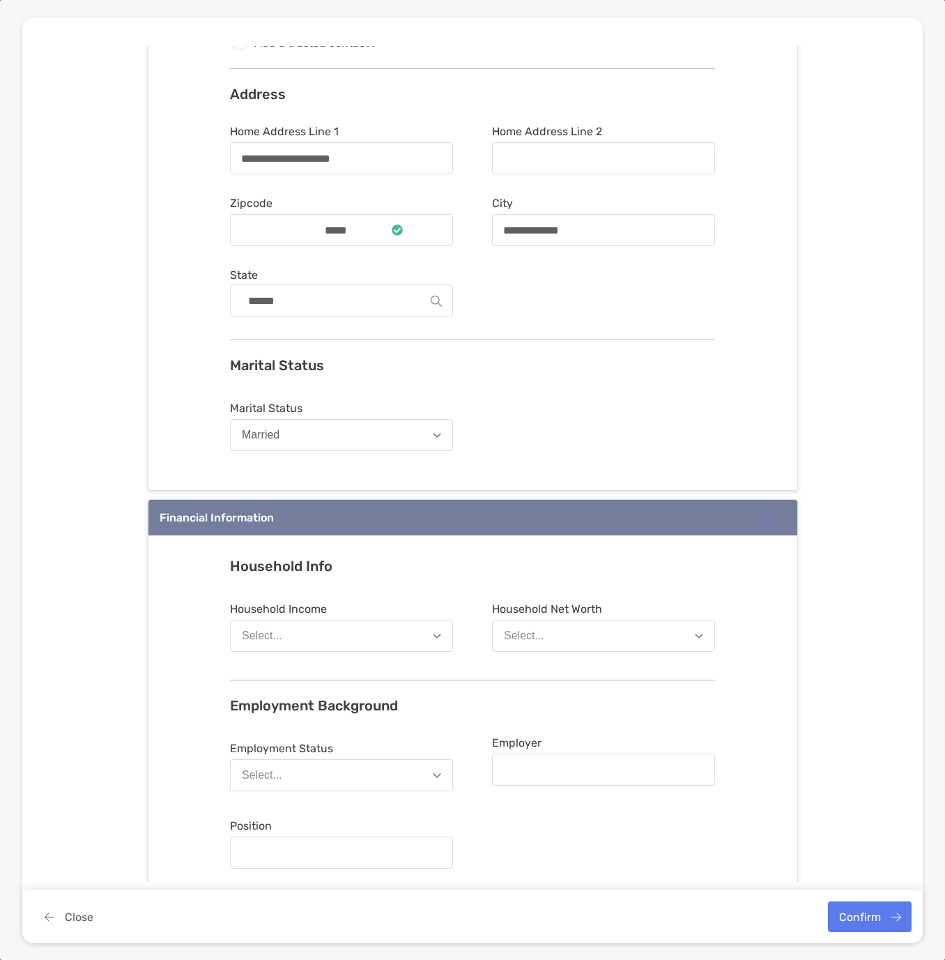
scroll to position [557, 0]
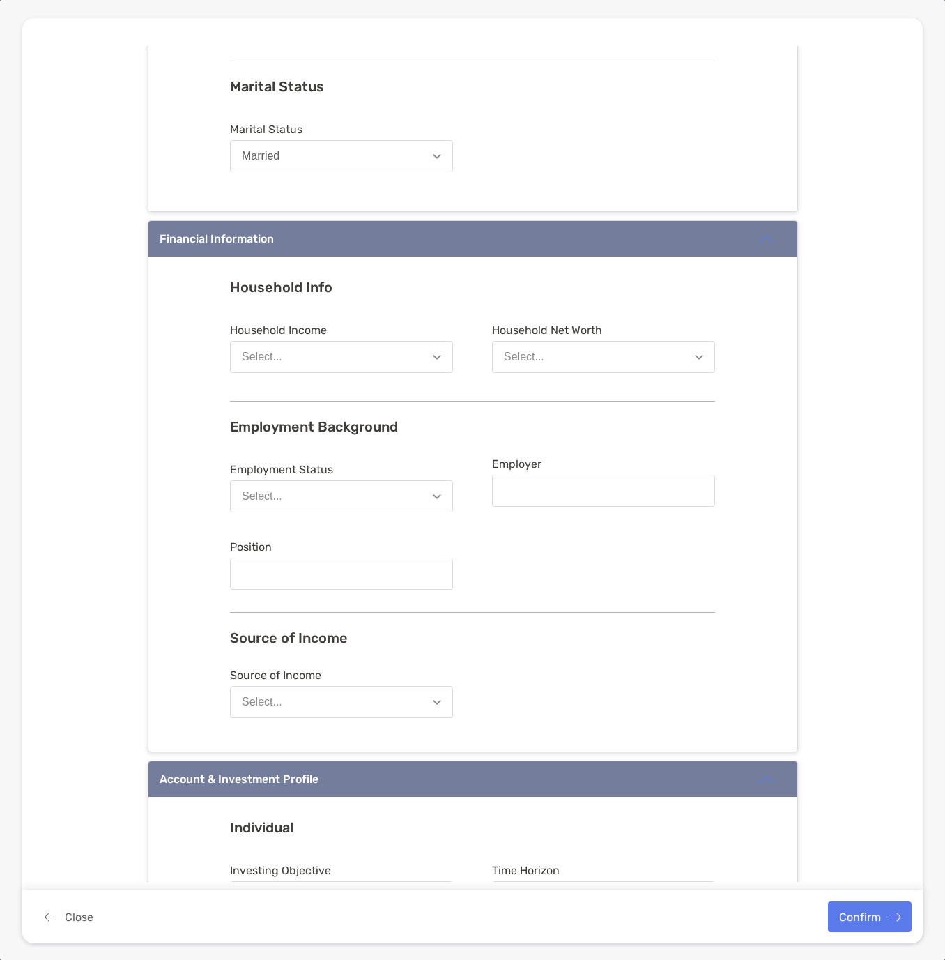
click at [277, 349] on button "Select..." at bounding box center [341, 357] width 223 height 32
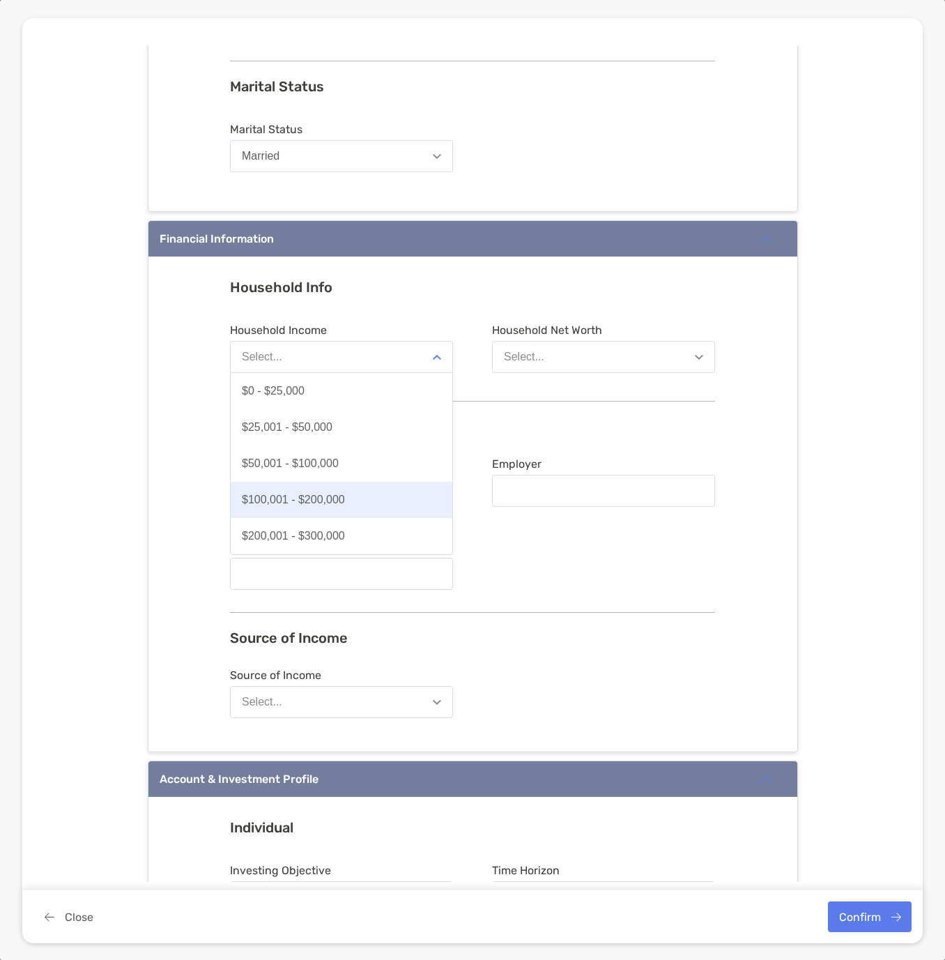
click at [272, 503] on div "$100,001 - $200,000" at bounding box center [293, 499] width 103 height 13
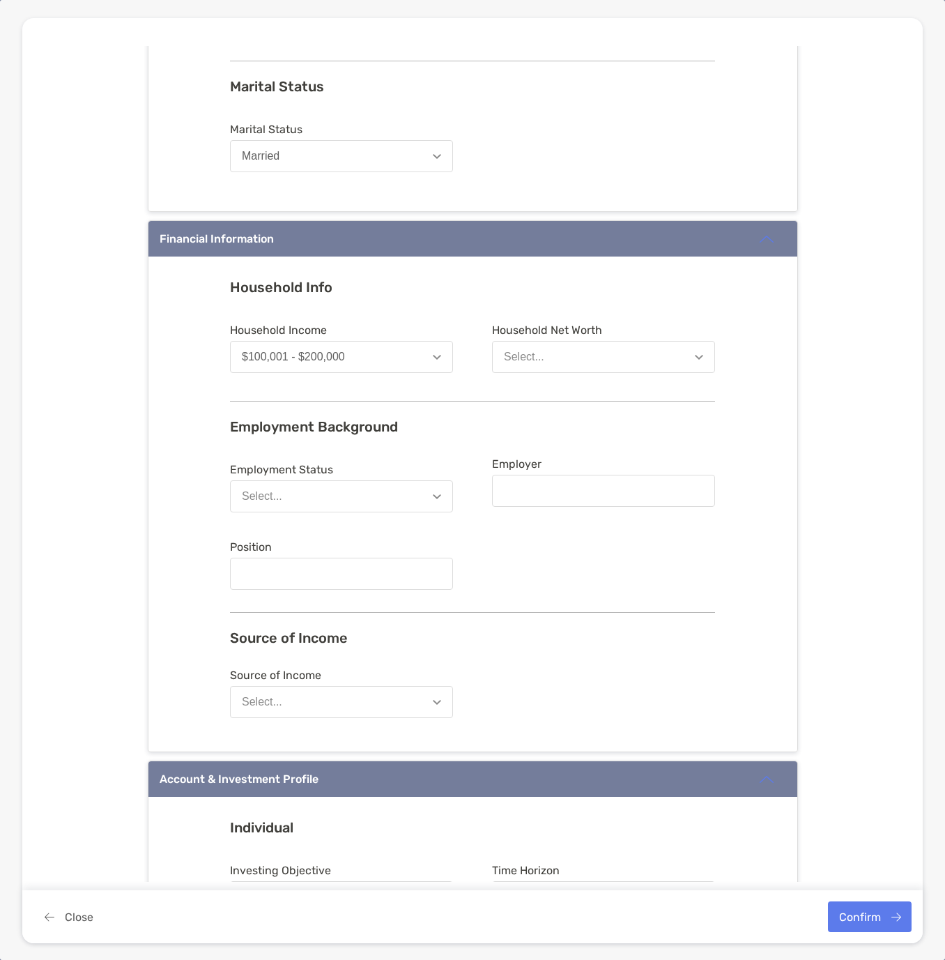
click at [525, 350] on button "Select..." at bounding box center [603, 357] width 223 height 32
drag, startPoint x: 541, startPoint y: 541, endPoint x: 527, endPoint y: 519, distance: 26.1
click at [540, 540] on div "$500,001 - $1,000,000" at bounding box center [560, 536] width 112 height 13
click at [297, 495] on button "Select..." at bounding box center [341, 496] width 223 height 32
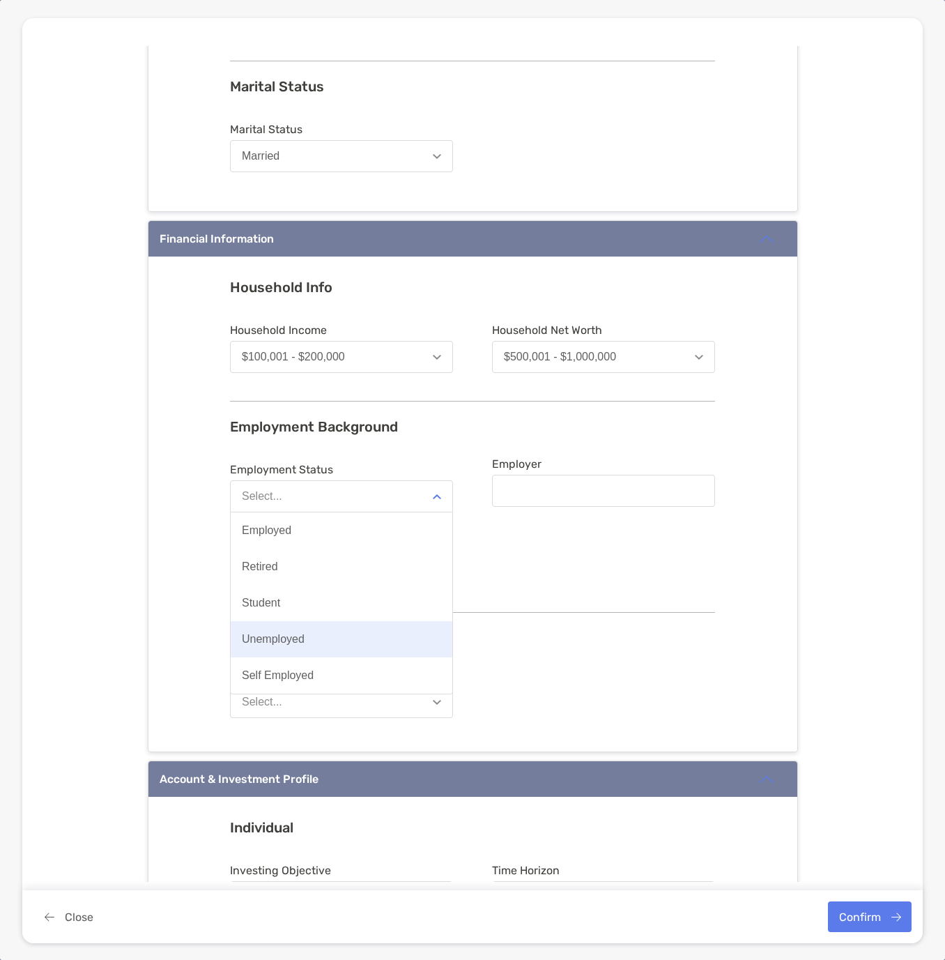
click at [290, 644] on div "Unemployed" at bounding box center [273, 639] width 63 height 13
click at [275, 492] on div "Unemployed" at bounding box center [273, 496] width 63 height 13
drag, startPoint x: 293, startPoint y: 678, endPoint x: 330, endPoint y: 621, distance: 67.7
click at [293, 677] on div "Self Employed" at bounding box center [278, 675] width 72 height 13
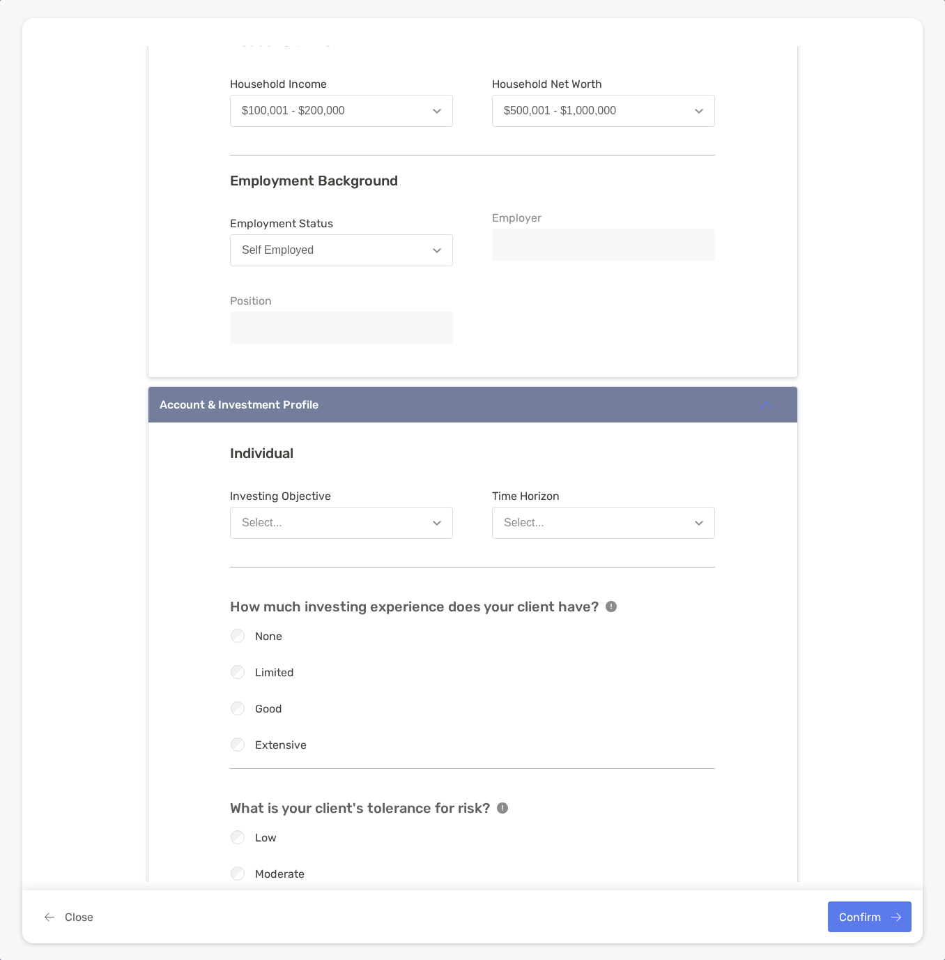
scroll to position [836, 0]
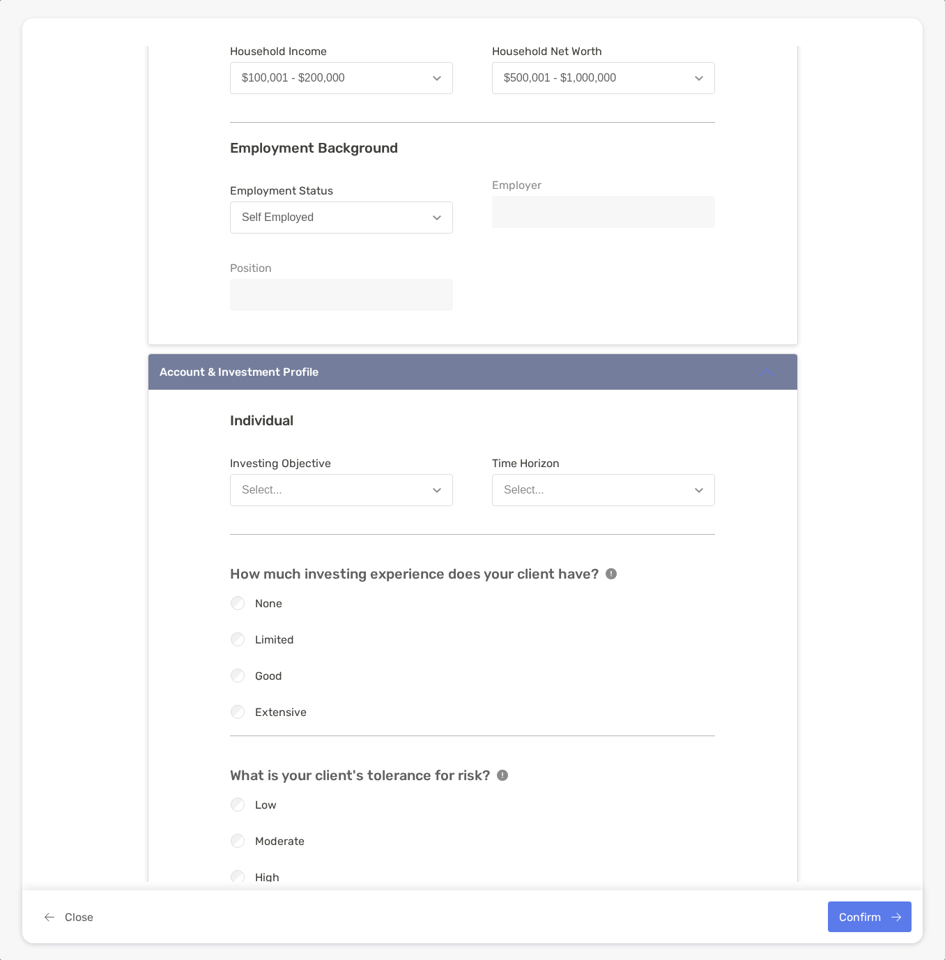
click at [263, 488] on div "Select..." at bounding box center [262, 490] width 40 height 13
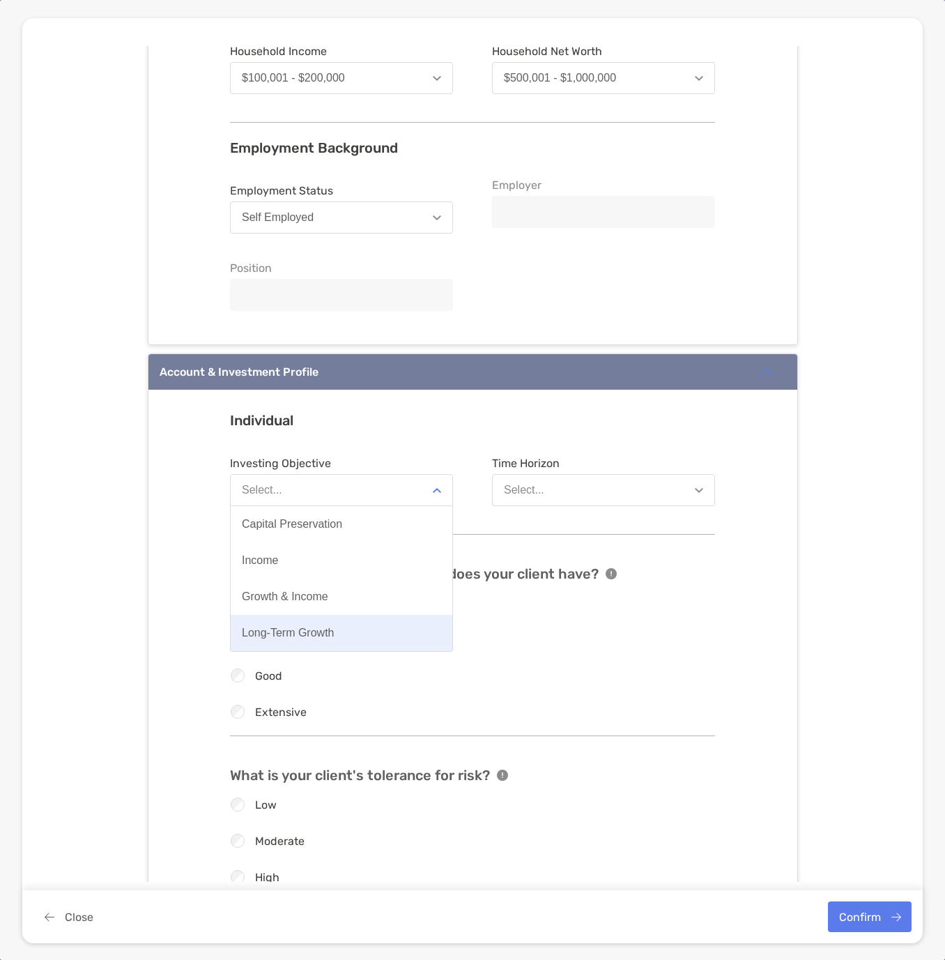
click at [263, 637] on div "Long-Term Growth" at bounding box center [288, 632] width 93 height 13
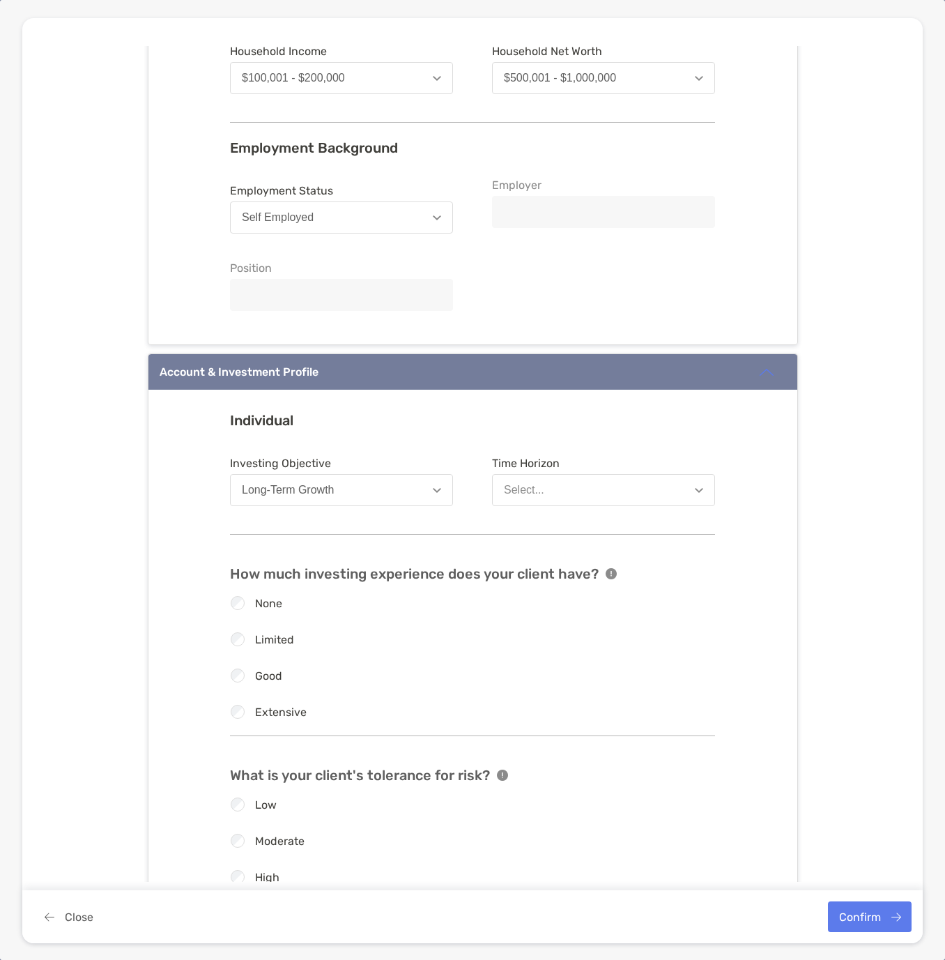
click at [581, 488] on button "Select..." at bounding box center [603, 490] width 223 height 32
click at [569, 597] on div "8 Years or More" at bounding box center [543, 596] width 79 height 13
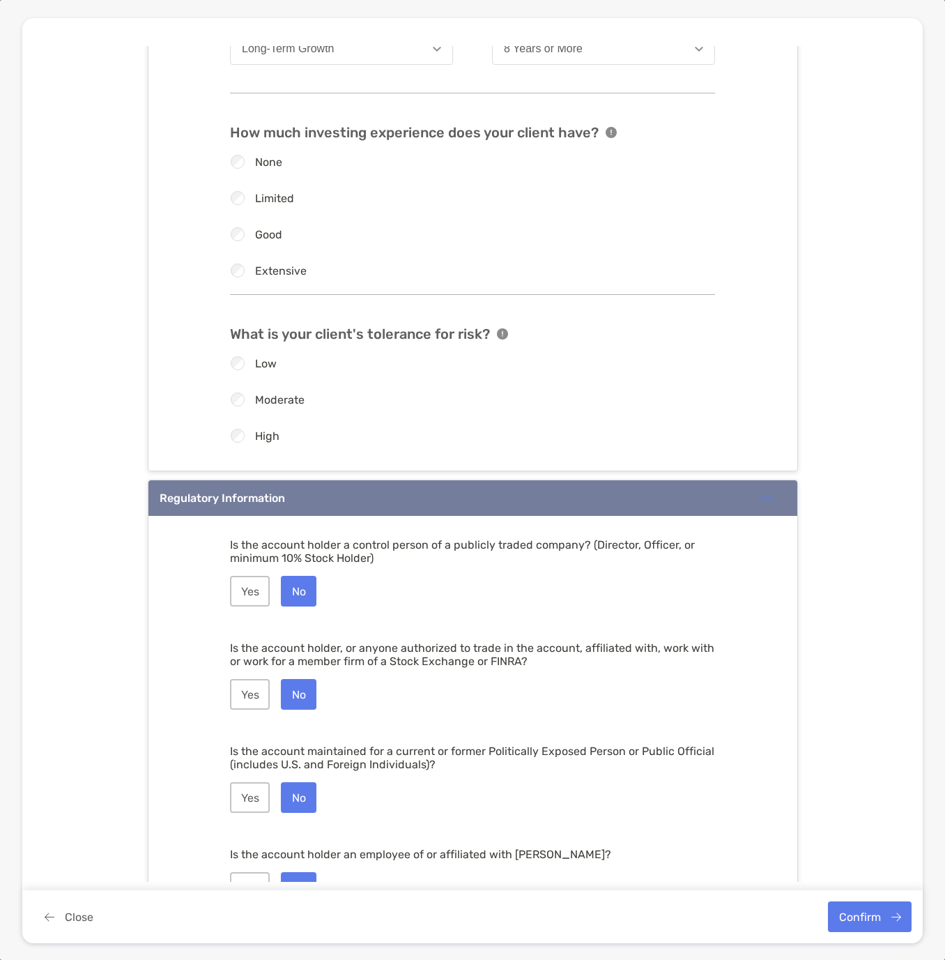
scroll to position [1362, 0]
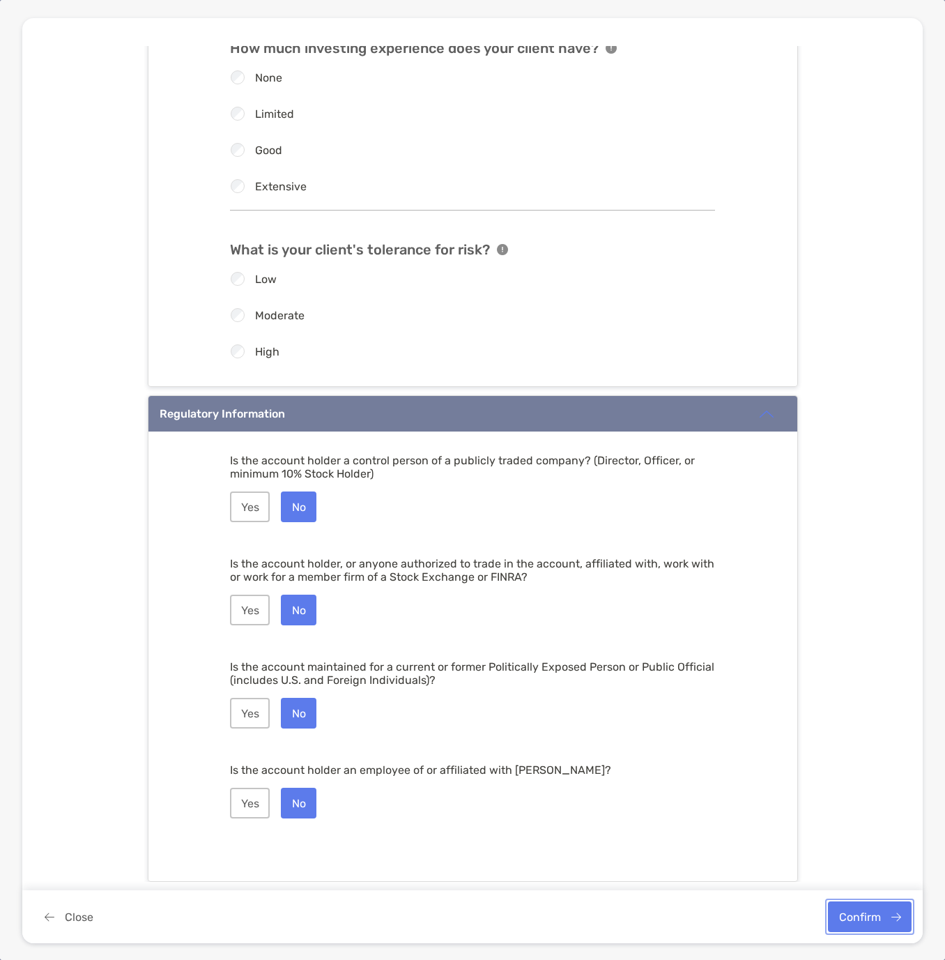
drag, startPoint x: 856, startPoint y: 916, endPoint x: 847, endPoint y: 876, distance: 41.4
click at [856, 915] on button "Confirm" at bounding box center [870, 916] width 84 height 31
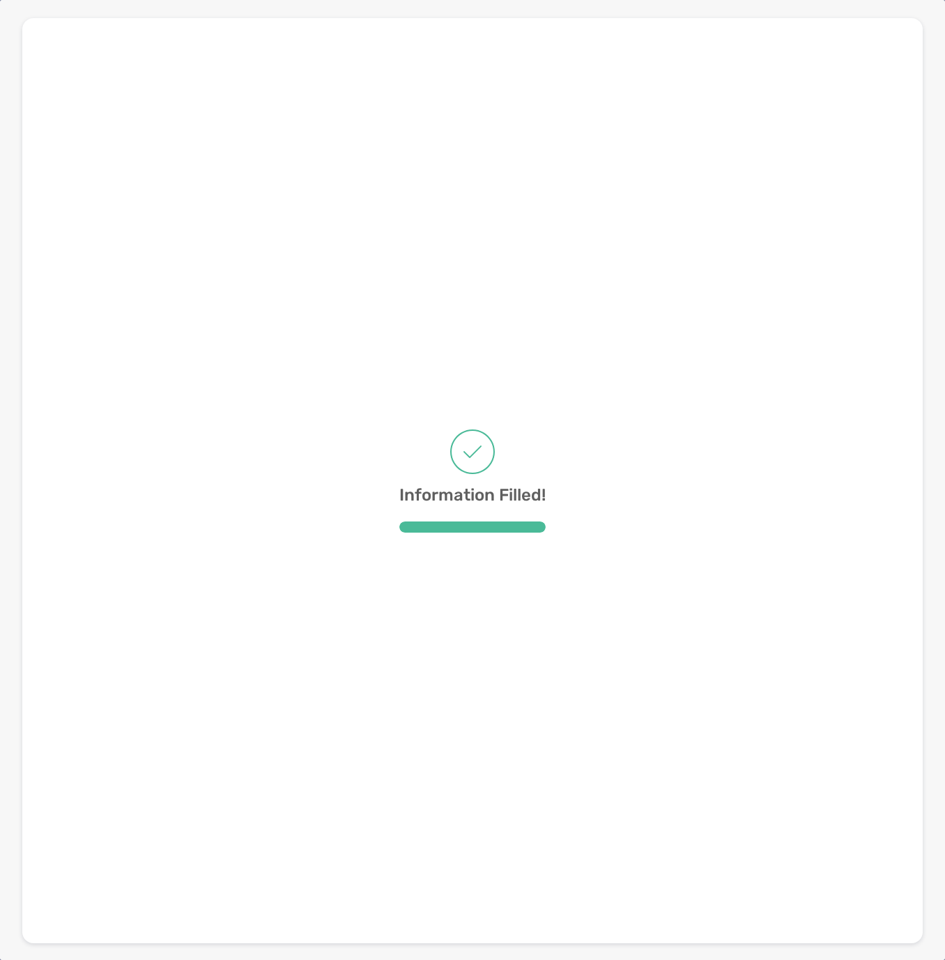
scroll to position [0, 0]
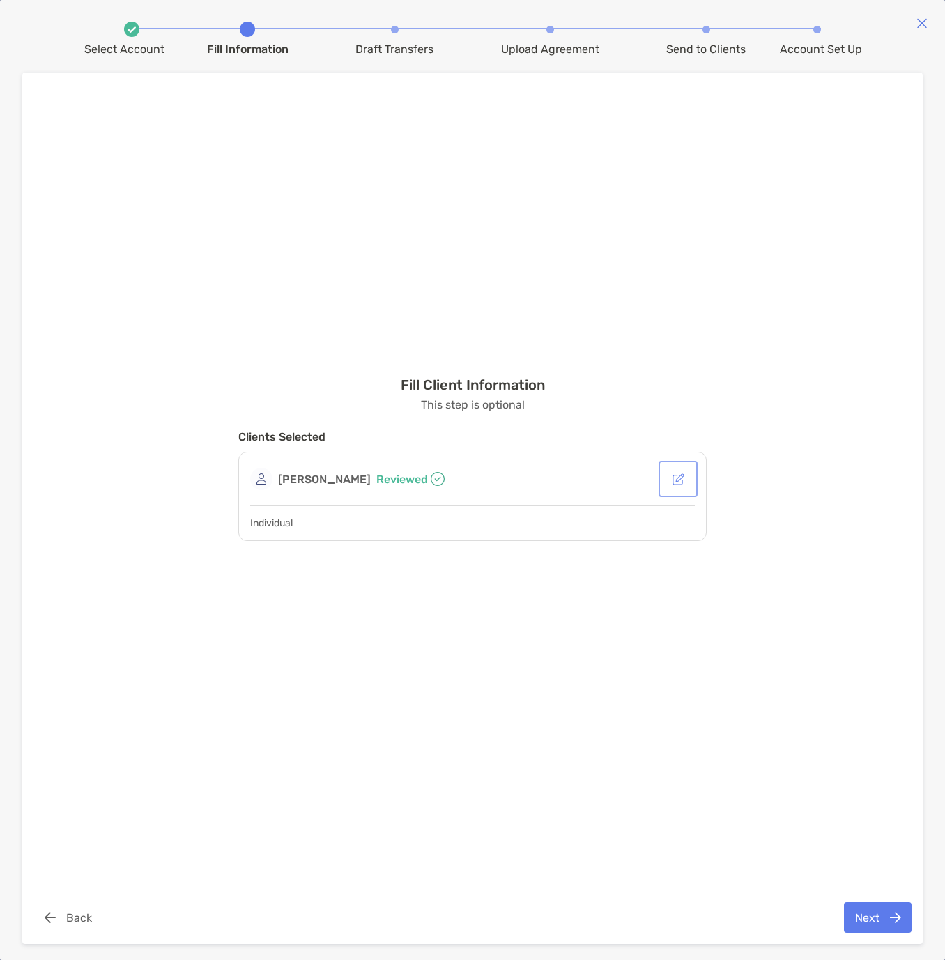
click at [677, 485] on button "button" at bounding box center [677, 478] width 33 height 31
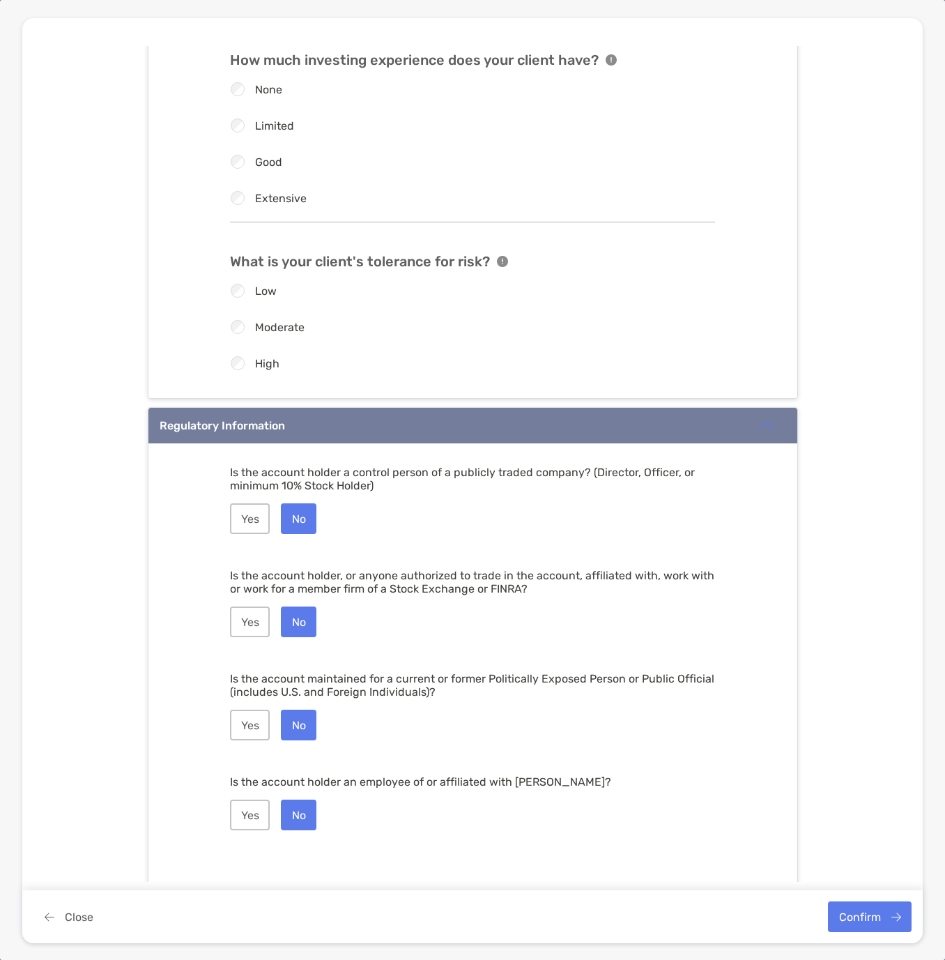
scroll to position [1362, 0]
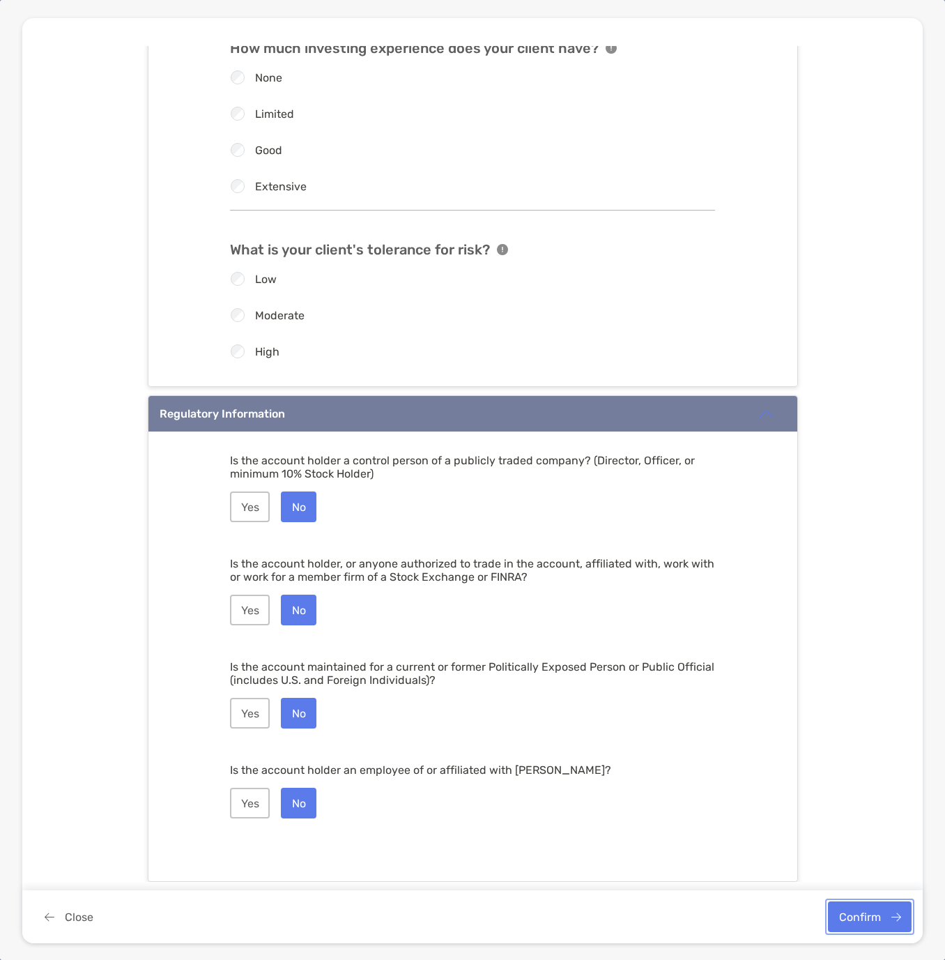
click at [866, 917] on button "Confirm" at bounding box center [870, 916] width 84 height 31
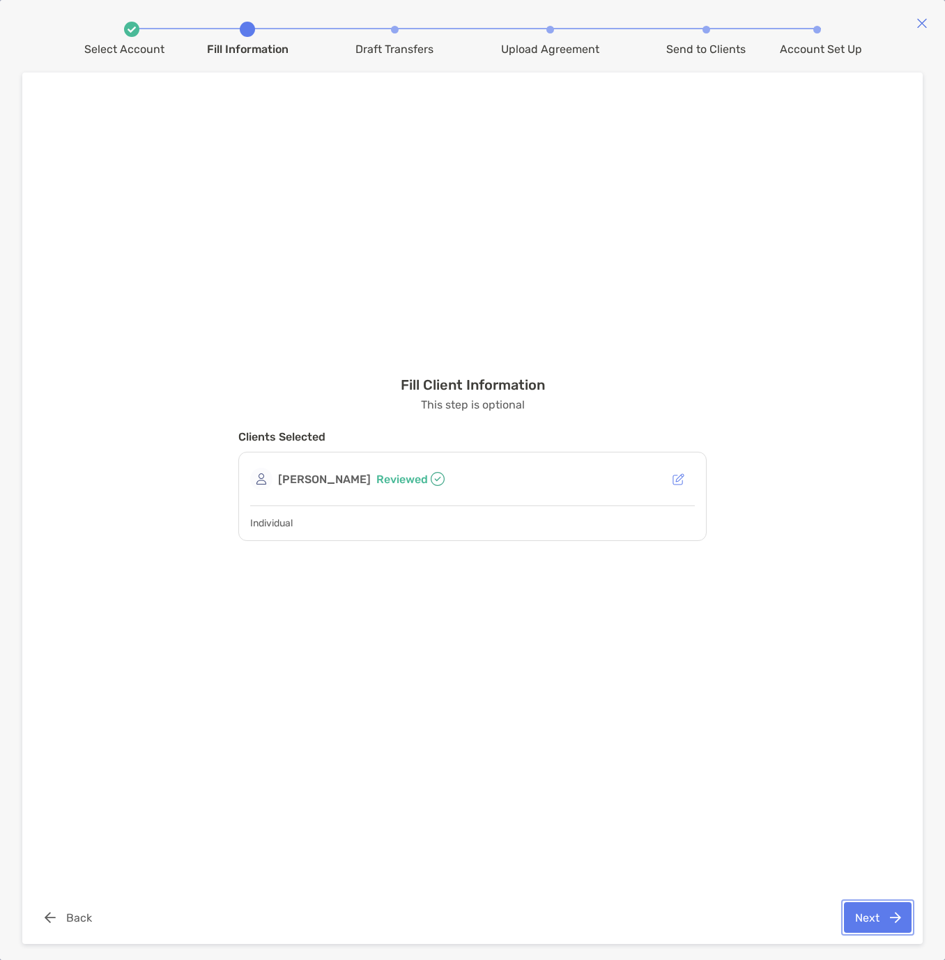
click at [874, 920] on button "Next" at bounding box center [878, 917] width 68 height 31
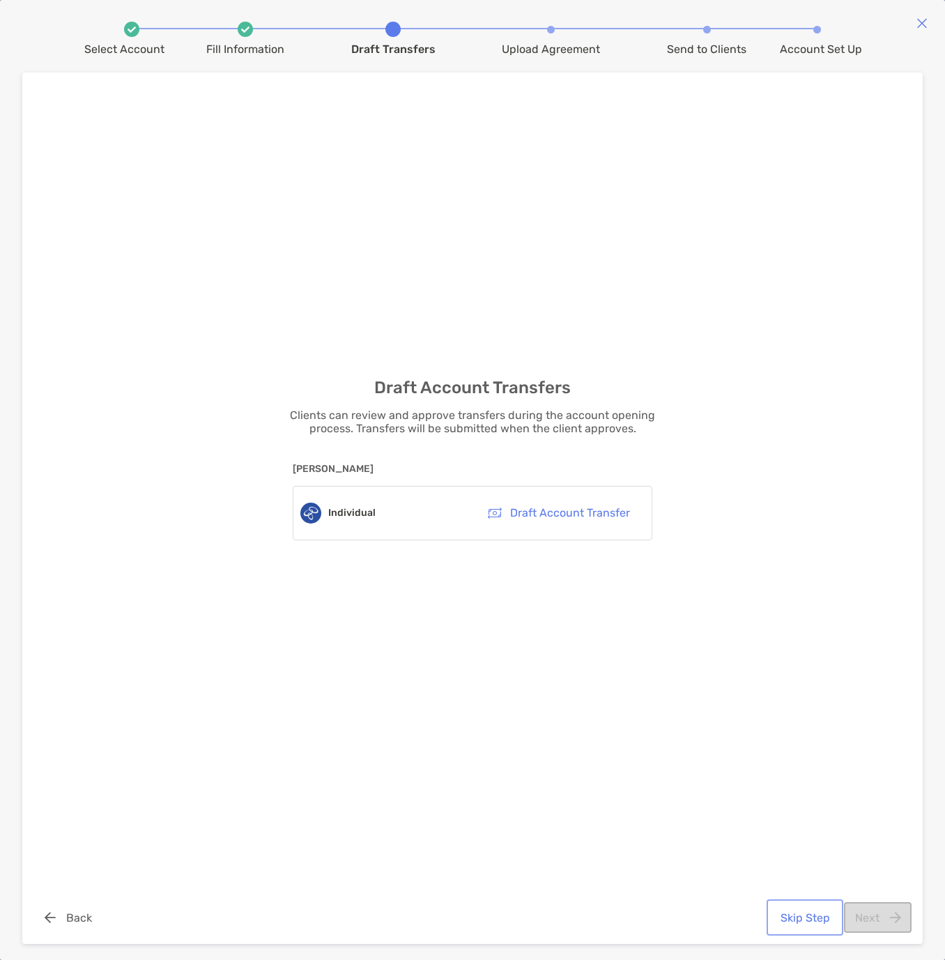
click at [792, 919] on button "Skip Step" at bounding box center [804, 917] width 71 height 31
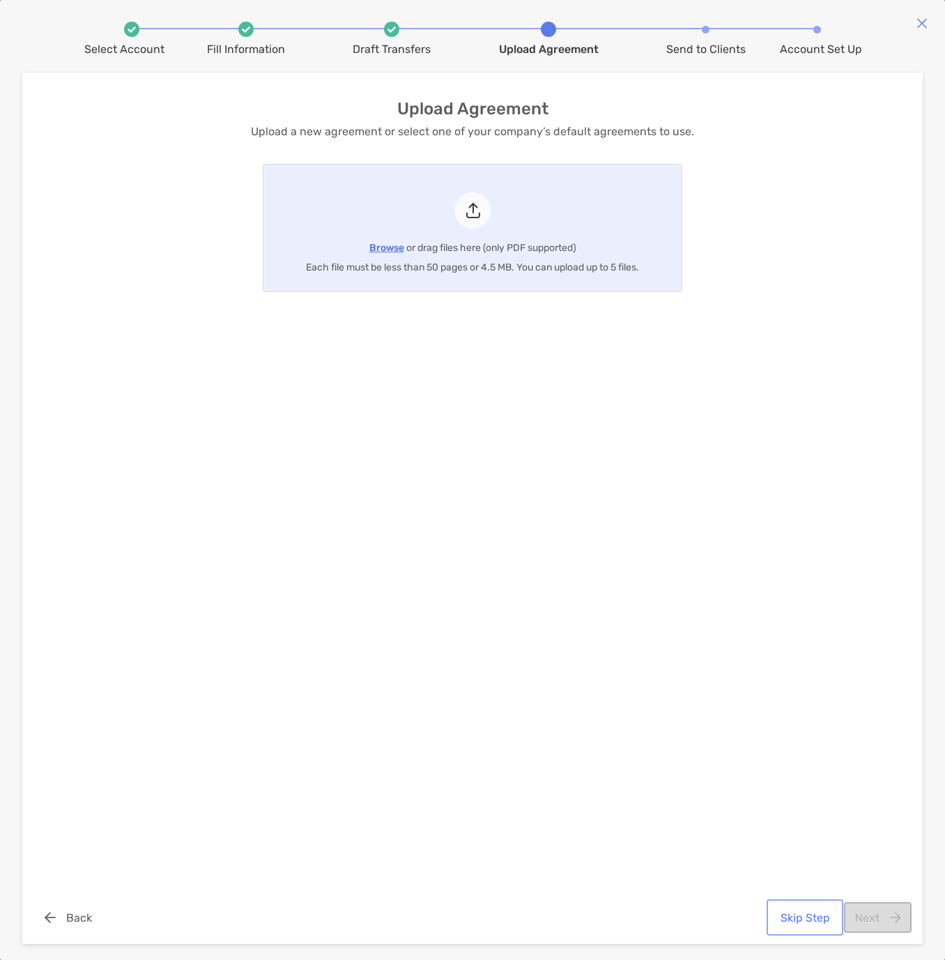
click at [816, 921] on button "Skip Step" at bounding box center [804, 917] width 71 height 31
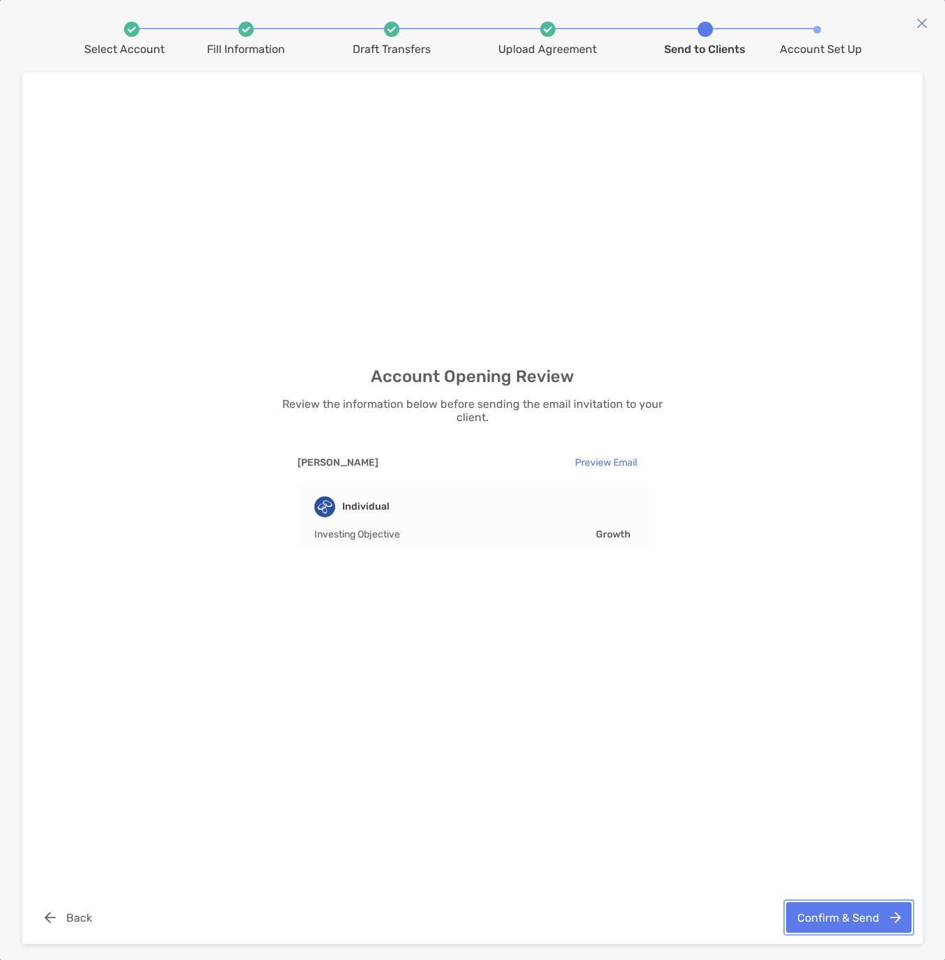
click at [815, 919] on button "Confirm & Send" at bounding box center [848, 917] width 125 height 31
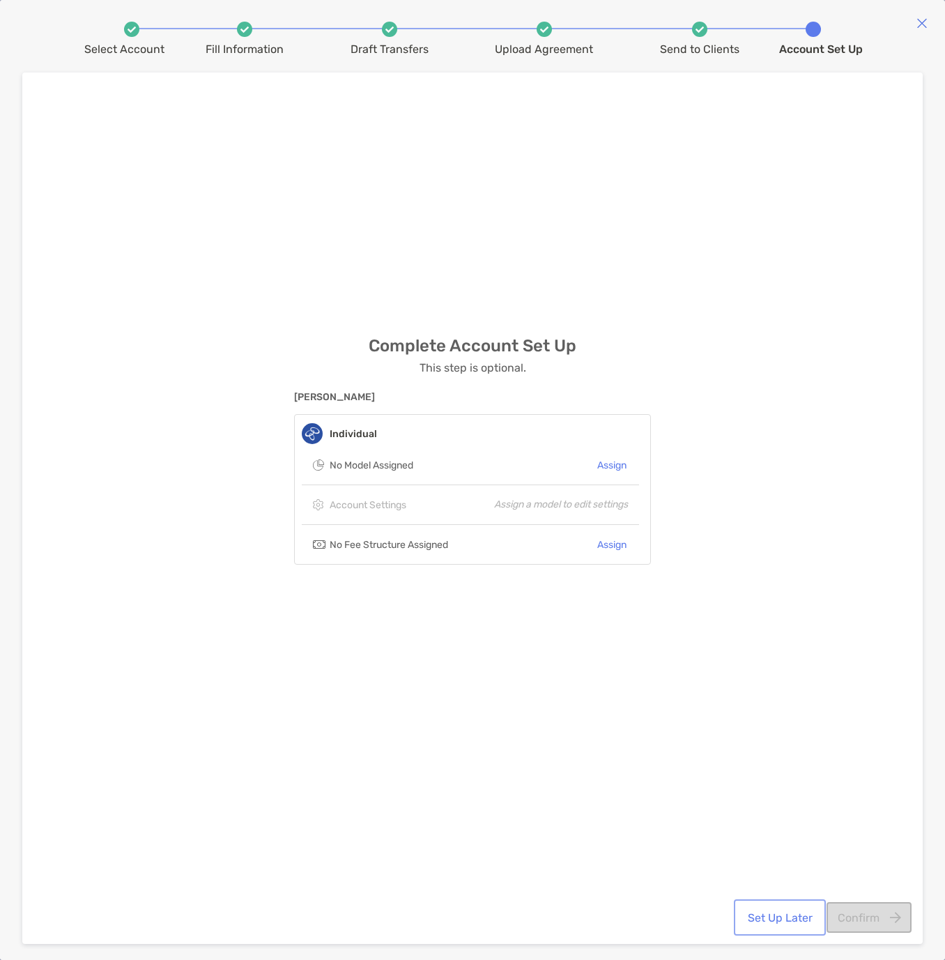
click at [779, 921] on button "Set Up Later" at bounding box center [780, 917] width 86 height 31
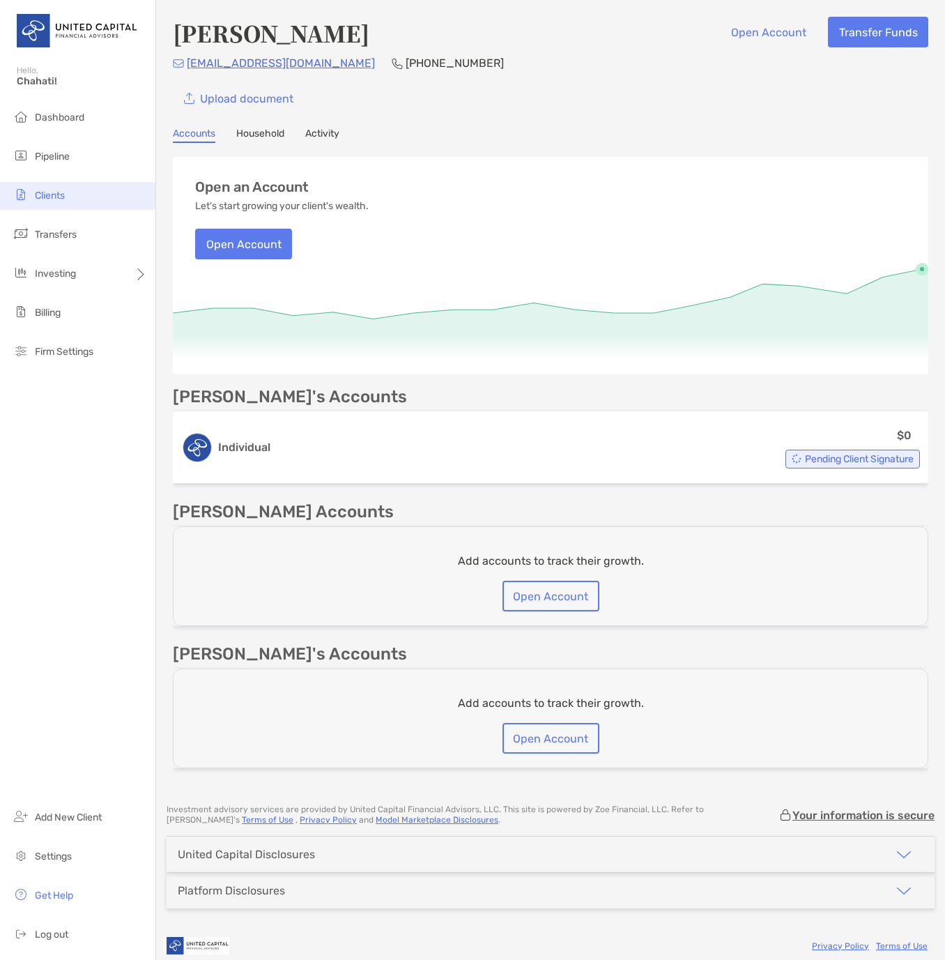
click at [53, 194] on span "Clients" at bounding box center [50, 196] width 30 height 12
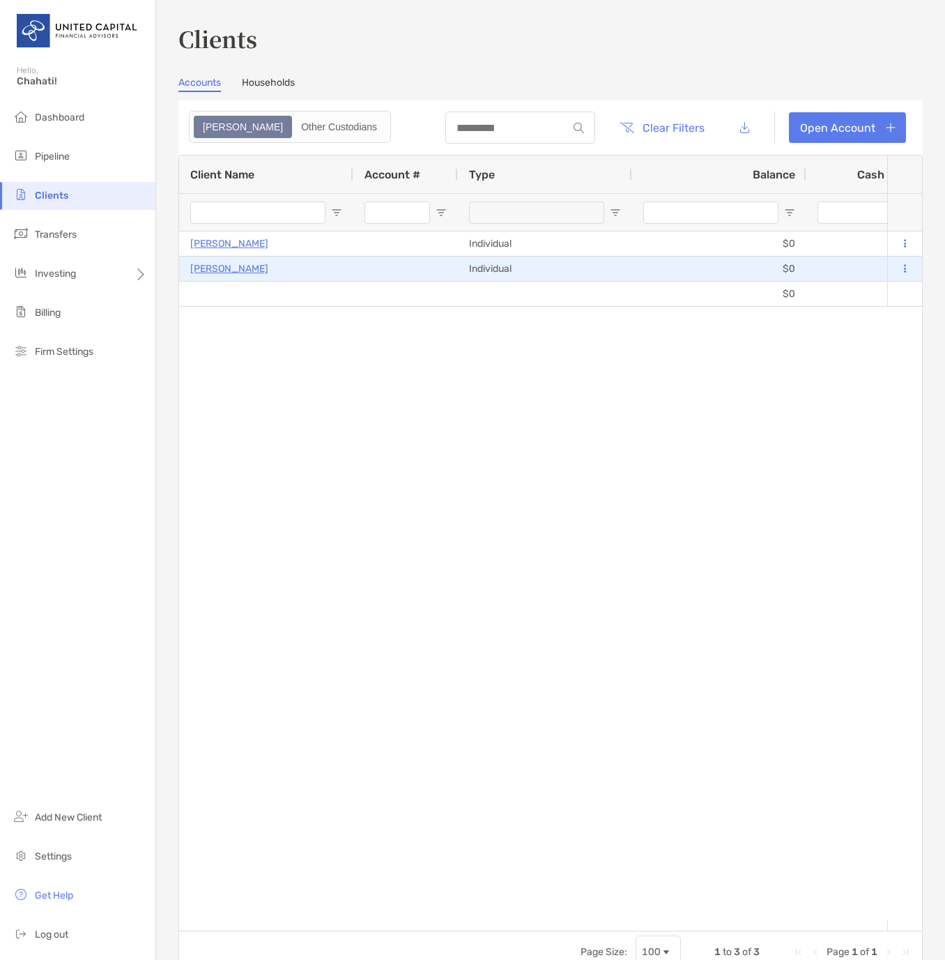
click at [215, 270] on p "Jodi Leslie Matsuo" at bounding box center [229, 268] width 78 height 17
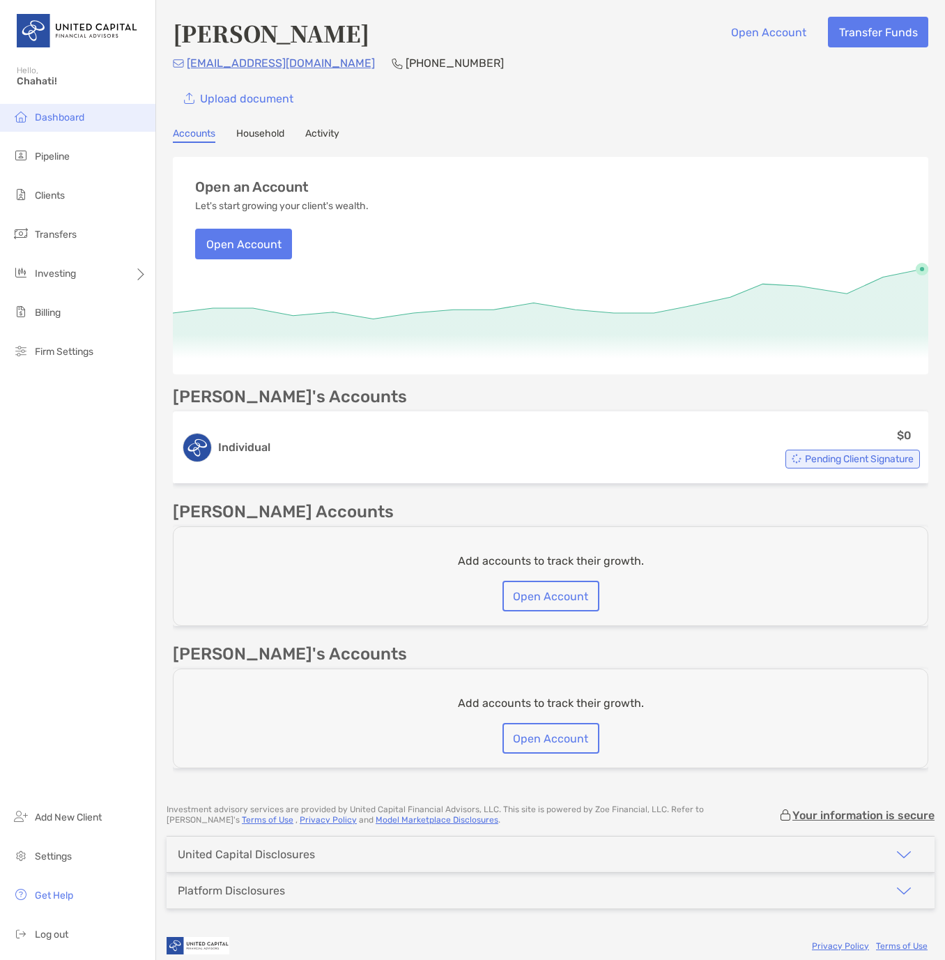
click at [49, 119] on span "Dashboard" at bounding box center [59, 117] width 49 height 12
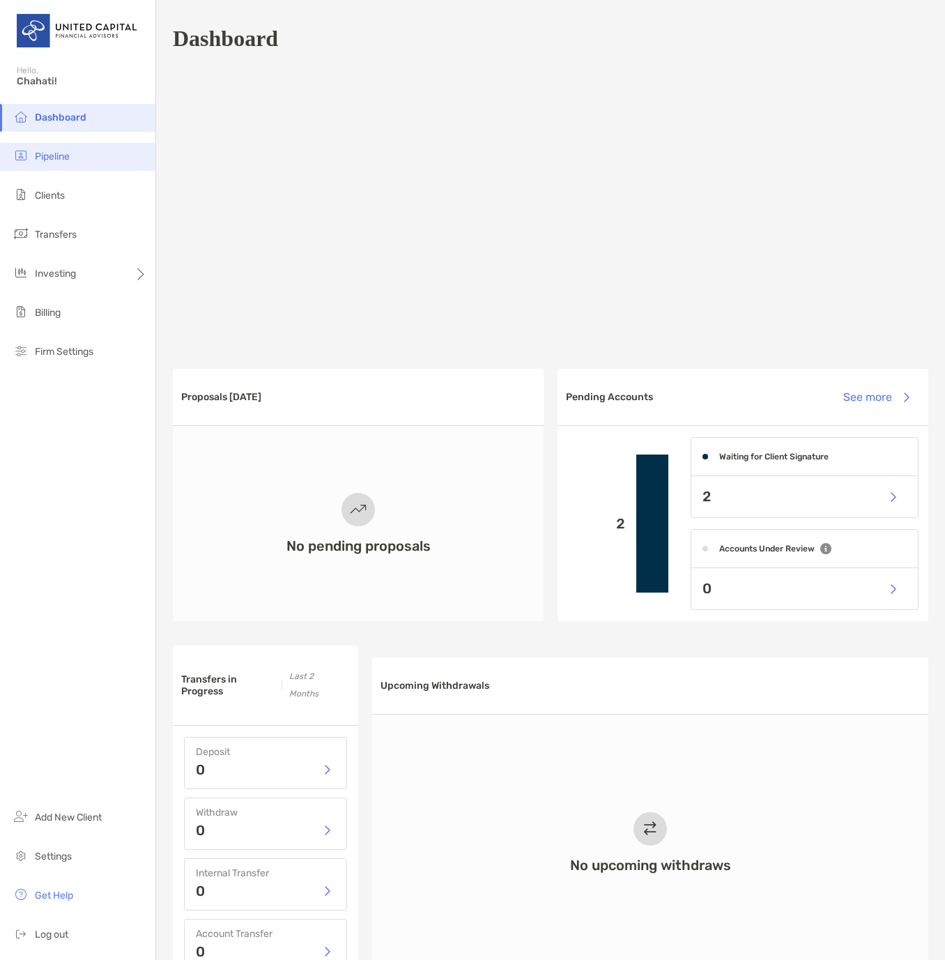
click at [55, 155] on span "Pipeline" at bounding box center [52, 157] width 35 height 12
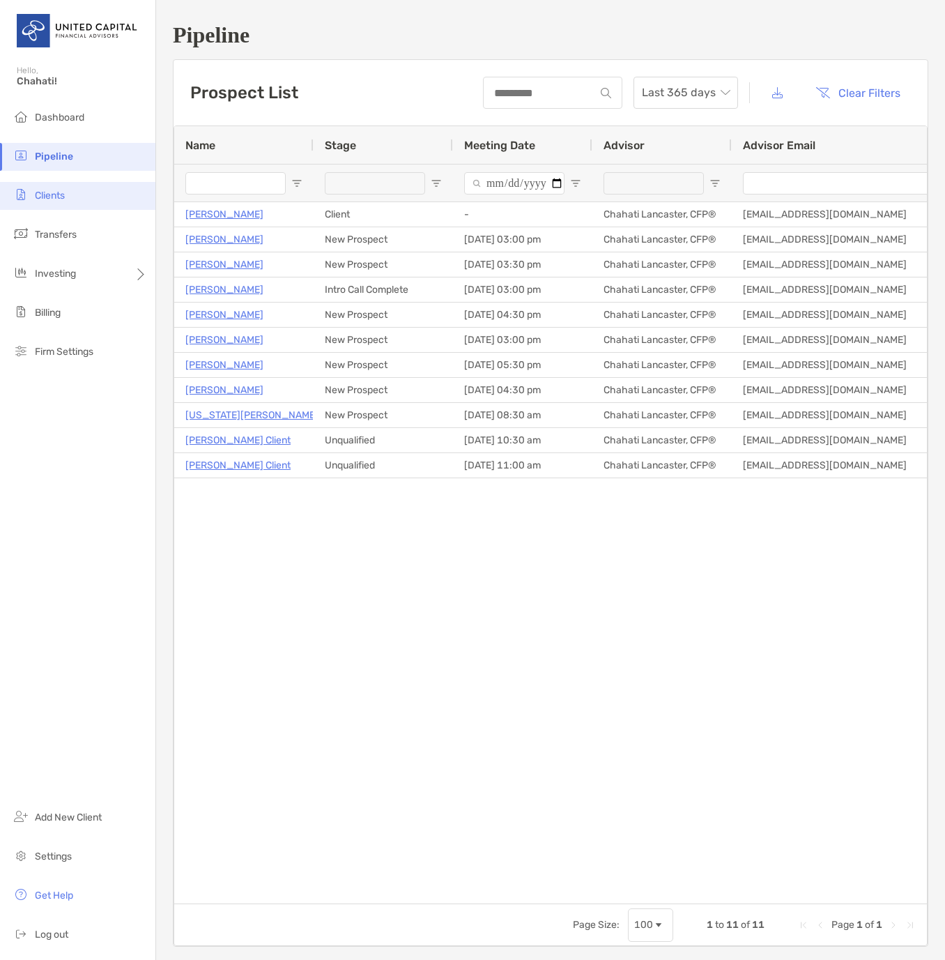
click at [68, 198] on li "Clients" at bounding box center [77, 196] width 155 height 28
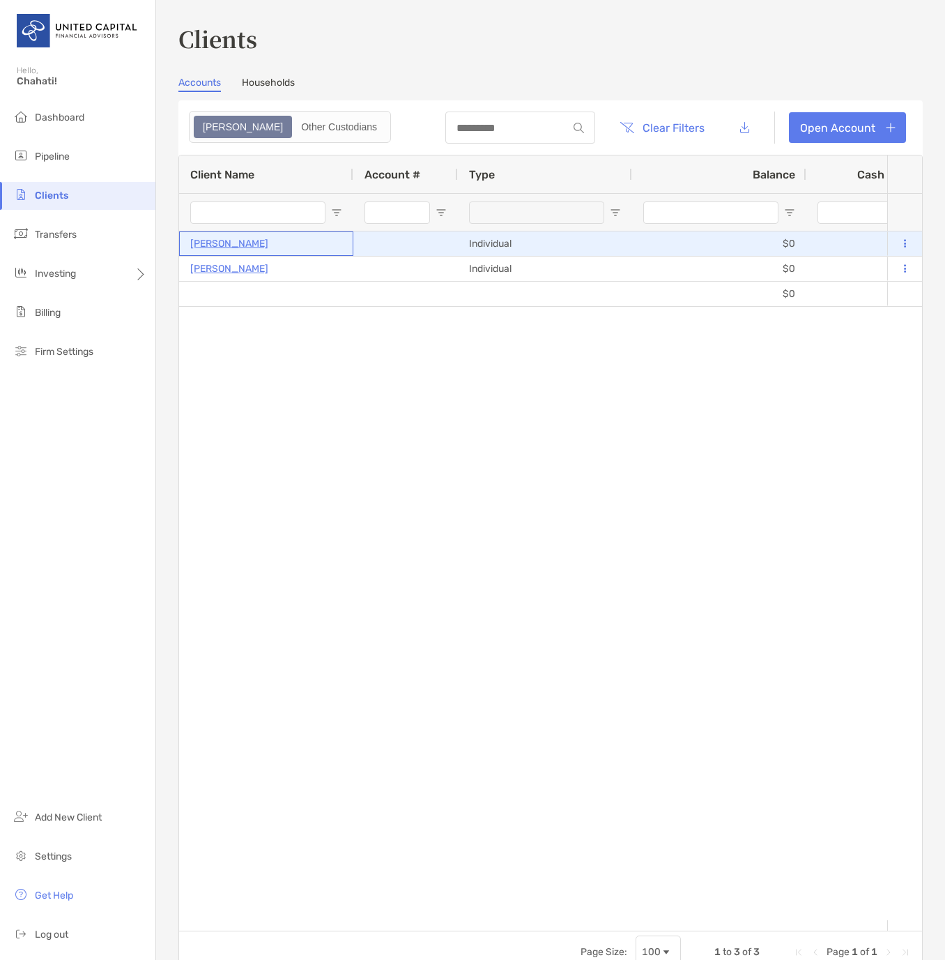
click at [256, 244] on p "Jodi Leslie Matsuo" at bounding box center [229, 243] width 78 height 17
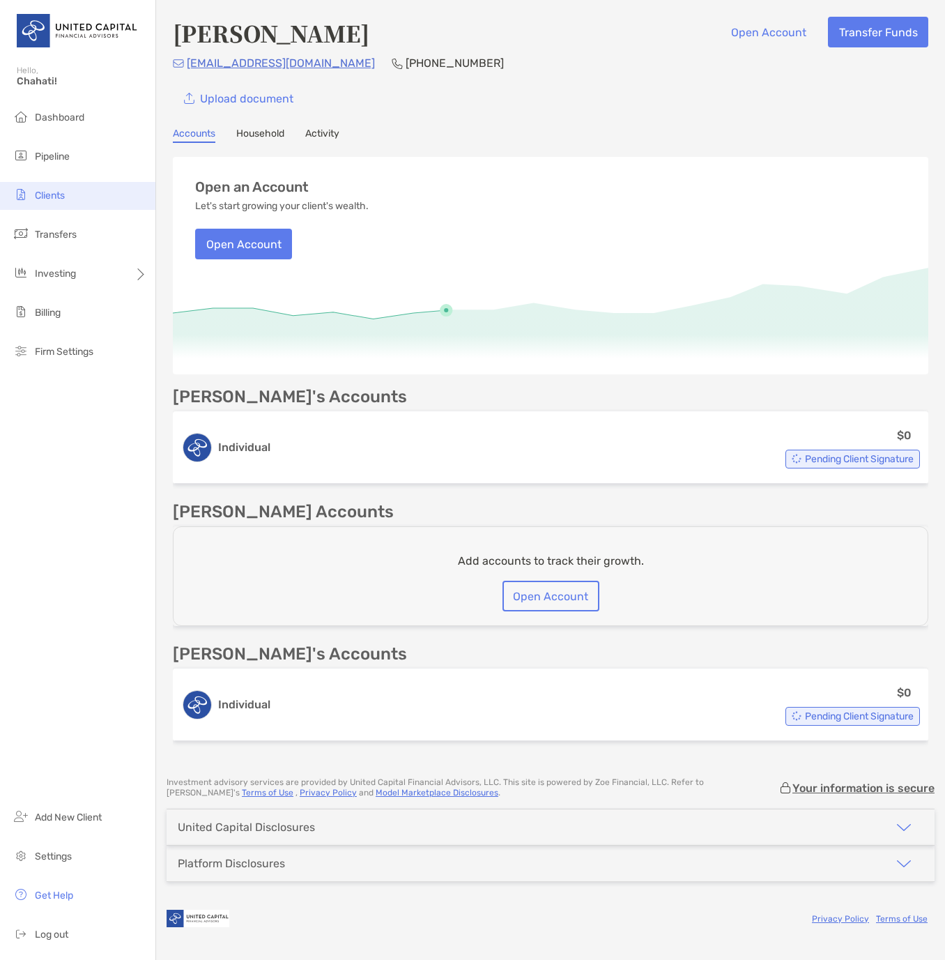
click at [60, 196] on span "Clients" at bounding box center [50, 196] width 30 height 12
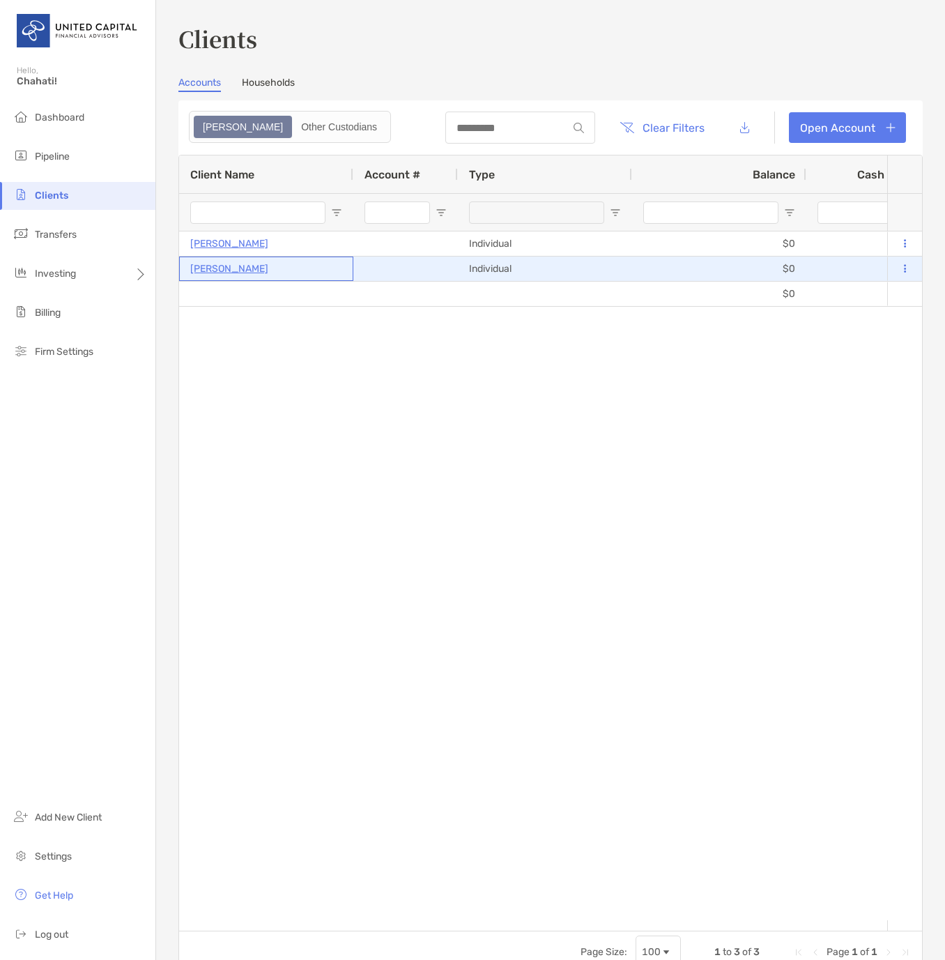
click at [263, 270] on p "Jodi Leslie Matsuo" at bounding box center [229, 268] width 78 height 17
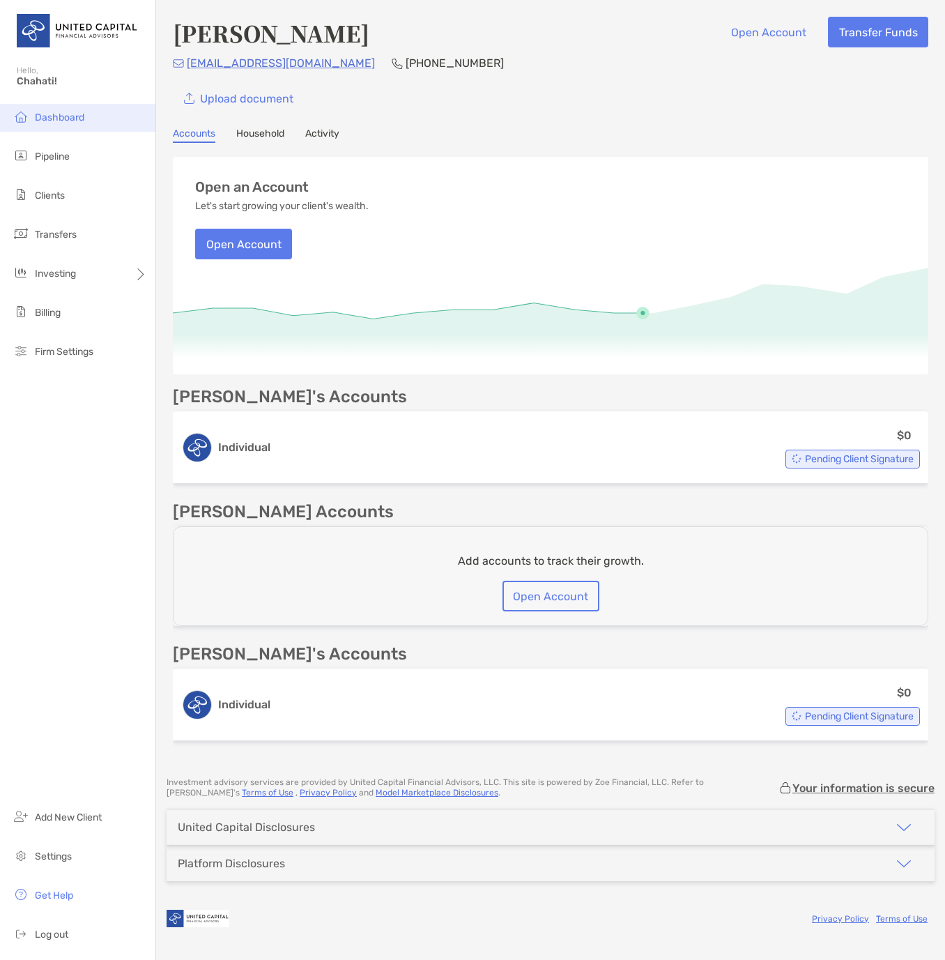
click at [52, 123] on span "Dashboard" at bounding box center [59, 117] width 49 height 12
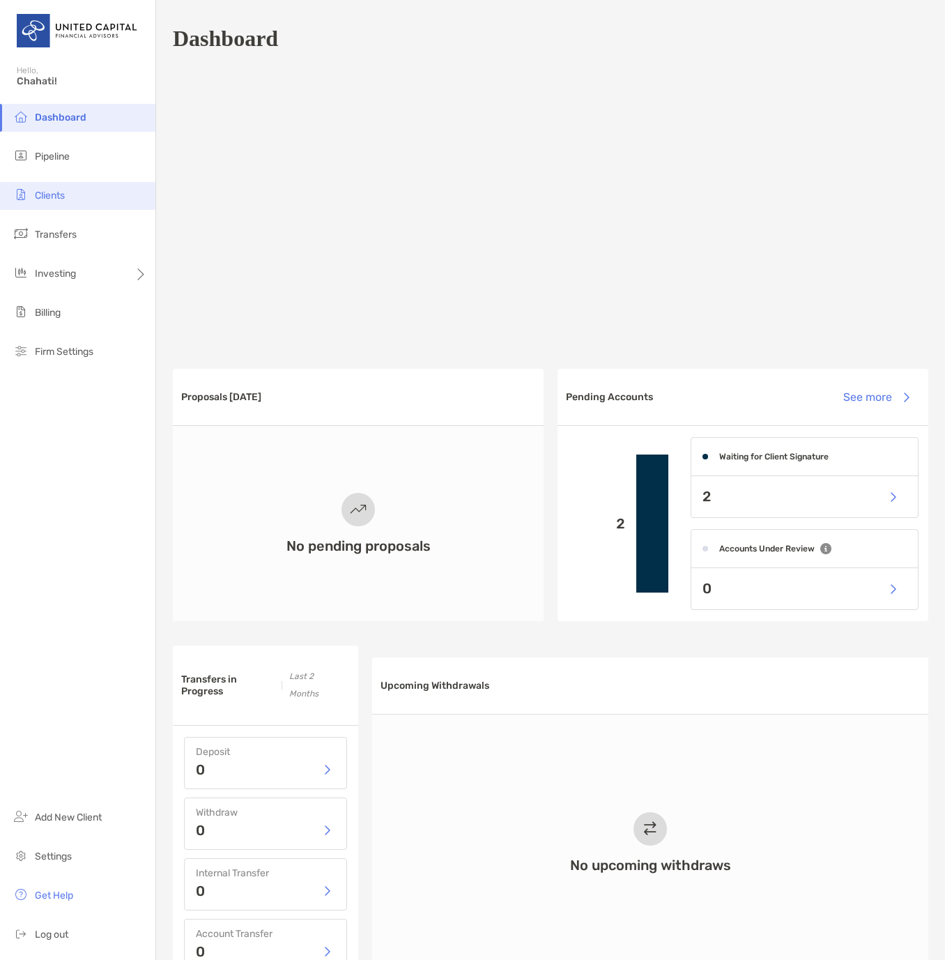
click at [57, 199] on span "Clients" at bounding box center [50, 196] width 30 height 12
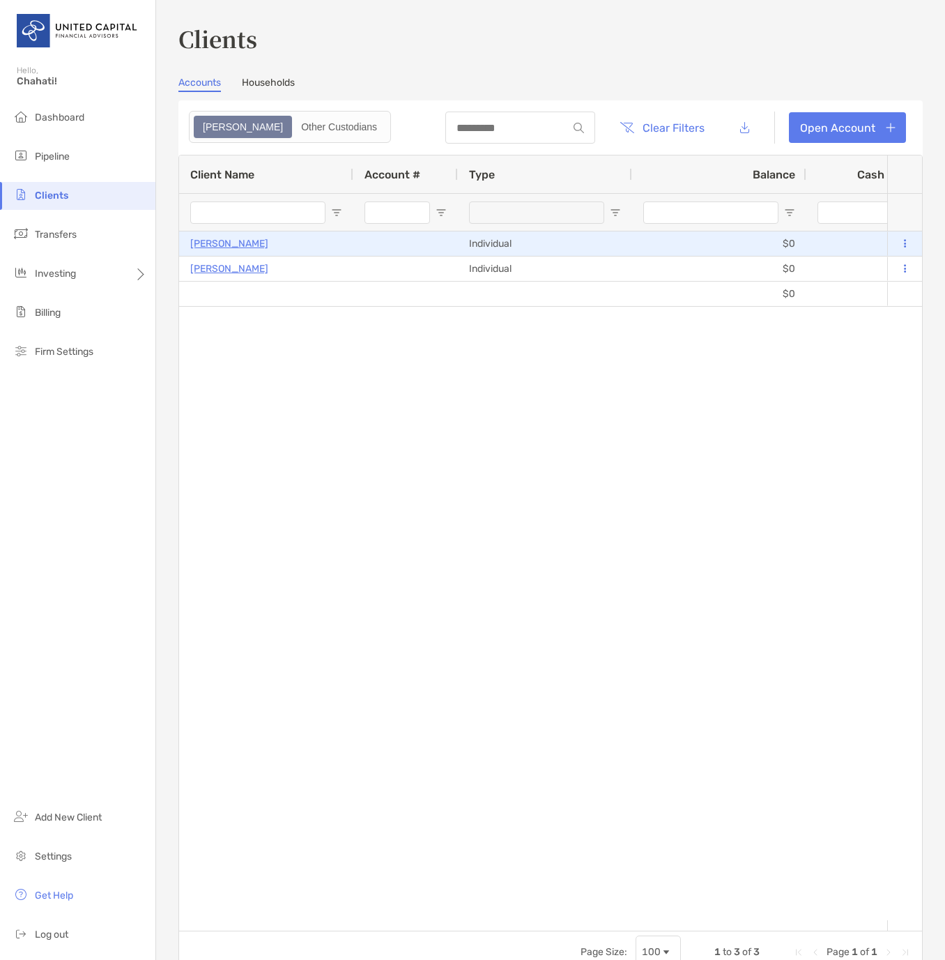
click at [254, 244] on p "Jodi Leslie Matsuo" at bounding box center [229, 243] width 78 height 17
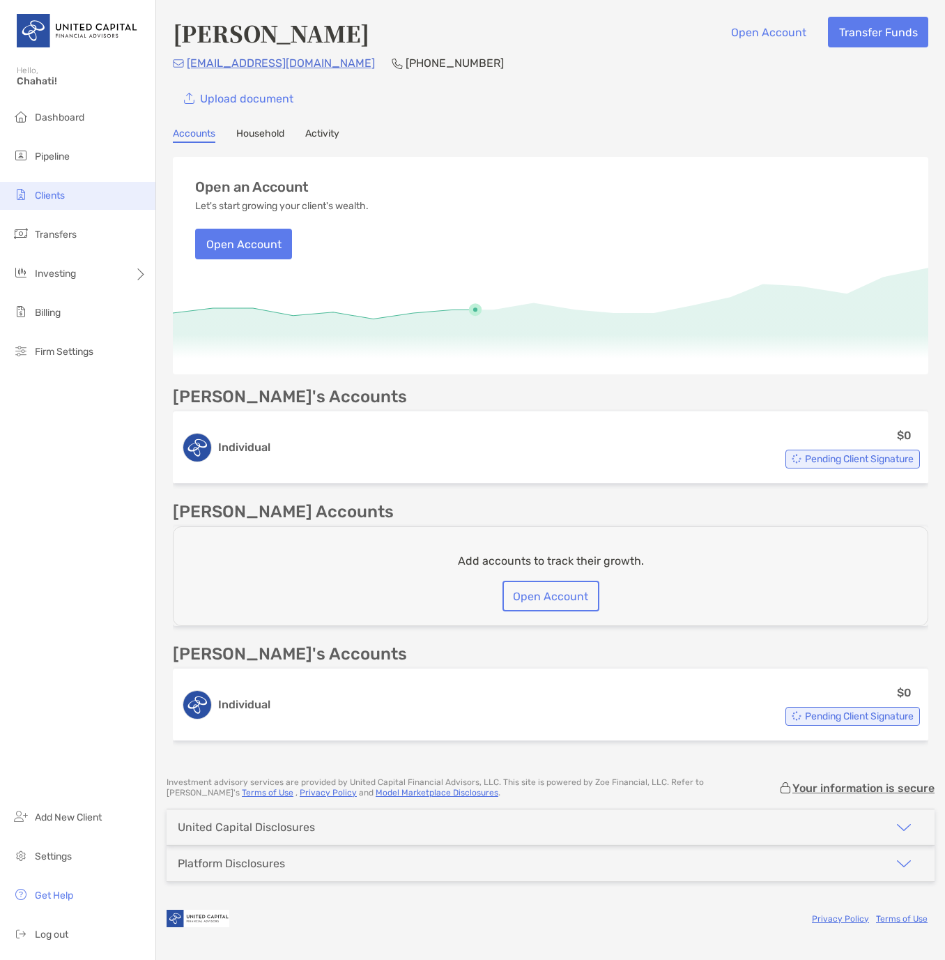
click at [52, 192] on span "Clients" at bounding box center [50, 196] width 30 height 12
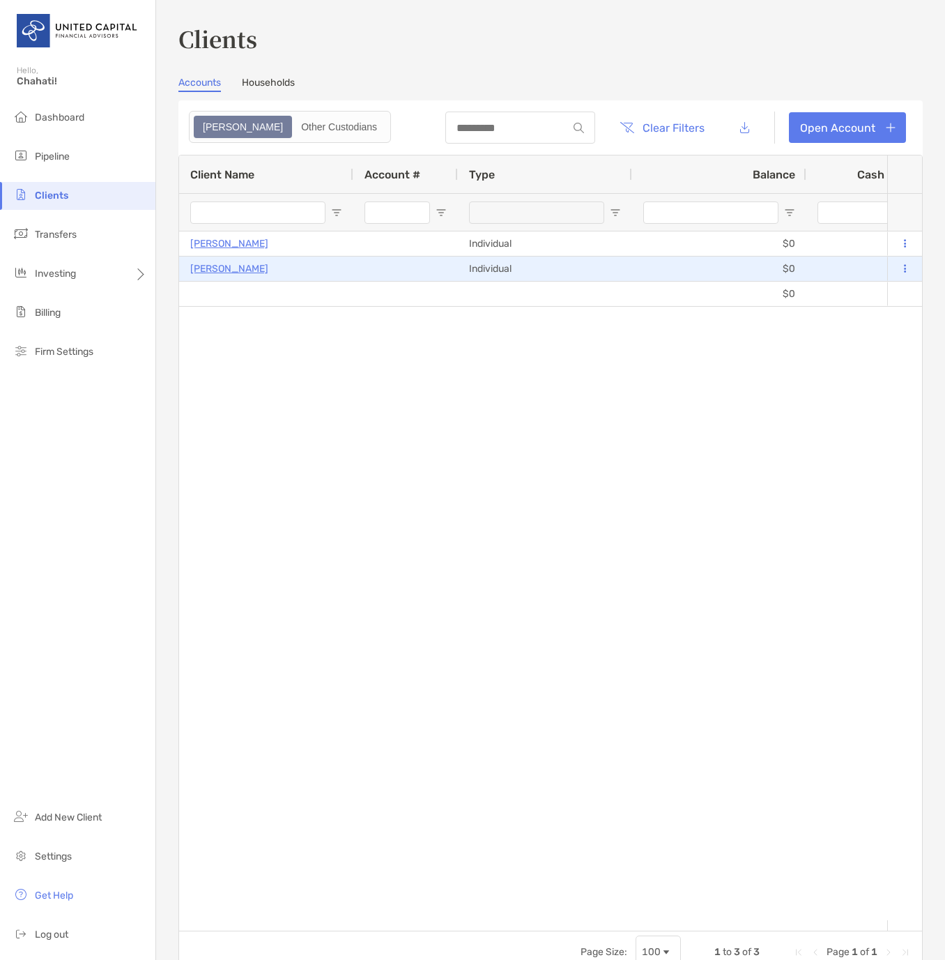
click at [252, 269] on p "Jodi Leslie Matsuo" at bounding box center [229, 268] width 78 height 17
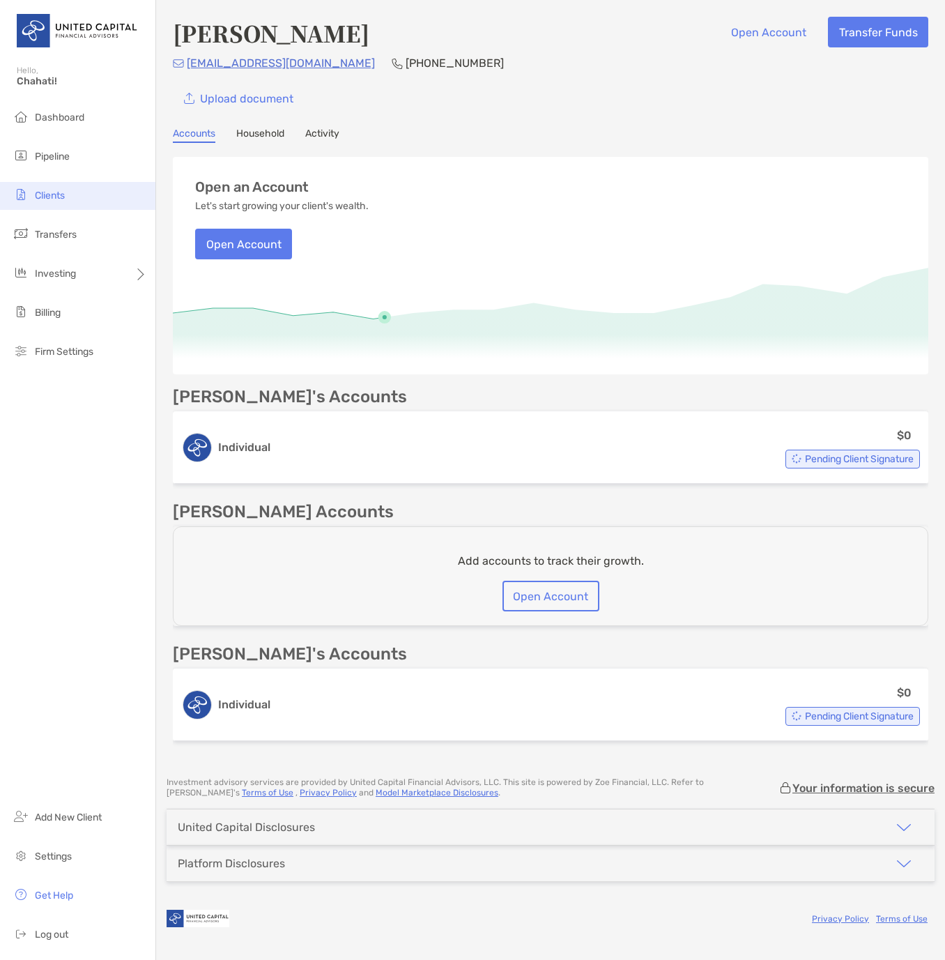
click at [57, 197] on span "Clients" at bounding box center [50, 196] width 30 height 12
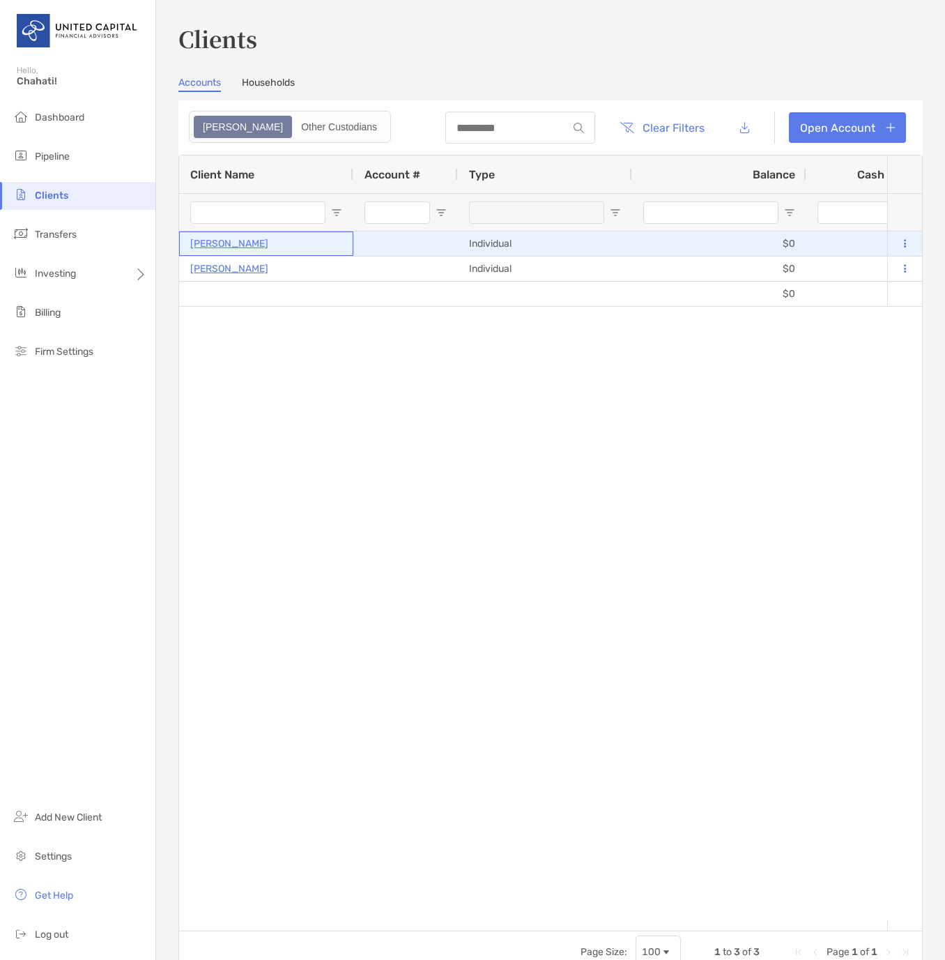
click at [255, 240] on p "Jodi Leslie Matsuo" at bounding box center [229, 243] width 78 height 17
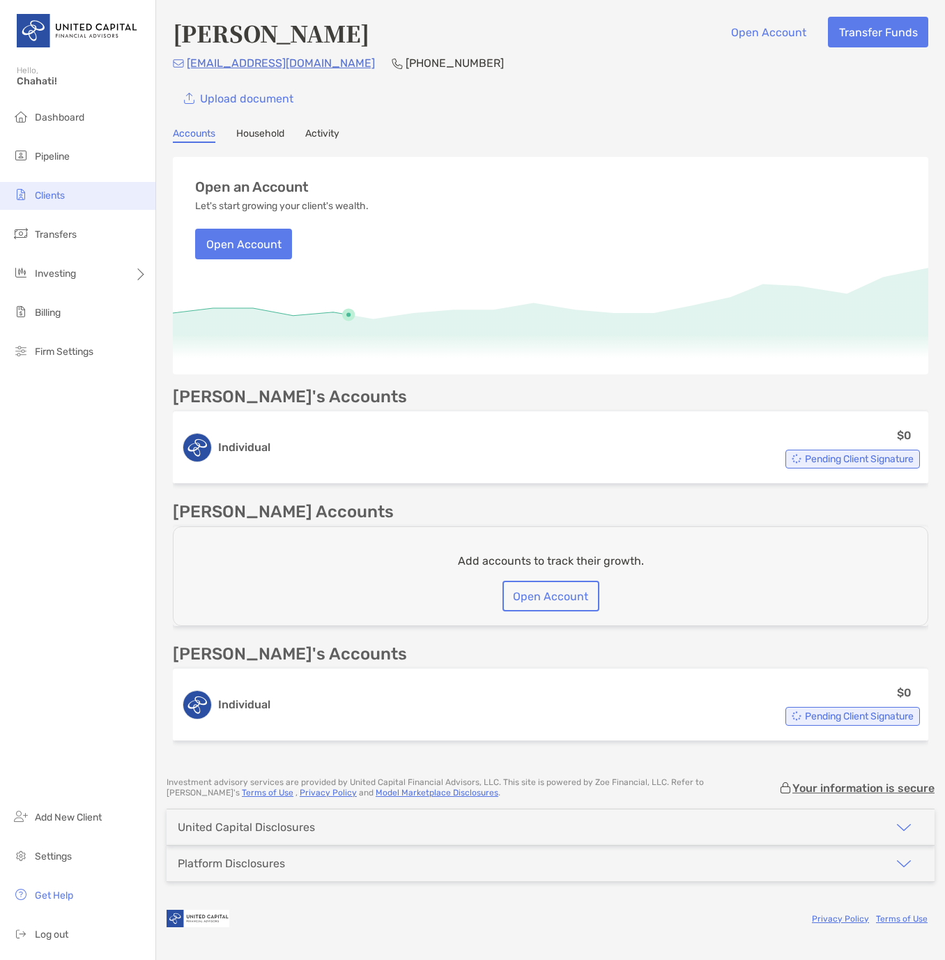
click at [53, 192] on span "Clients" at bounding box center [50, 196] width 30 height 12
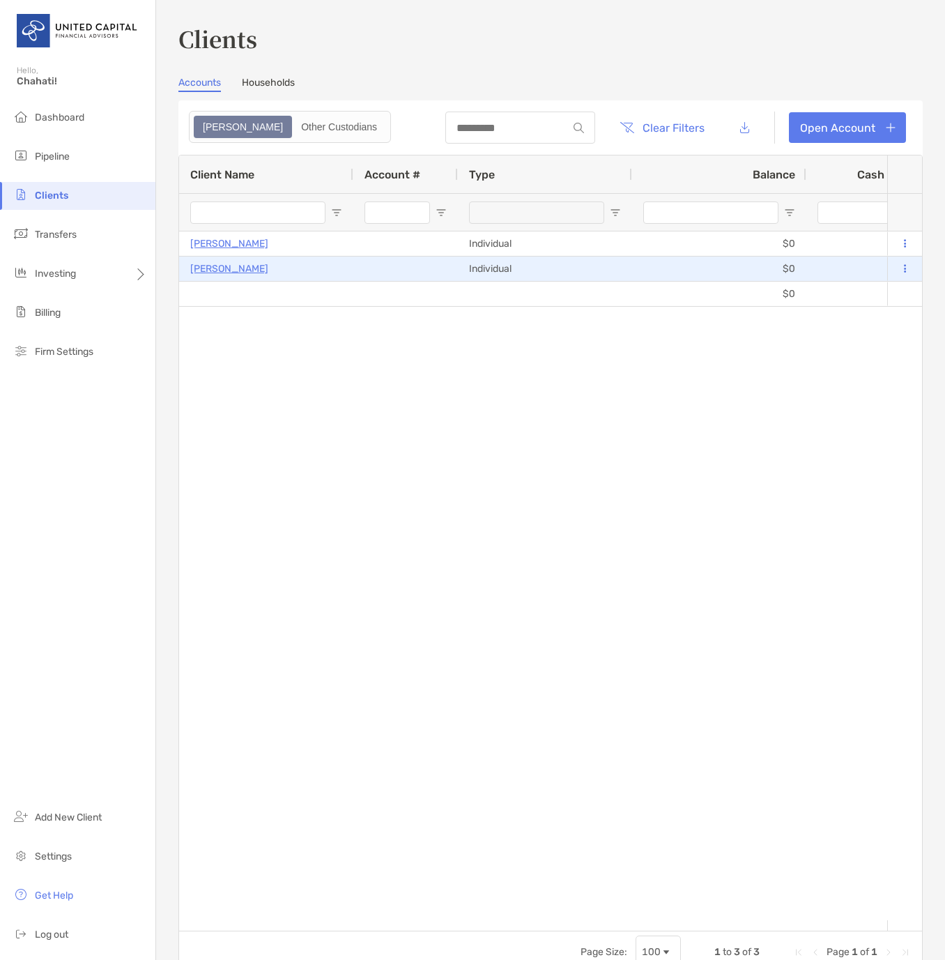
click at [252, 268] on p "Jodi Leslie Matsuo" at bounding box center [229, 268] width 78 height 17
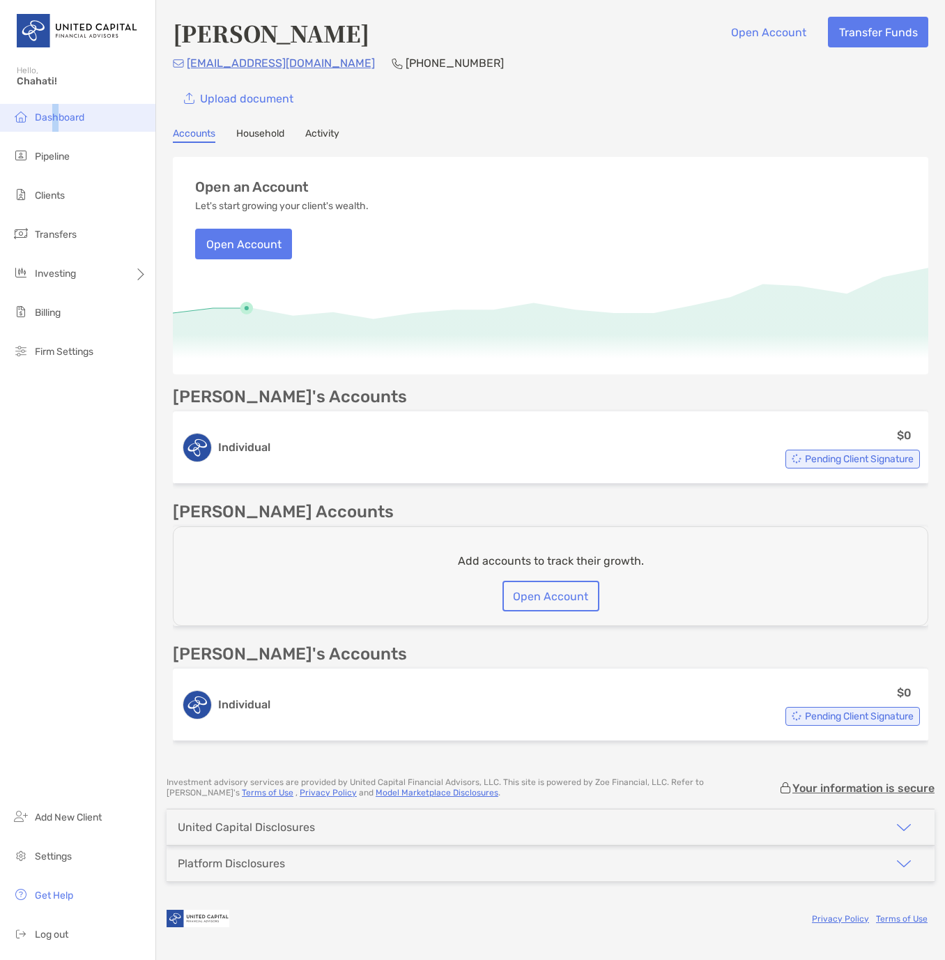
click at [54, 119] on span "Dashboard" at bounding box center [59, 117] width 49 height 12
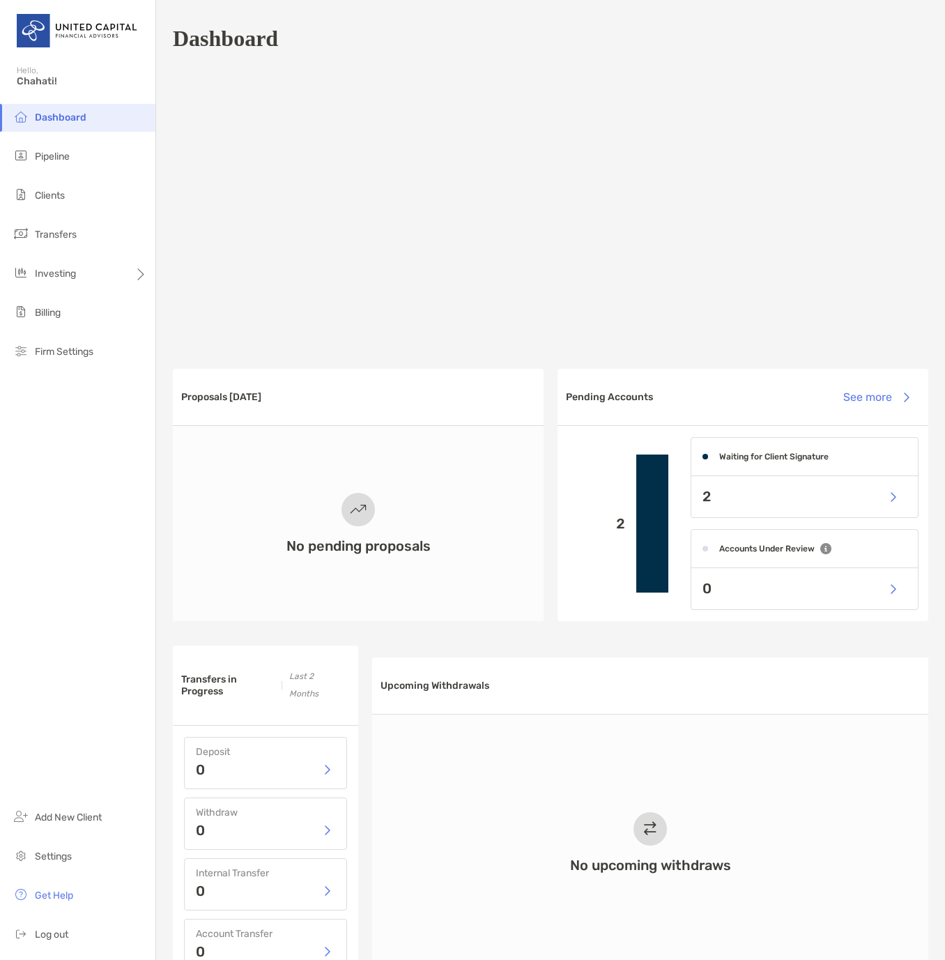
click at [49, 121] on span "Dashboard" at bounding box center [61, 117] width 52 height 12
click at [59, 153] on span "Pipeline" at bounding box center [52, 157] width 35 height 12
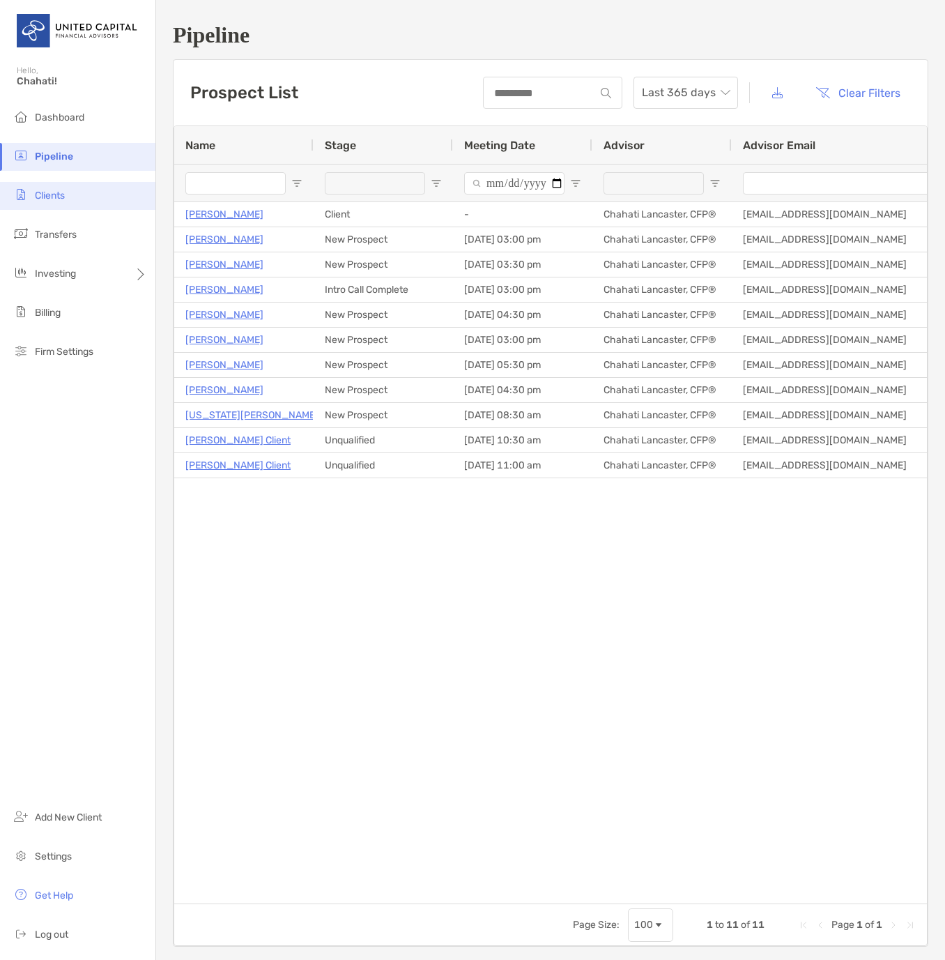
click at [59, 194] on span "Clients" at bounding box center [50, 196] width 30 height 12
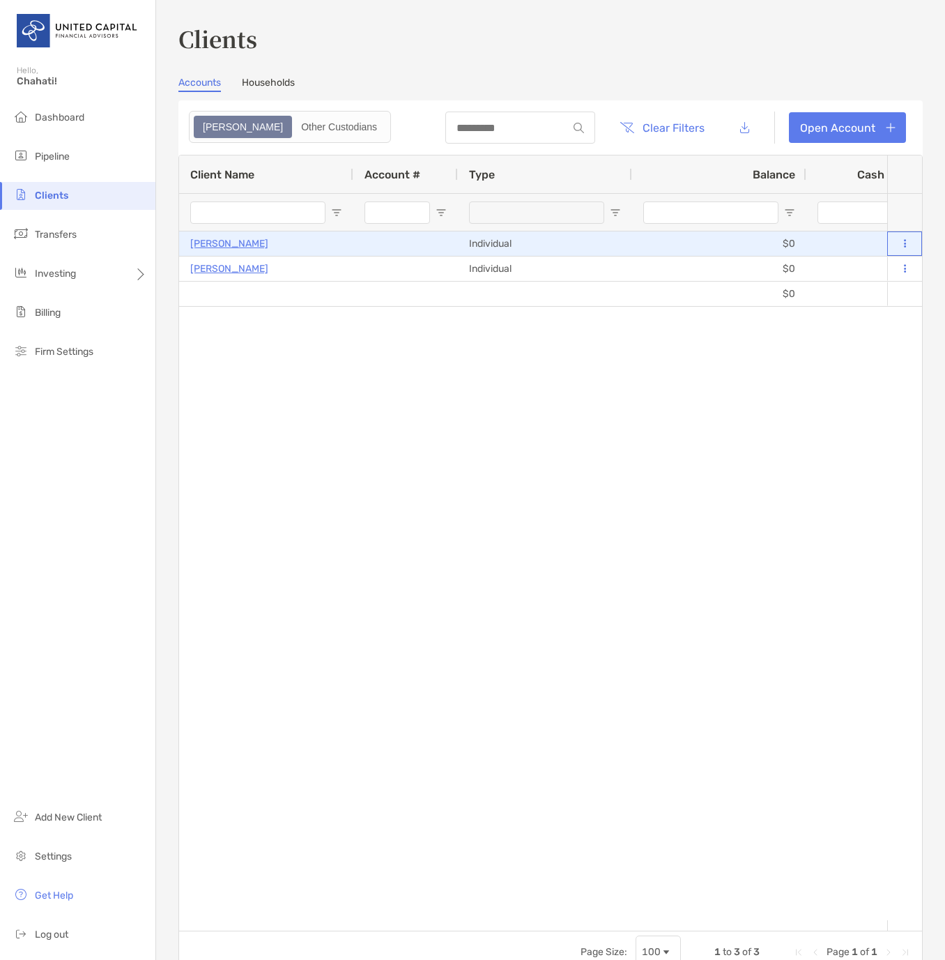
click at [904, 247] on icon at bounding box center [905, 243] width 2 height 9
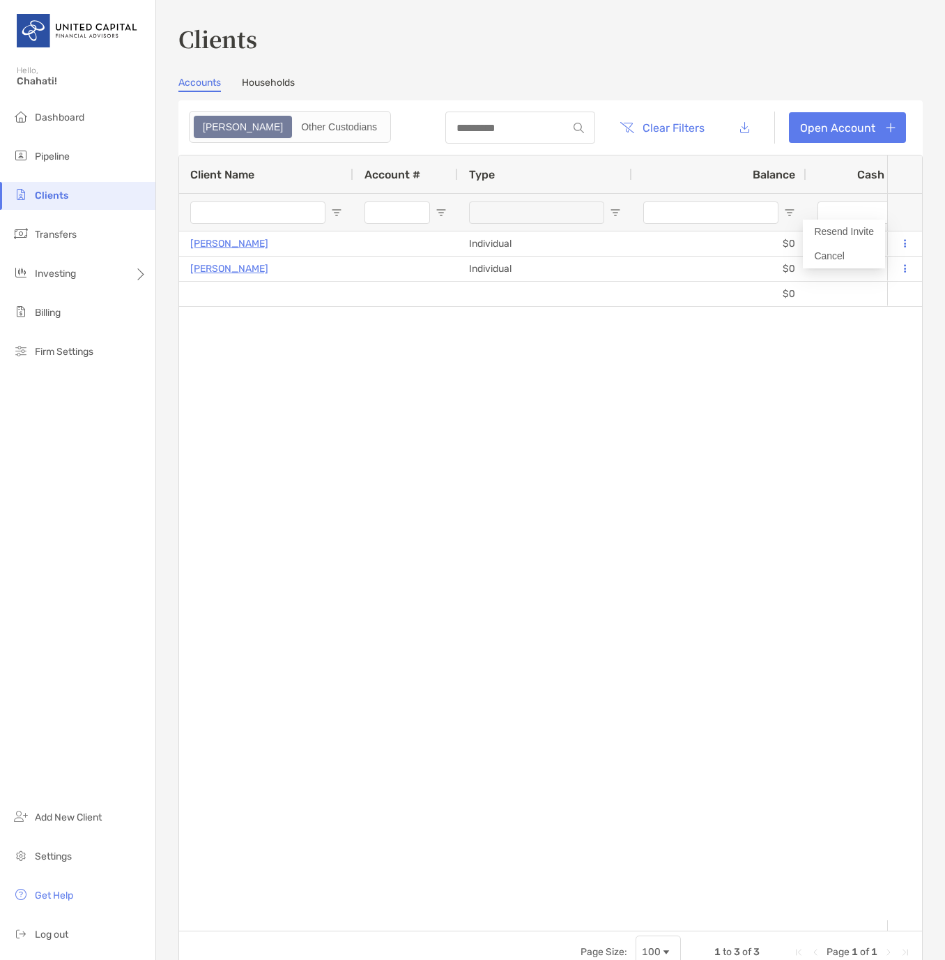
click at [861, 369] on div "Jodi Leslie Matsuo Individual $0 $0 - 0% 0% Draft Disabled Jodi Leslie Matsuo's…" at bounding box center [533, 575] width 708 height 688
click at [271, 82] on link "Households" at bounding box center [268, 84] width 53 height 15
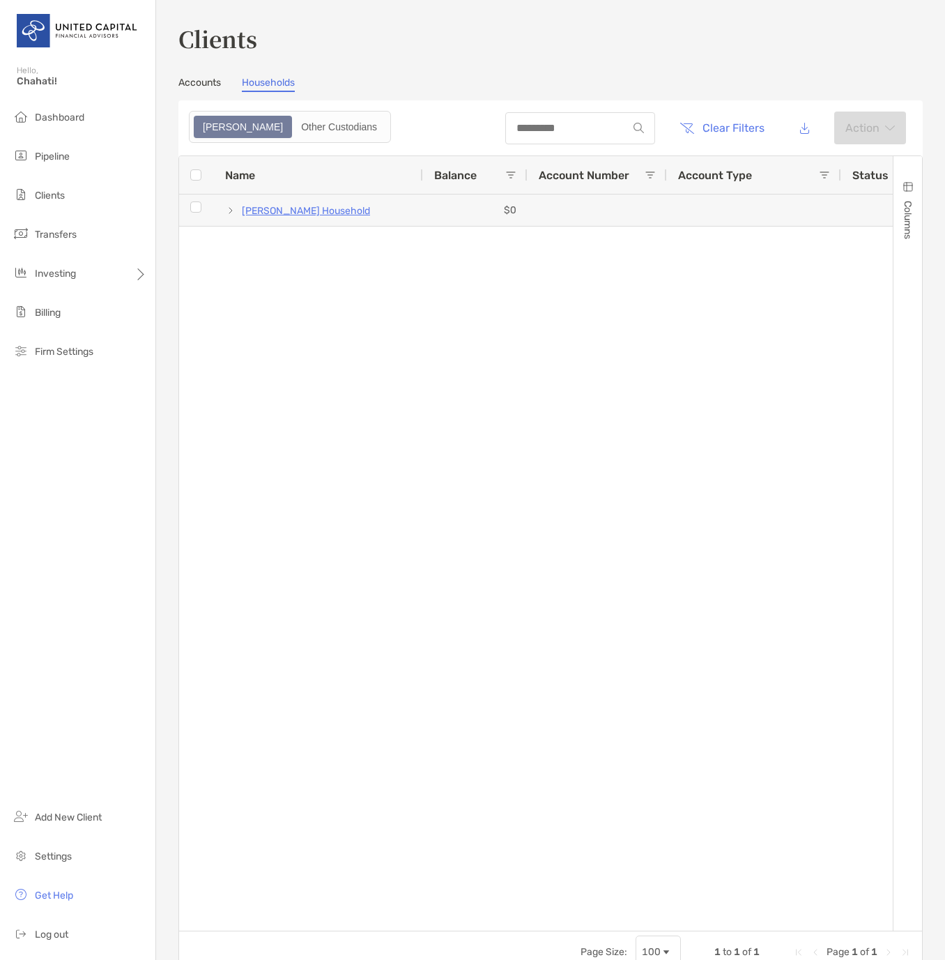
click at [902, 203] on span "Columns" at bounding box center [908, 220] width 12 height 38
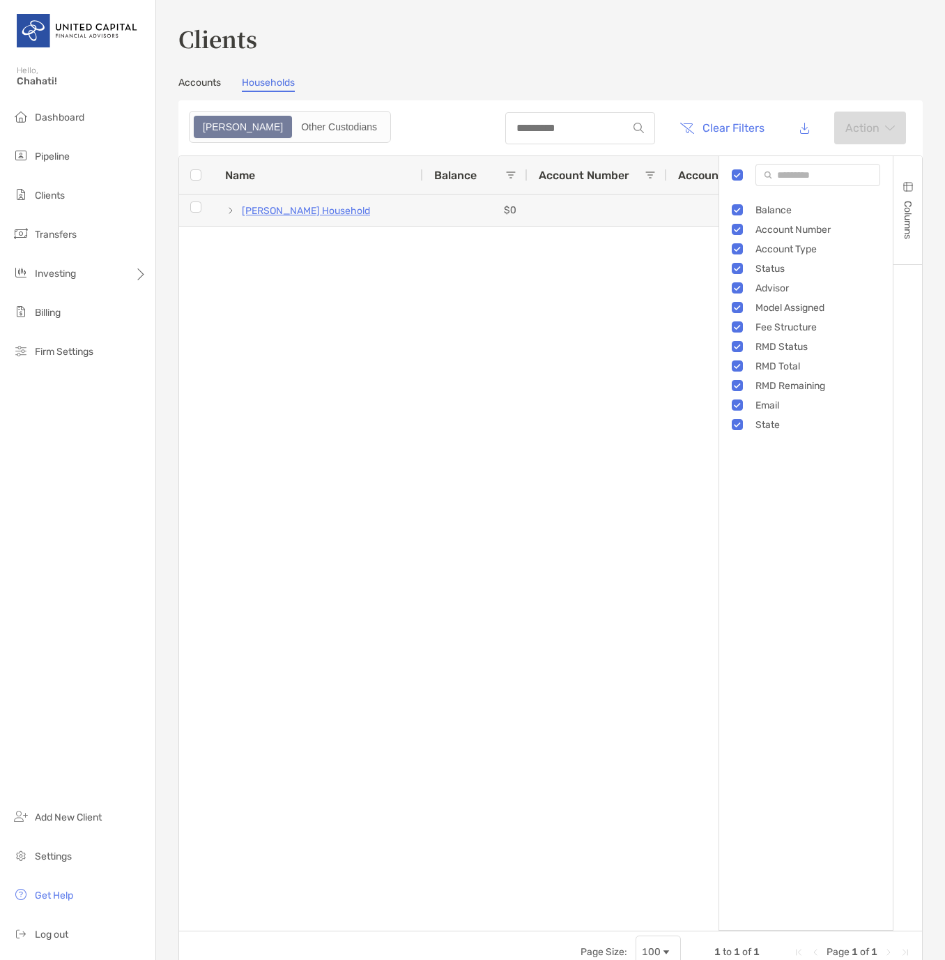
click at [902, 203] on span "Columns" at bounding box center [908, 220] width 12 height 38
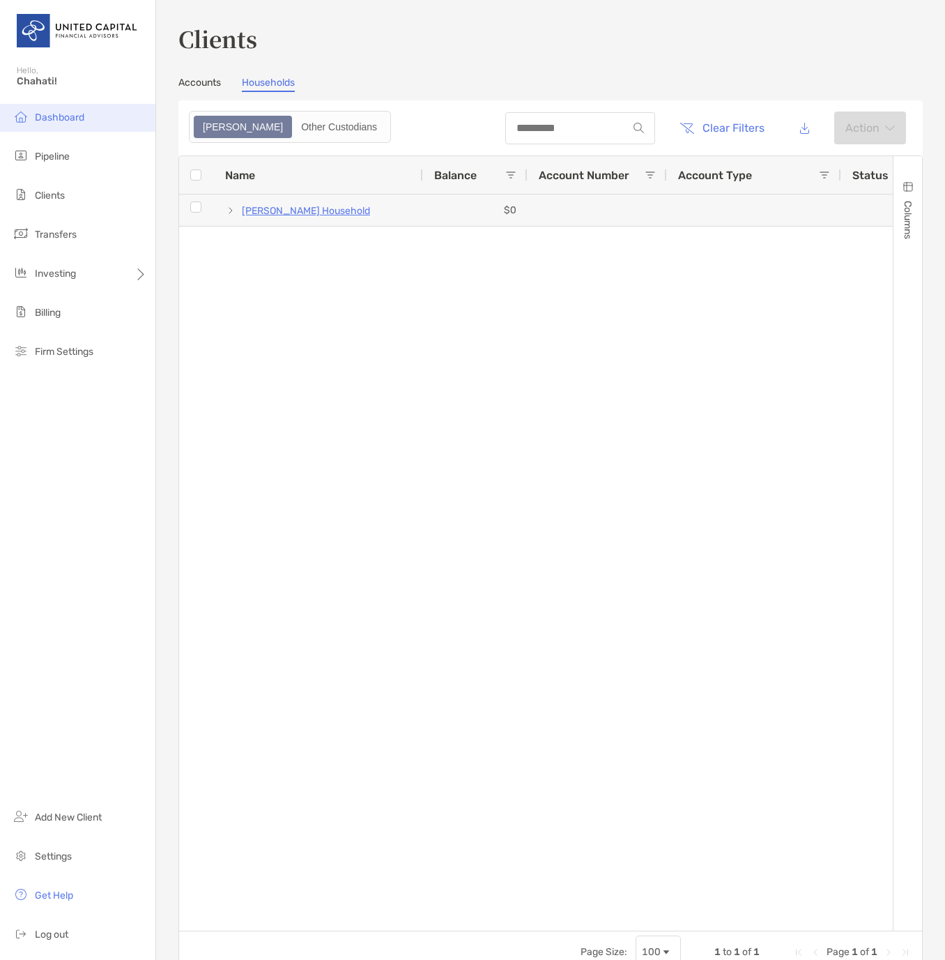
click at [55, 122] on span "Dashboard" at bounding box center [59, 117] width 49 height 12
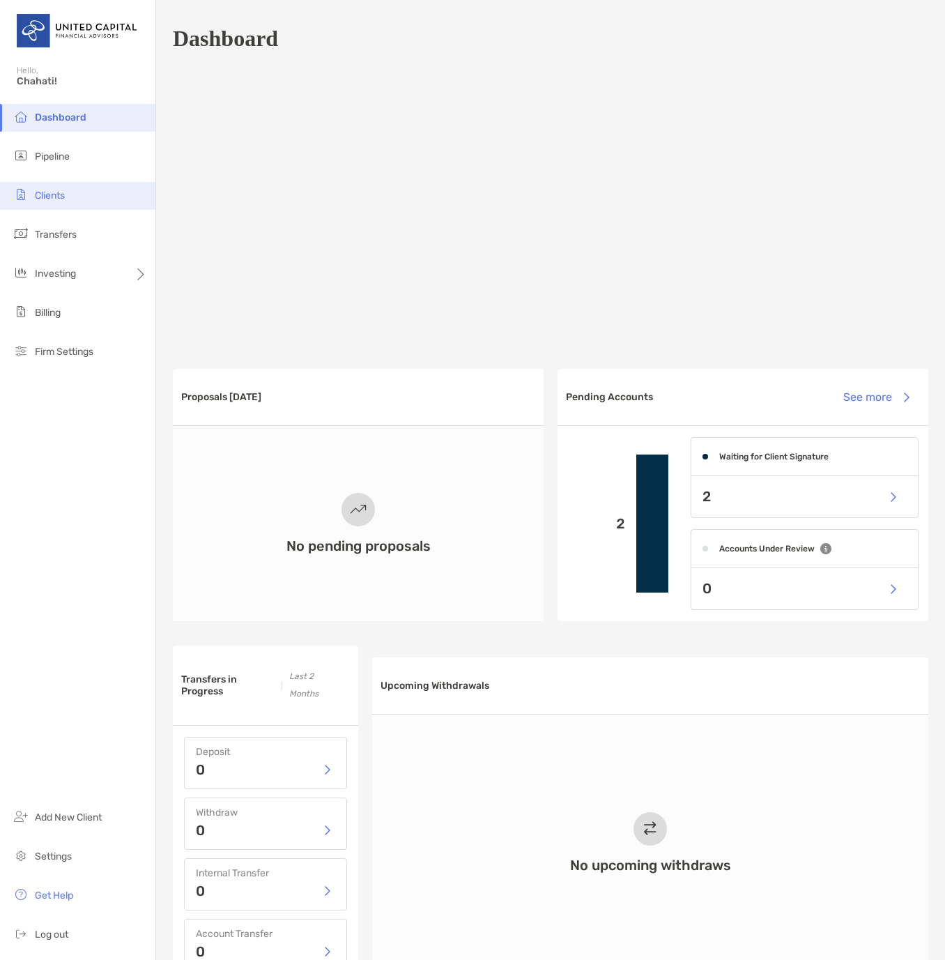
click at [47, 201] on span "Clients" at bounding box center [50, 196] width 30 height 12
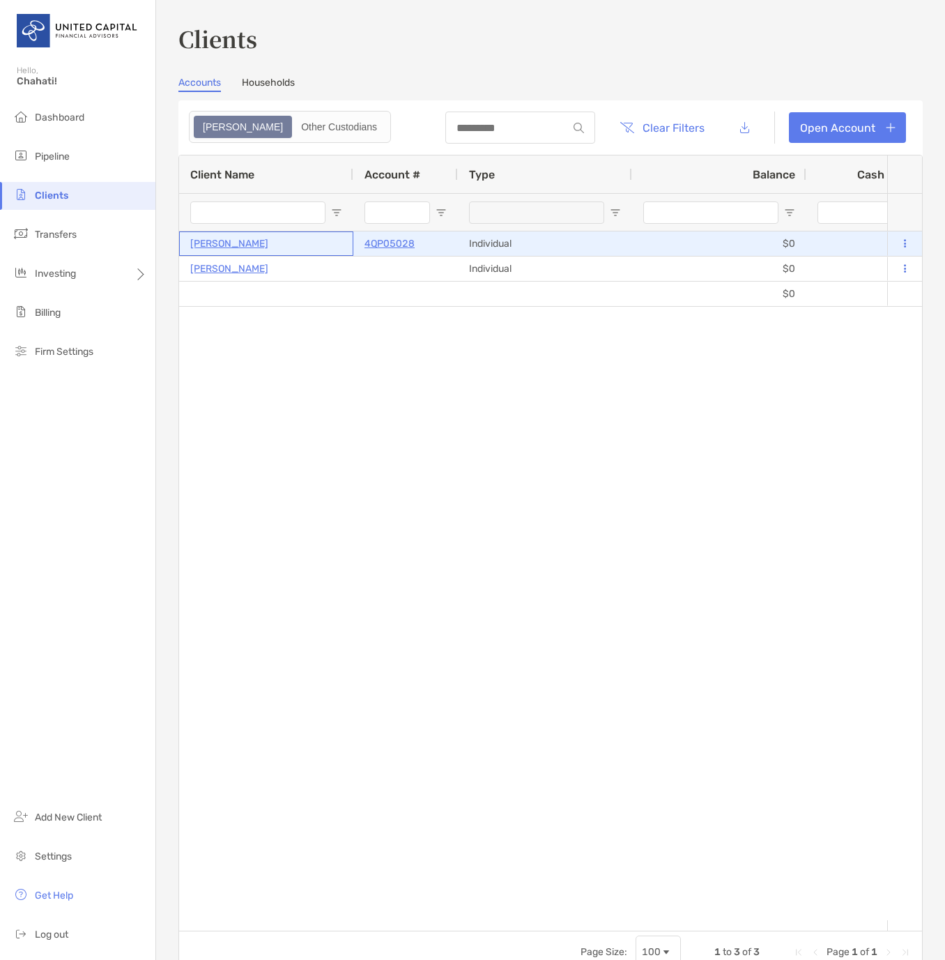
click at [263, 241] on p "Jodi Leslie Matsuo" at bounding box center [229, 243] width 78 height 17
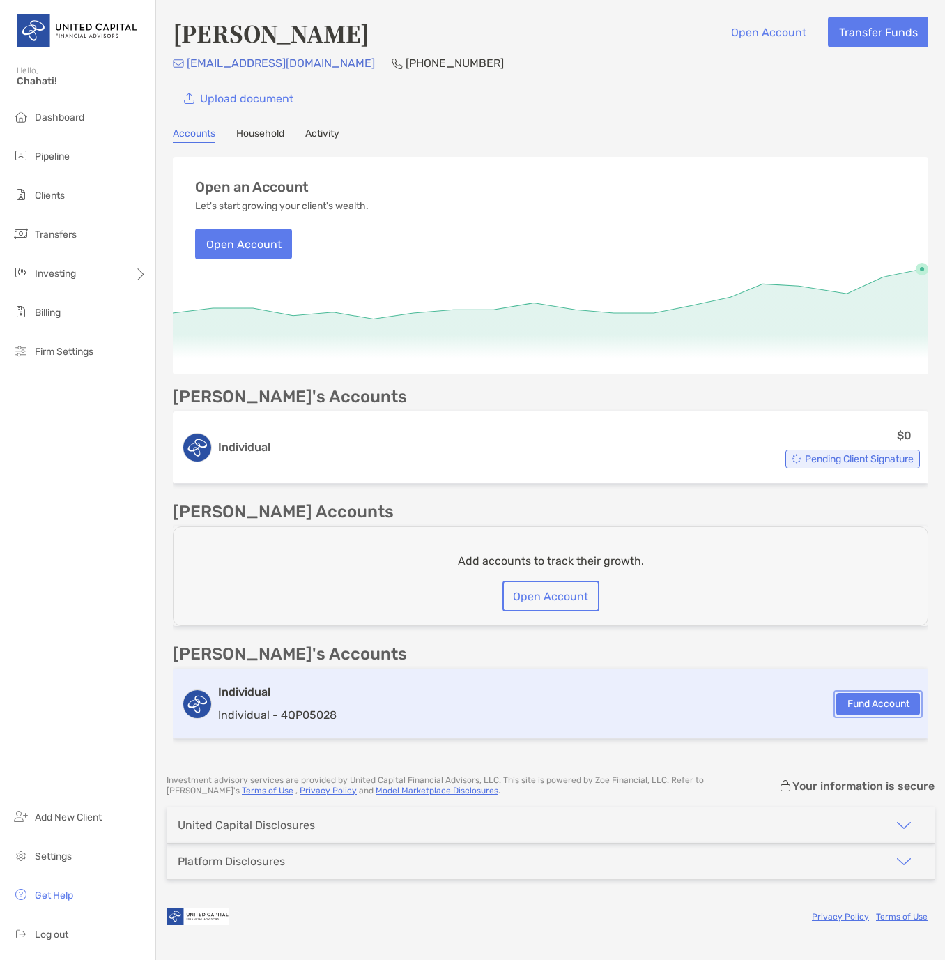
drag, startPoint x: 879, startPoint y: 708, endPoint x: 871, endPoint y: 707, distance: 7.8
click at [879, 708] on button "Fund Account" at bounding box center [878, 704] width 84 height 22
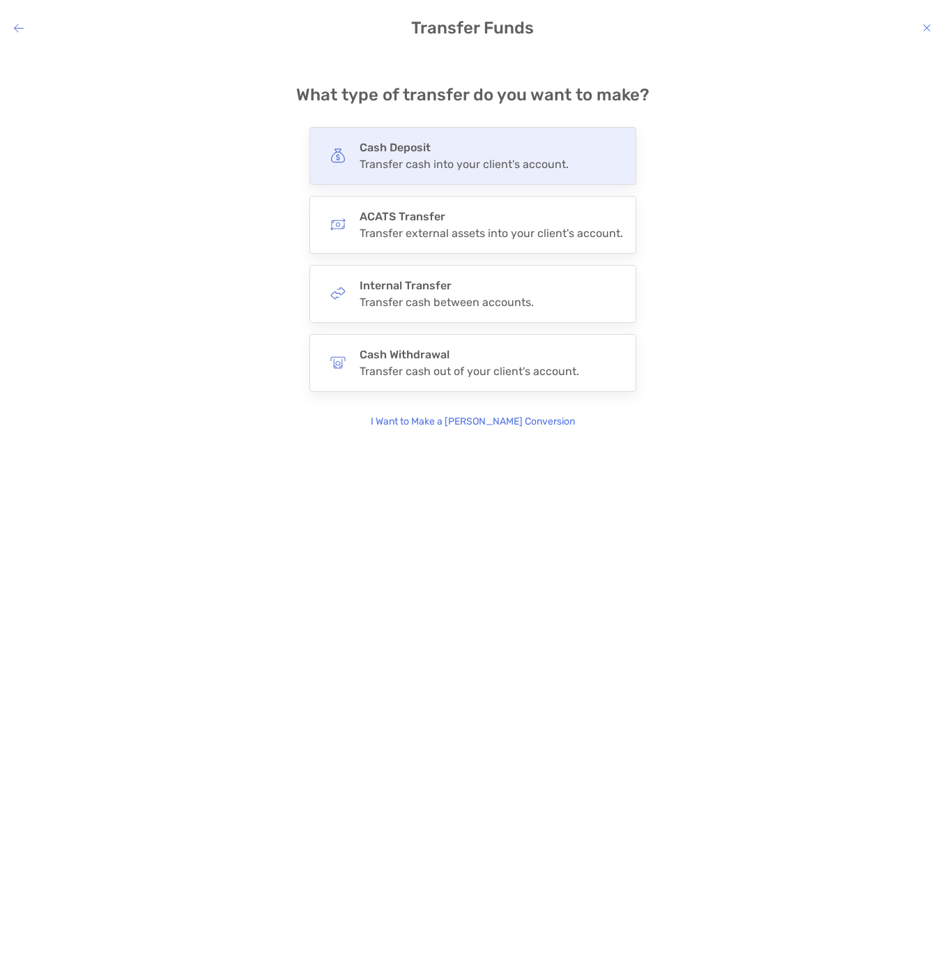
click at [438, 164] on div "Transfer cash into your client's account." at bounding box center [464, 163] width 209 height 13
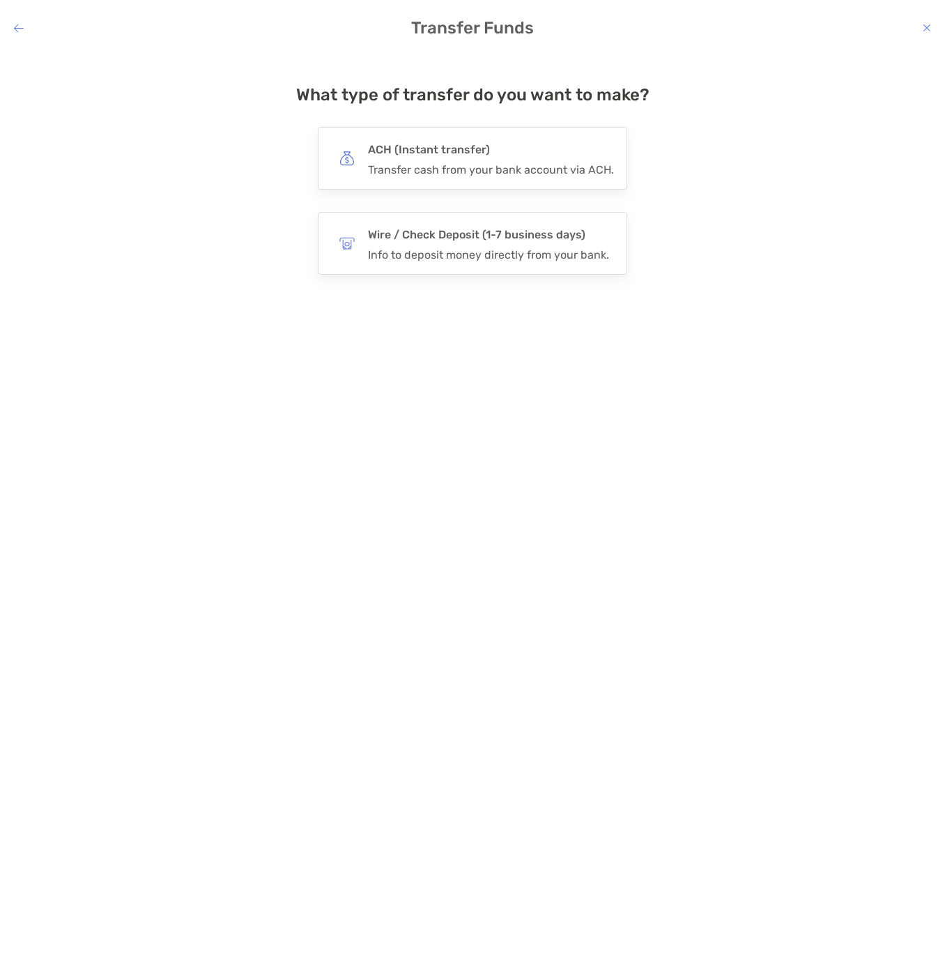
click at [438, 164] on div "Transfer cash from your bank account via ACH." at bounding box center [491, 169] width 246 height 13
click at [0, 0] on input "***" at bounding box center [0, 0] width 0 height 0
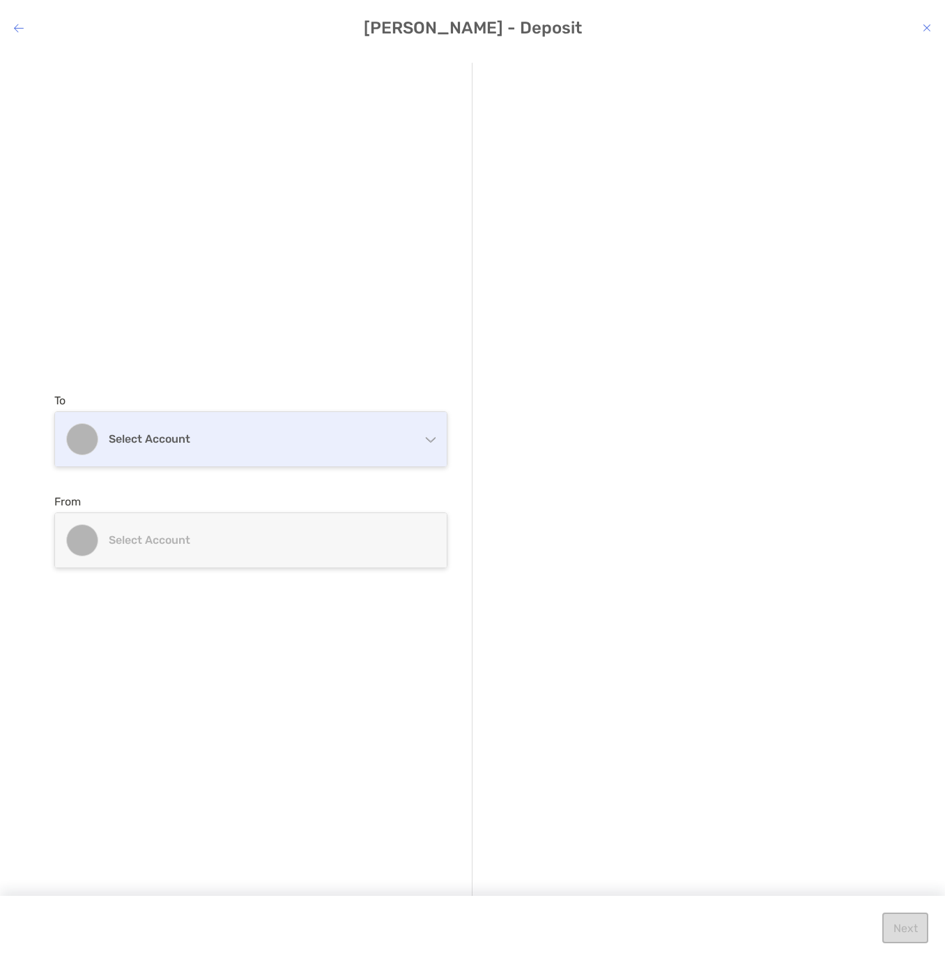
click at [231, 454] on div "Select account" at bounding box center [251, 439] width 392 height 54
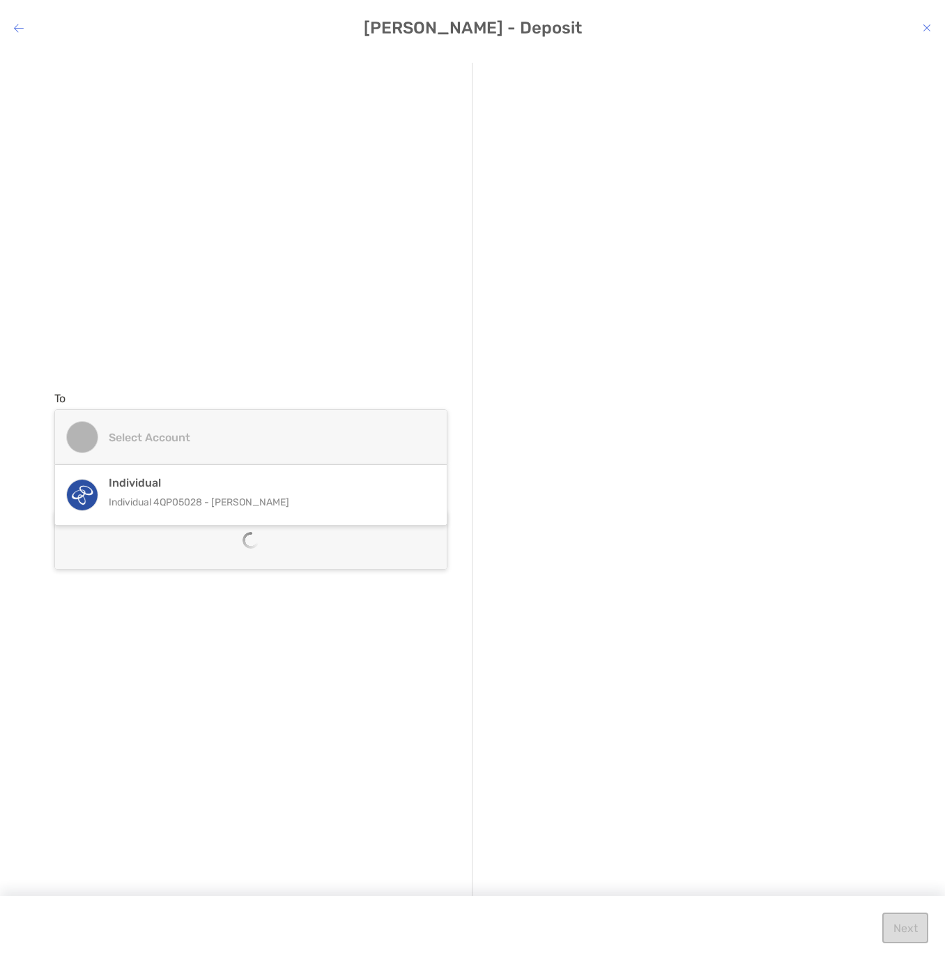
click at [205, 506] on p "Individual 4QP05028 - Jodi Leslie Matsuo" at bounding box center [266, 501] width 314 height 17
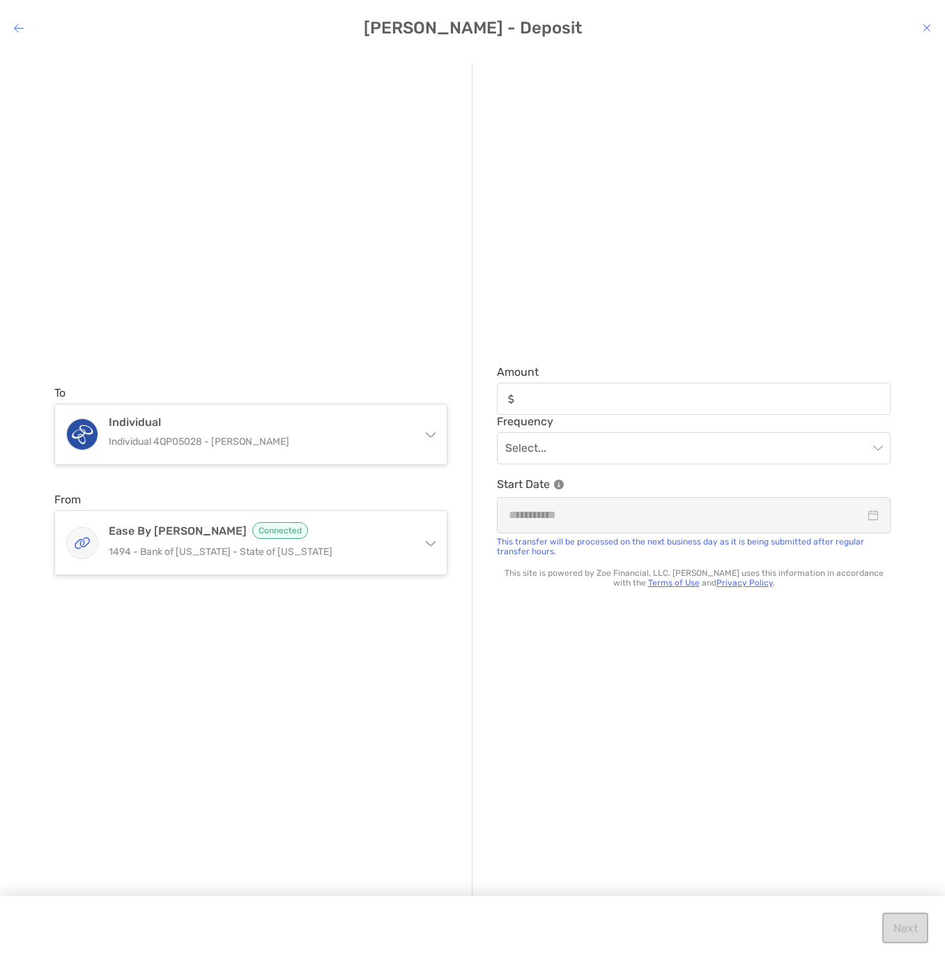
click at [16, 23] on icon "modal" at bounding box center [19, 27] width 10 height 11
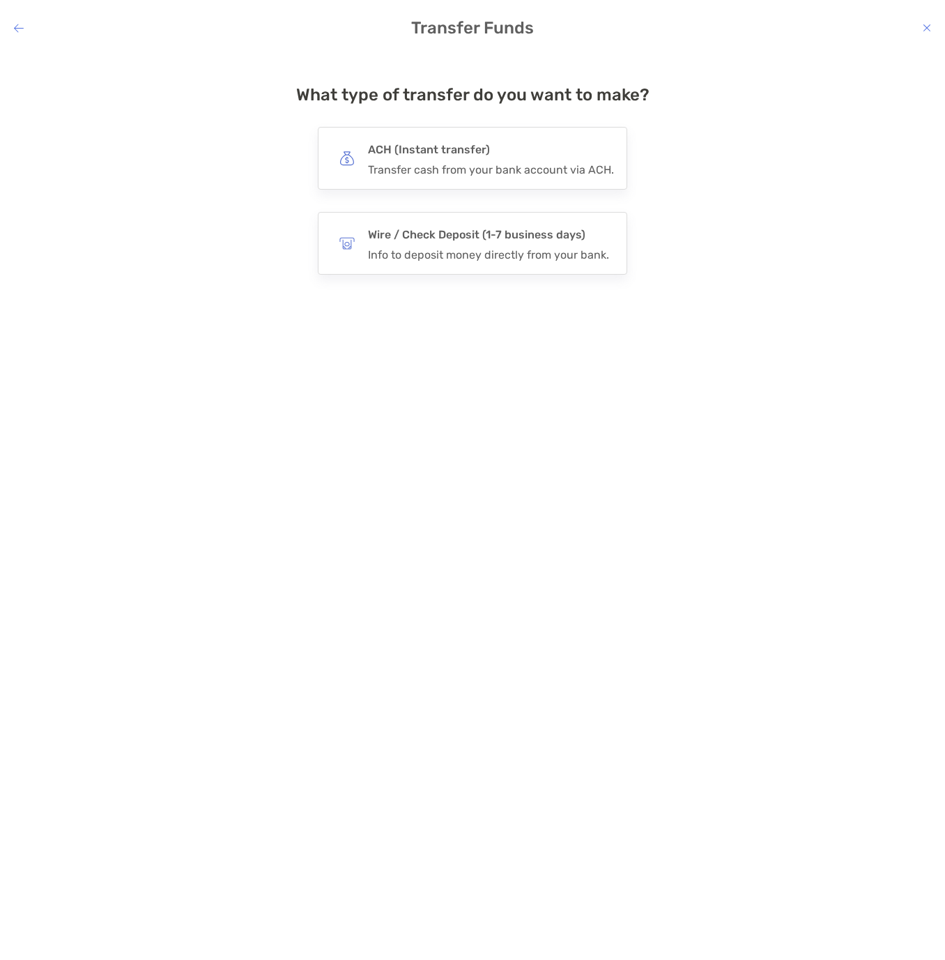
click at [18, 26] on icon "modal" at bounding box center [19, 27] width 10 height 11
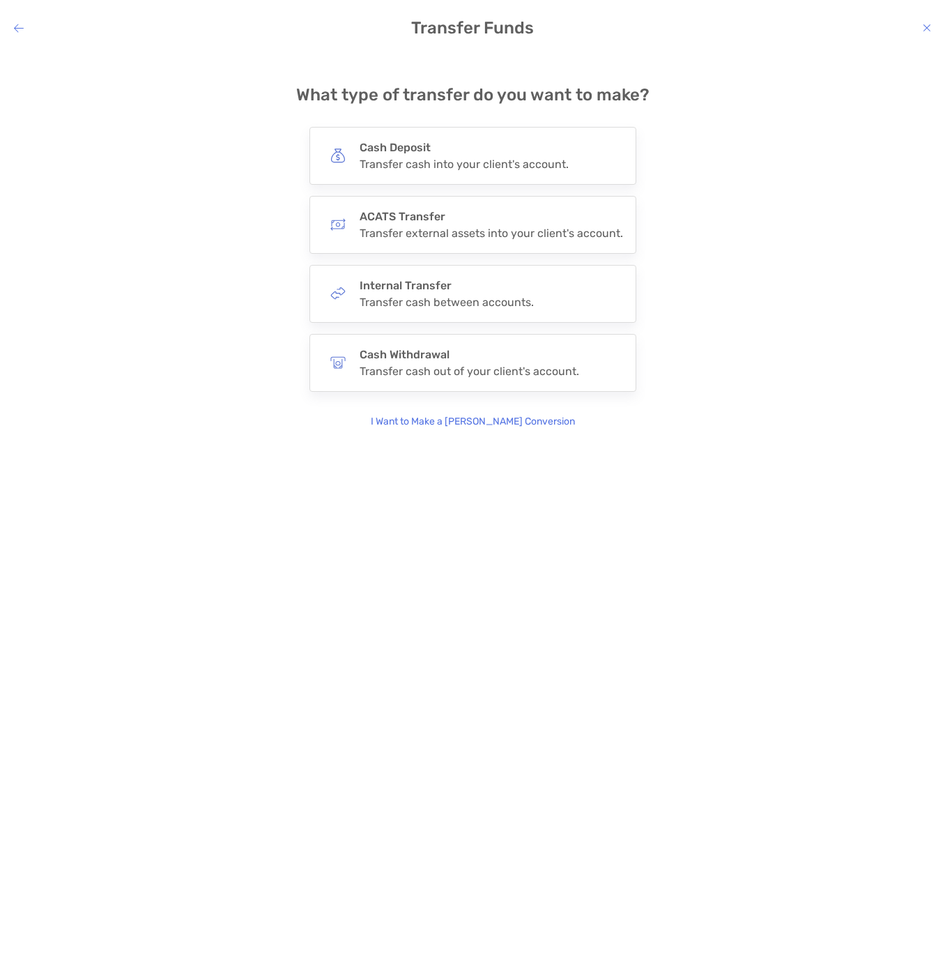
click at [13, 26] on h4 "Transfer Funds" at bounding box center [472, 28] width 945 height 20
click at [17, 26] on icon "modal" at bounding box center [19, 27] width 10 height 11
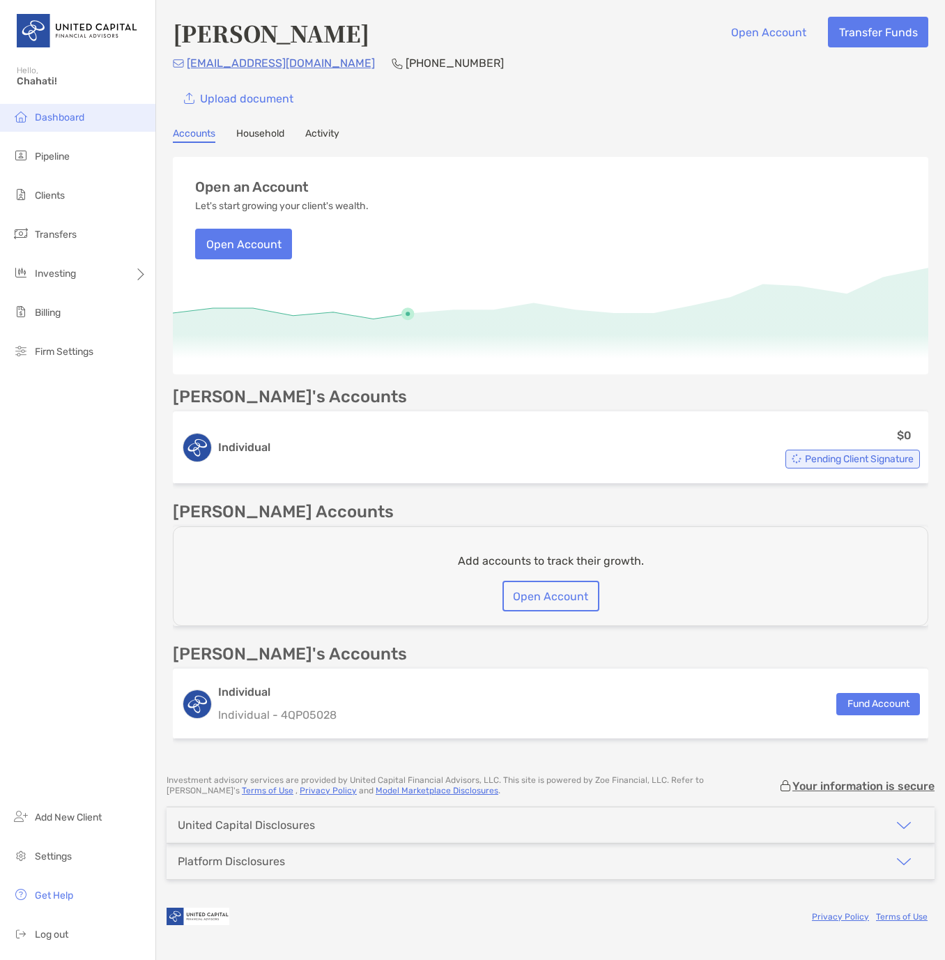
click at [58, 114] on span "Dashboard" at bounding box center [59, 117] width 49 height 12
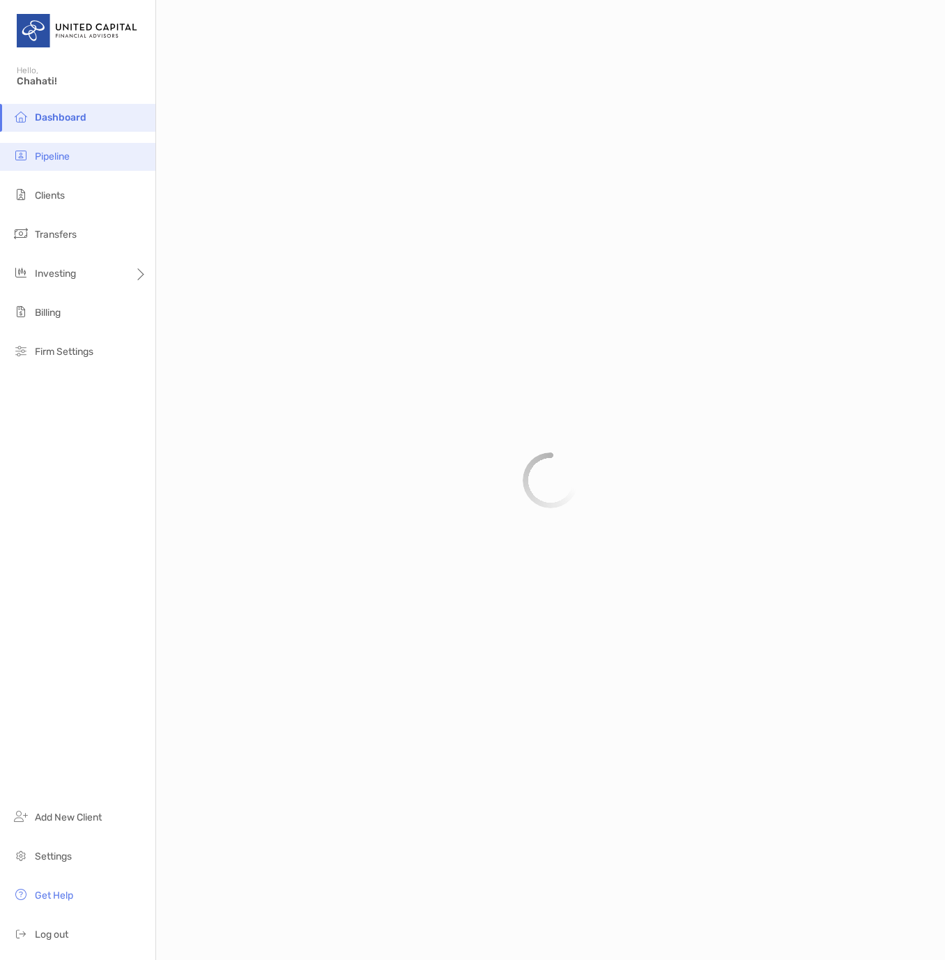
click at [53, 155] on span "Pipeline" at bounding box center [52, 157] width 35 height 12
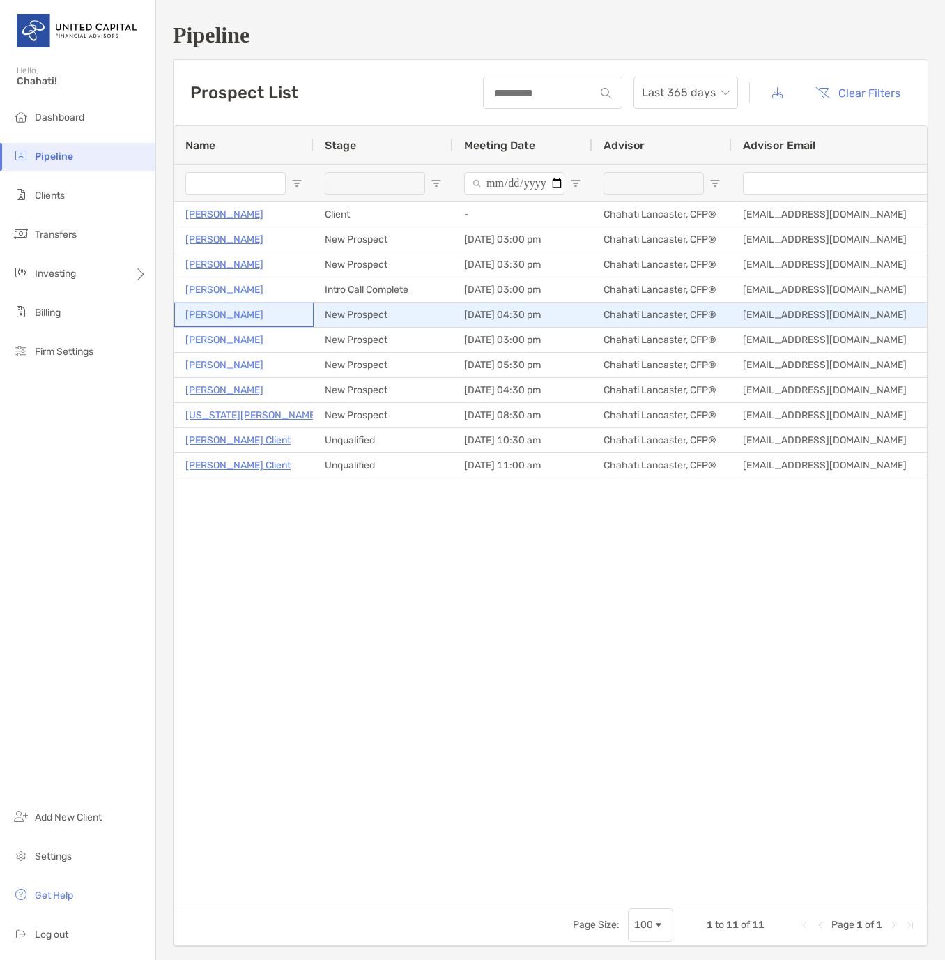
click at [216, 316] on p "[PERSON_NAME]" at bounding box center [224, 314] width 78 height 17
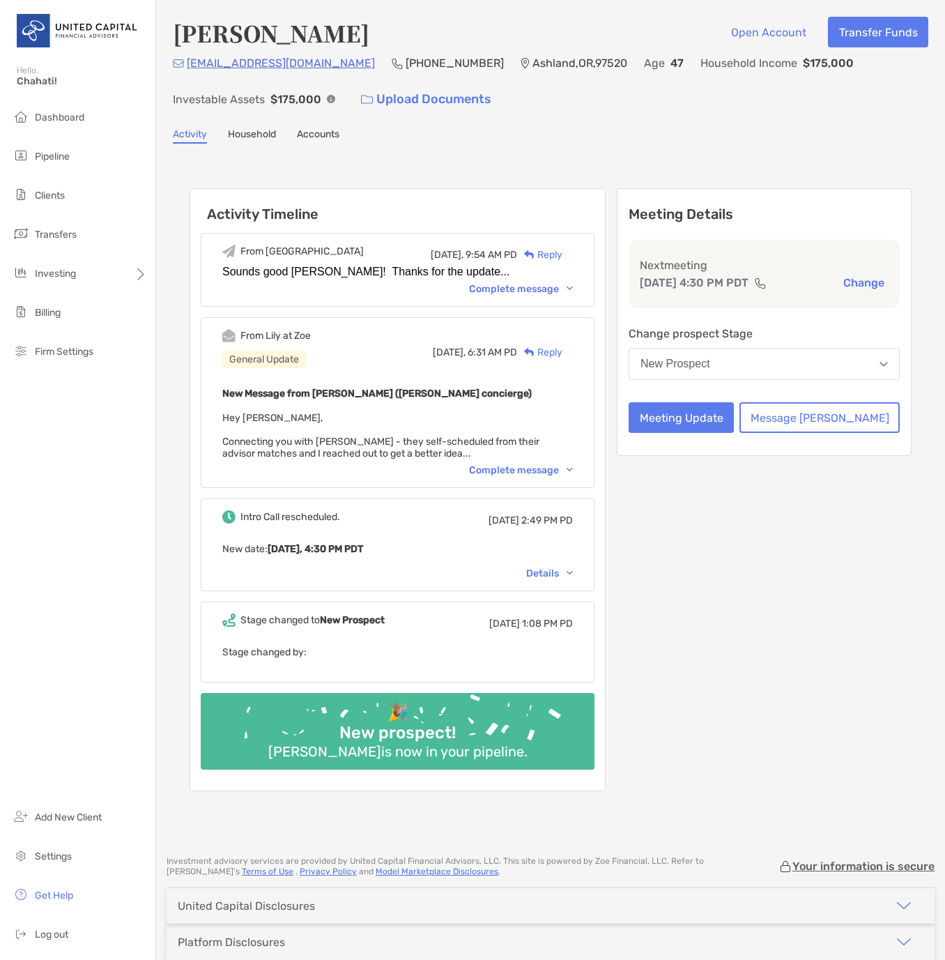
click at [528, 292] on div "Complete message" at bounding box center [521, 289] width 104 height 12
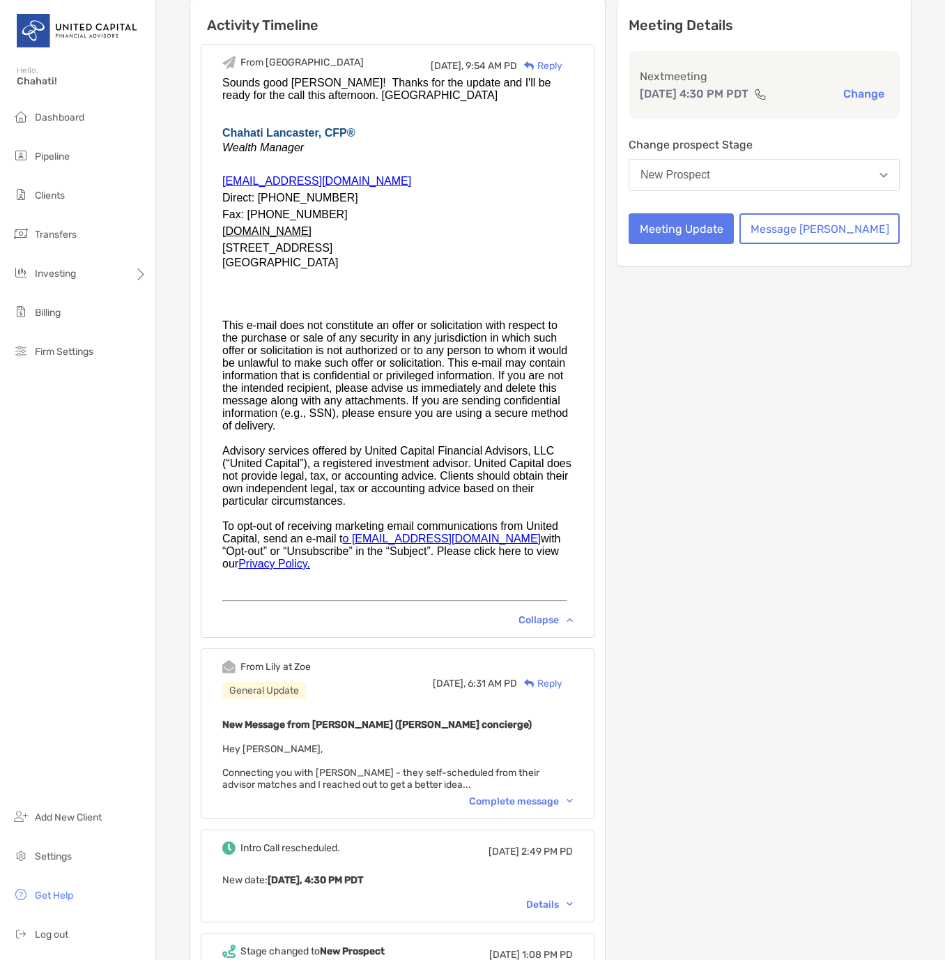
scroll to position [209, 0]
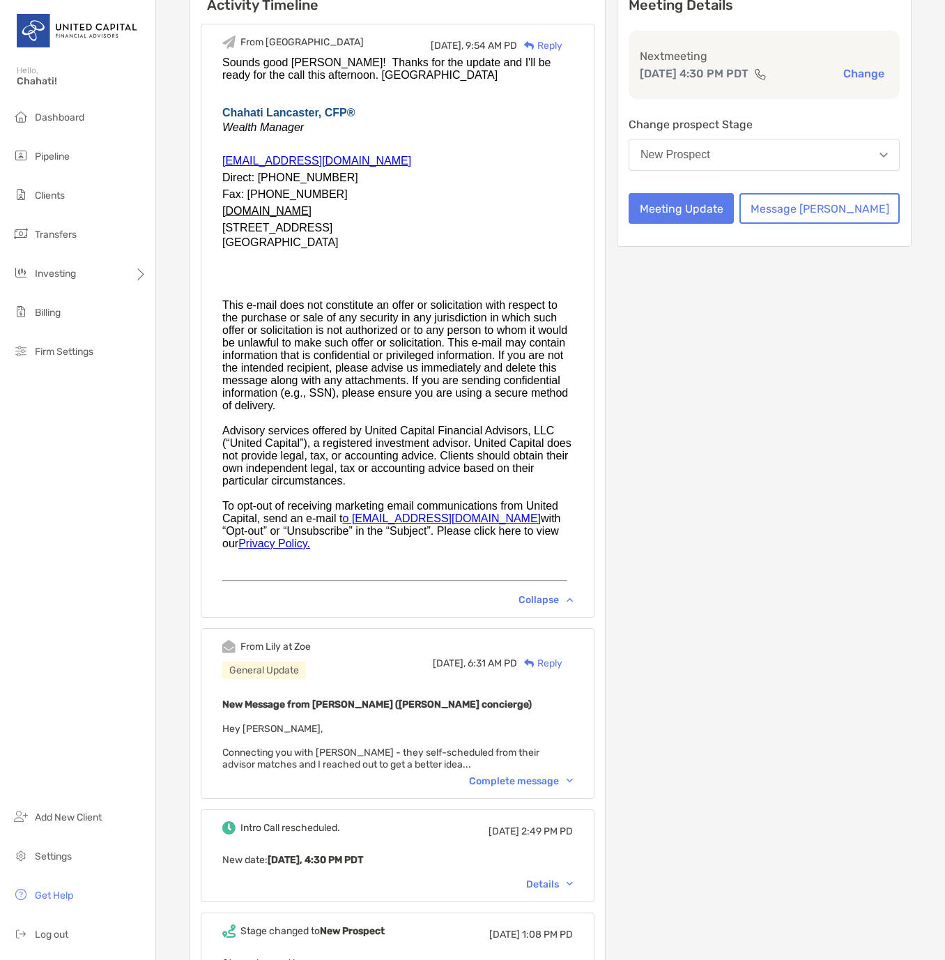
click at [567, 775] on div "Complete message" at bounding box center [521, 781] width 104 height 12
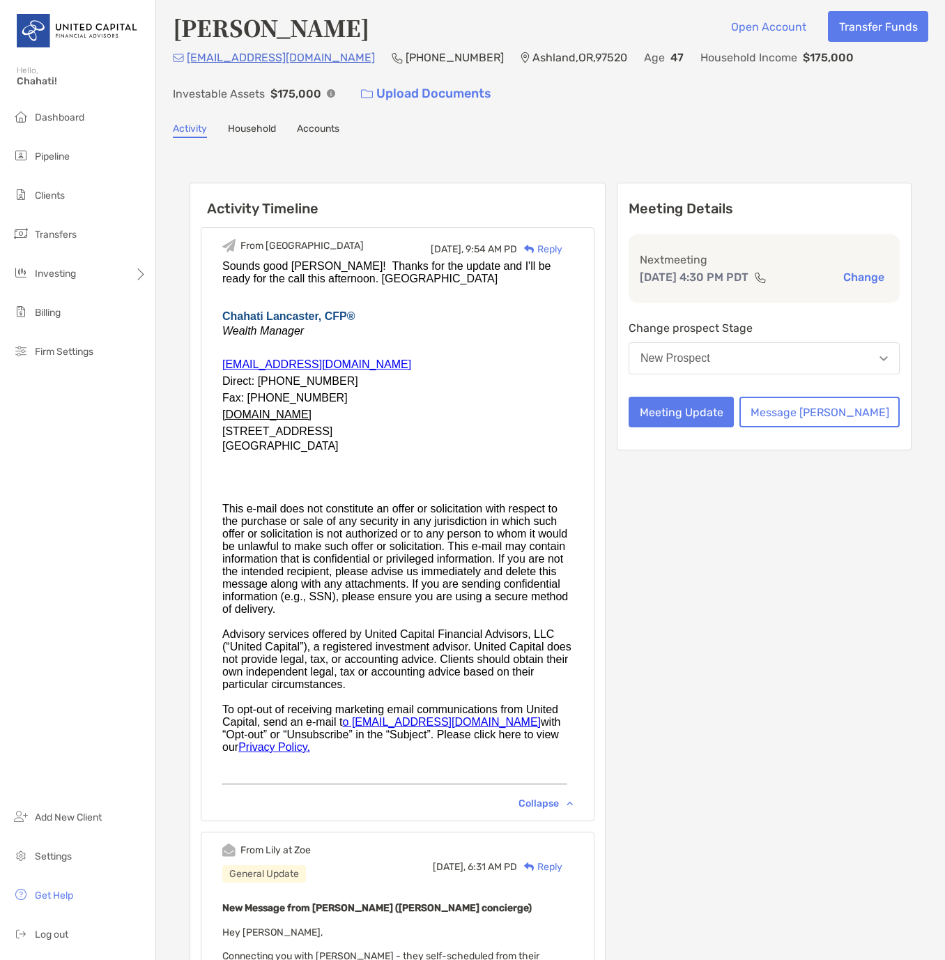
scroll to position [0, 0]
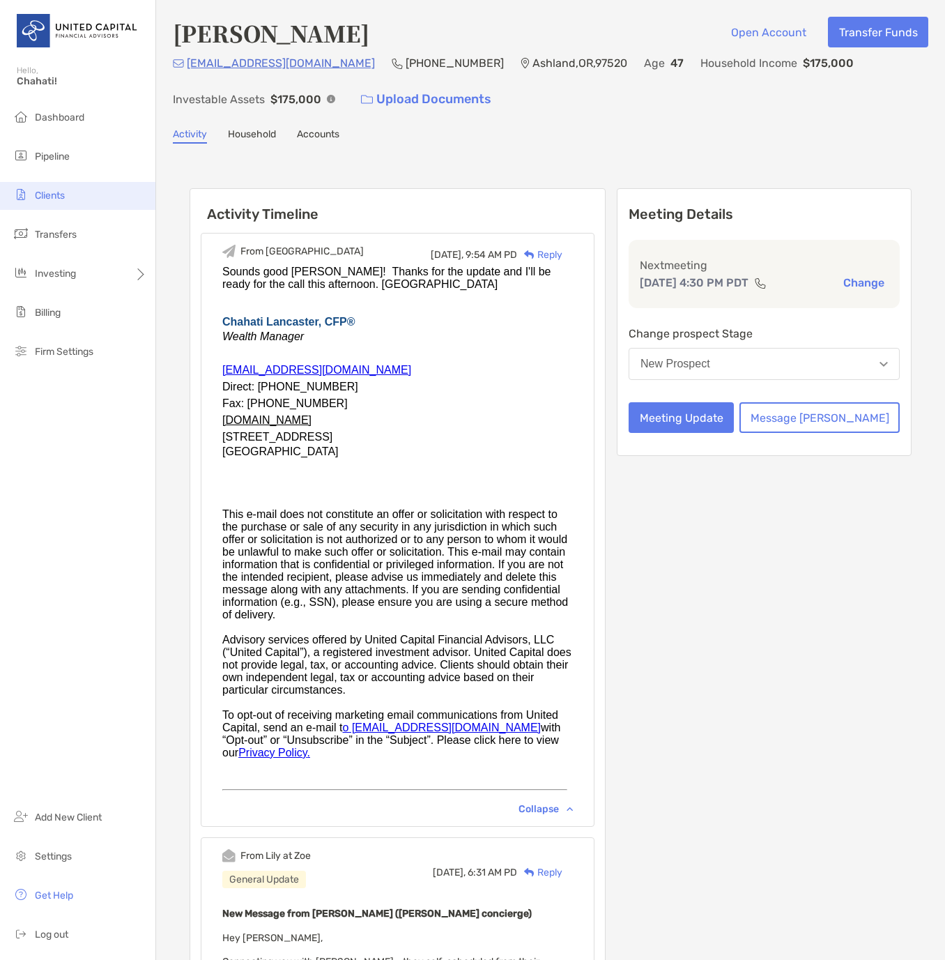
click at [43, 196] on span "Clients" at bounding box center [50, 196] width 30 height 12
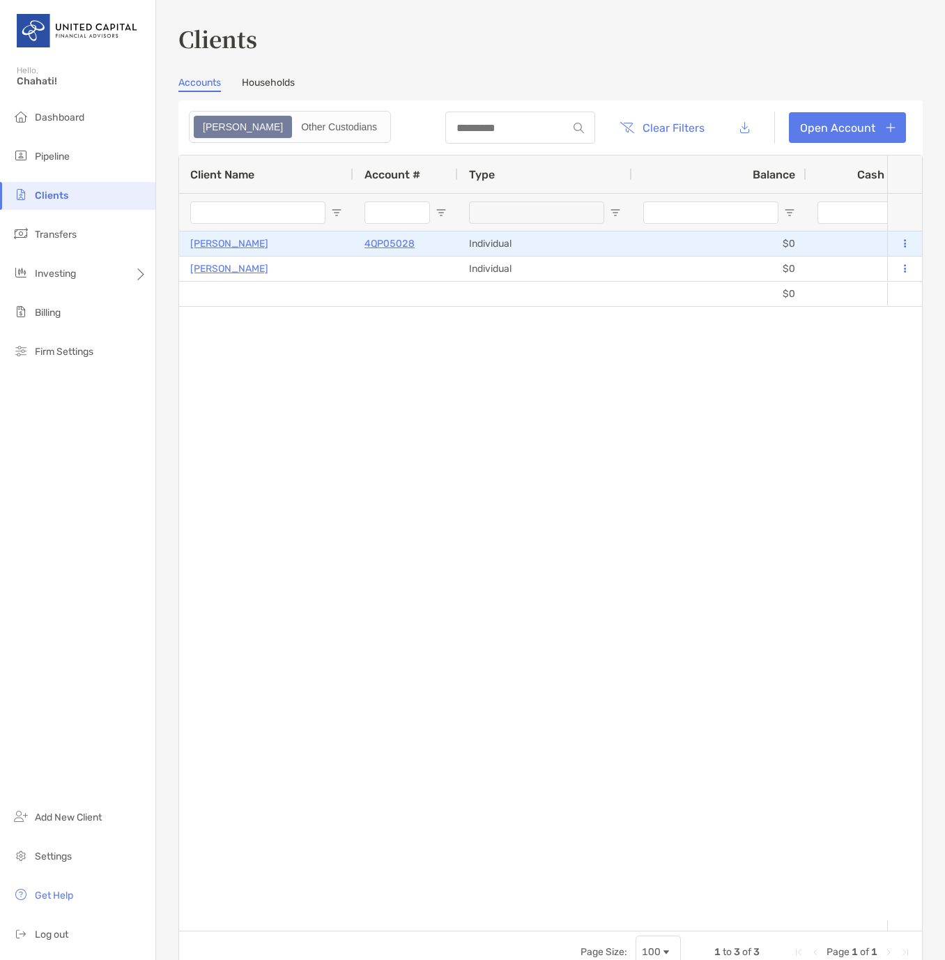
click at [268, 242] on p "[PERSON_NAME]" at bounding box center [229, 243] width 78 height 17
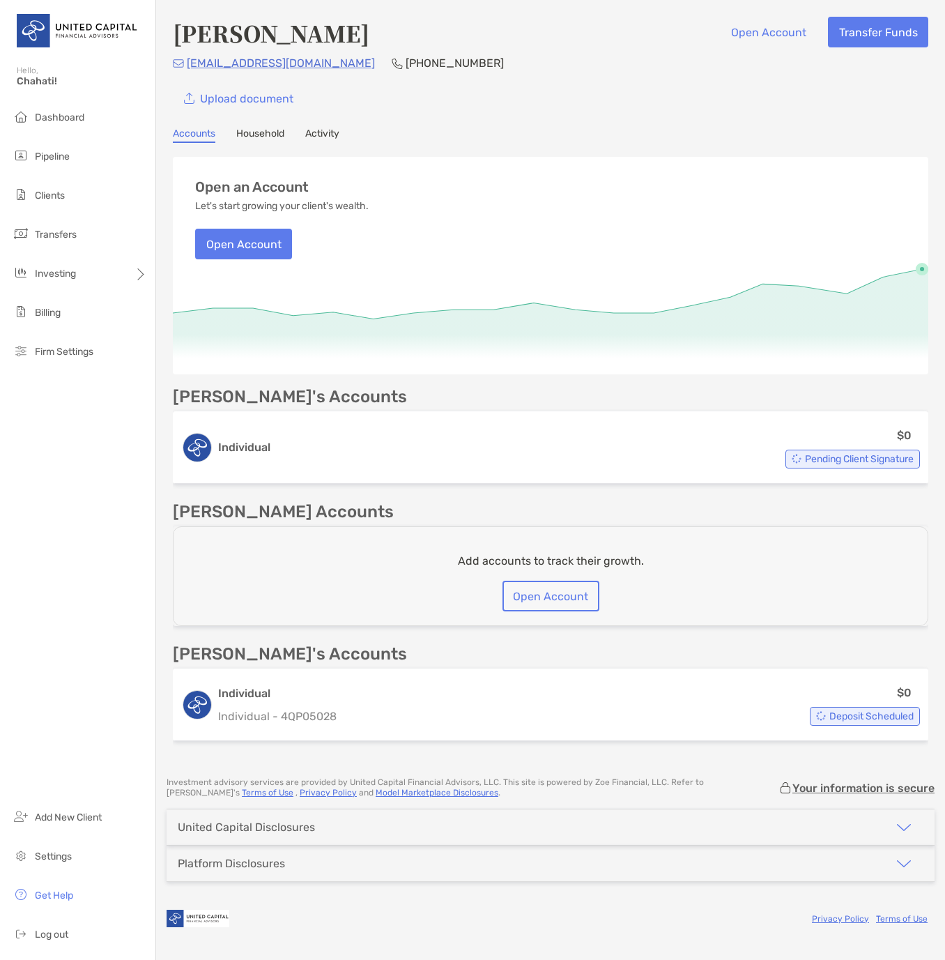
click at [266, 134] on link "Household" at bounding box center [260, 135] width 48 height 15
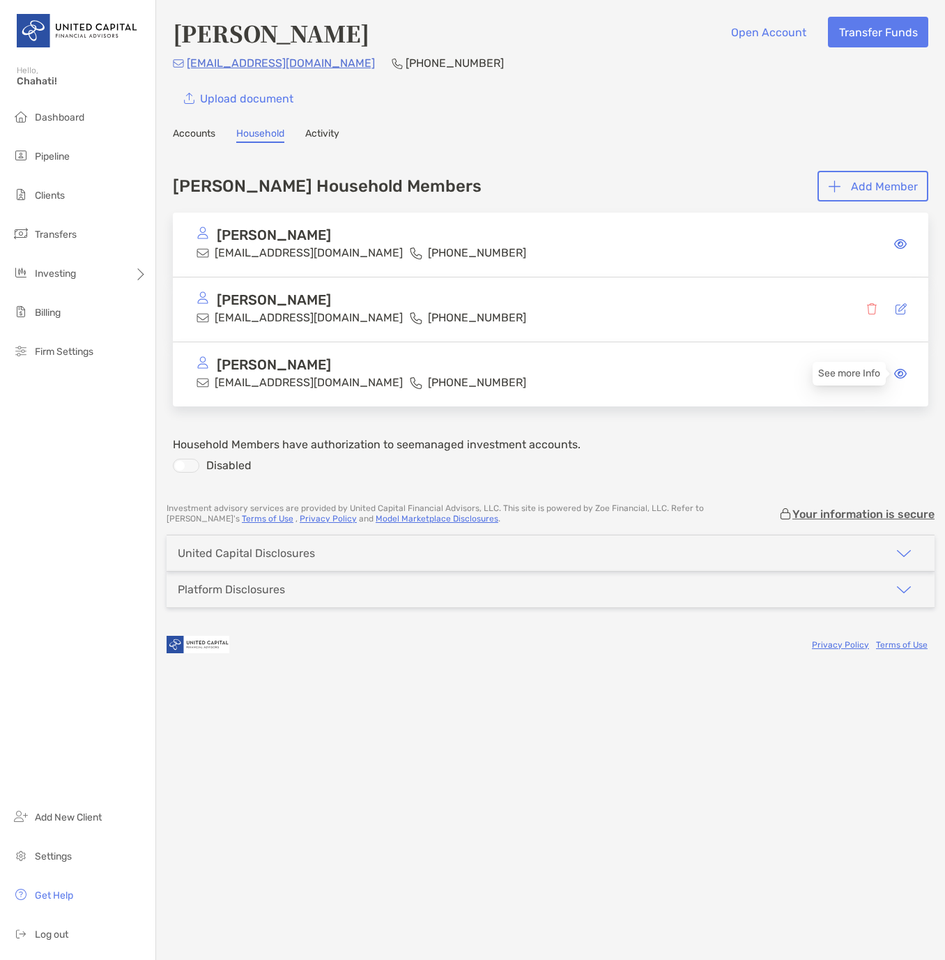
click at [898, 371] on icon at bounding box center [900, 373] width 13 height 11
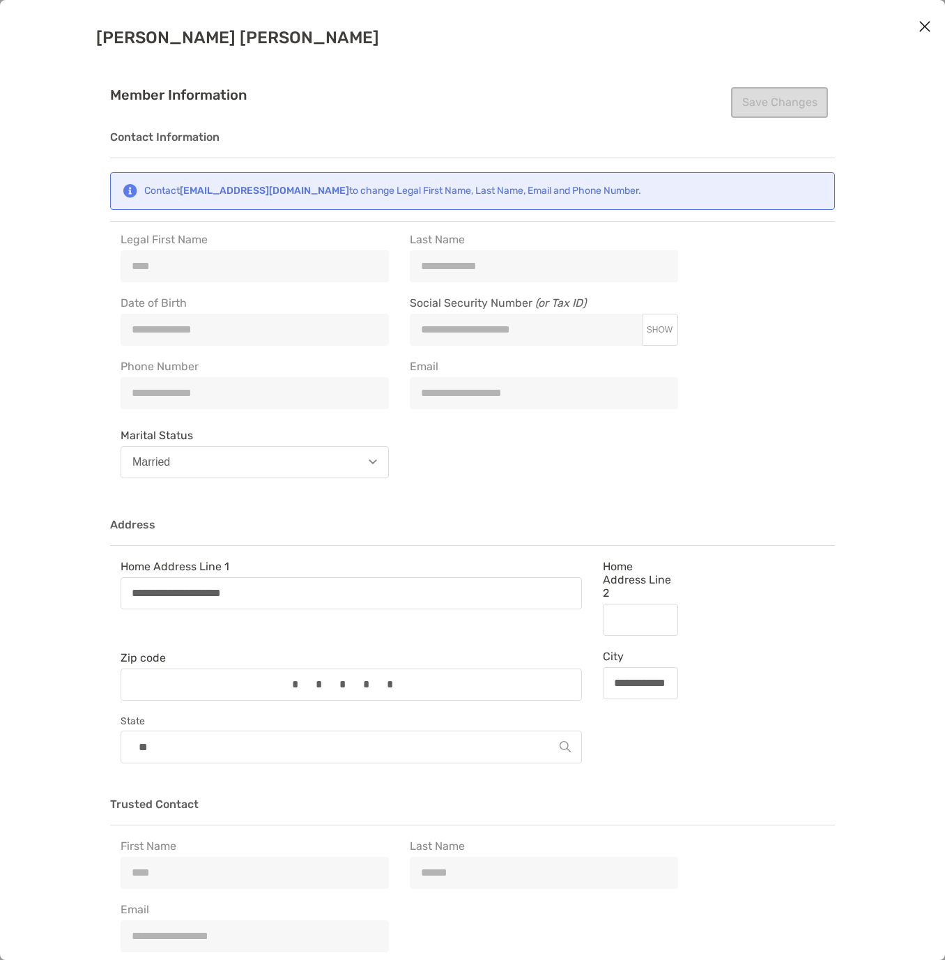
type input "**********"
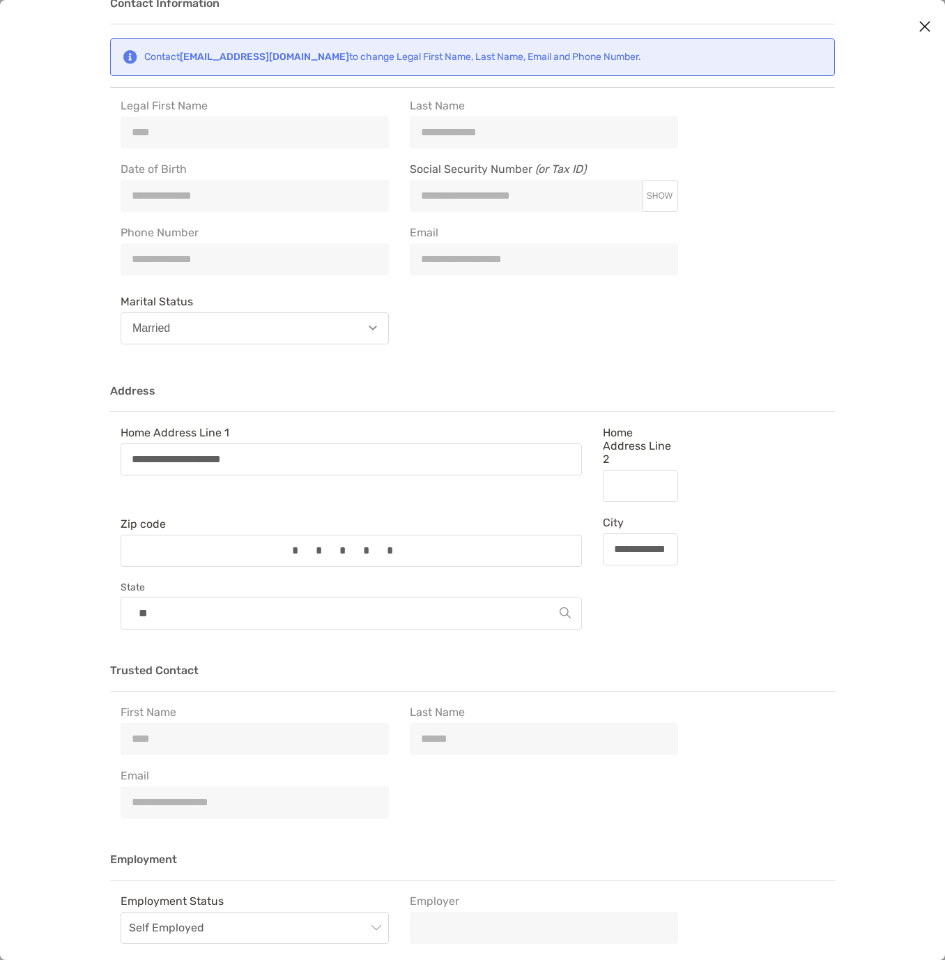
scroll to position [139, 0]
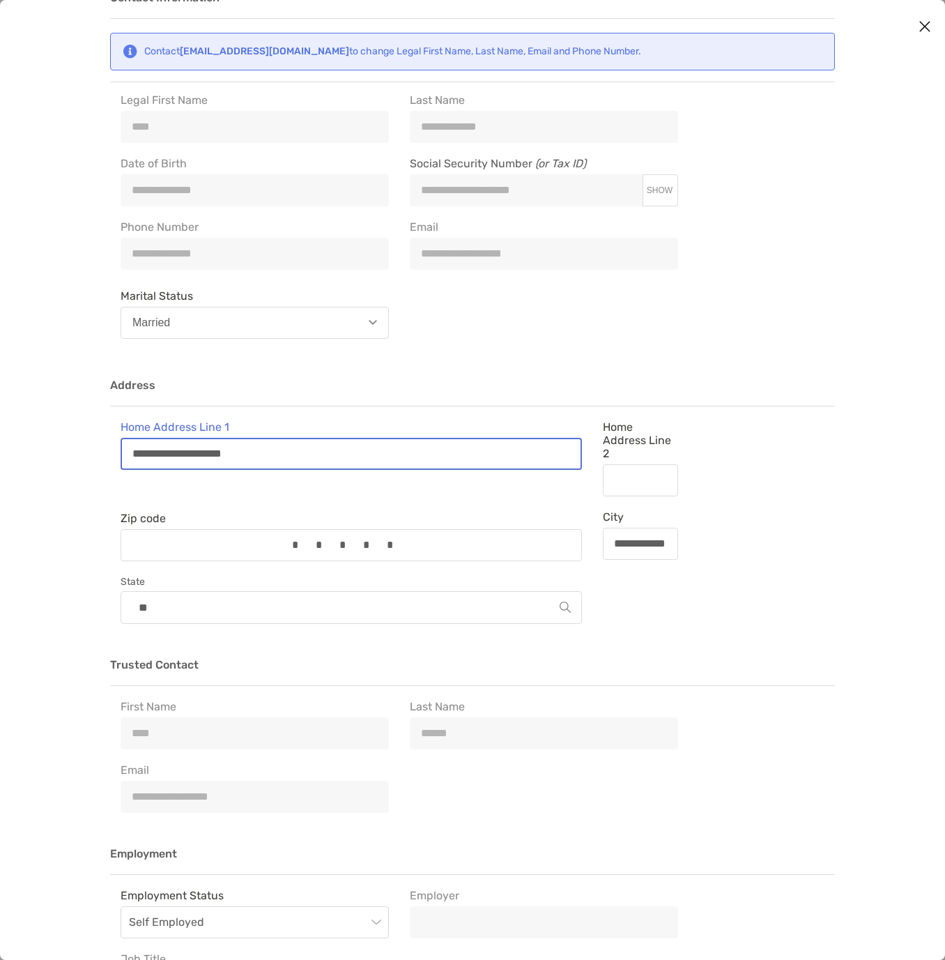
drag, startPoint x: 265, startPoint y: 450, endPoint x: 86, endPoint y: 435, distance: 179.0
click at [86, 435] on div "**********" at bounding box center [472, 480] width 945 height 960
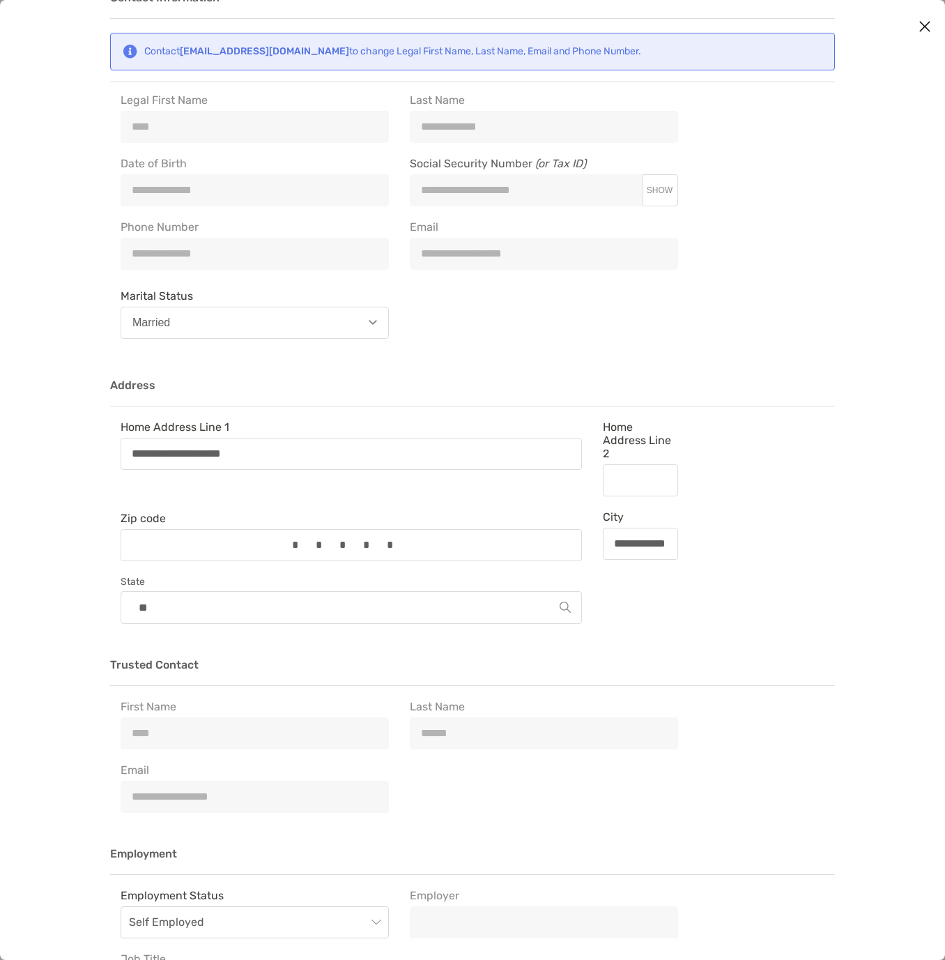
click at [924, 31] on icon "Close modal" at bounding box center [924, 26] width 13 height 17
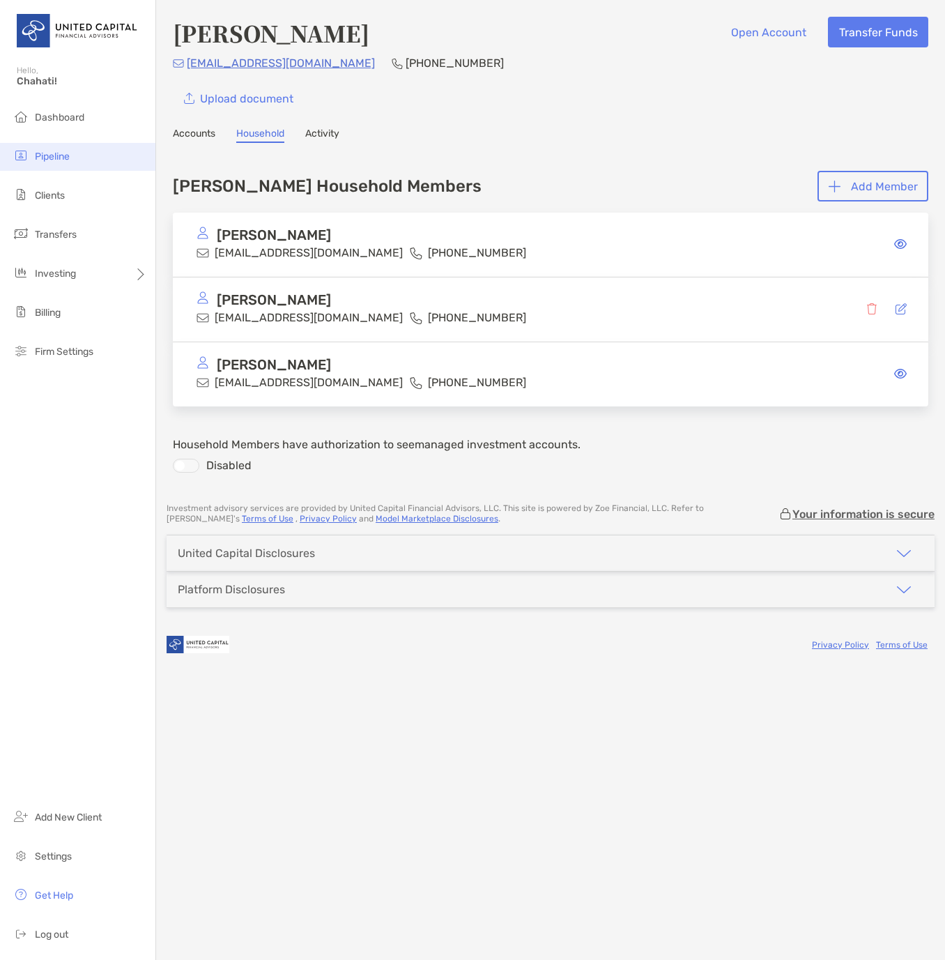
click at [58, 161] on span "Pipeline" at bounding box center [52, 157] width 35 height 12
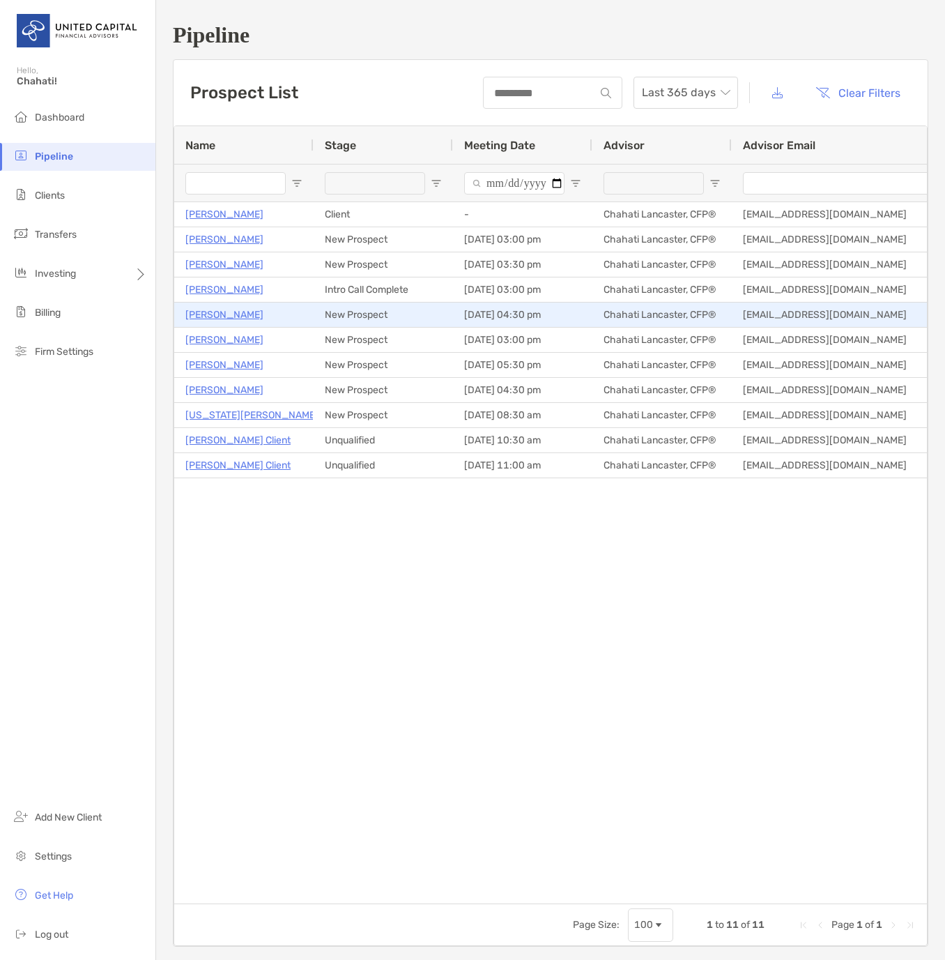
click at [231, 314] on p "[PERSON_NAME]" at bounding box center [224, 314] width 78 height 17
